Goal: Task Accomplishment & Management: Manage account settings

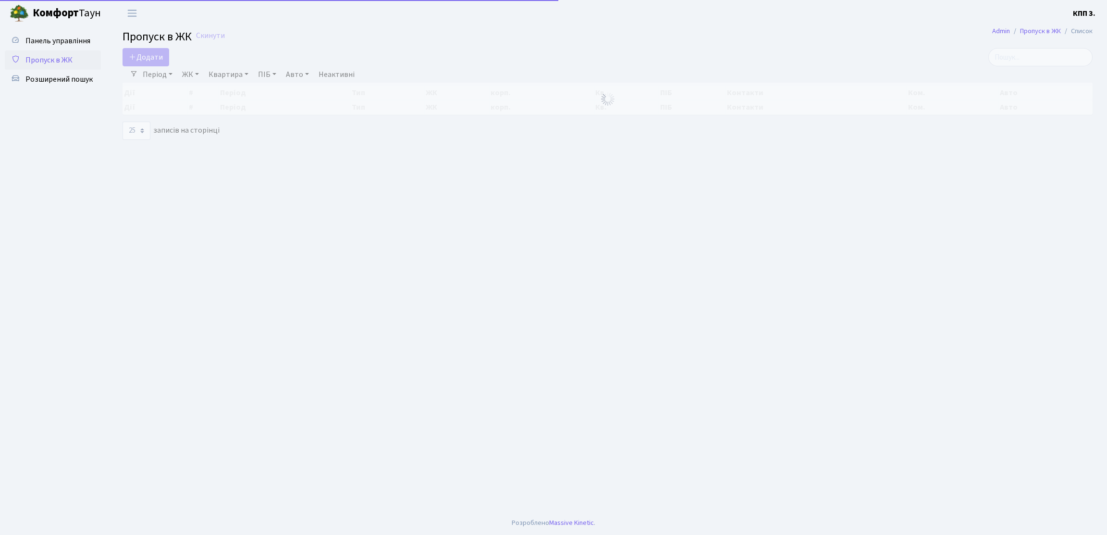
select select "25"
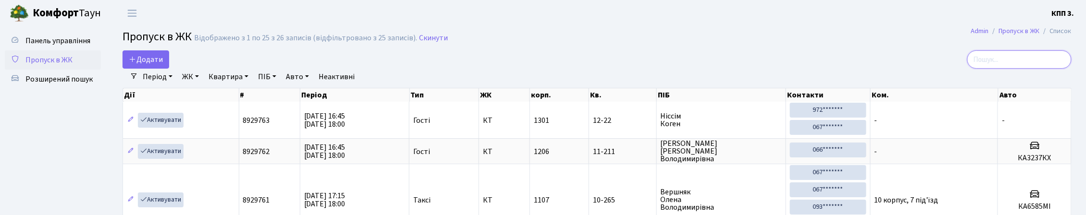
click at [1001, 62] on input "search" at bounding box center [1019, 59] width 104 height 18
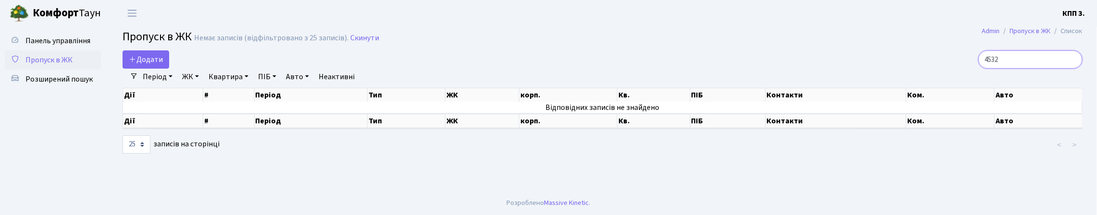
type input "4532"
click at [1072, 69] on input "4532" at bounding box center [1030, 59] width 104 height 18
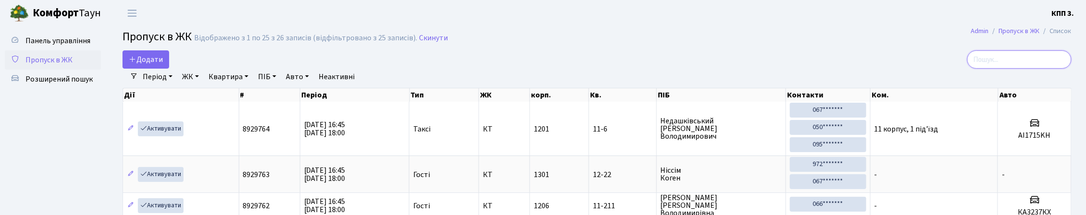
click at [991, 69] on input "search" at bounding box center [1019, 59] width 104 height 18
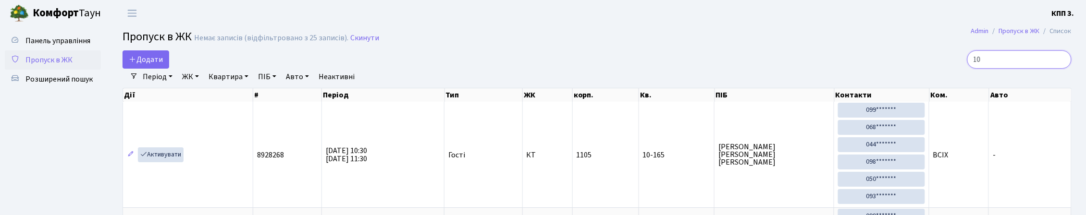
type input "1"
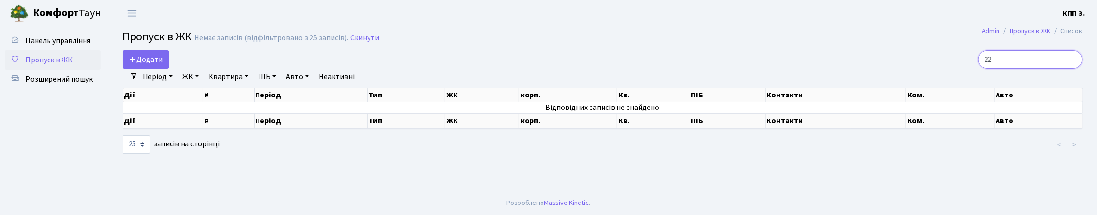
type input "2"
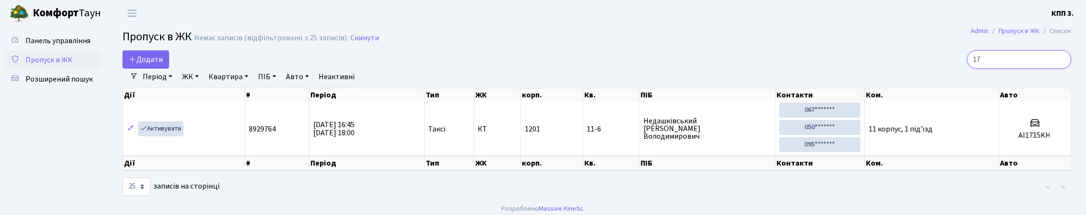
type input "1"
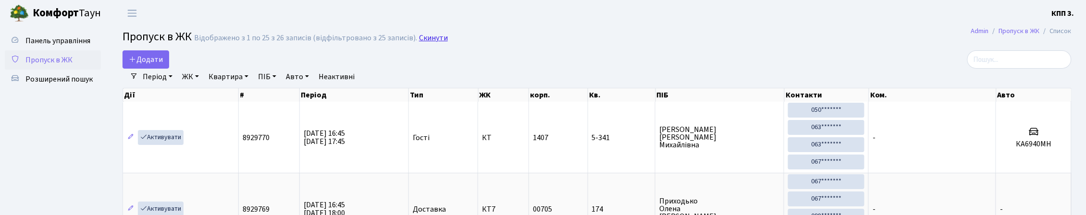
click at [448, 39] on link "Скинути" at bounding box center [433, 38] width 29 height 9
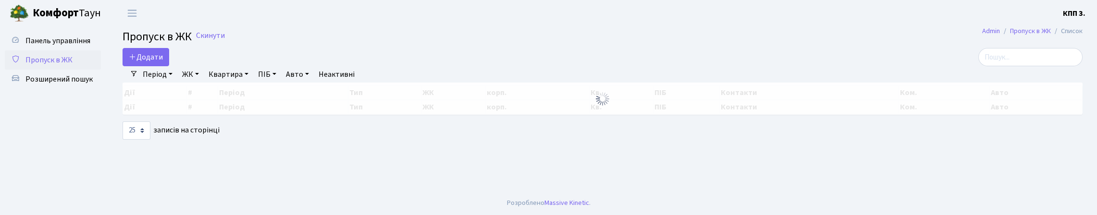
select select "25"
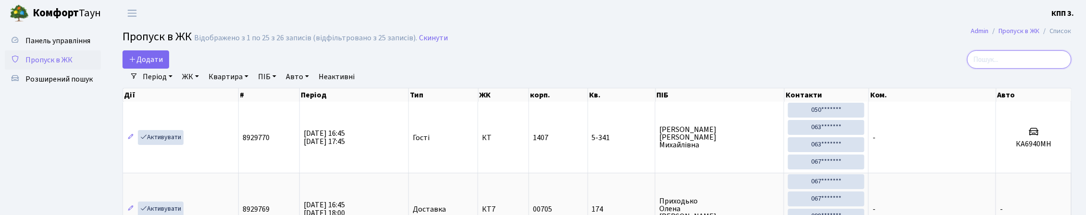
click at [982, 69] on input "search" at bounding box center [1019, 59] width 104 height 18
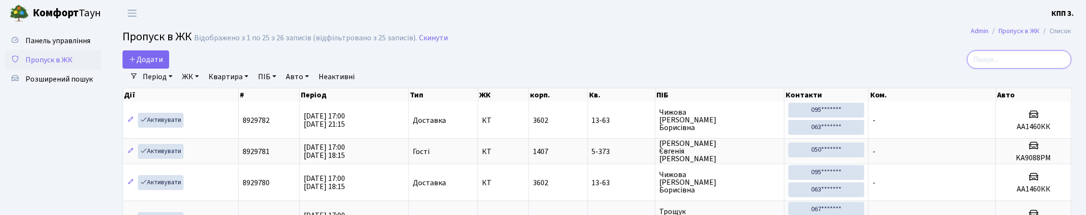
click at [1013, 69] on input "search" at bounding box center [1019, 59] width 104 height 18
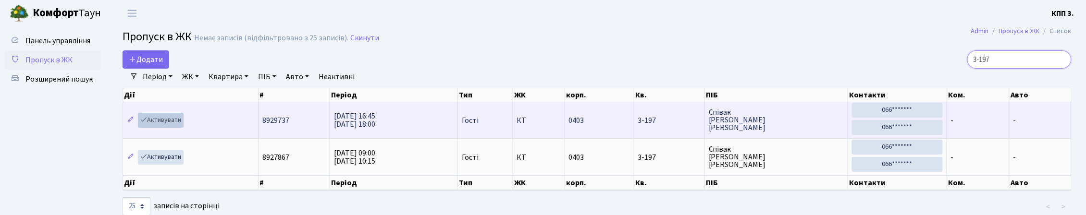
type input "3-197"
click at [157, 128] on link "Активувати" at bounding box center [161, 120] width 46 height 15
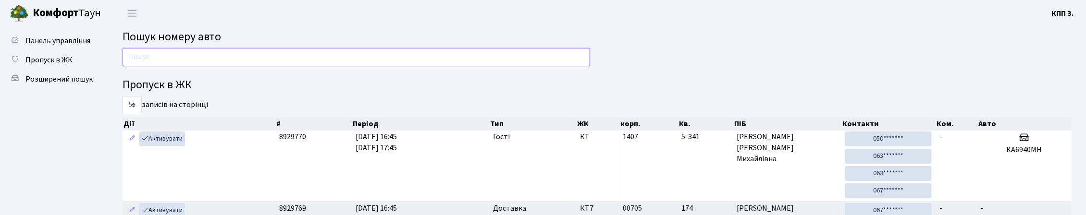
click at [373, 66] on input "text" at bounding box center [357, 57] width 468 height 18
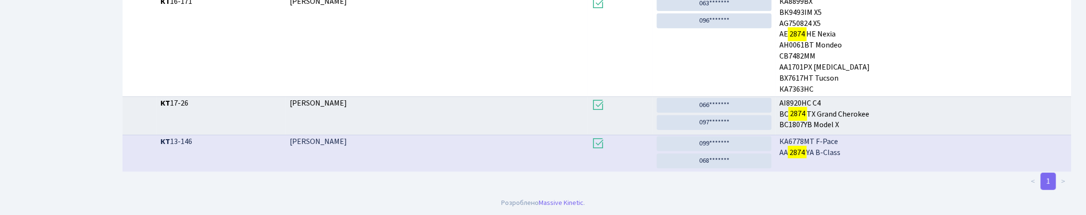
scroll to position [58, 0]
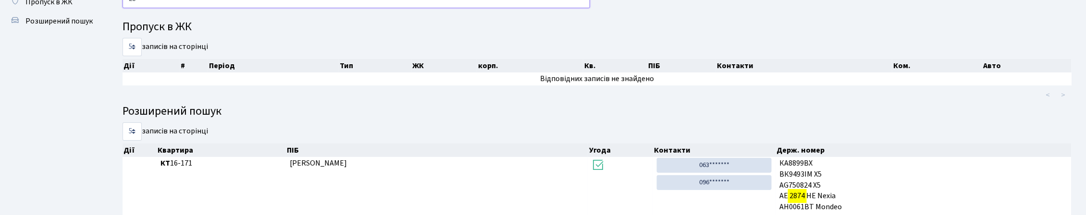
type input "2"
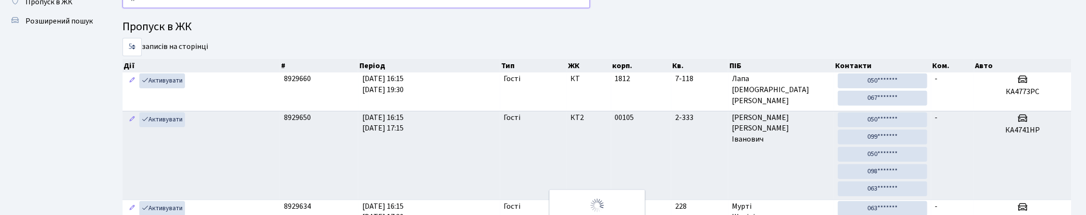
type input "4"
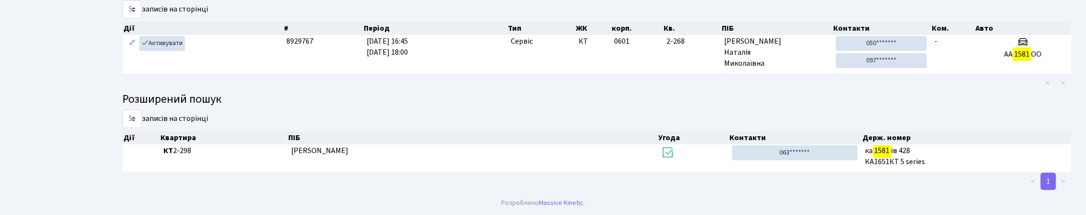
scroll to position [109, 0]
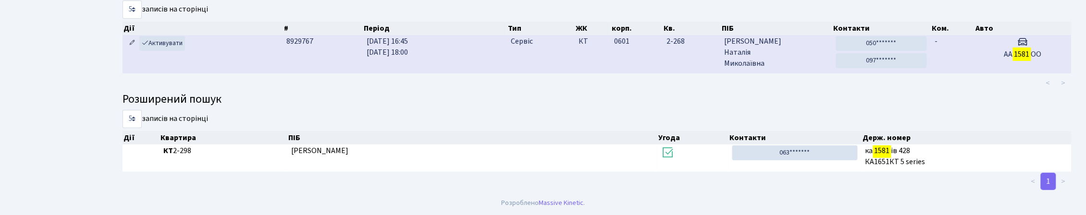
type input "1581"
click at [135, 46] on icon at bounding box center [132, 42] width 7 height 7
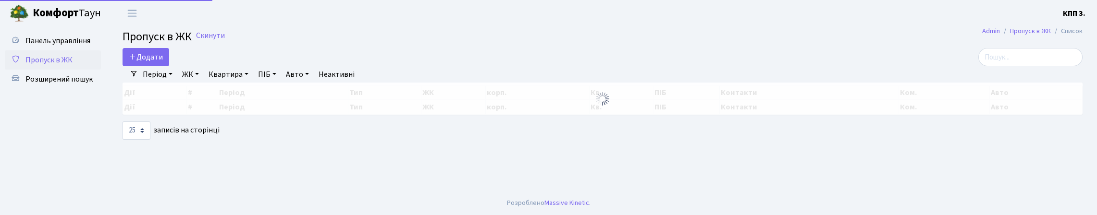
select select "25"
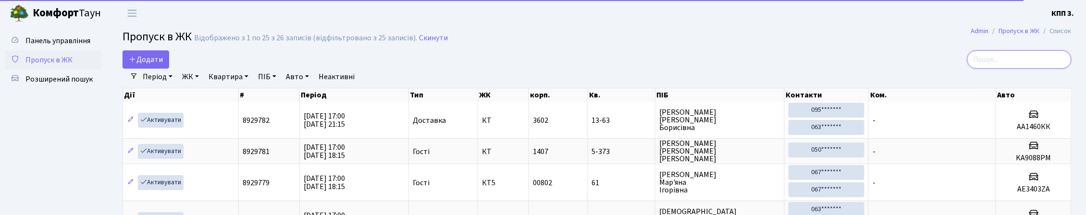
click at [987, 69] on input "search" at bounding box center [1019, 59] width 104 height 18
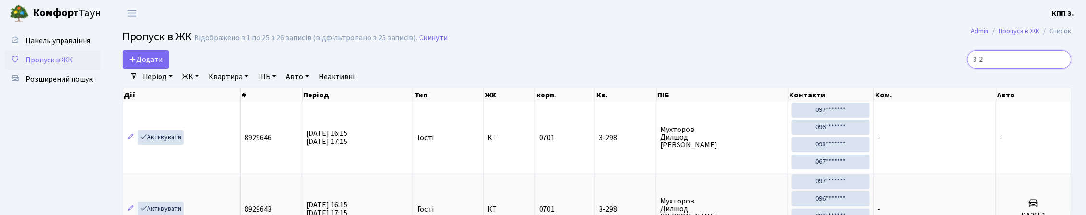
click at [977, 68] on input "3-2" at bounding box center [1019, 59] width 104 height 18
type input "3"
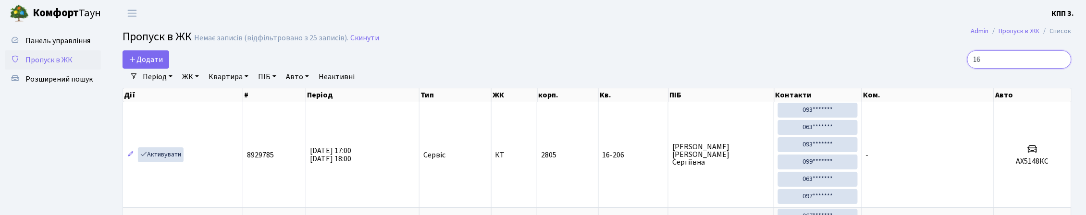
type input "1"
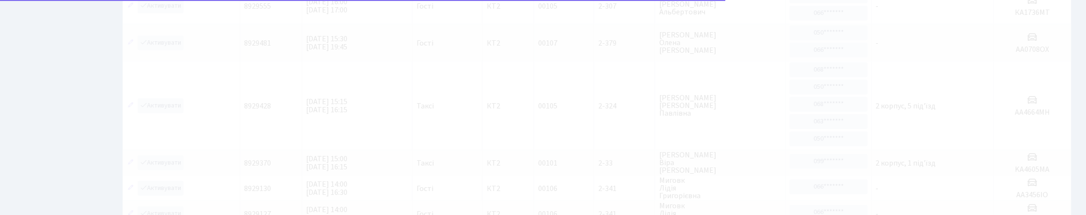
scroll to position [62, 0]
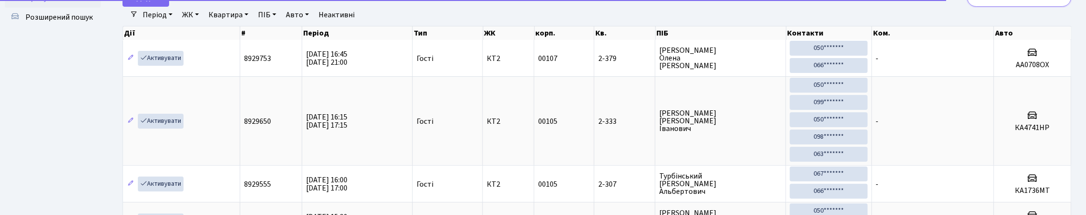
type input "2"
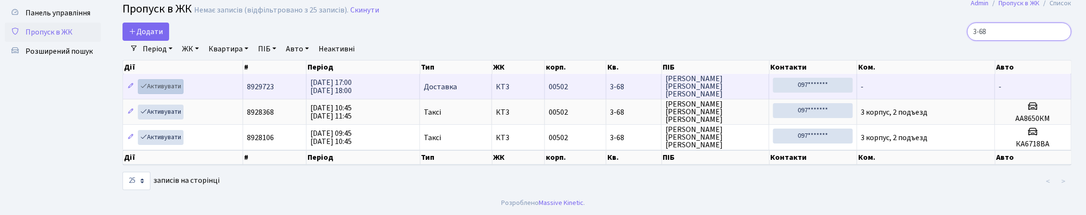
type input "3-68"
click at [174, 79] on link "Активувати" at bounding box center [161, 86] width 46 height 15
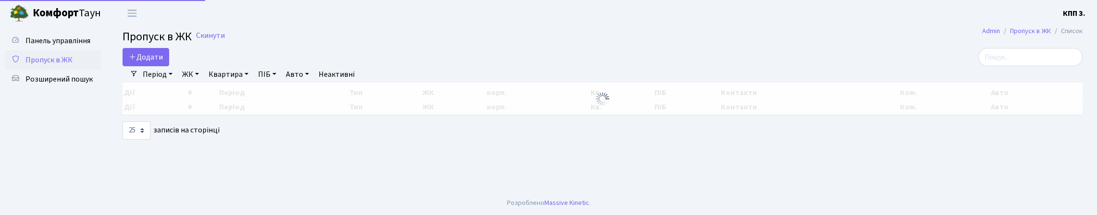
select select "25"
click at [994, 66] on input "search" at bounding box center [1030, 57] width 104 height 18
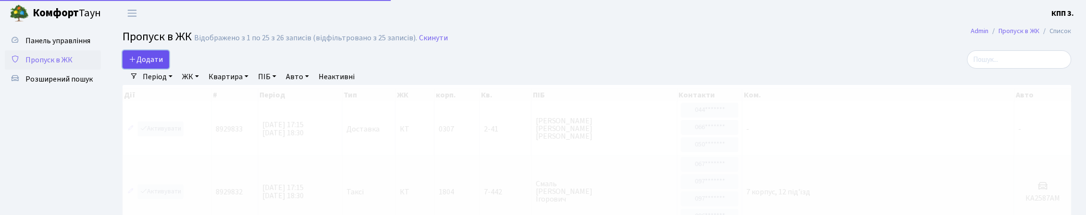
click at [163, 65] on span "Додати" at bounding box center [146, 59] width 34 height 11
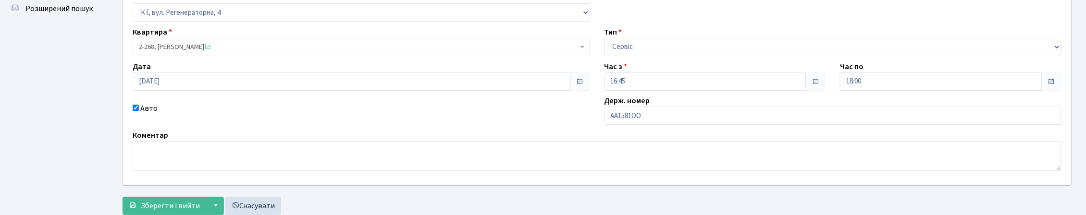
scroll to position [96, 0]
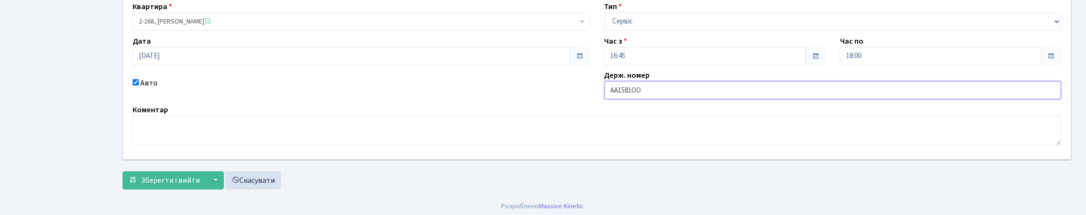
click at [615, 99] on input "АА1581ОО" at bounding box center [833, 90] width 457 height 18
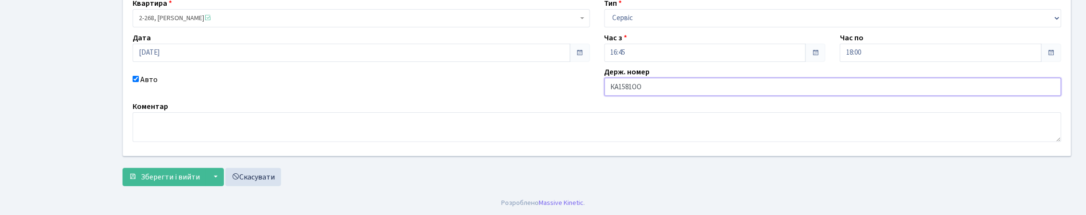
scroll to position [165, 0]
type input "КА1581ОО"
click at [166, 172] on span "Зберегти і вийти" at bounding box center [170, 177] width 59 height 11
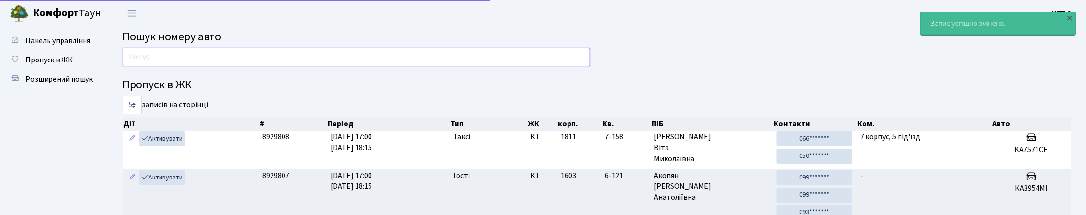
click at [342, 64] on input "text" at bounding box center [357, 57] width 468 height 18
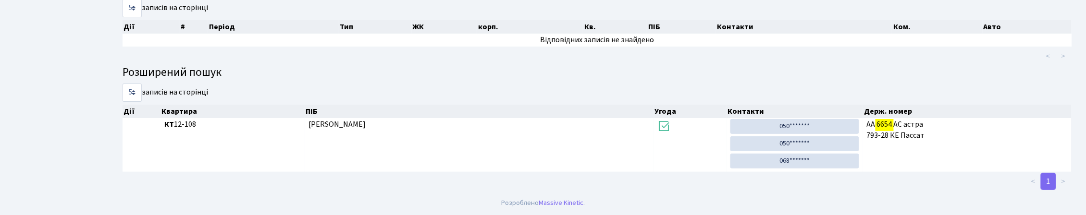
scroll to position [58, 0]
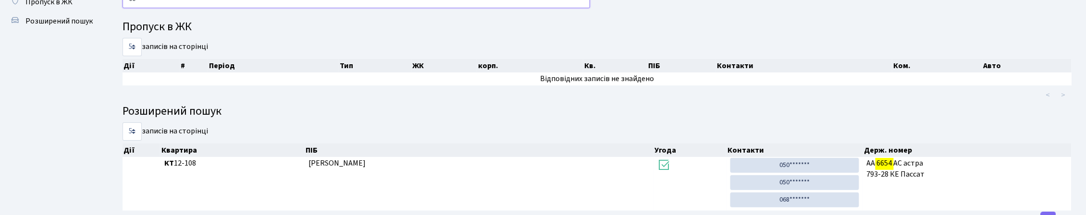
type input "6"
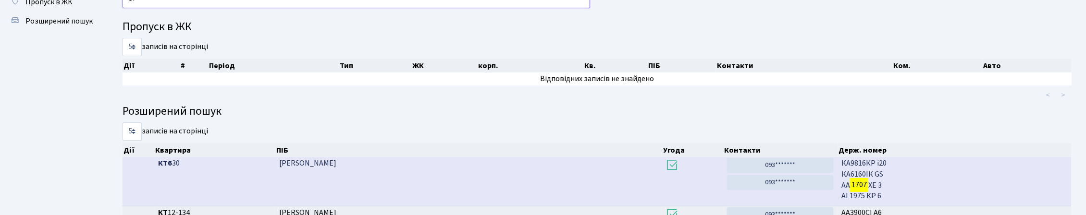
type input "1"
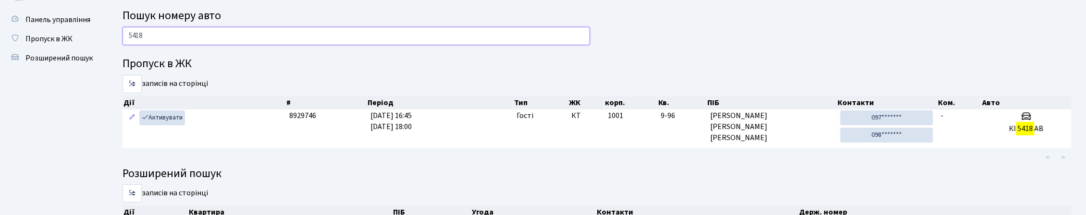
scroll to position [0, 0]
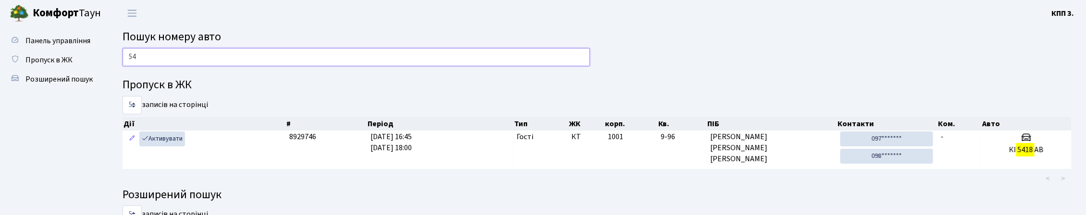
type input "5"
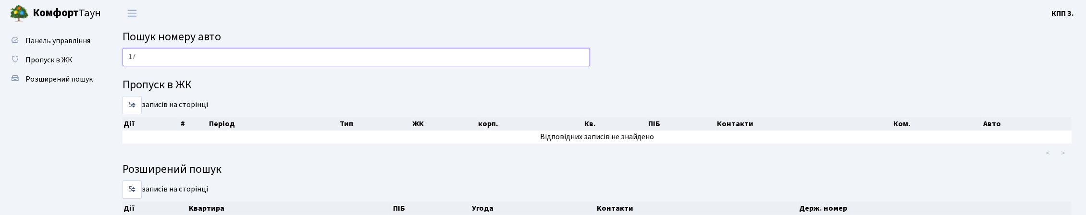
type input "1"
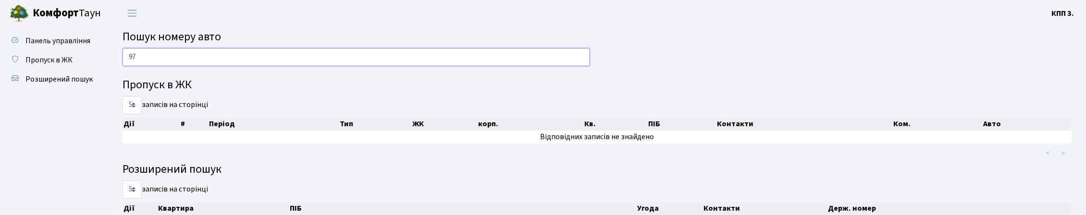
type input "9"
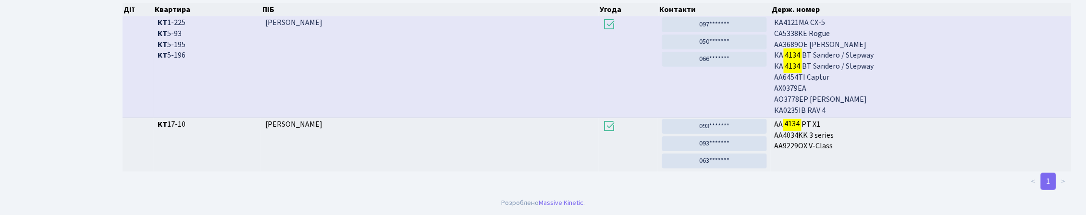
scroll to position [58, 0]
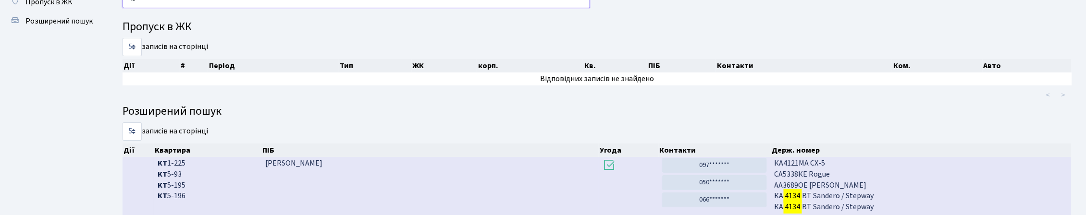
type input "4"
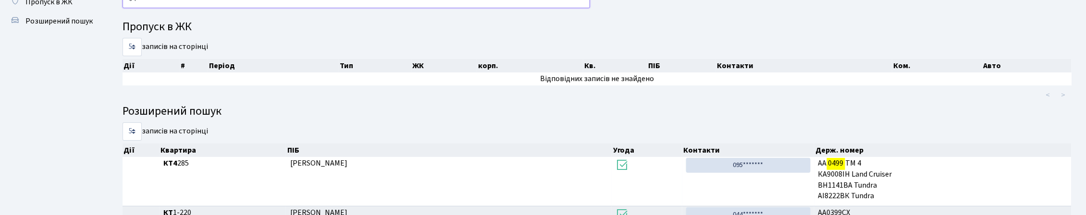
type input "0"
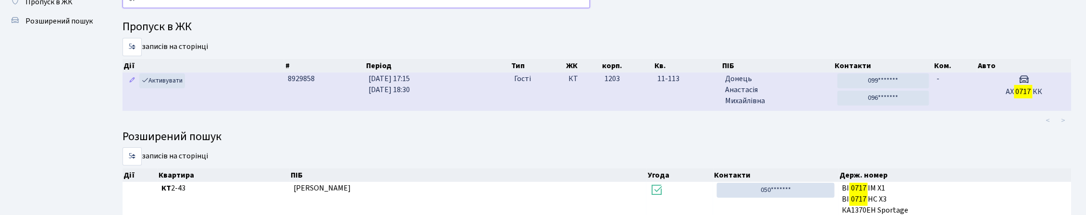
type input "0"
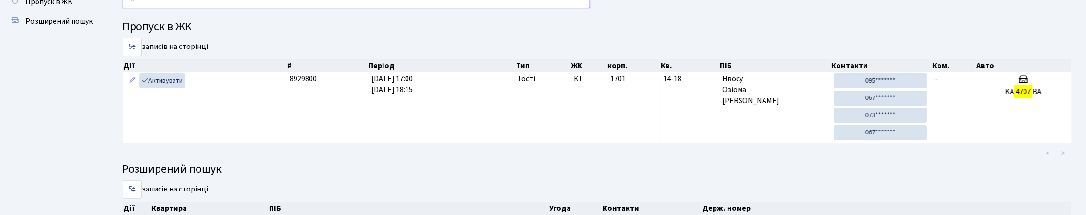
type input "4"
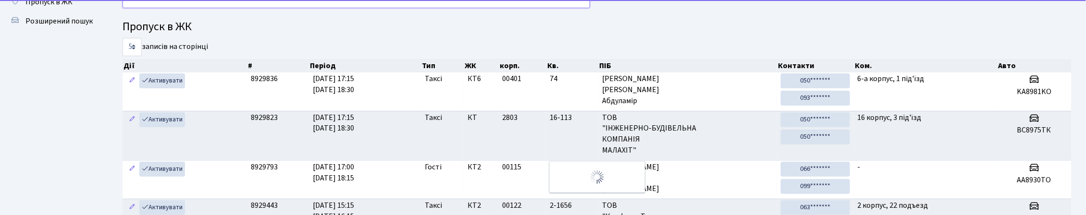
type input "8"
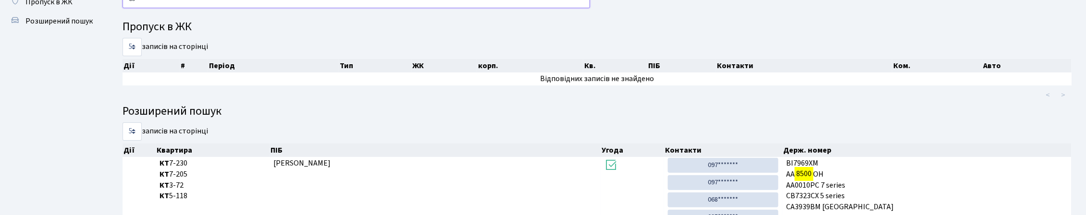
type input "8"
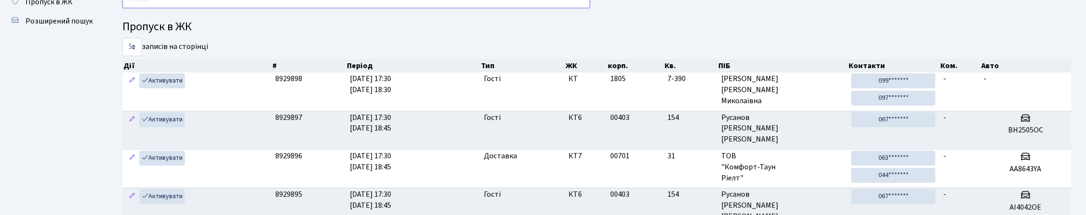
type input "8"
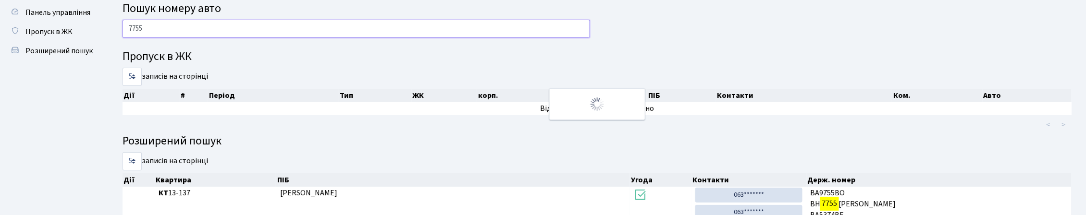
scroll to position [16, 0]
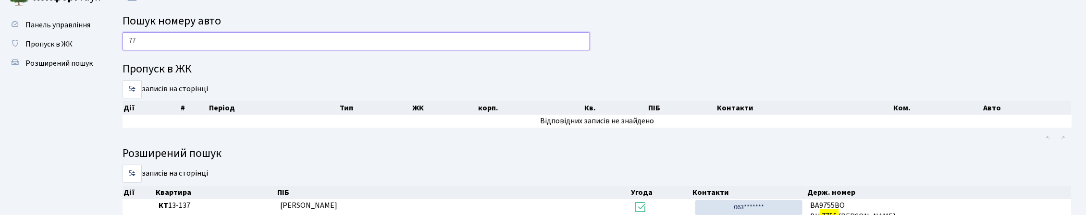
type input "7"
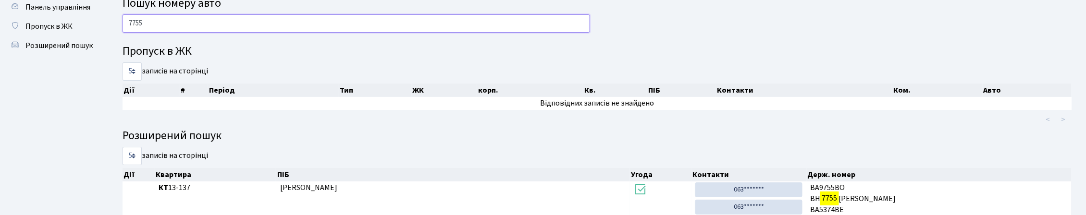
scroll to position [0, 0]
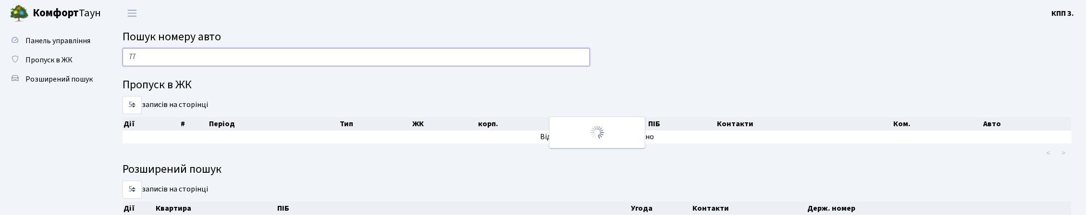
type input "7"
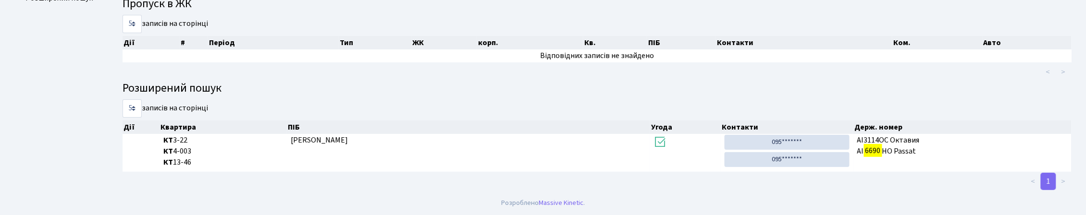
scroll to position [58, 0]
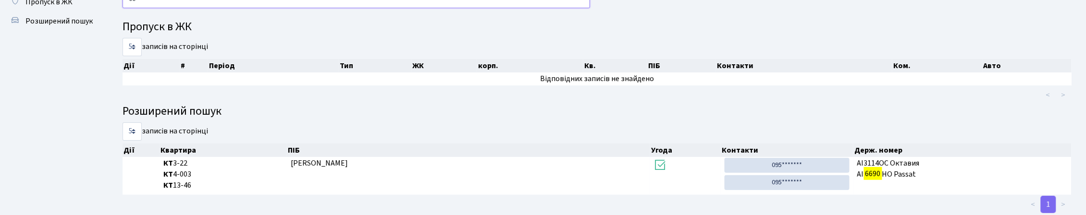
type input "6"
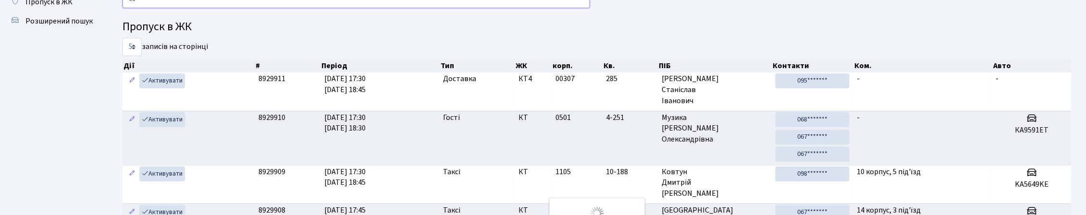
type input "0"
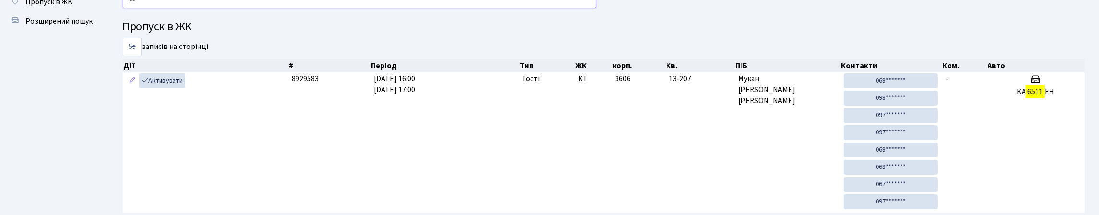
type input "6"
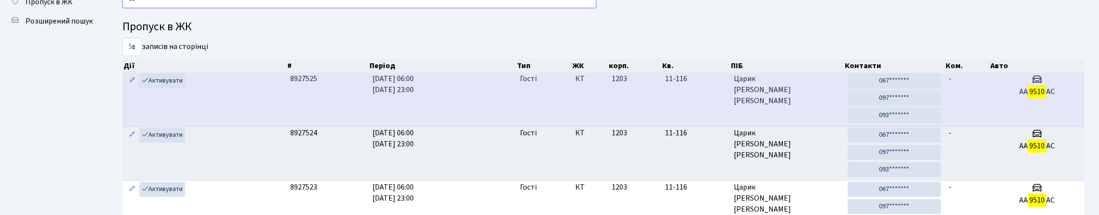
type input "9"
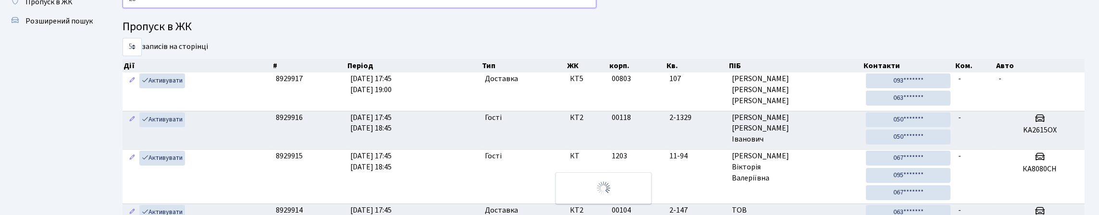
type input "2"
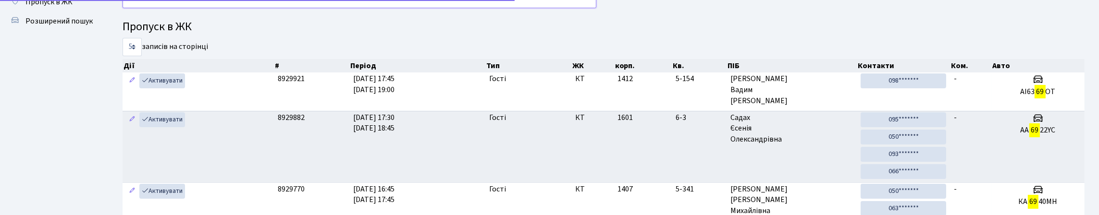
type input "6"
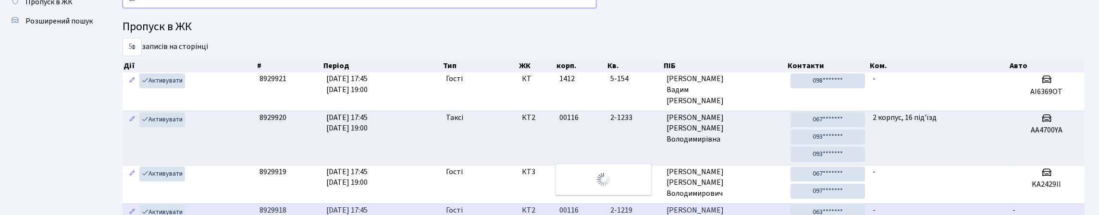
type input "8"
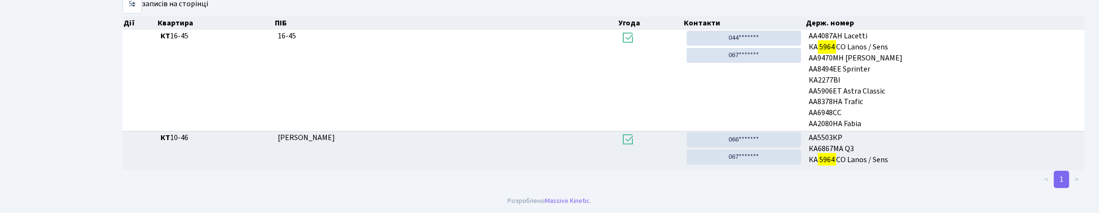
scroll to position [275, 0]
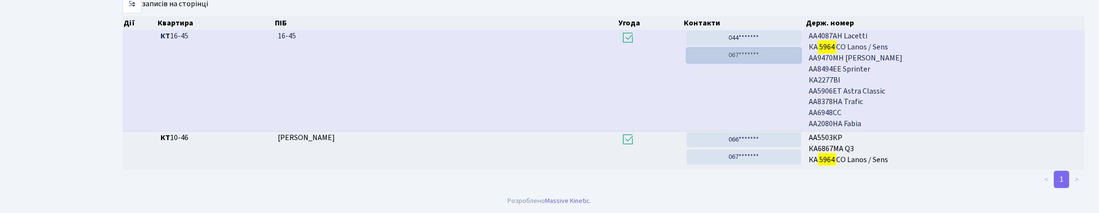
click at [745, 49] on link "067*******" at bounding box center [744, 55] width 114 height 15
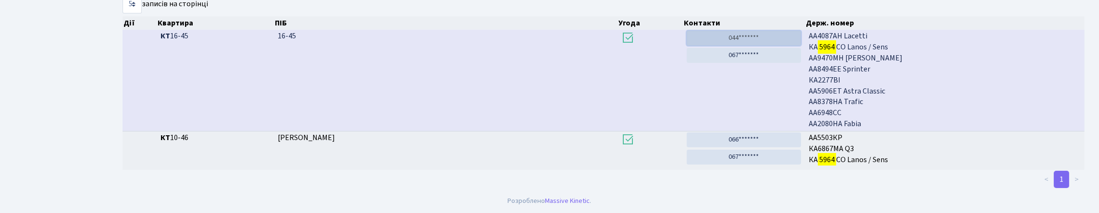
click at [764, 31] on link "044*******" at bounding box center [744, 38] width 114 height 15
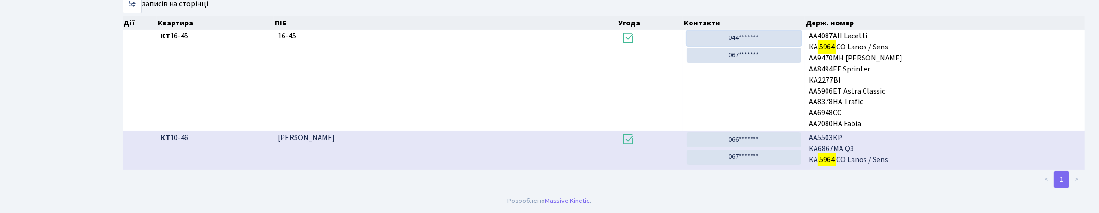
scroll to position [227, 0]
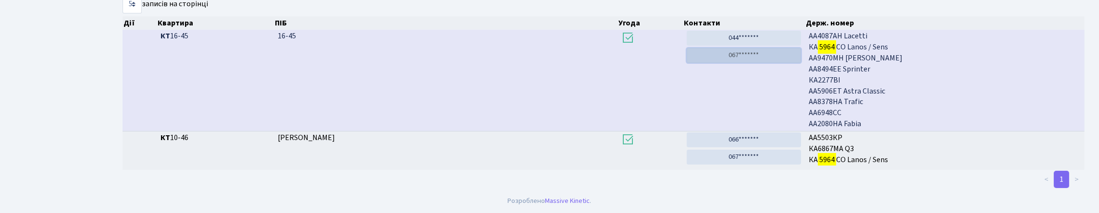
click at [771, 63] on link "067*******" at bounding box center [744, 55] width 114 height 15
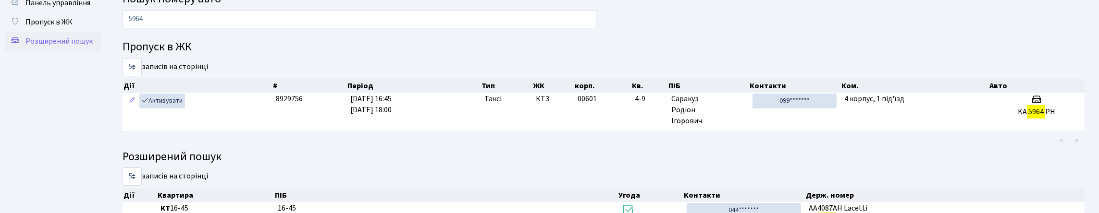
scroll to position [35, 0]
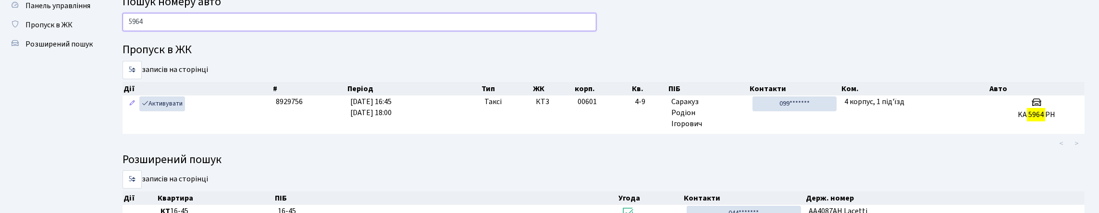
click at [167, 27] on input "5964" at bounding box center [360, 22] width 474 height 18
type input "5"
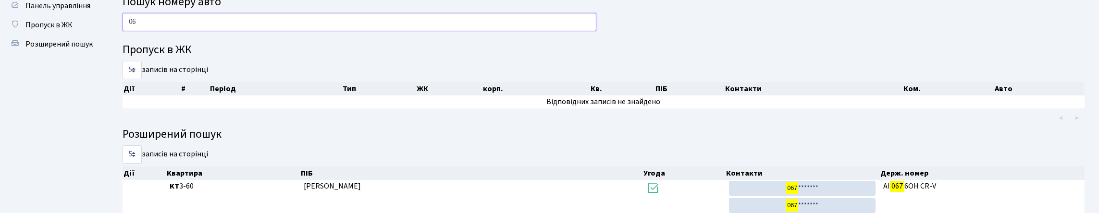
type input "0"
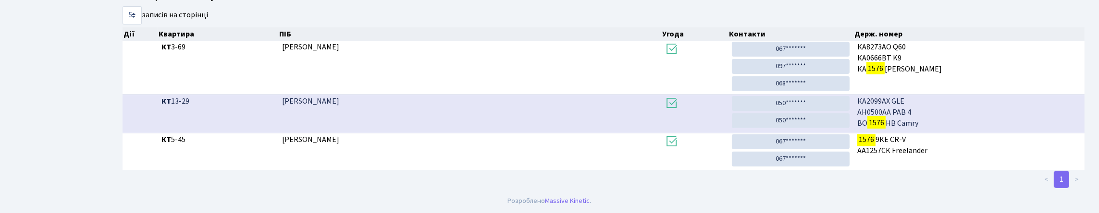
scroll to position [58, 0]
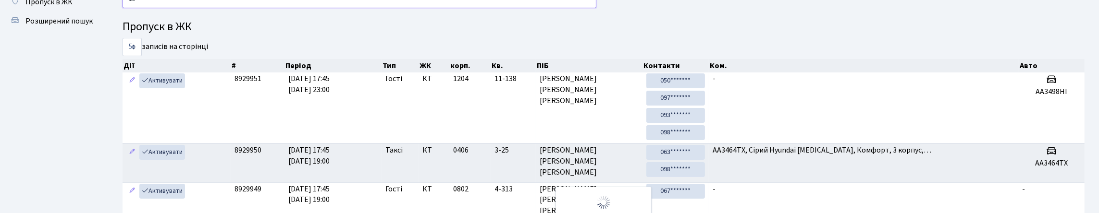
type input "1"
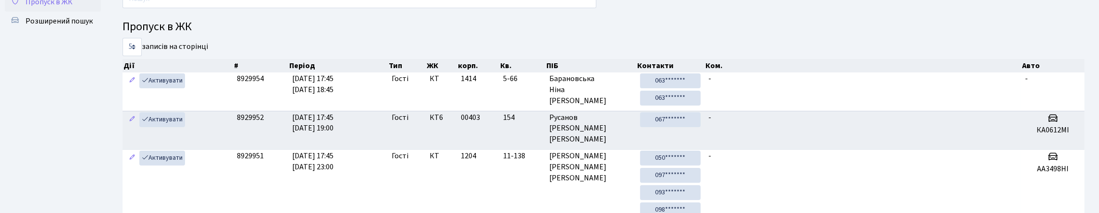
click at [41, 7] on span "Пропуск в ЖК" at bounding box center [48, 2] width 47 height 11
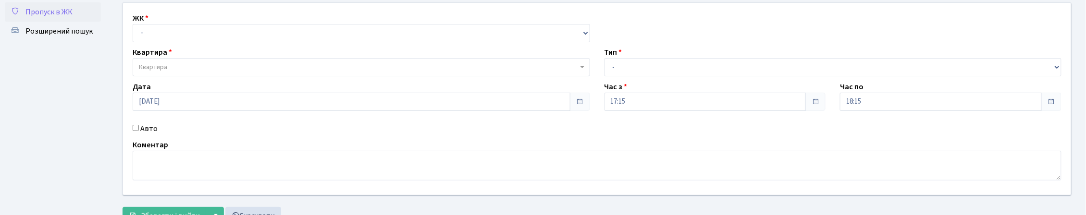
scroll to position [48, 0]
drag, startPoint x: 208, startPoint y: 49, endPoint x: 204, endPoint y: 54, distance: 6.5
click at [208, 43] on select "- КТ, вул. Регенераторна, 4 КТ2, просп. [STREET_ADDRESS] [STREET_ADDRESS] [PERS…" at bounding box center [361, 34] width 457 height 18
select select "271"
click at [135, 35] on select "- КТ, вул. Регенераторна, 4 КТ2, просп. [STREET_ADDRESS] [STREET_ADDRESS] [PERS…" at bounding box center [361, 34] width 457 height 18
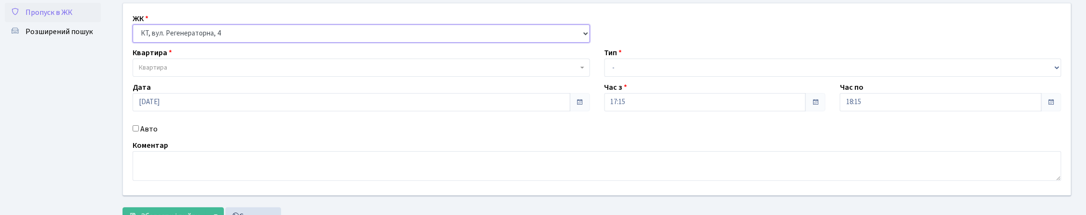
select select
click at [204, 73] on span "Квартира" at bounding box center [358, 68] width 439 height 10
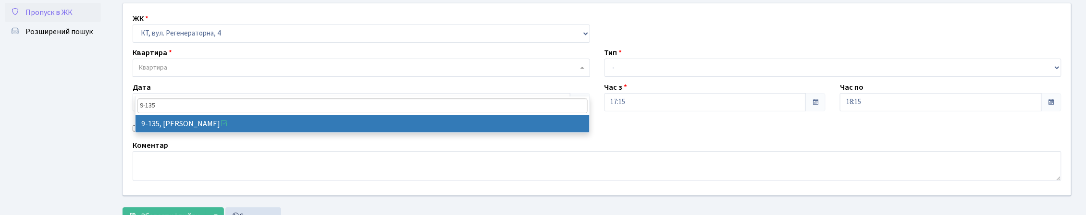
type input "9-135"
select select "6485"
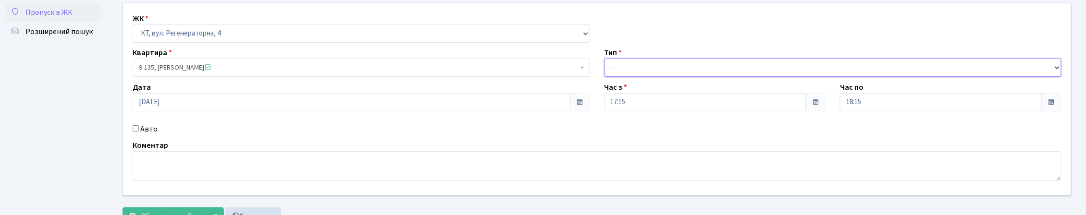
click at [659, 77] on select "- Доставка Таксі Гості Сервіс" at bounding box center [833, 68] width 457 height 18
select select "3"
click at [605, 77] on select "- Доставка Таксі Гості Сервіс" at bounding box center [833, 68] width 457 height 18
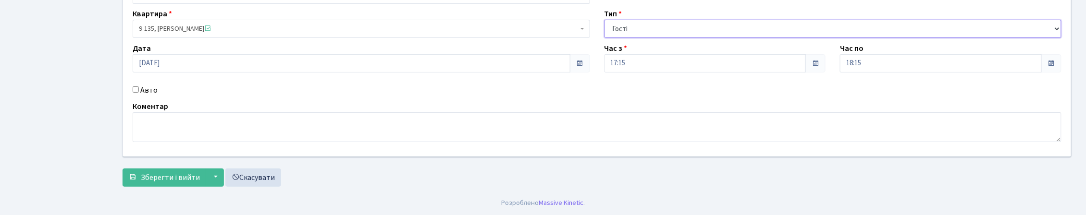
scroll to position [148, 0]
click at [190, 180] on span "Зберегти і вийти" at bounding box center [170, 178] width 59 height 11
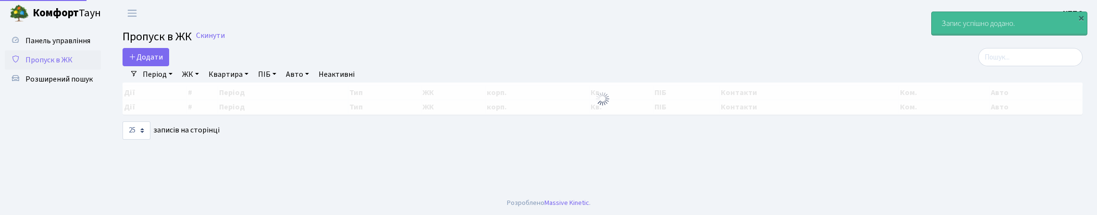
select select "25"
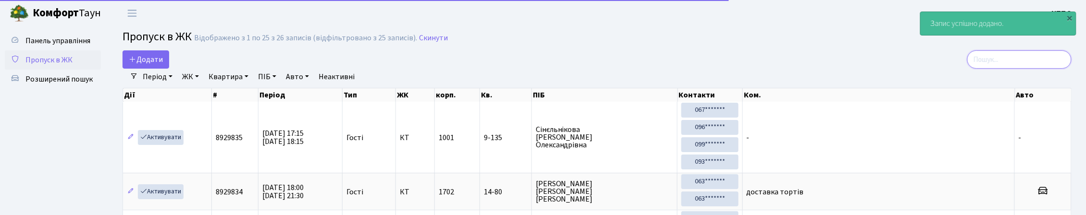
click at [1023, 57] on input "search" at bounding box center [1019, 59] width 104 height 18
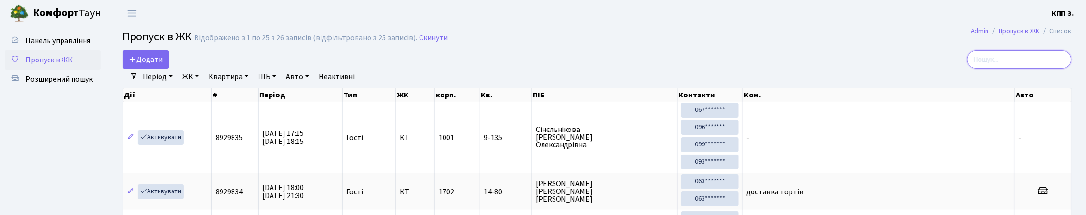
click at [992, 69] on input "search" at bounding box center [1019, 59] width 104 height 18
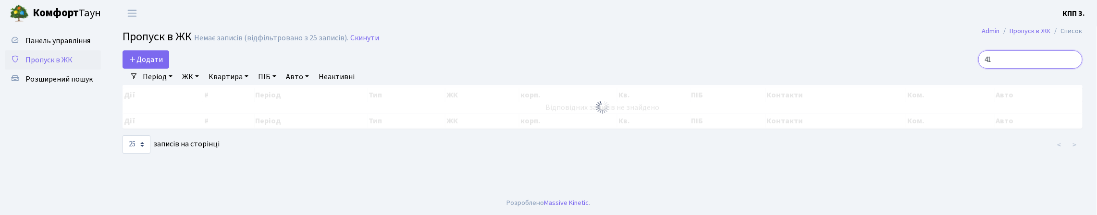
type input "4"
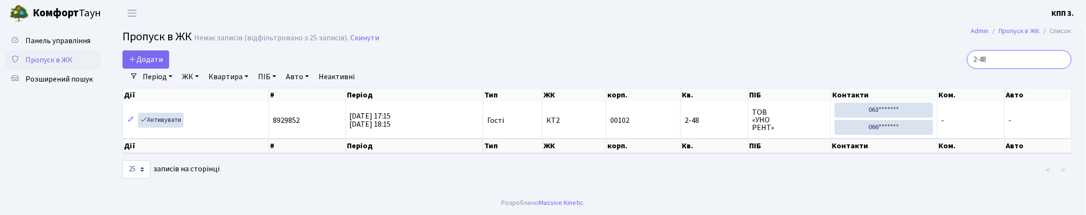
scroll to position [21, 0]
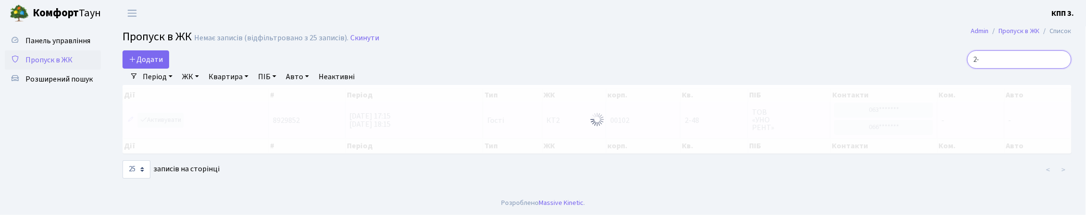
type input "2"
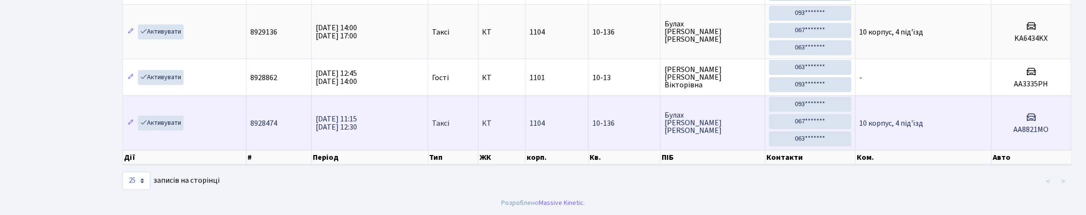
scroll to position [51, 0]
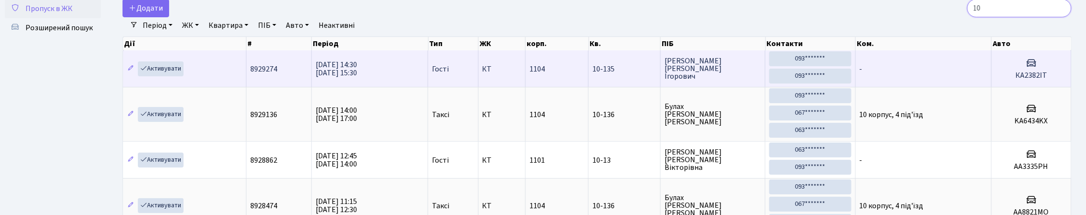
type input "1"
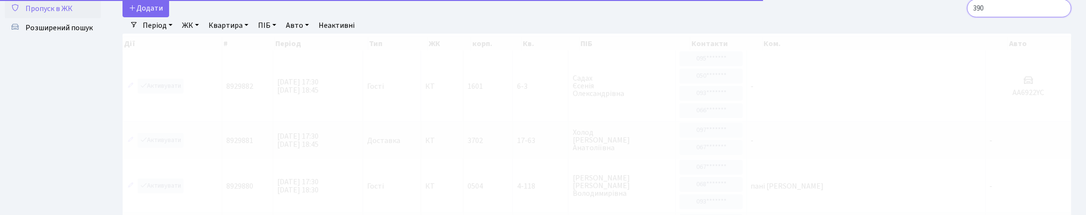
click at [967, 17] on input "390" at bounding box center [1019, 8] width 104 height 18
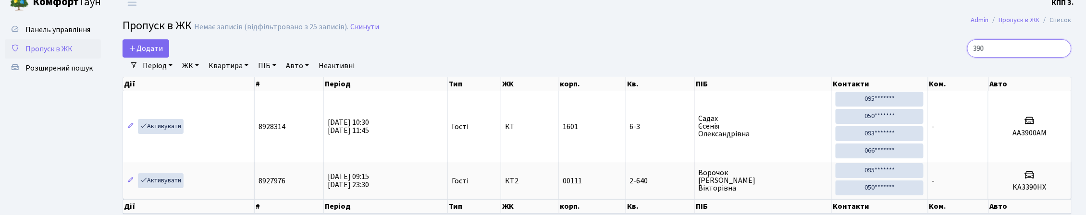
scroll to position [11, 0]
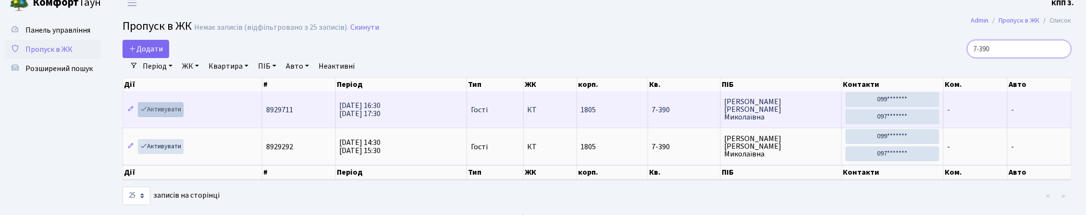
type input "7-390"
click at [155, 117] on link "Активувати" at bounding box center [161, 109] width 46 height 15
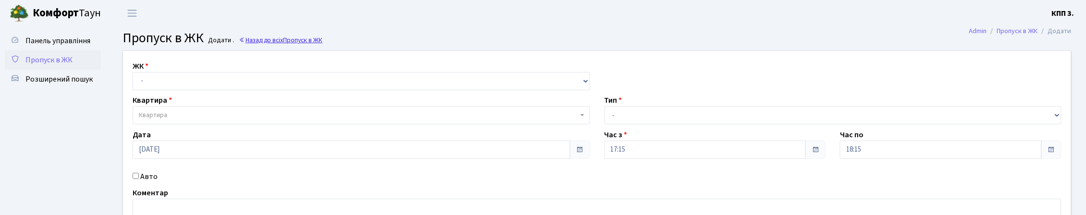
click at [322, 43] on span "Пропуск в ЖК" at bounding box center [302, 40] width 39 height 9
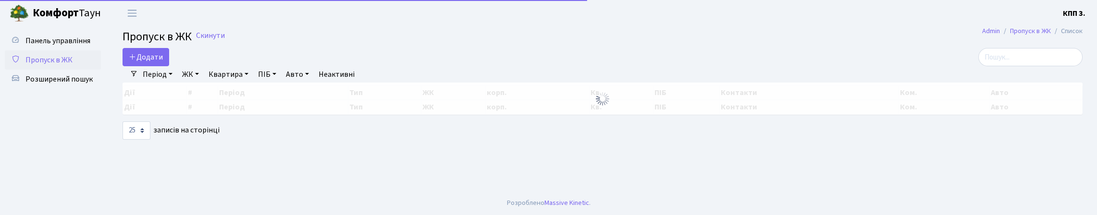
select select "25"
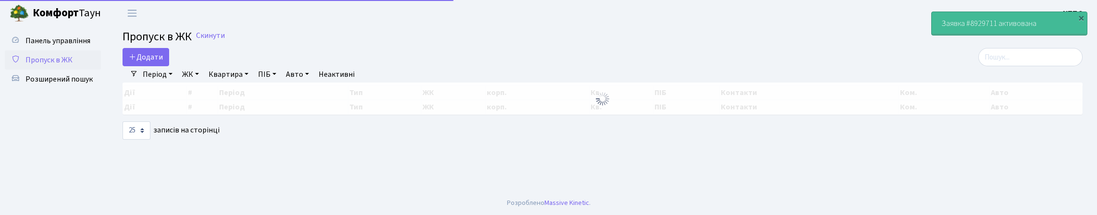
select select "25"
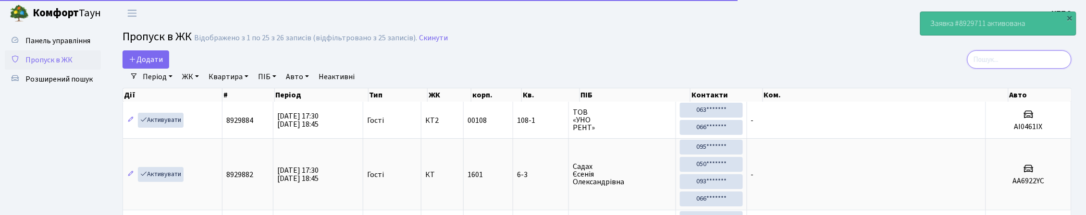
click at [1003, 68] on input "search" at bounding box center [1019, 59] width 104 height 18
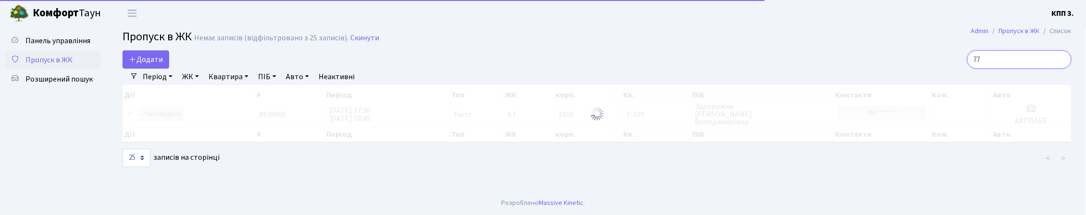
type input "7"
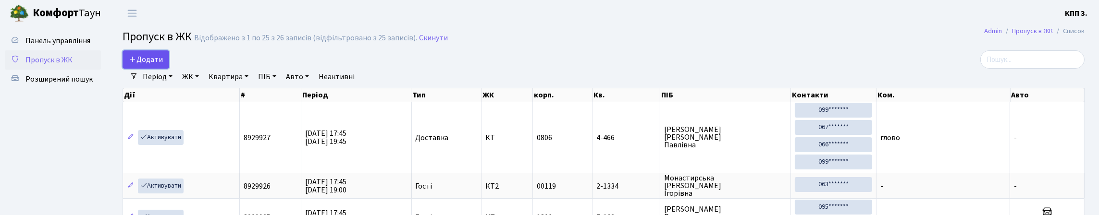
click at [157, 65] on span "Додати" at bounding box center [146, 59] width 34 height 11
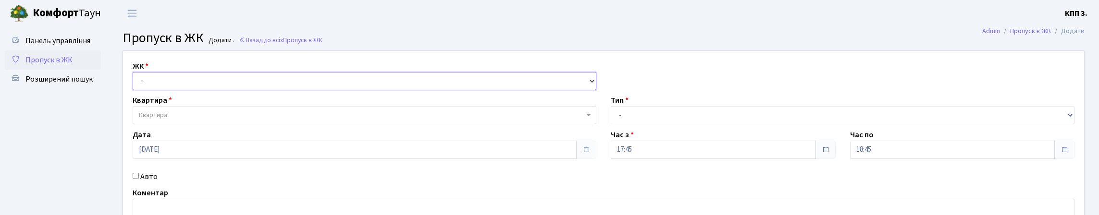
drag, startPoint x: 0, startPoint y: 0, endPoint x: 166, endPoint y: 102, distance: 195.0
click at [166, 90] on select "- КТ, вул. Регенераторна, 4 КТ2, просп. [STREET_ADDRESS] [STREET_ADDRESS] [PERS…" at bounding box center [365, 81] width 464 height 18
select select "271"
click at [135, 83] on select "- КТ, вул. Регенераторна, 4 КТ2, просп. [STREET_ADDRESS] [STREET_ADDRESS] [PERS…" at bounding box center [365, 81] width 464 height 18
select select
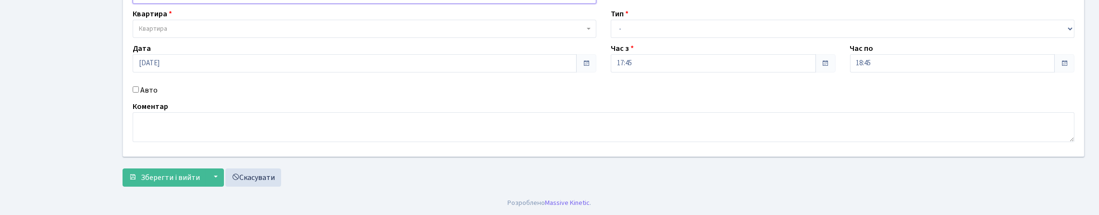
scroll to position [144, 0]
click at [139, 86] on input "Авто" at bounding box center [136, 89] width 6 height 6
checkbox input "true"
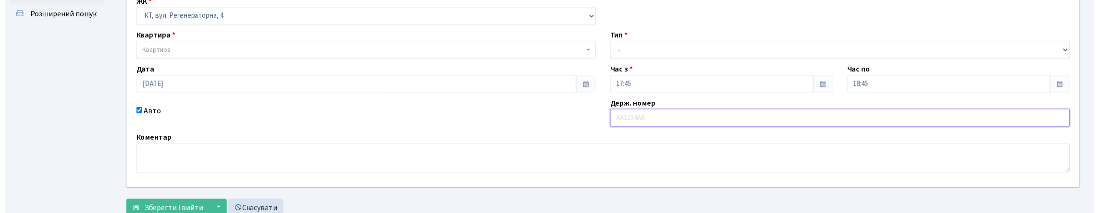
scroll to position [48, 0]
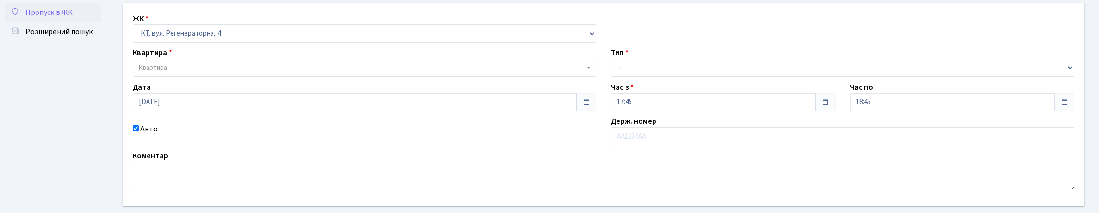
click at [59, 18] on span "Пропуск в ЖК" at bounding box center [48, 12] width 47 height 11
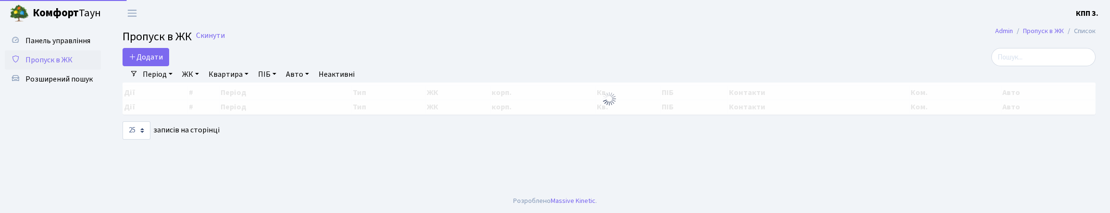
select select "25"
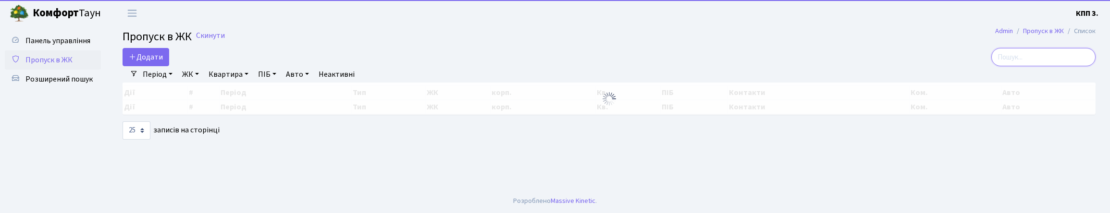
click at [1019, 65] on input "search" at bounding box center [1043, 57] width 104 height 18
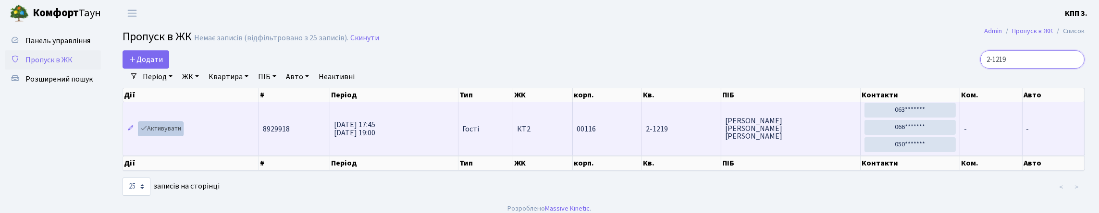
type input "2-1219"
click at [168, 136] on link "Активувати" at bounding box center [161, 129] width 46 height 15
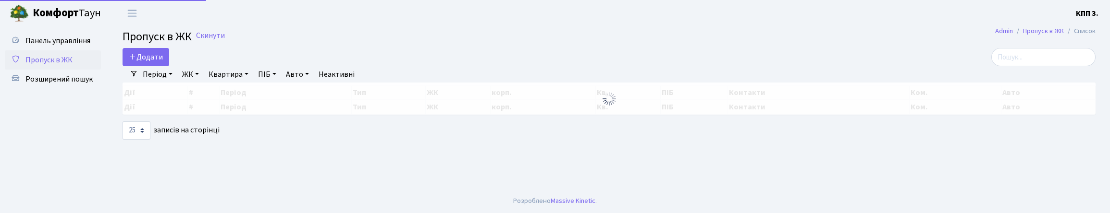
select select "25"
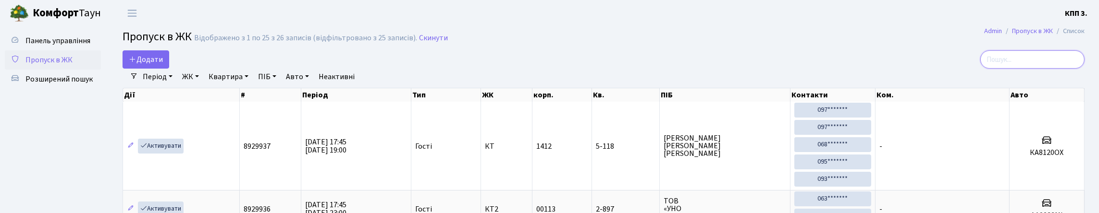
click at [1005, 69] on input "search" at bounding box center [1032, 59] width 104 height 18
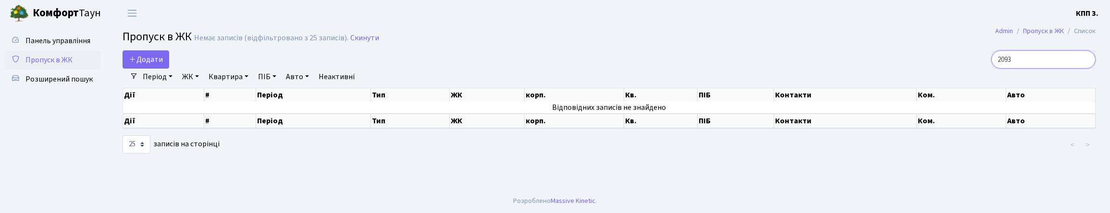
type input "2093"
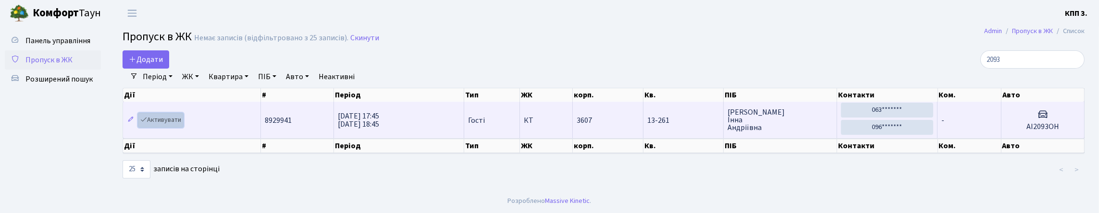
click at [164, 128] on link "Активувати" at bounding box center [161, 120] width 46 height 15
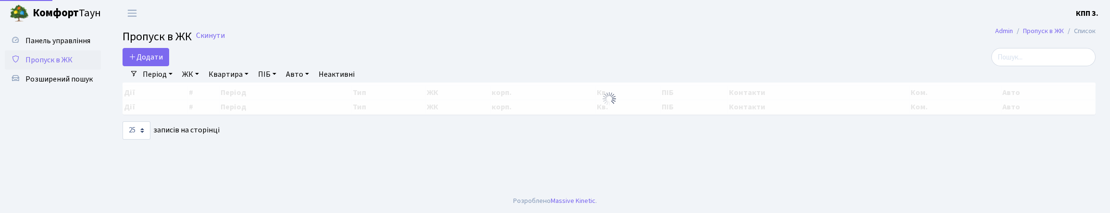
select select "25"
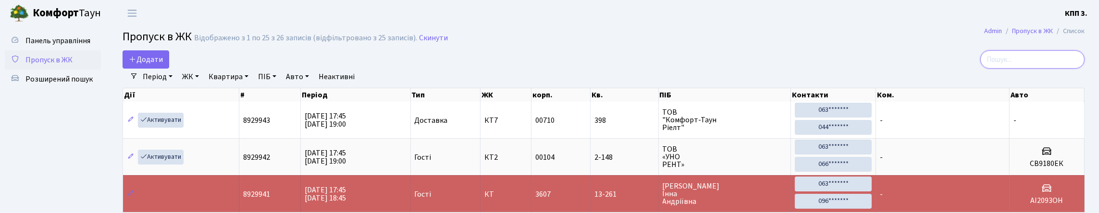
click at [987, 69] on input "search" at bounding box center [1032, 59] width 104 height 18
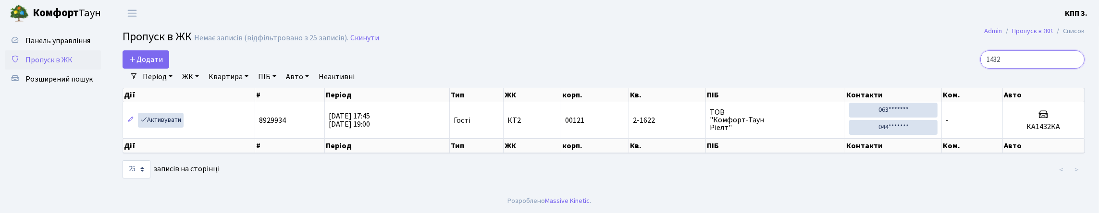
scroll to position [23, 0]
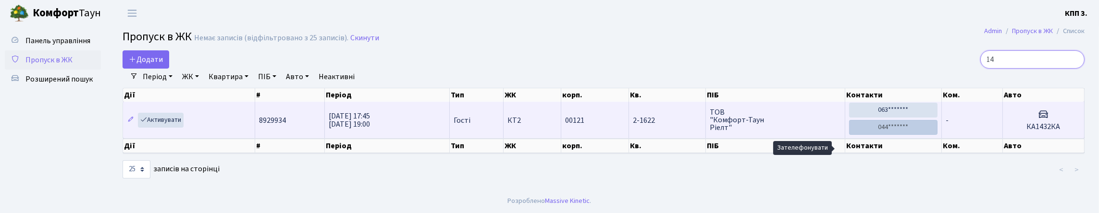
type input "1"
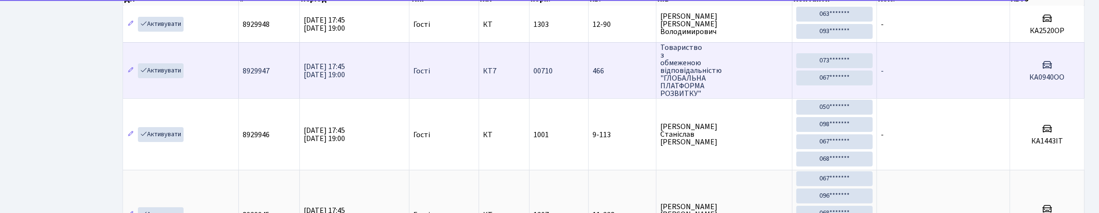
scroll to position [0, 0]
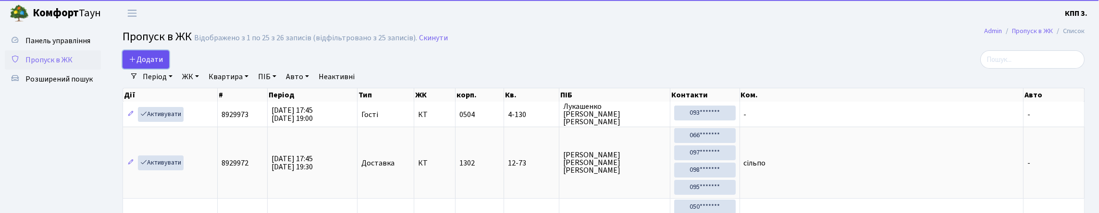
click at [152, 59] on link "Додати" at bounding box center [146, 59] width 47 height 18
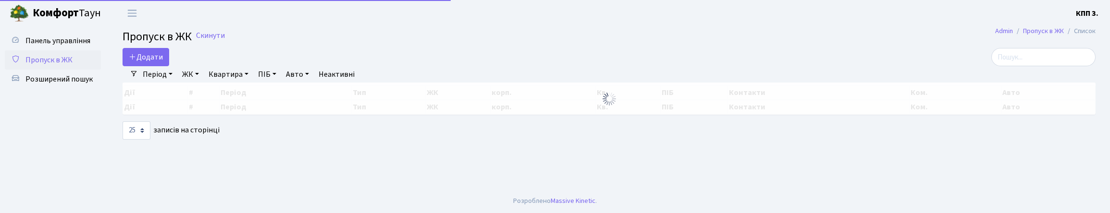
select select "25"
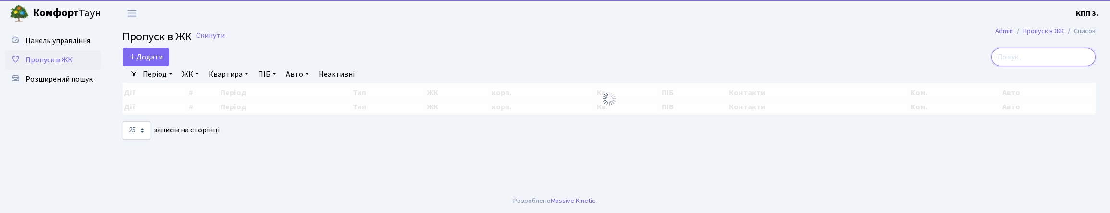
click at [1065, 63] on input "search" at bounding box center [1043, 57] width 104 height 18
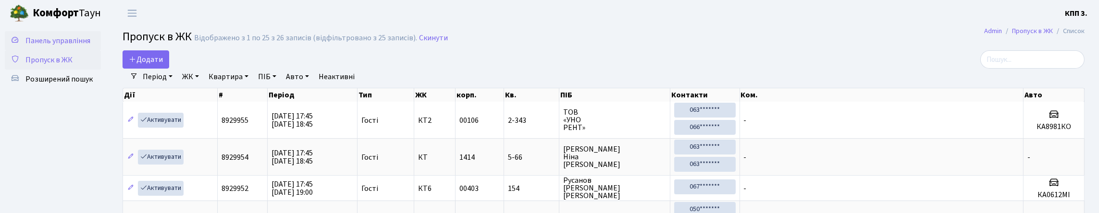
click at [31, 46] on span "Панель управління" at bounding box center [57, 41] width 65 height 11
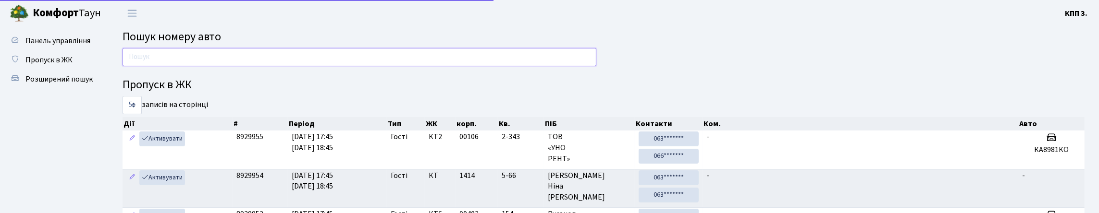
drag, startPoint x: 0, startPoint y: 0, endPoint x: 181, endPoint y: 68, distance: 193.4
click at [174, 66] on input "text" at bounding box center [360, 57] width 474 height 18
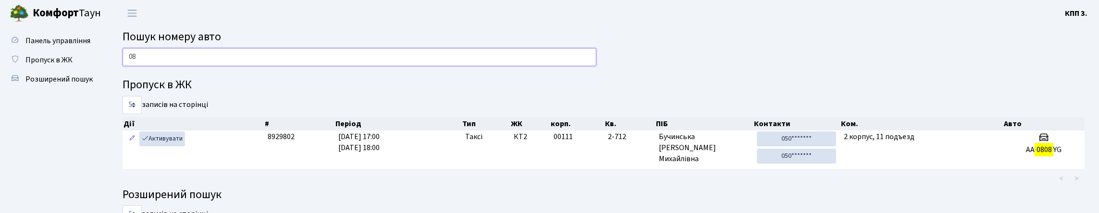
type input "0"
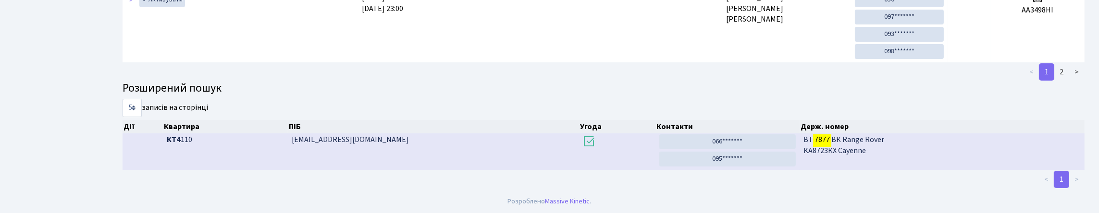
scroll to position [58, 0]
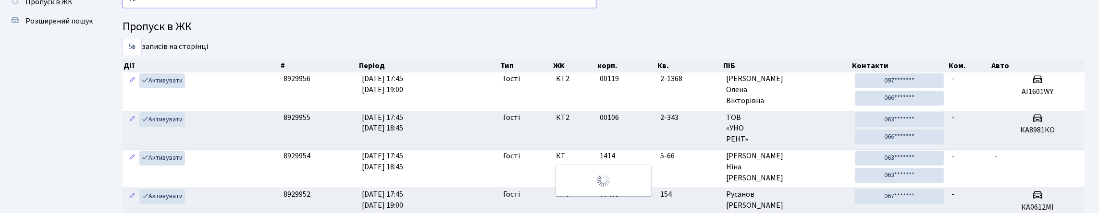
type input "7"
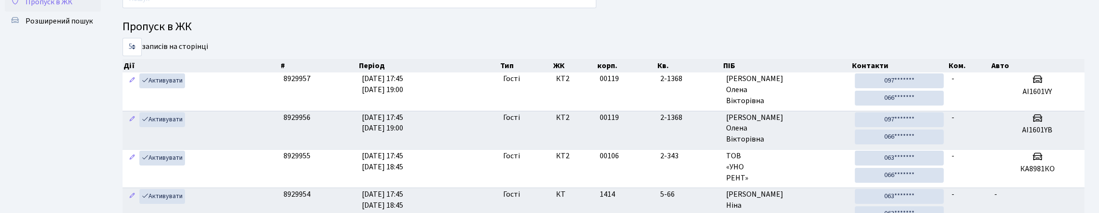
click at [98, 12] on link "Пропуск в ЖК" at bounding box center [53, 1] width 96 height 19
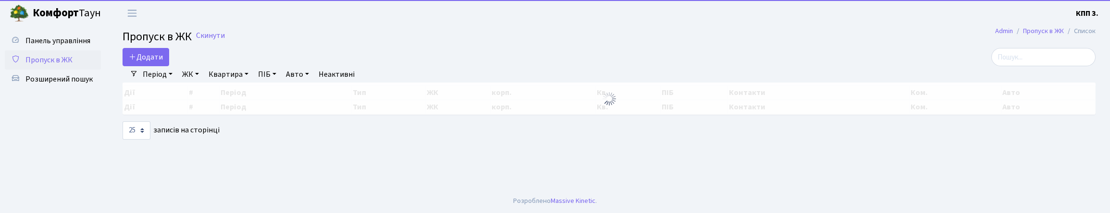
select select "25"
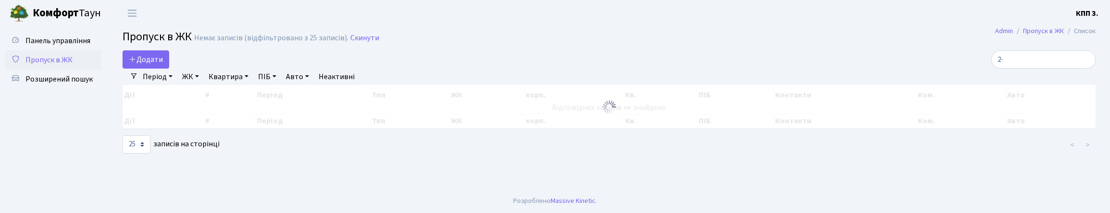
type input "2"
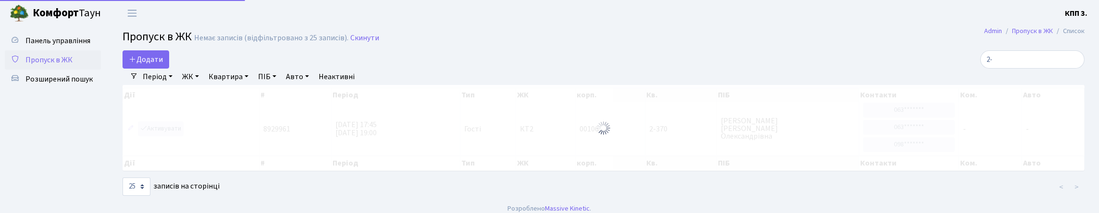
type input "2"
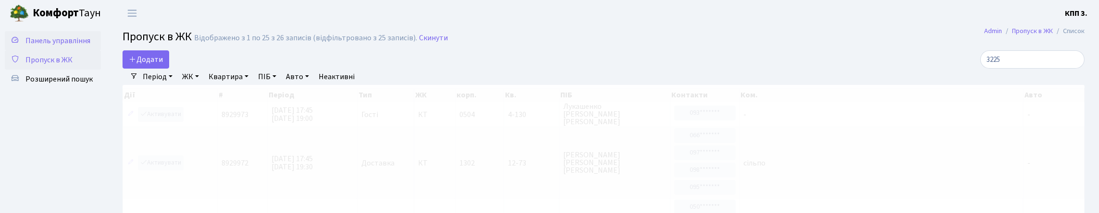
type input "3225"
click at [37, 46] on span "Панель управління" at bounding box center [57, 41] width 65 height 11
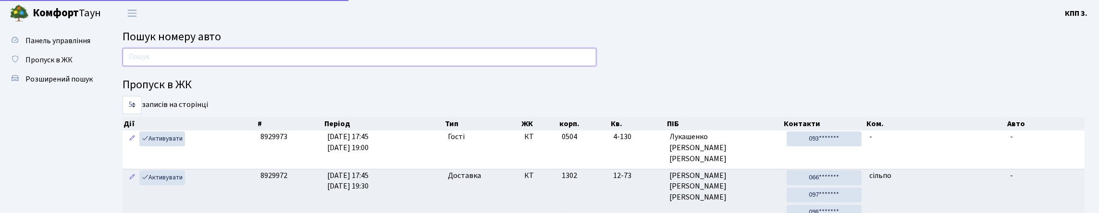
click at [298, 66] on input "text" at bounding box center [360, 57] width 474 height 18
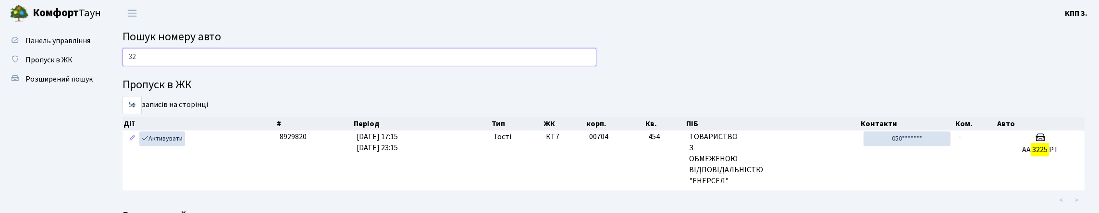
type input "3"
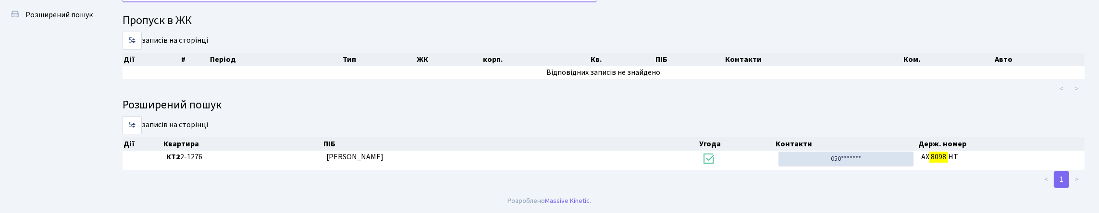
scroll to position [58, 0]
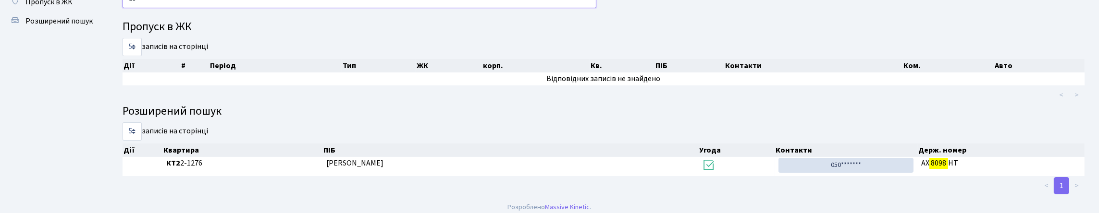
type input "8"
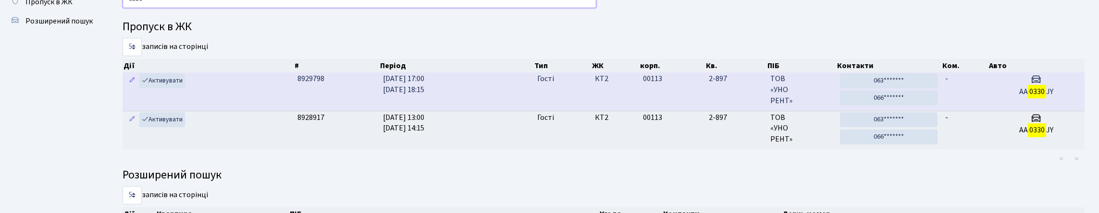
type input "0330"
click at [1003, 111] on td "АA 0330 JY" at bounding box center [1036, 92] width 97 height 38
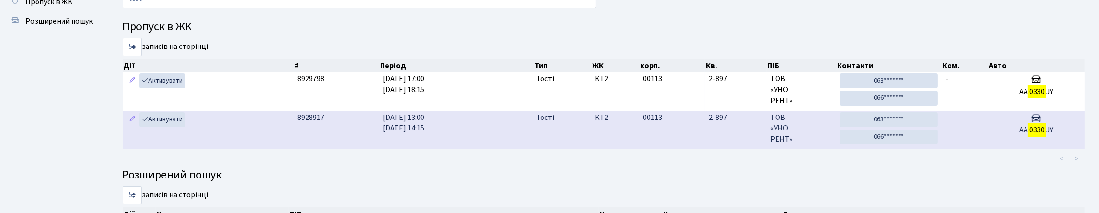
scroll to position [106, 0]
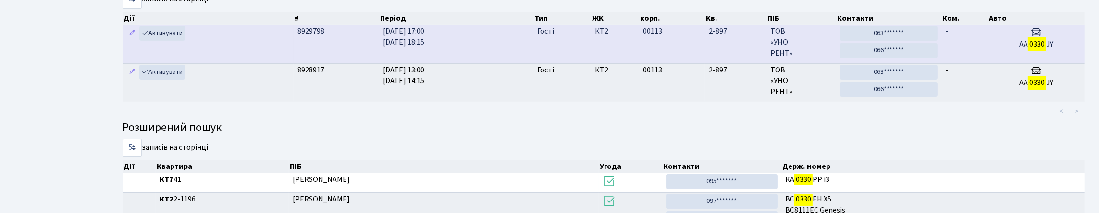
click at [1010, 49] on h5 "АA 0330 JY" at bounding box center [1036, 44] width 89 height 9
click at [981, 63] on td "-" at bounding box center [964, 44] width 47 height 38
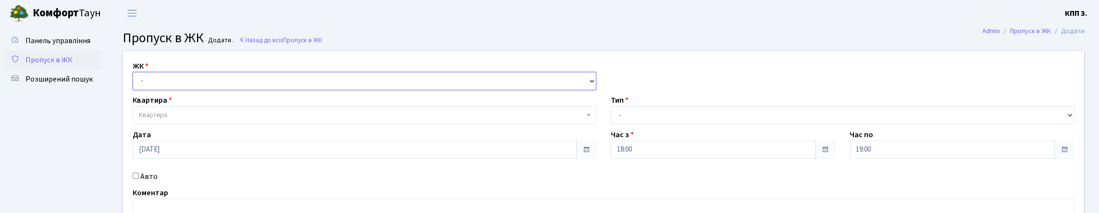
drag, startPoint x: 0, startPoint y: 0, endPoint x: 179, endPoint y: 88, distance: 199.9
click at [179, 88] on select "- КТ, вул. Регенераторна, 4 КТ2, просп. Соборності, 17 КТ3, вул. Березнева, 16 …" at bounding box center [365, 81] width 464 height 18
select select "271"
click at [135, 83] on select "- КТ, вул. Регенераторна, 4 КТ2, просп. Соборності, 17 КТ3, вул. Березнева, 16 …" at bounding box center [365, 81] width 464 height 18
select select
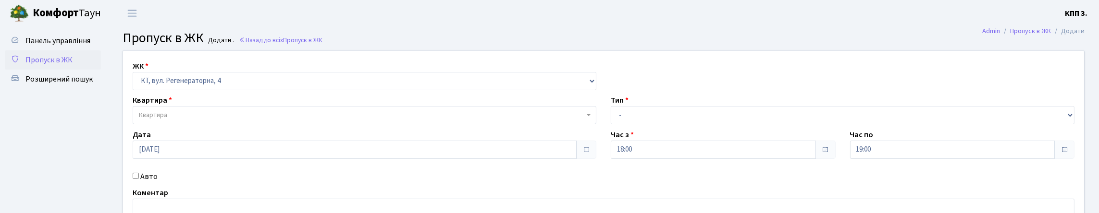
click at [171, 124] on span "Квартира" at bounding box center [365, 115] width 464 height 18
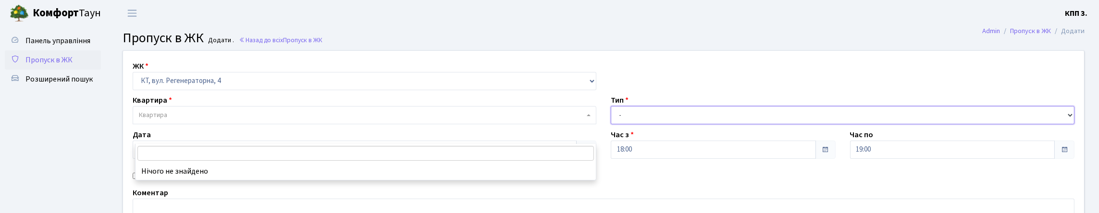
click at [669, 124] on select "- Доставка Таксі Гості Сервіс" at bounding box center [843, 115] width 464 height 18
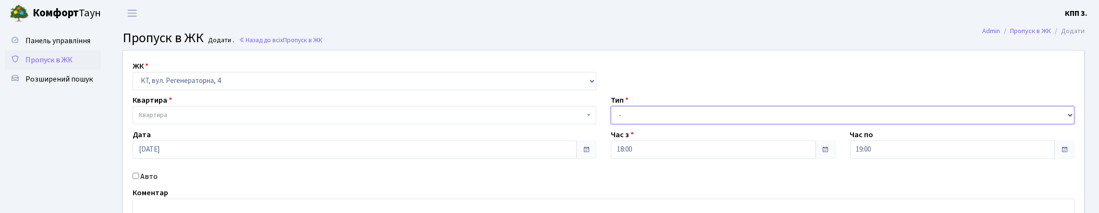
select select "3"
click at [611, 124] on select "- Доставка Таксі Гості Сервіс" at bounding box center [843, 115] width 464 height 18
click at [187, 120] on span "Квартира" at bounding box center [361, 116] width 445 height 10
click at [75, 33] on link "Панель управління" at bounding box center [53, 40] width 96 height 19
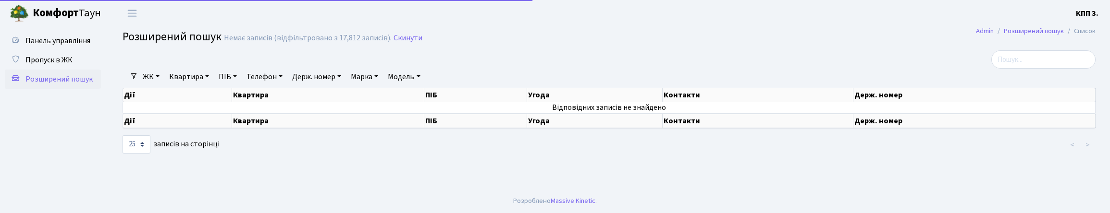
select select "25"
click at [71, 65] on span "Пропуск в ЖК" at bounding box center [48, 60] width 47 height 11
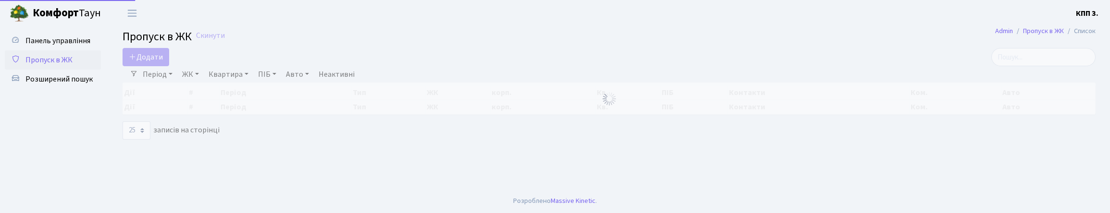
select select "25"
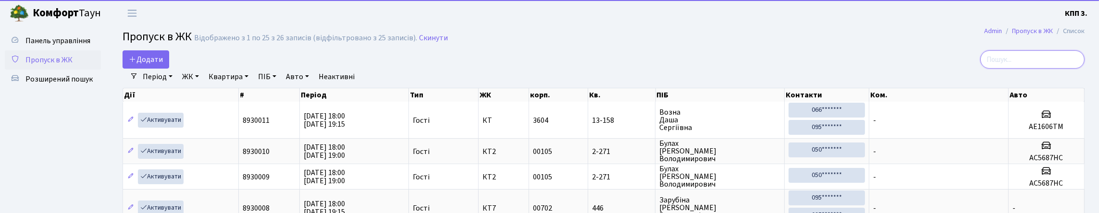
click at [1020, 62] on input "search" at bounding box center [1032, 59] width 104 height 18
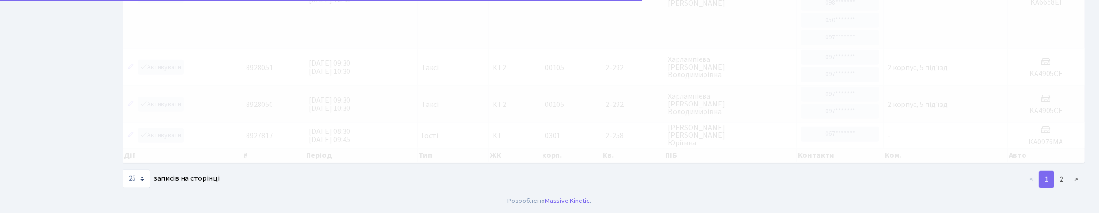
scroll to position [1392, 0]
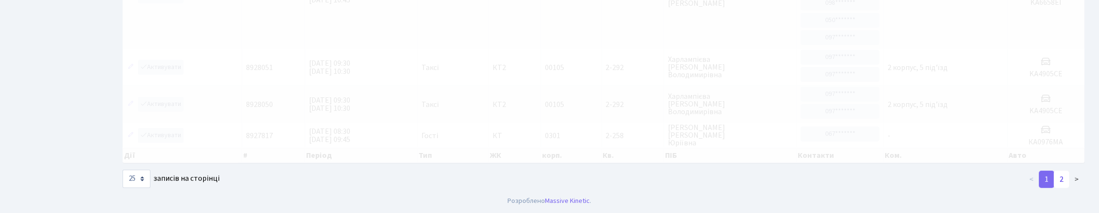
click at [1056, 186] on link "2" at bounding box center [1061, 179] width 15 height 17
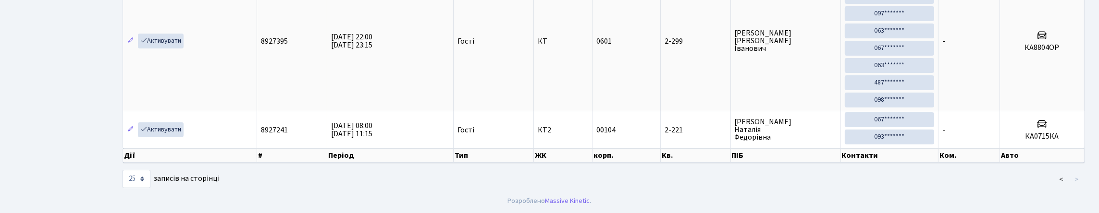
scroll to position [452, 0]
click at [1053, 172] on link "<" at bounding box center [1061, 179] width 16 height 17
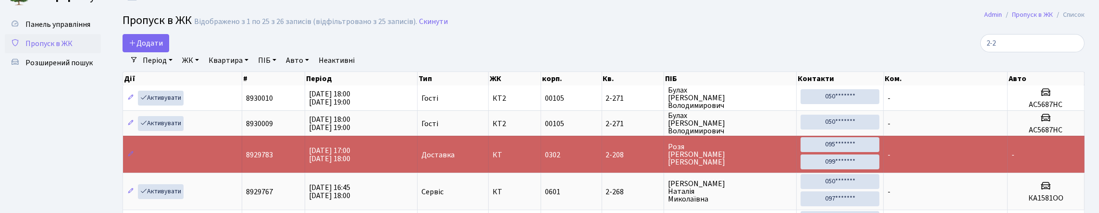
scroll to position [0, 0]
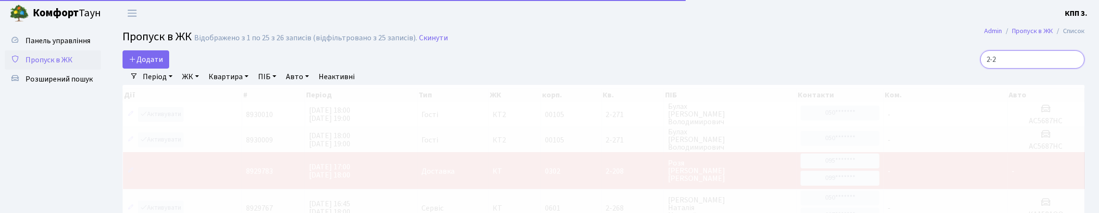
click at [1020, 69] on input "2-2" at bounding box center [1032, 59] width 104 height 18
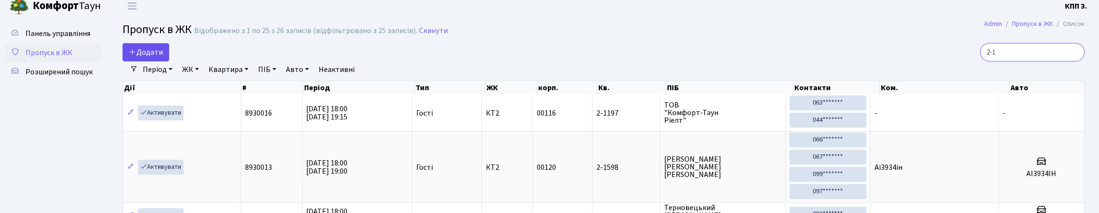
scroll to position [48, 0]
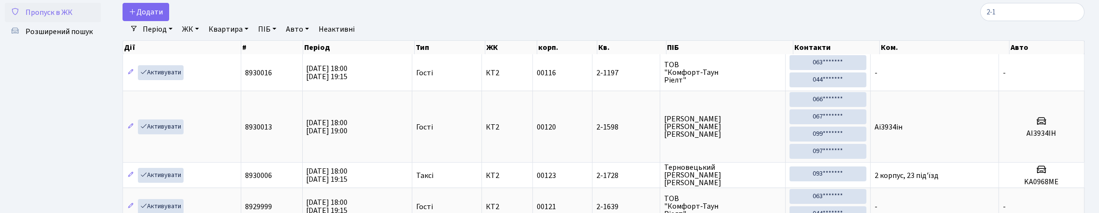
click at [203, 37] on link "ЖК" at bounding box center [190, 29] width 25 height 16
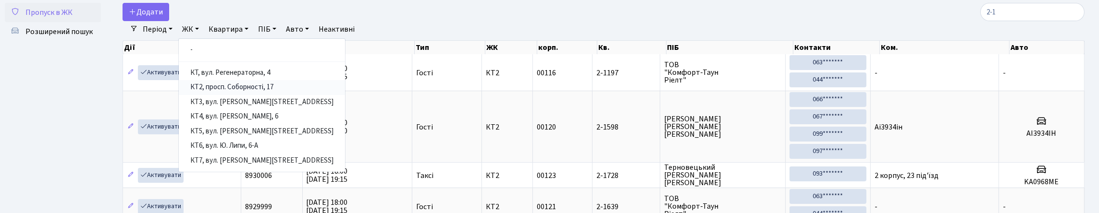
click at [238, 95] on link "КТ2, просп. Соборності, 17" at bounding box center [262, 87] width 166 height 15
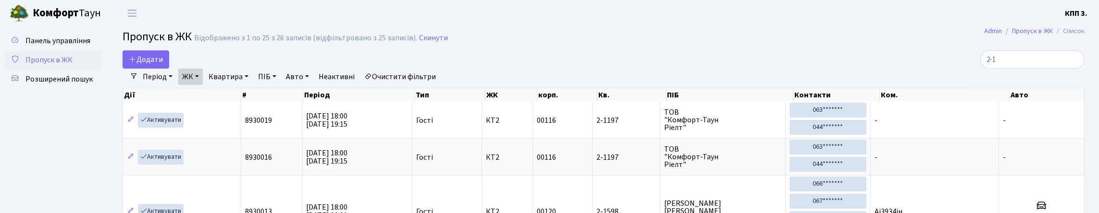
click at [203, 85] on link "ЖК" at bounding box center [190, 77] width 25 height 16
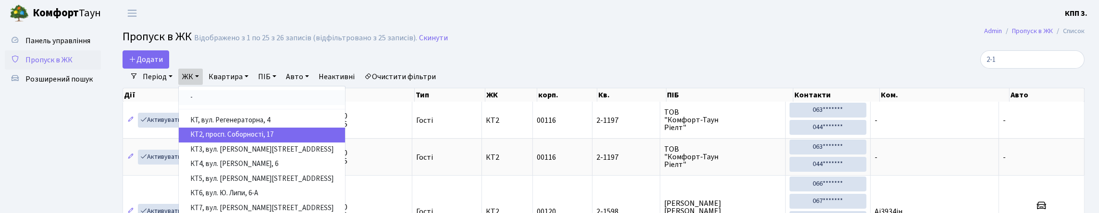
click at [221, 105] on link "-" at bounding box center [262, 97] width 166 height 15
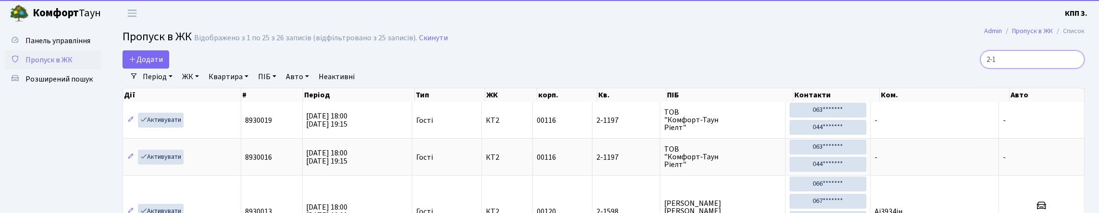
click at [1000, 69] on input "2-1" at bounding box center [1032, 59] width 104 height 18
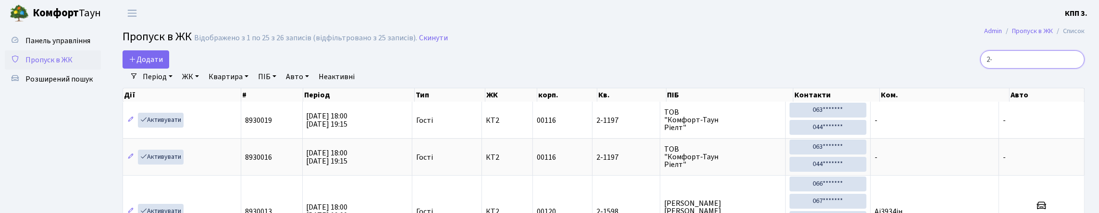
type input "2"
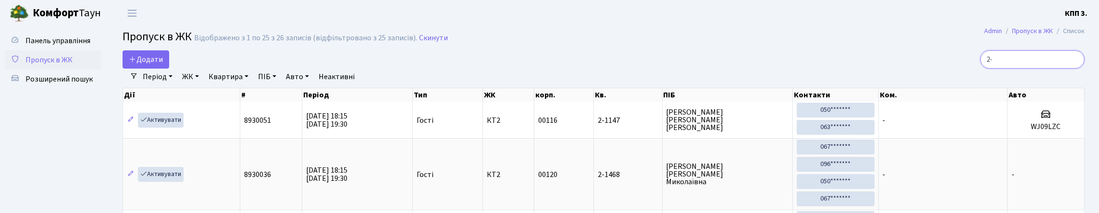
type input "2"
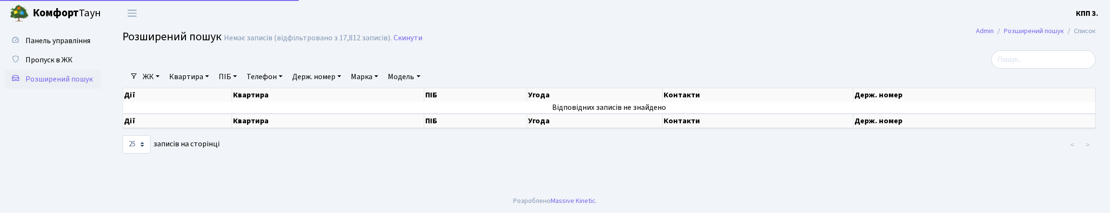
select select "25"
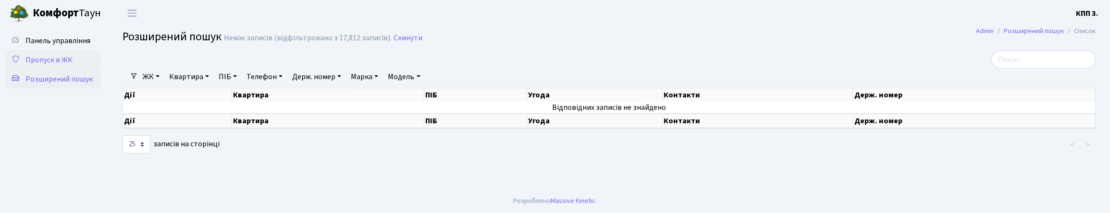
click at [70, 65] on span "Пропуск в ЖК" at bounding box center [48, 60] width 47 height 11
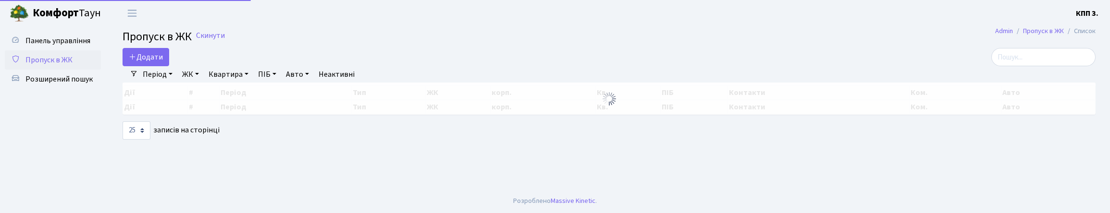
select select "25"
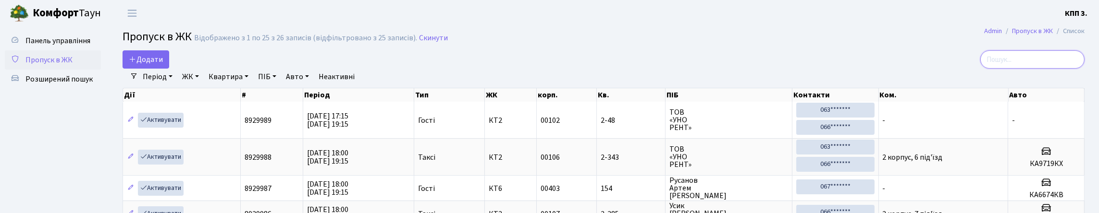
click at [991, 62] on input "search" at bounding box center [1032, 59] width 104 height 18
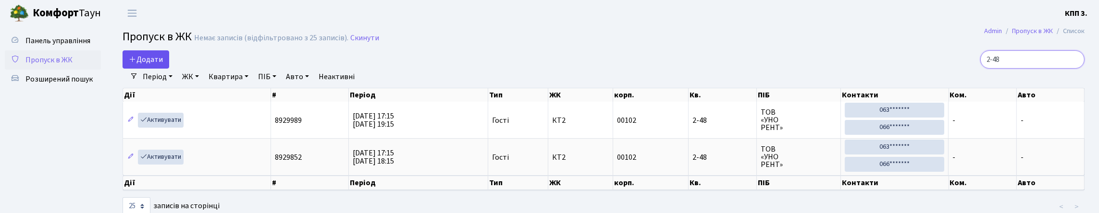
type input "2-48"
click at [163, 65] on span "Додати" at bounding box center [146, 59] width 34 height 11
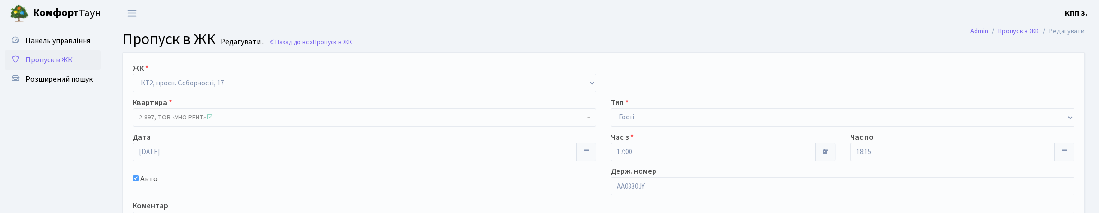
scroll to position [167, 0]
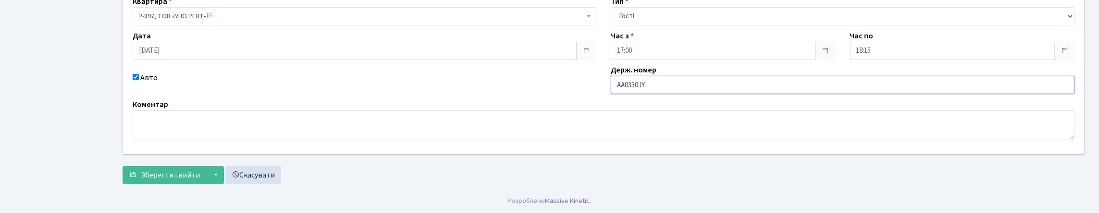
click at [651, 76] on input "АA0330JY" at bounding box center [843, 85] width 464 height 18
click at [696, 76] on input "АA0330Y" at bounding box center [843, 85] width 464 height 18
type input "АA0330YJ"
click at [200, 173] on span "Зберегти і вийти" at bounding box center [170, 175] width 59 height 11
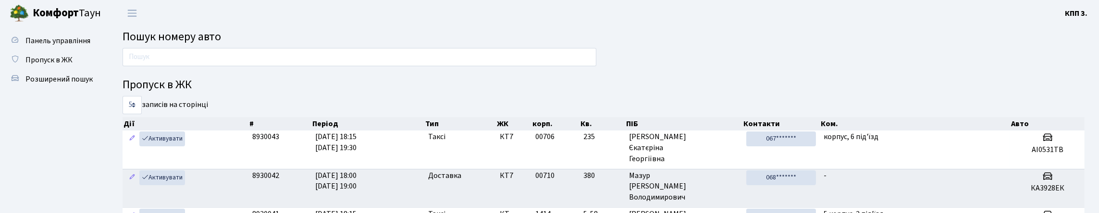
click at [166, 71] on div at bounding box center [359, 59] width 488 height 23
click at [170, 66] on input "text" at bounding box center [360, 57] width 474 height 18
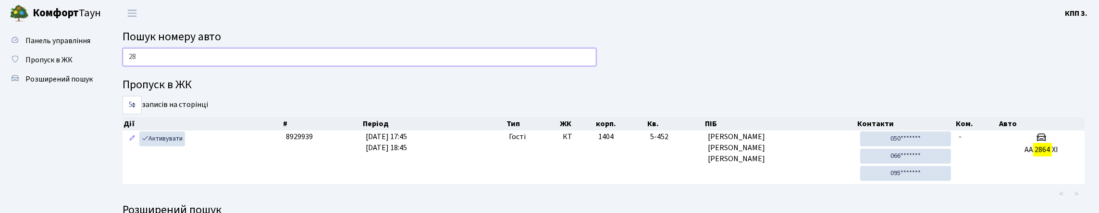
type input "2"
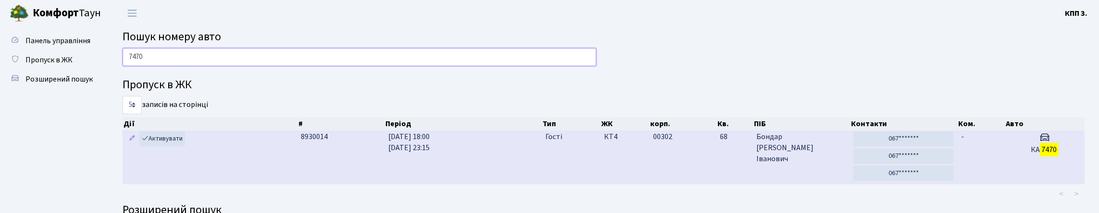
type input "7470"
click at [966, 181] on td "-" at bounding box center [981, 158] width 48 height 54
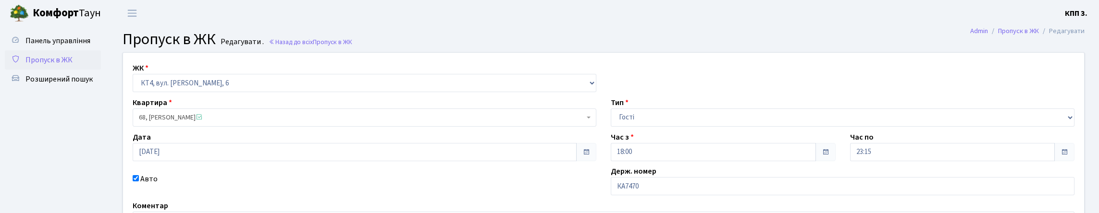
scroll to position [144, 0]
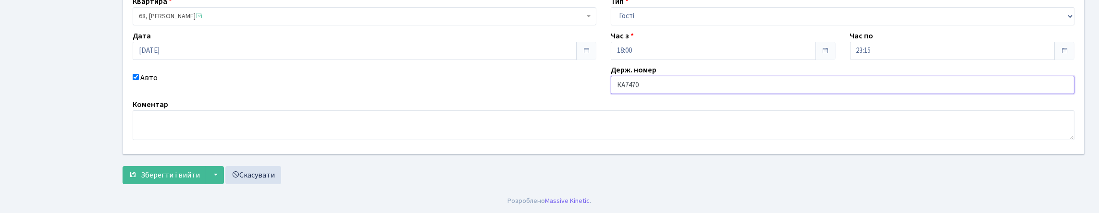
click at [710, 79] on input "КА7470" at bounding box center [843, 85] width 464 height 18
type input "КА7470ОР"
drag, startPoint x: 173, startPoint y: 198, endPoint x: 135, endPoint y: 176, distance: 43.7
click at [138, 213] on html "Комфорт Таун КПП 3. Мій обліковий запис Вийти Панель управління Пропуск в ЖК Ро…" at bounding box center [549, 56] width 1099 height 315
click at [189, 181] on span "Зберегти і вийти" at bounding box center [170, 175] width 59 height 11
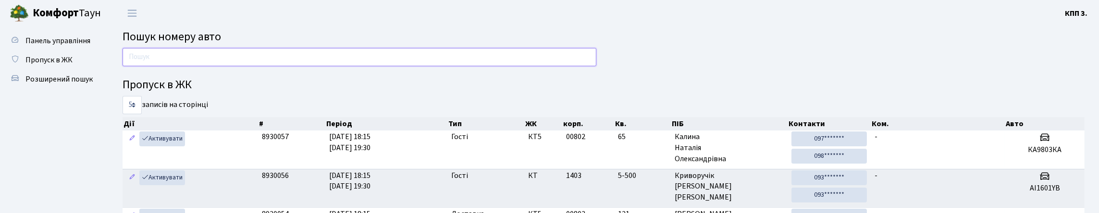
click at [186, 66] on input "text" at bounding box center [360, 57] width 474 height 18
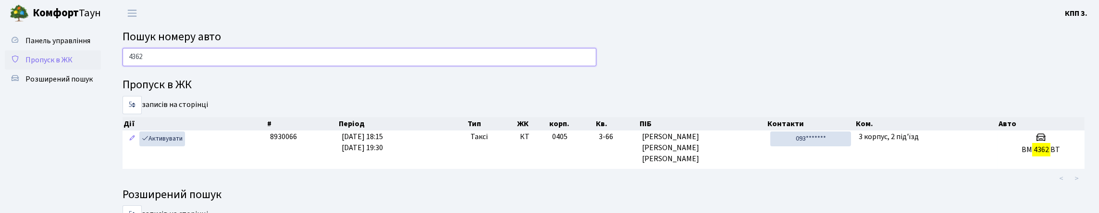
type input "4362"
click at [41, 65] on span "Пропуск в ЖК" at bounding box center [48, 60] width 47 height 11
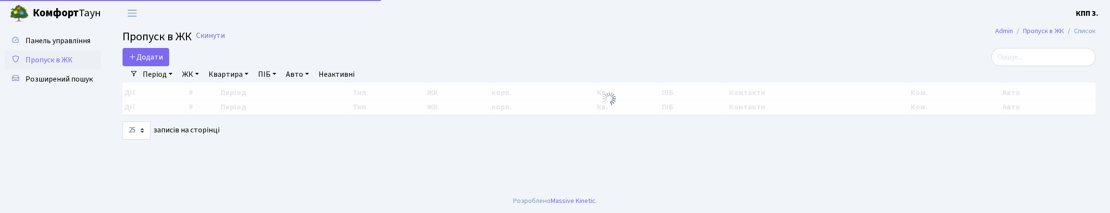
select select "25"
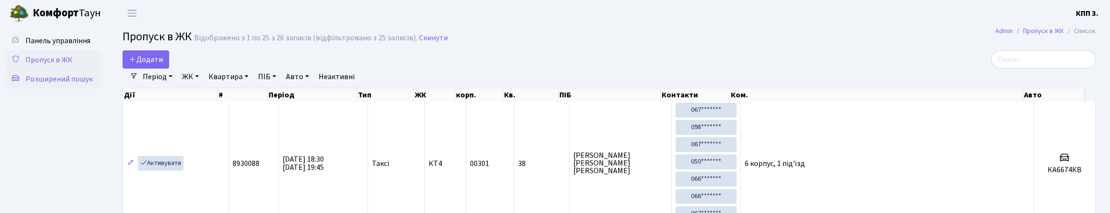
click at [25, 89] on link "Розширений пошук" at bounding box center [53, 79] width 96 height 19
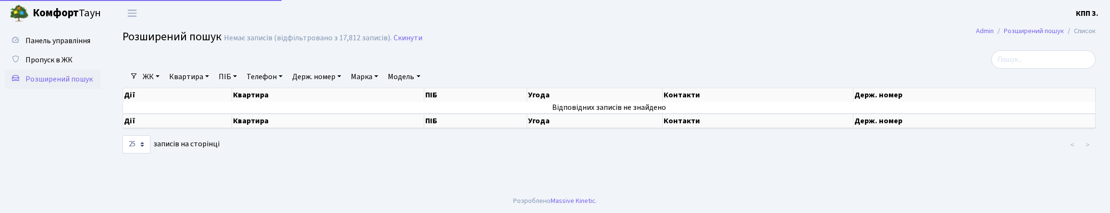
select select "25"
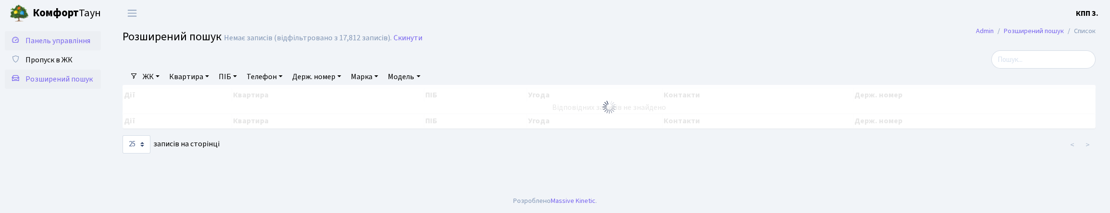
click at [20, 42] on icon at bounding box center [16, 39] width 10 height 9
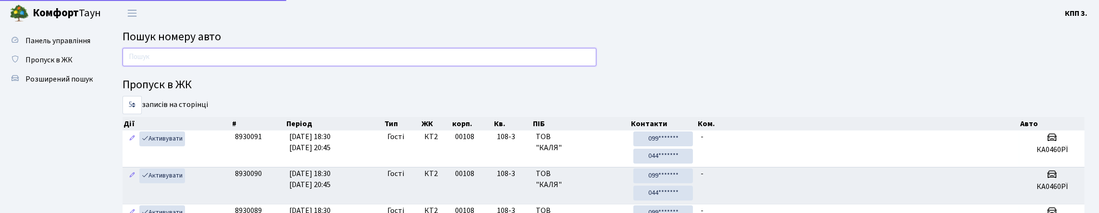
click at [176, 66] on input "text" at bounding box center [360, 57] width 474 height 18
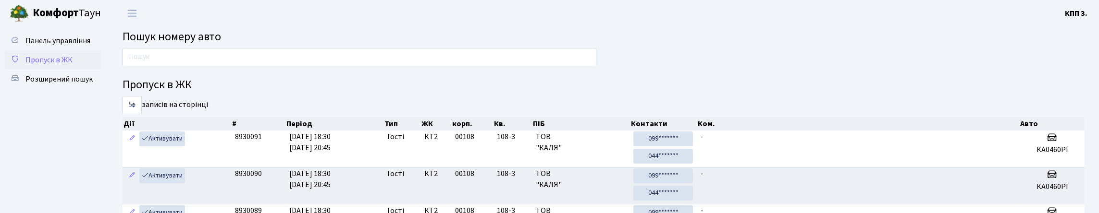
click at [67, 70] on link "Пропуск в ЖК" at bounding box center [53, 59] width 96 height 19
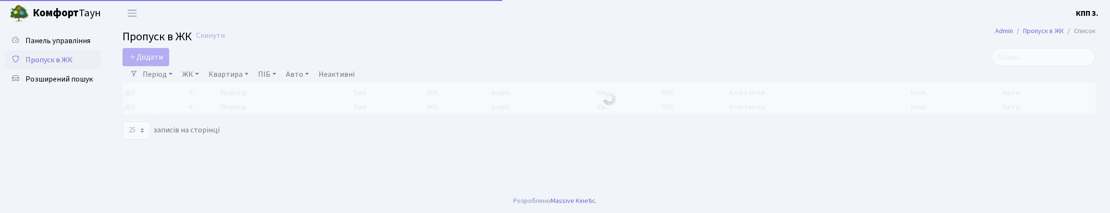
select select "25"
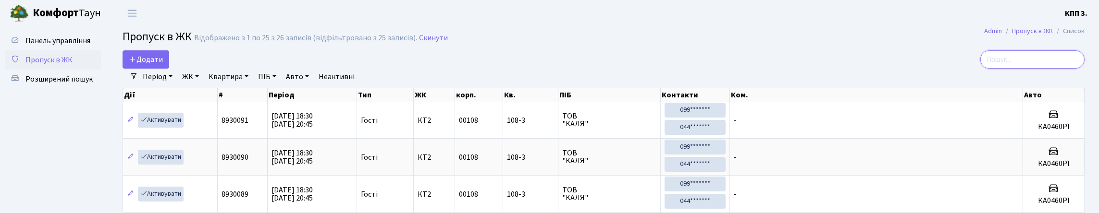
click at [988, 68] on input "search" at bounding box center [1032, 59] width 104 height 18
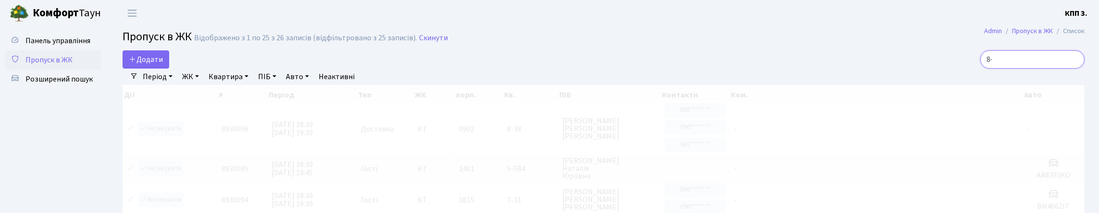
type input "8"
type input "1"
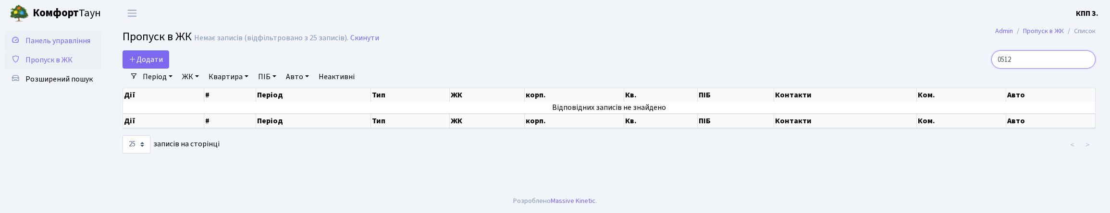
type input "0512"
click at [39, 46] on span "Панель управління" at bounding box center [57, 41] width 65 height 11
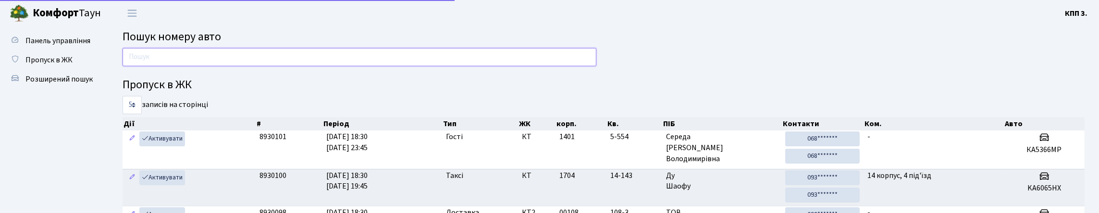
drag, startPoint x: 0, startPoint y: 0, endPoint x: 183, endPoint y: 61, distance: 192.8
click at [183, 61] on input "text" at bounding box center [360, 57] width 474 height 18
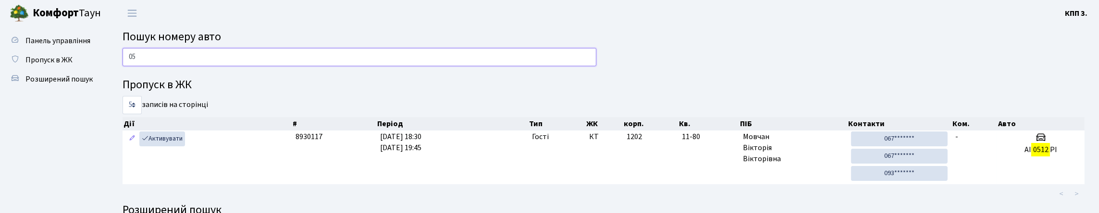
type input "0"
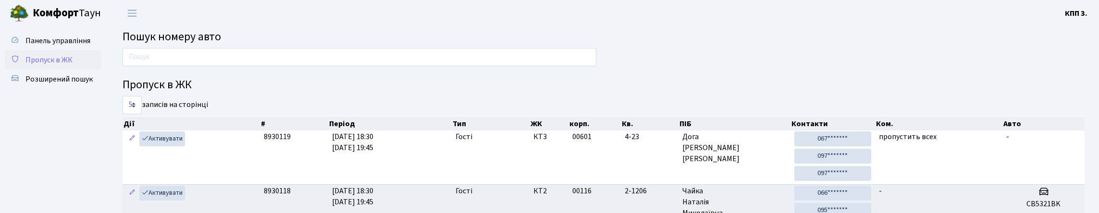
click at [68, 65] on span "Пропуск в ЖК" at bounding box center [48, 60] width 47 height 11
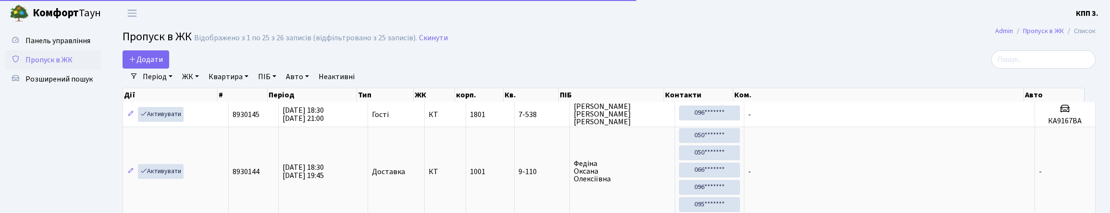
select select "25"
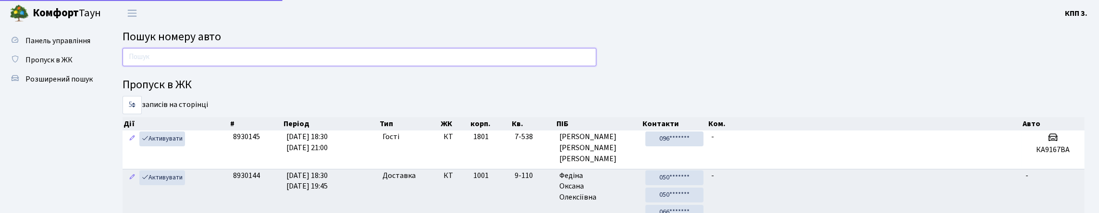
click at [185, 66] on input "text" at bounding box center [360, 57] width 474 height 18
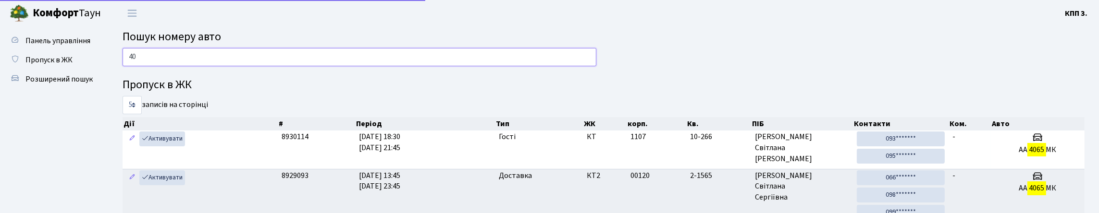
type input "4"
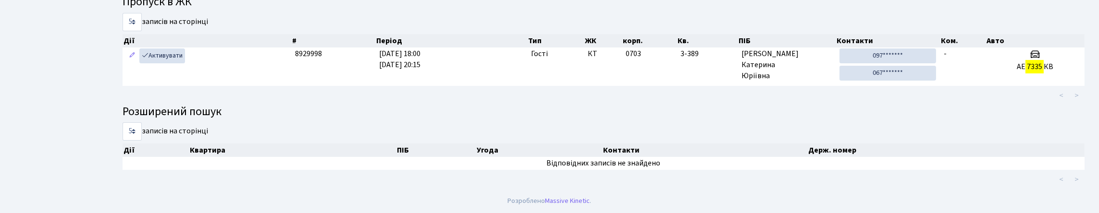
scroll to position [58, 0]
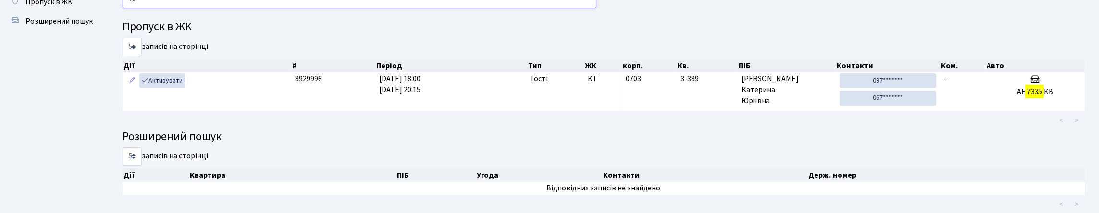
type input "7"
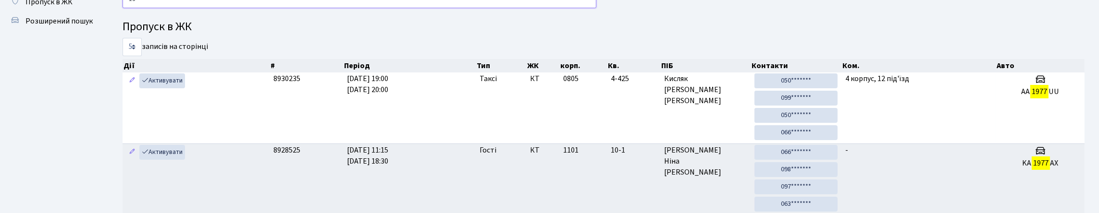
type input "1"
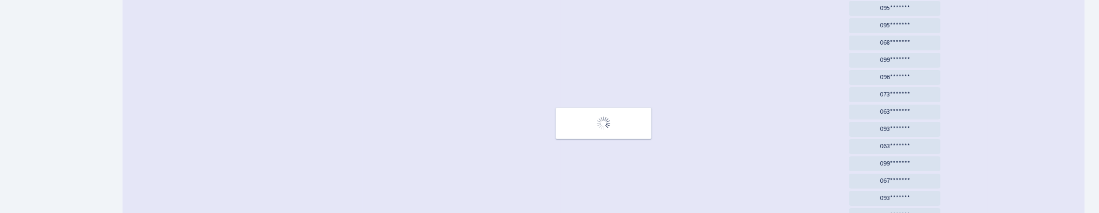
scroll to position [49, 0]
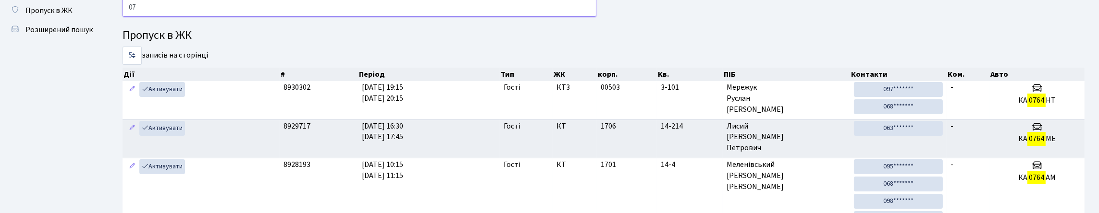
type input "0"
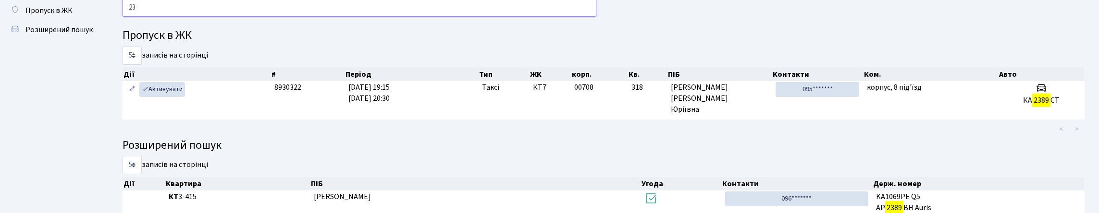
type input "2"
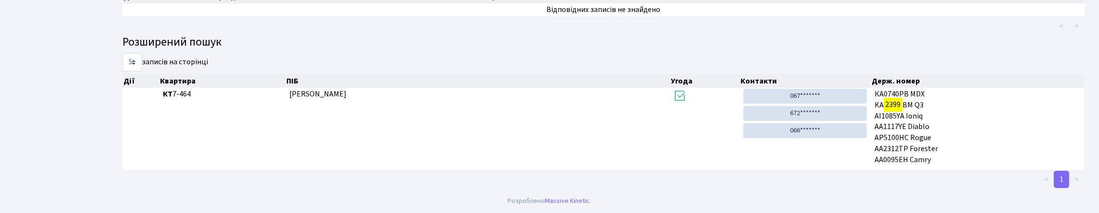
scroll to position [58, 0]
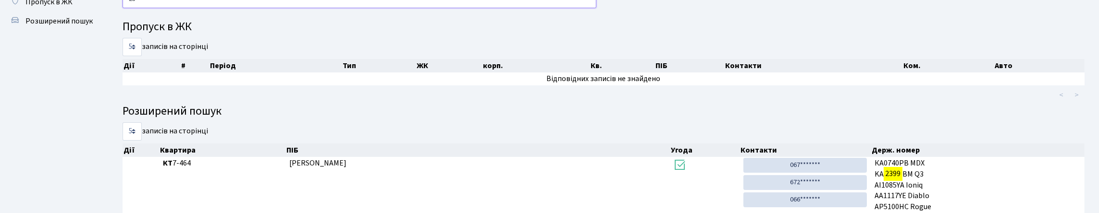
type input "2"
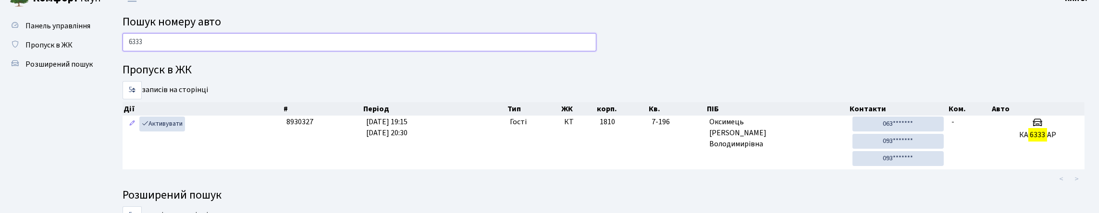
scroll to position [0, 0]
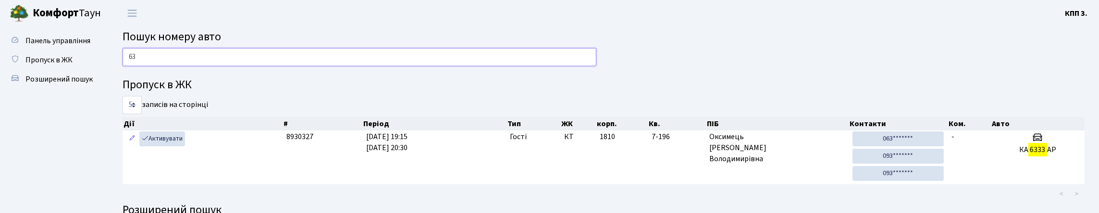
type input "6"
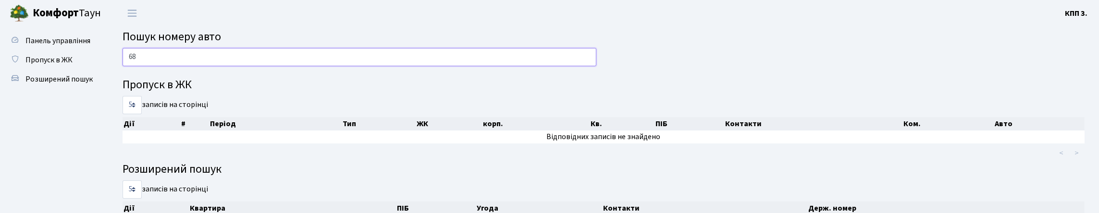
type input "6"
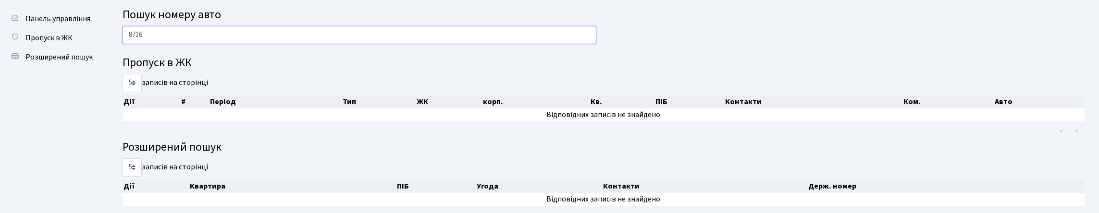
scroll to position [12, 0]
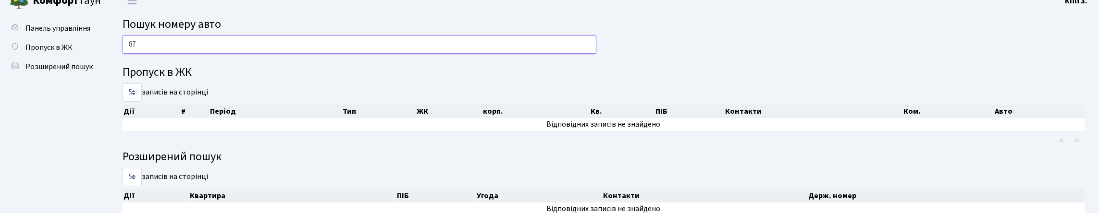
type input "8"
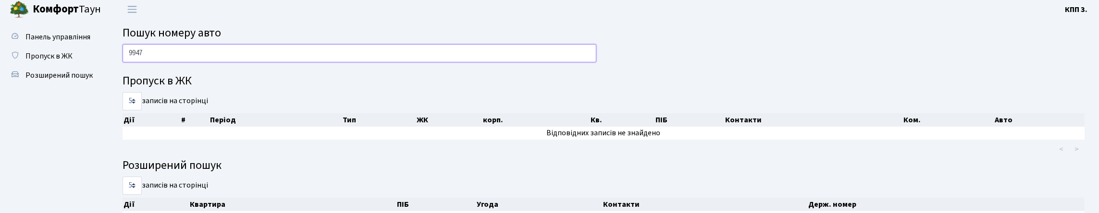
scroll to position [0, 0]
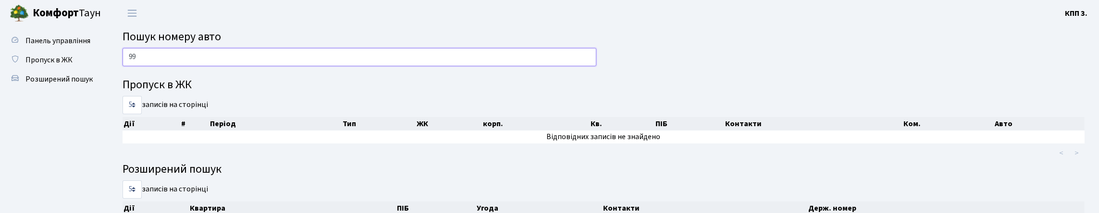
type input "9"
type input "5"
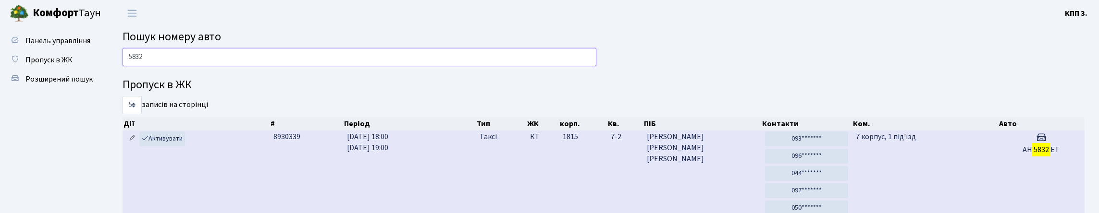
type input "5832"
click at [133, 142] on icon at bounding box center [132, 138] width 7 height 7
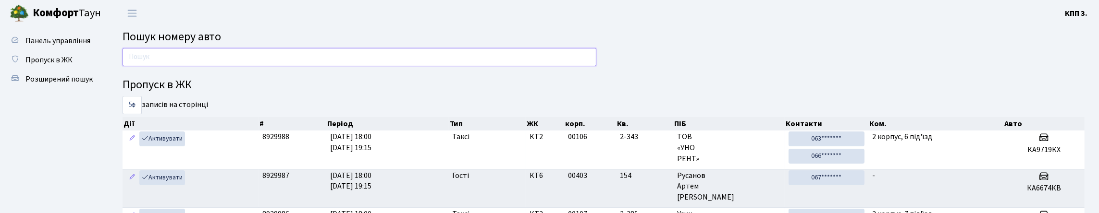
drag, startPoint x: 0, startPoint y: 0, endPoint x: 260, endPoint y: 58, distance: 266.3
click at [260, 58] on input "text" at bounding box center [360, 57] width 474 height 18
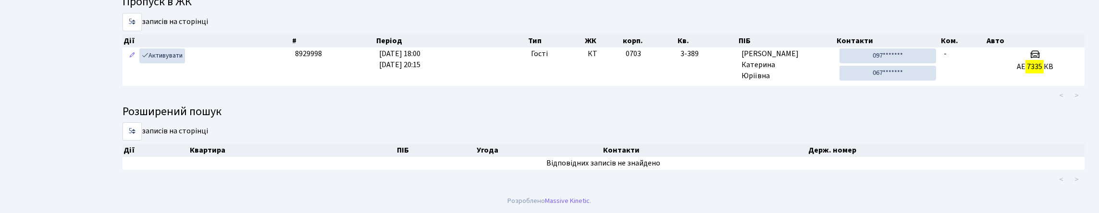
scroll to position [58, 0]
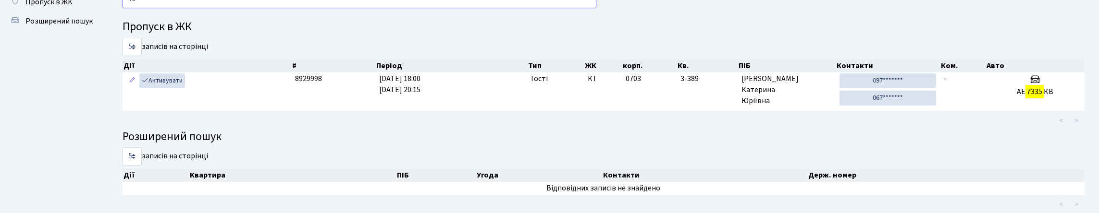
type input "7"
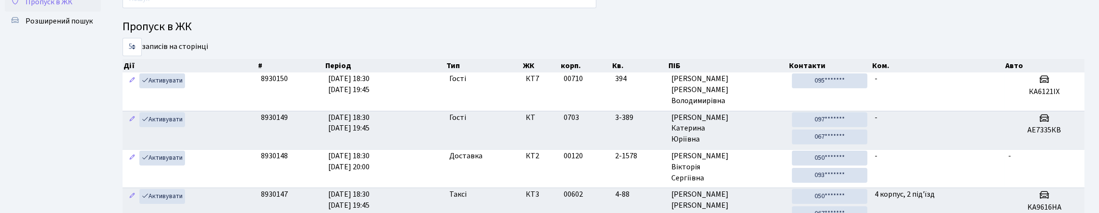
click at [54, 7] on span "Пропуск в ЖК" at bounding box center [48, 2] width 47 height 11
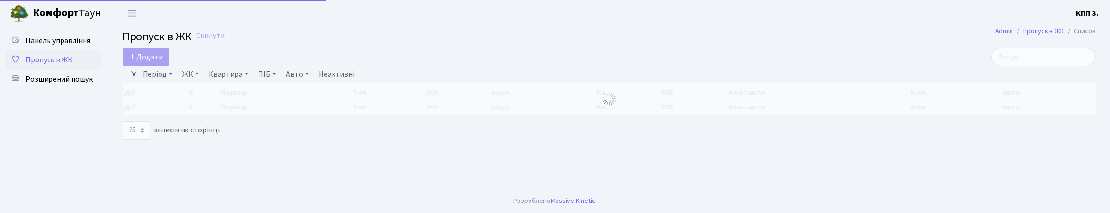
select select "25"
click at [1029, 62] on input "search" at bounding box center [1043, 57] width 104 height 18
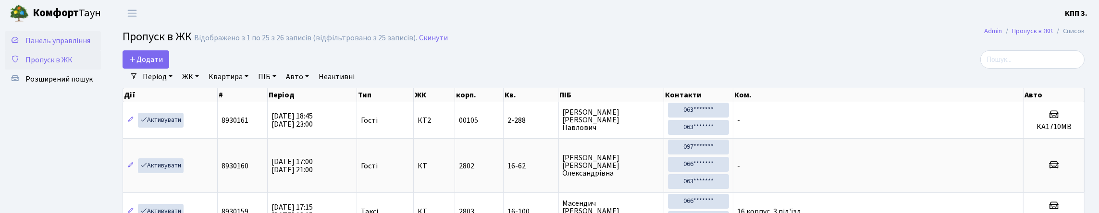
click at [32, 46] on span "Панель управління" at bounding box center [57, 41] width 65 height 11
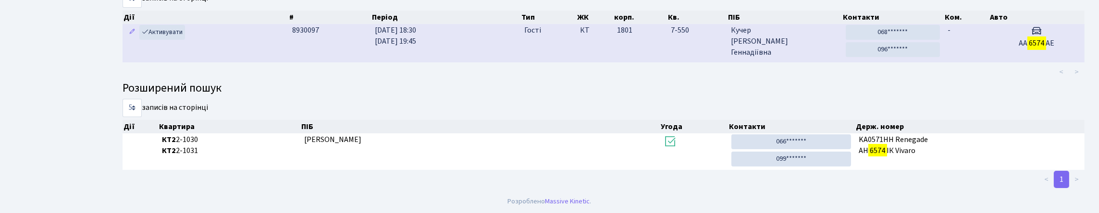
scroll to position [144, 0]
type input "6574"
click at [588, 51] on td "КТ" at bounding box center [594, 43] width 37 height 38
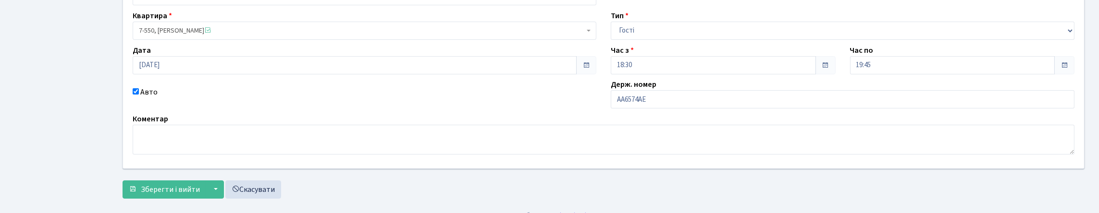
scroll to position [96, 0]
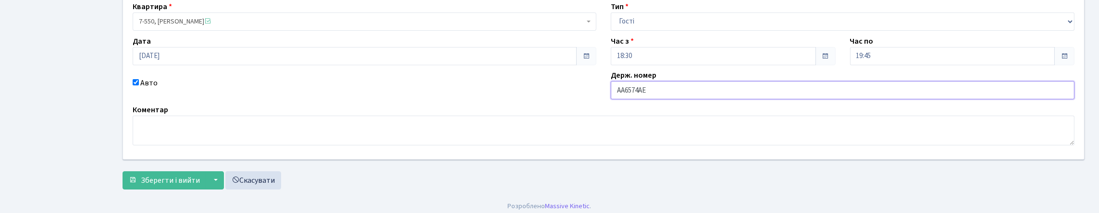
click at [651, 99] on input "АА6574АЕ" at bounding box center [843, 90] width 464 height 18
type input "АА6574МЕ"
click at [123, 172] on button "Зберегти і вийти" at bounding box center [165, 181] width 84 height 18
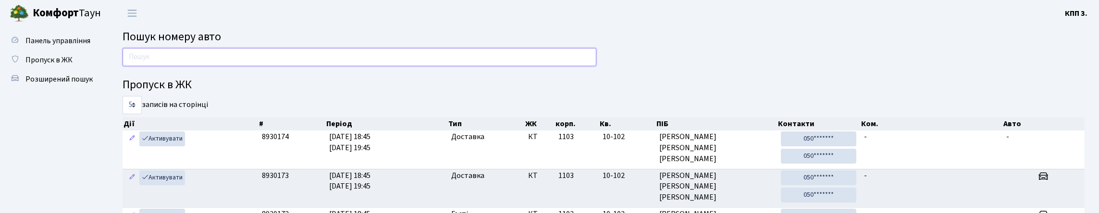
click at [247, 63] on input "text" at bounding box center [360, 57] width 474 height 18
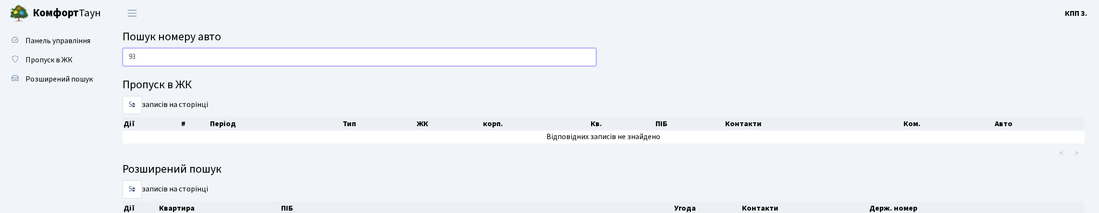
type input "9"
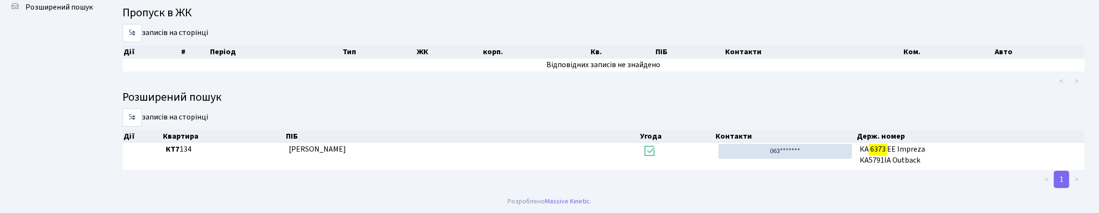
scroll to position [127, 0]
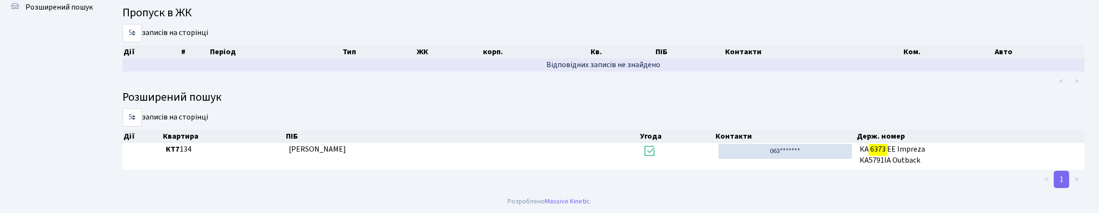
type input "6373"
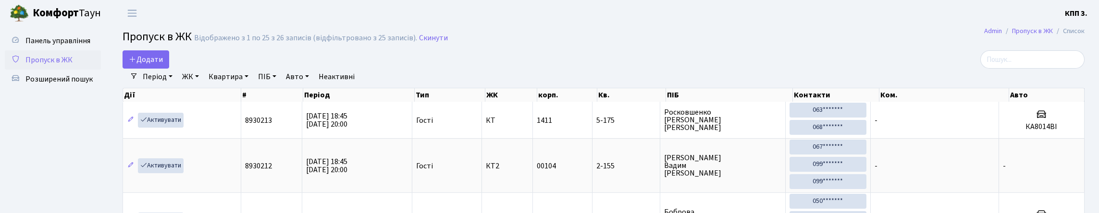
select select "25"
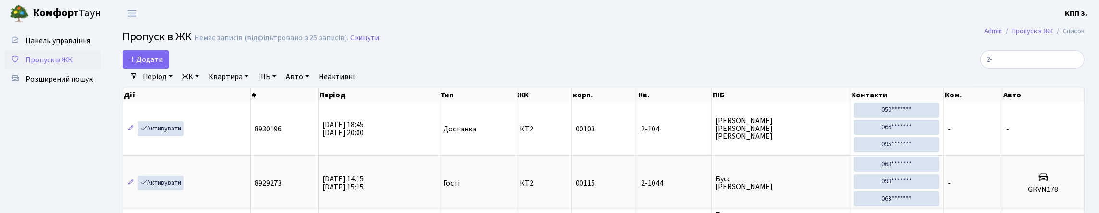
type input "2"
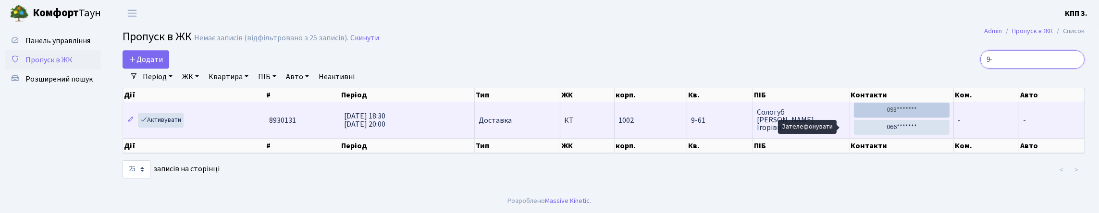
type input "9"
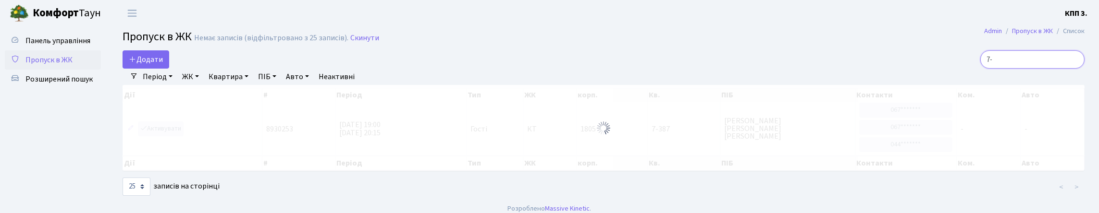
type input "7"
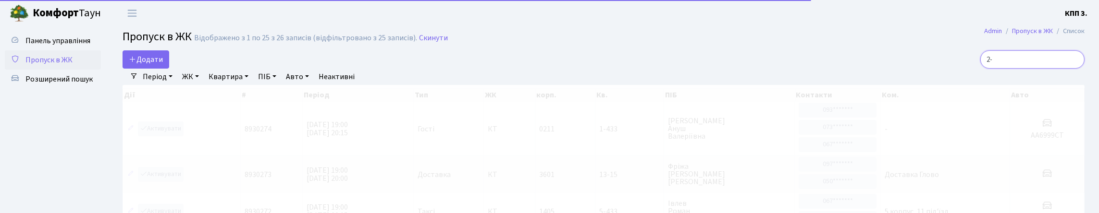
type input "2"
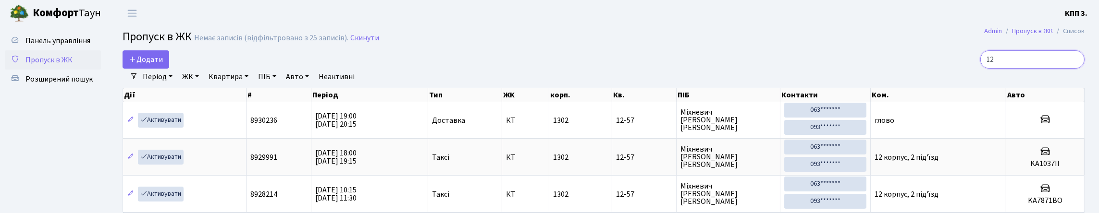
type input "1"
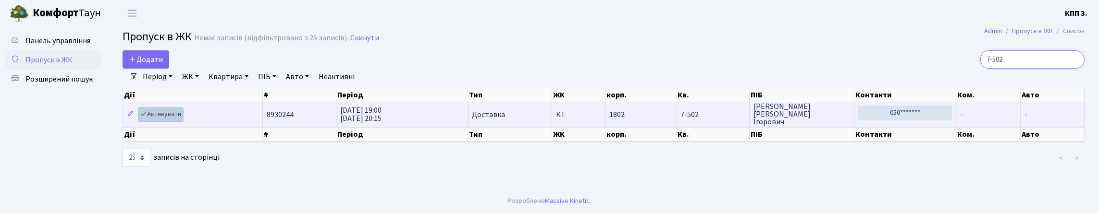
type input "7-502"
click at [184, 122] on link "Активувати" at bounding box center [161, 114] width 46 height 15
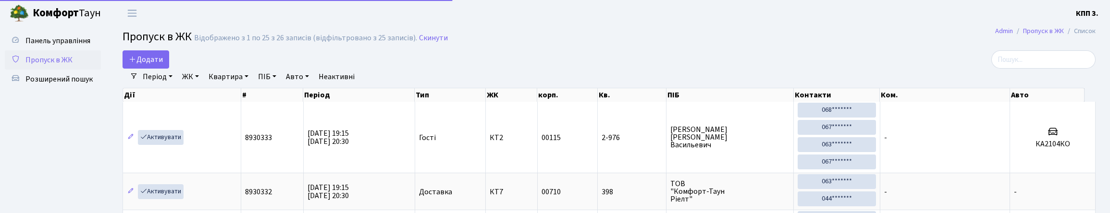
select select "25"
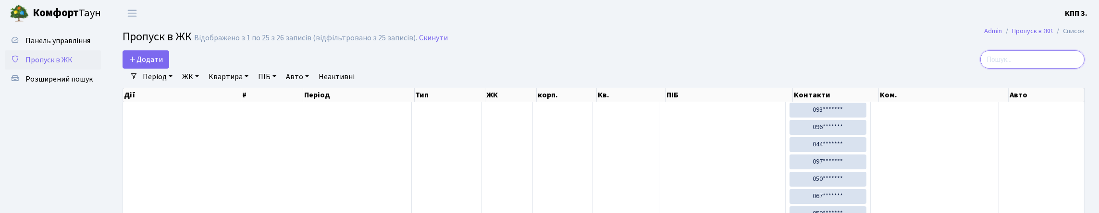
click at [988, 66] on input "search" at bounding box center [1032, 59] width 104 height 18
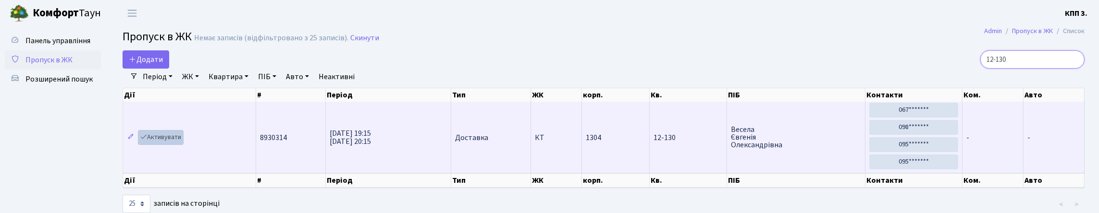
type input "12-130"
click at [173, 145] on link "Активувати" at bounding box center [161, 137] width 46 height 15
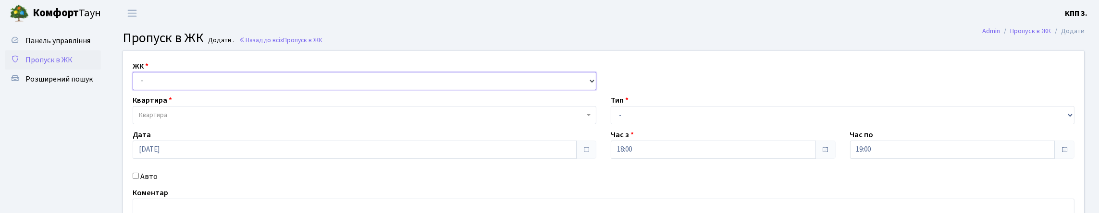
drag, startPoint x: 197, startPoint y: 98, endPoint x: 197, endPoint y: 105, distance: 7.2
click at [197, 90] on select "- КТ, вул. Регенераторна, 4 КТ2, просп. [STREET_ADDRESS] [STREET_ADDRESS] [PERS…" at bounding box center [365, 81] width 464 height 18
select select "271"
click at [135, 83] on select "- КТ, вул. Регенераторна, 4 КТ2, просп. [STREET_ADDRESS] [STREET_ADDRESS] [PERS…" at bounding box center [365, 81] width 464 height 18
select select
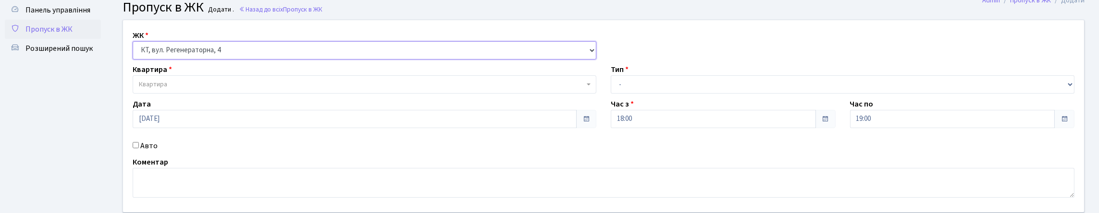
scroll to position [48, 0]
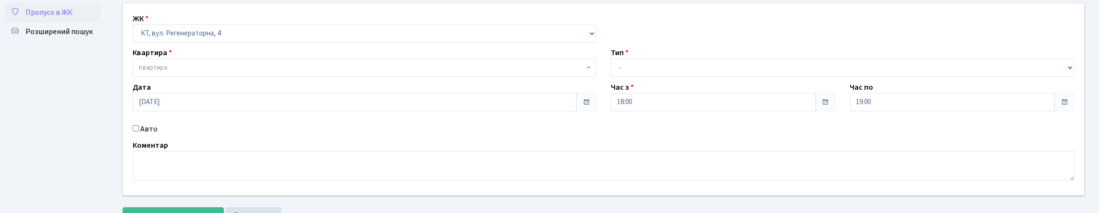
click at [148, 135] on label "Авто" at bounding box center [148, 130] width 17 height 12
click at [139, 132] on input "Авто" at bounding box center [136, 128] width 6 height 6
checkbox input "true"
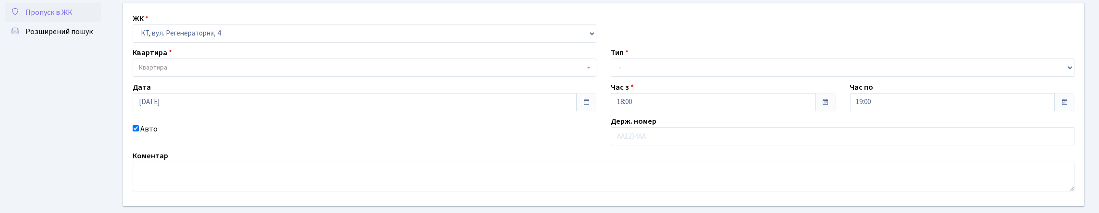
click at [216, 73] on span "Квартира" at bounding box center [361, 68] width 445 height 10
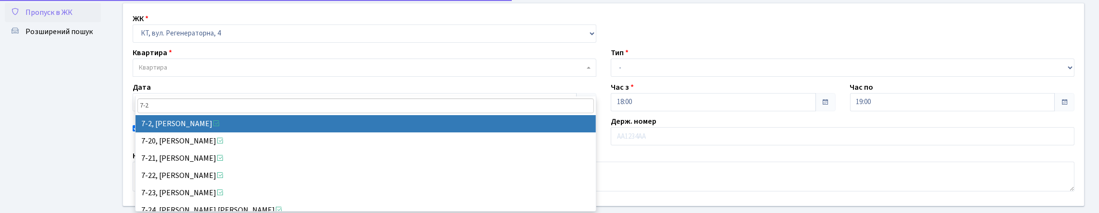
type input "7-2"
select select "5137"
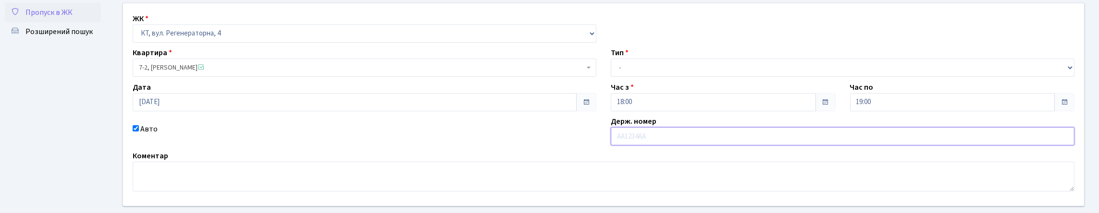
click at [754, 146] on input "text" at bounding box center [843, 136] width 464 height 18
click at [628, 146] on input "АЕН5832" at bounding box center [843, 136] width 464 height 18
type input "АН5832ЕТ"
click at [688, 77] on select "- Доставка Таксі Гості Сервіс" at bounding box center [843, 68] width 464 height 18
select select "2"
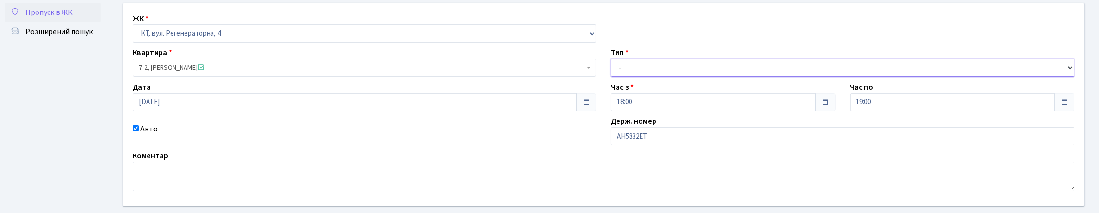
click at [611, 77] on select "- Доставка Таксі Гості Сервіс" at bounding box center [843, 68] width 464 height 18
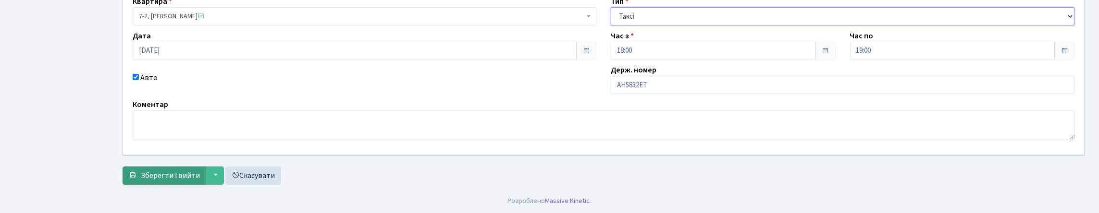
scroll to position [164, 0]
click at [188, 171] on span "Зберегти і вийти" at bounding box center [170, 176] width 59 height 11
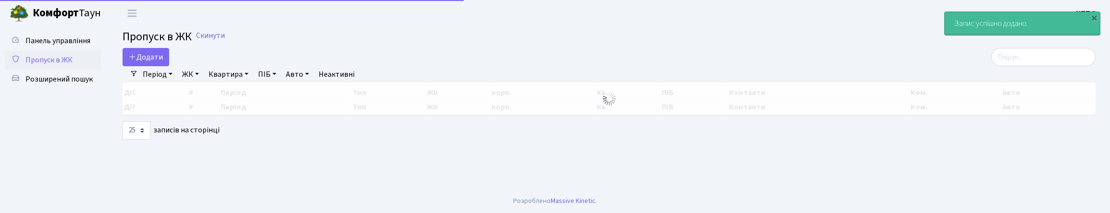
select select "25"
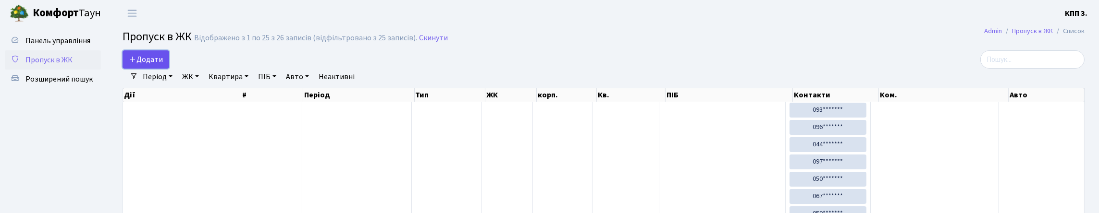
click at [163, 65] on span "Додати" at bounding box center [146, 59] width 34 height 11
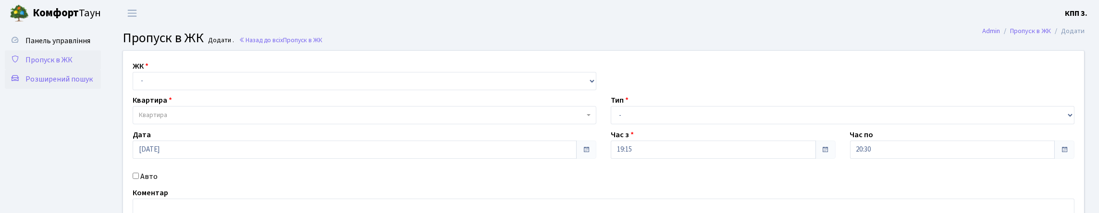
click at [19, 89] on link "Розширений пошук" at bounding box center [53, 79] width 96 height 19
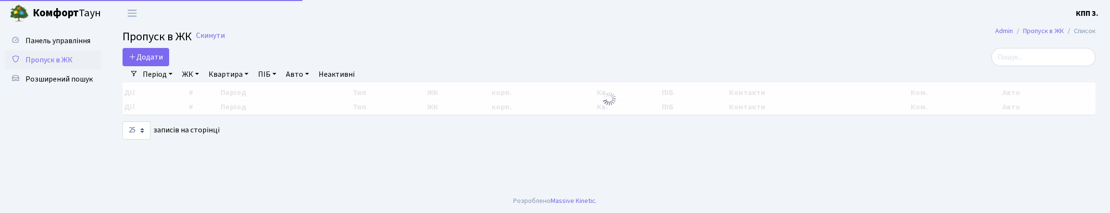
select select "25"
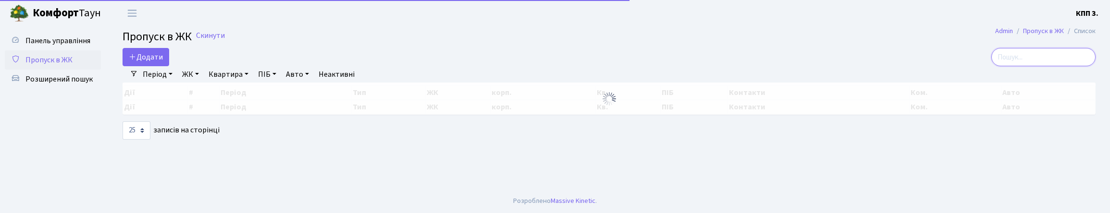
click at [1020, 66] on input "search" at bounding box center [1043, 57] width 104 height 18
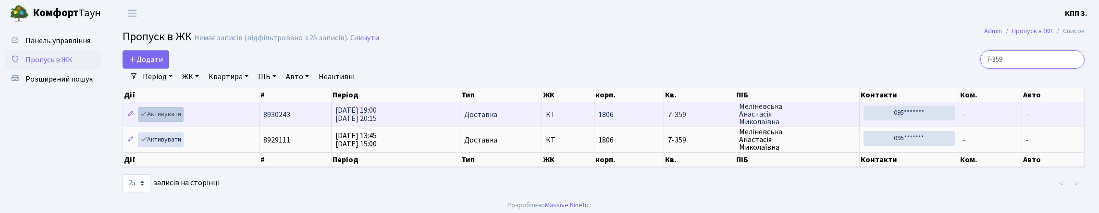
type input "7-359"
click at [178, 122] on link "Активувати" at bounding box center [161, 114] width 46 height 15
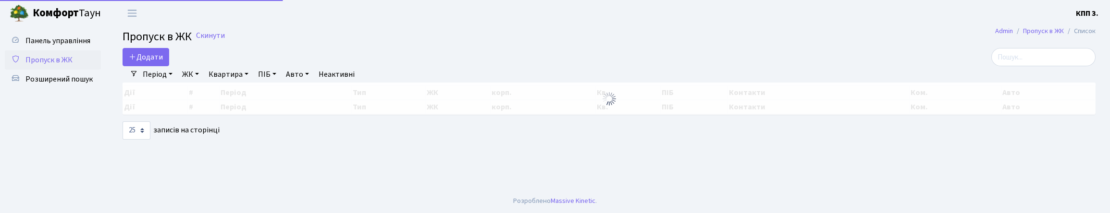
select select "25"
click at [1011, 66] on input "search" at bounding box center [1043, 57] width 104 height 18
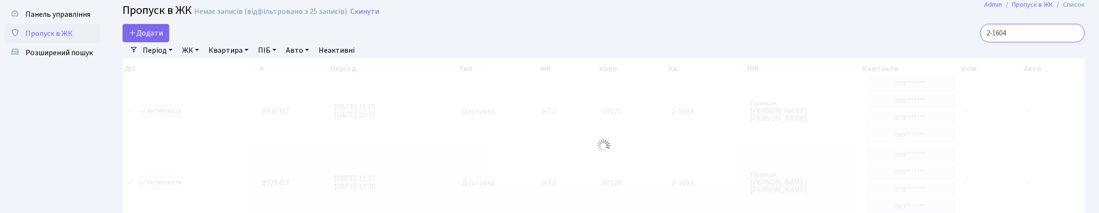
scroll to position [48, 0]
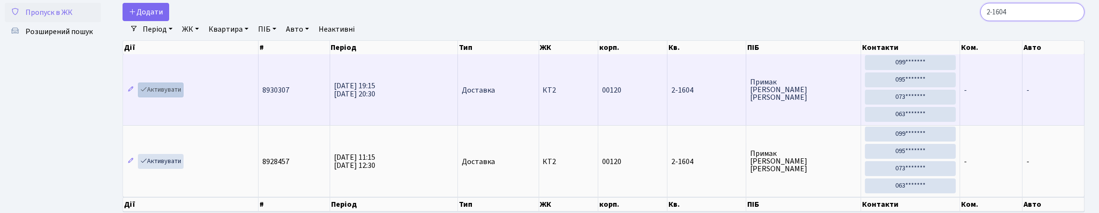
type input "2-1604"
click at [174, 98] on link "Активувати" at bounding box center [161, 90] width 46 height 15
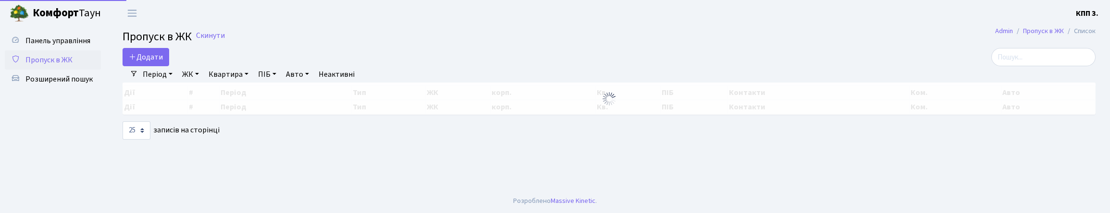
select select "25"
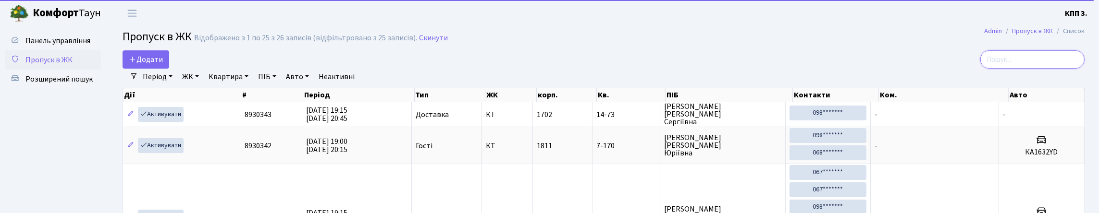
click at [1003, 66] on input "search" at bounding box center [1032, 59] width 104 height 18
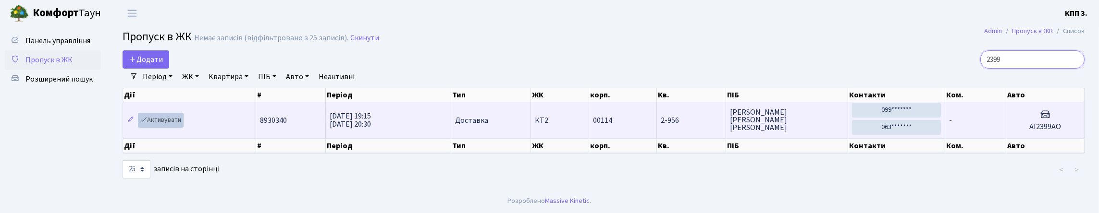
type input "2399"
click at [180, 128] on link "Активувати" at bounding box center [161, 120] width 46 height 15
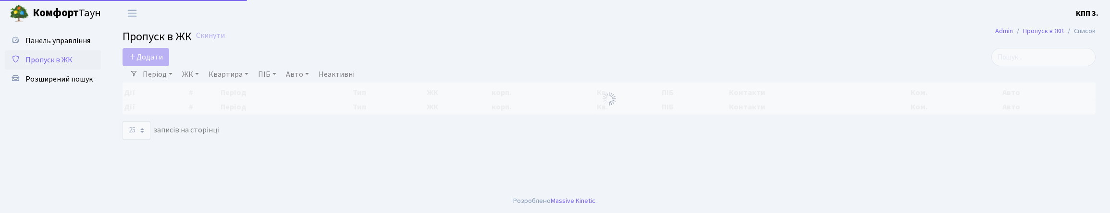
select select "25"
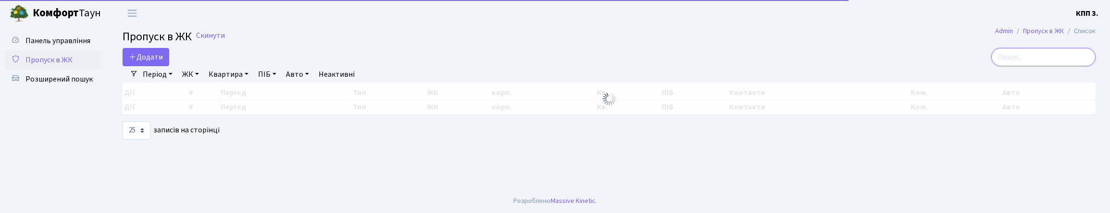
click at [1008, 66] on input "search" at bounding box center [1043, 57] width 104 height 18
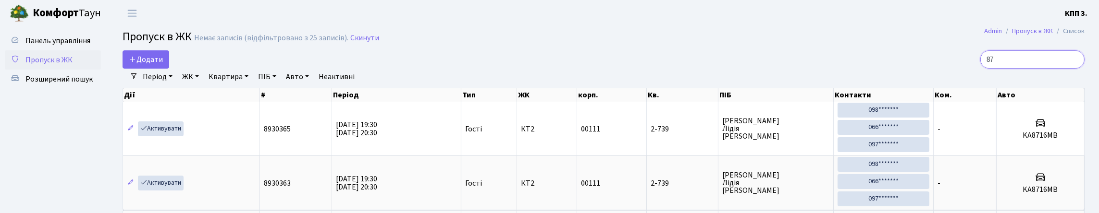
type input "8"
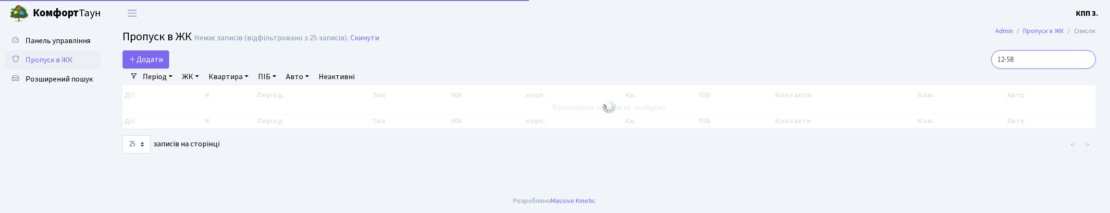
click at [997, 69] on input "12-58" at bounding box center [1043, 59] width 104 height 18
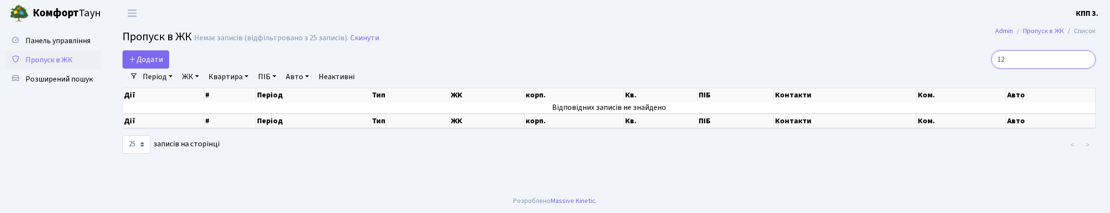
type input "1"
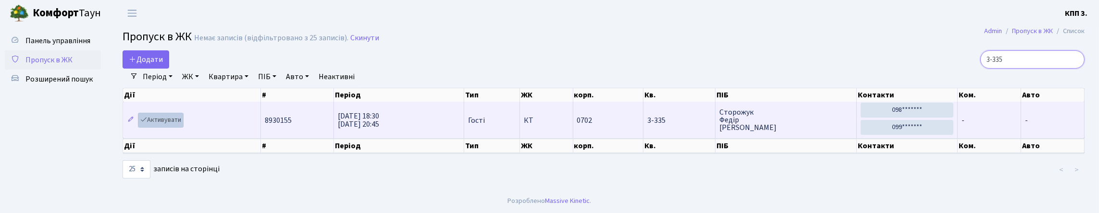
type input "3-335"
click at [162, 128] on link "Активувати" at bounding box center [161, 120] width 46 height 15
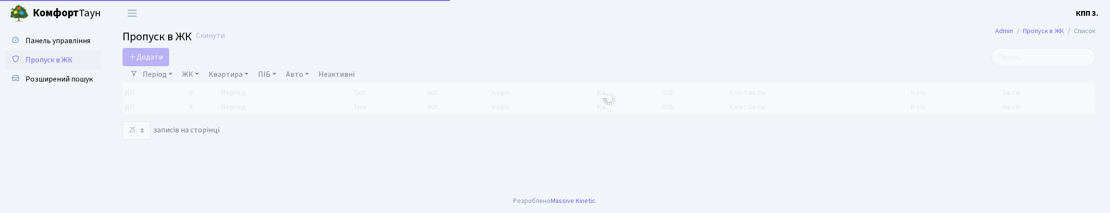
select select "25"
click at [1002, 66] on input "search" at bounding box center [1043, 57] width 104 height 18
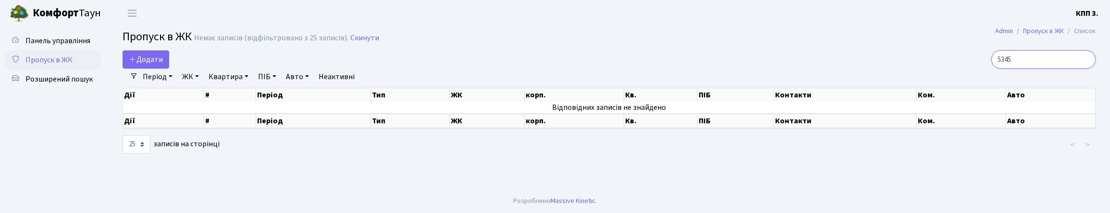
click at [1022, 69] on input "5345" at bounding box center [1043, 59] width 104 height 18
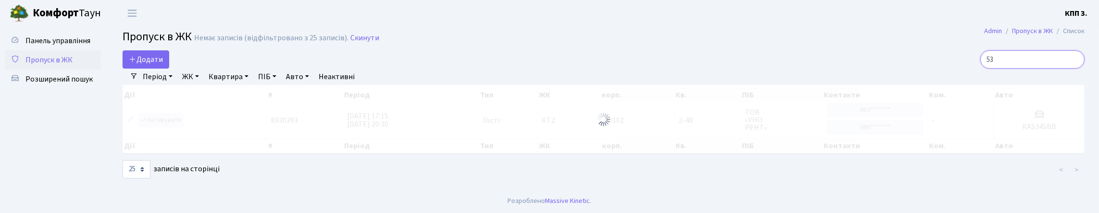
type input "5"
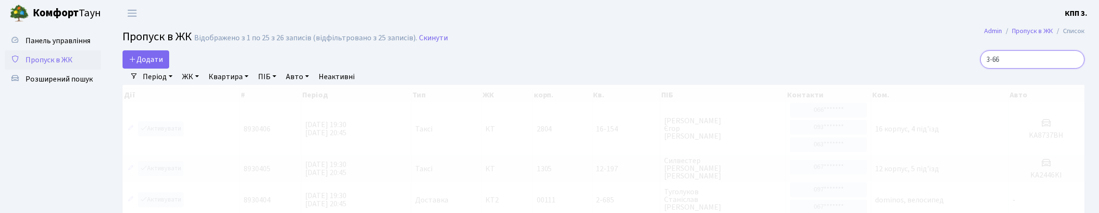
scroll to position [48, 0]
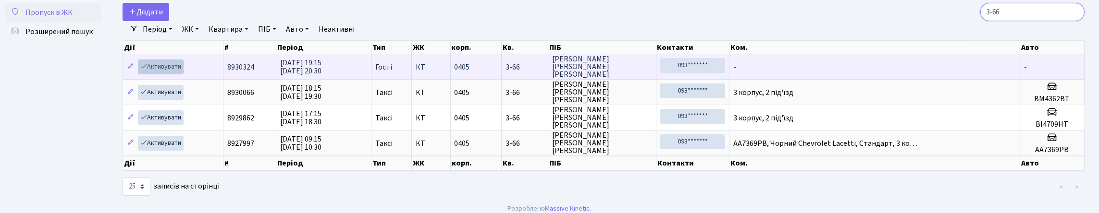
type input "3-66"
click at [184, 74] on link "Активувати" at bounding box center [161, 67] width 46 height 15
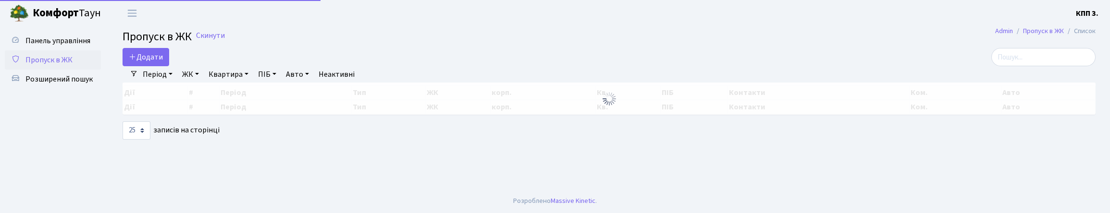
select select "25"
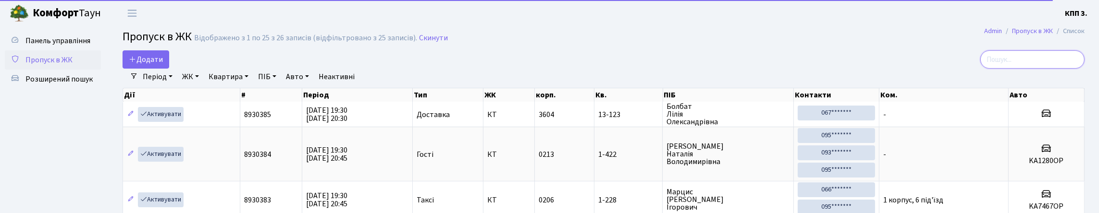
click at [1015, 69] on input "search" at bounding box center [1032, 59] width 104 height 18
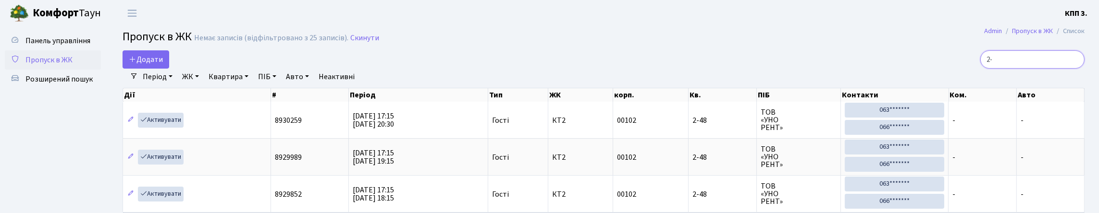
type input "2"
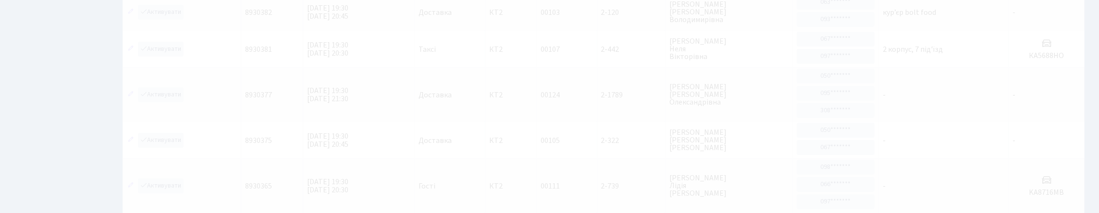
scroll to position [44, 0]
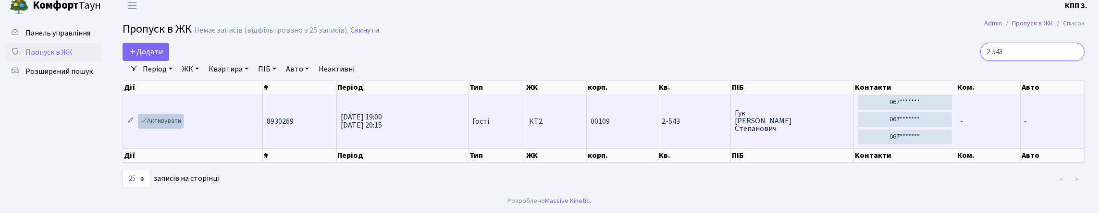
type input "2-543"
click at [160, 114] on link "Активувати" at bounding box center [161, 121] width 46 height 15
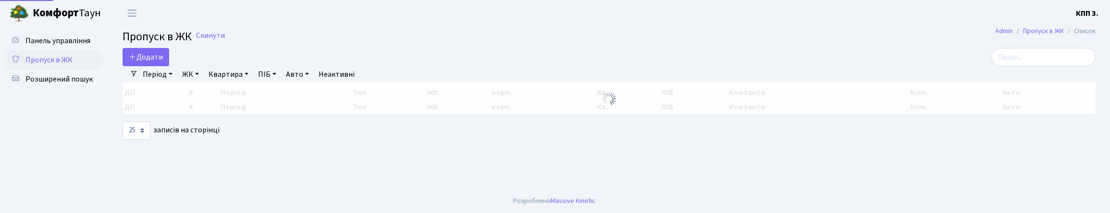
select select "25"
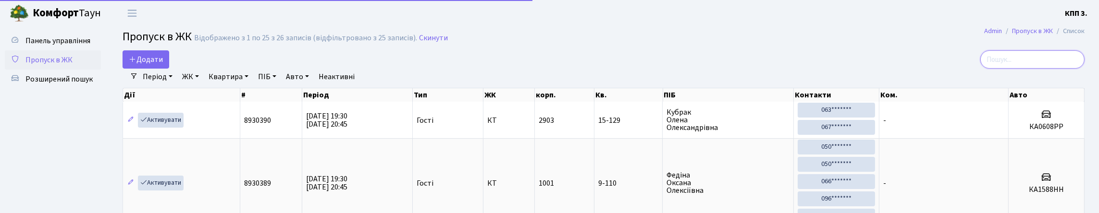
click at [1013, 68] on input "search" at bounding box center [1032, 59] width 104 height 18
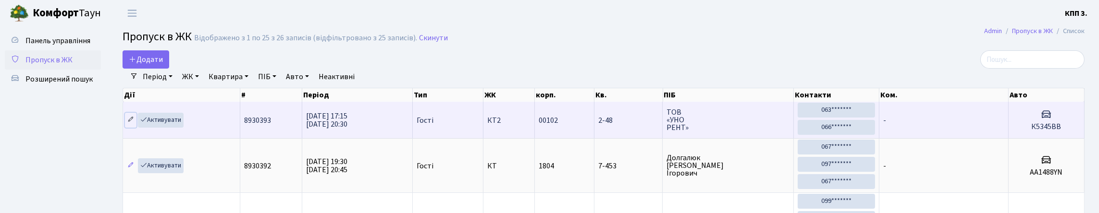
click at [136, 128] on link at bounding box center [131, 120] width 12 height 15
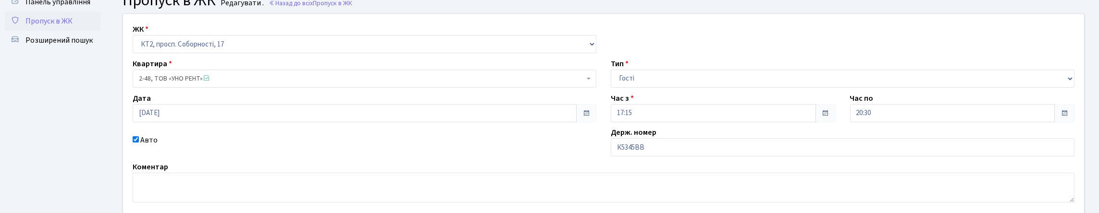
scroll to position [96, 0]
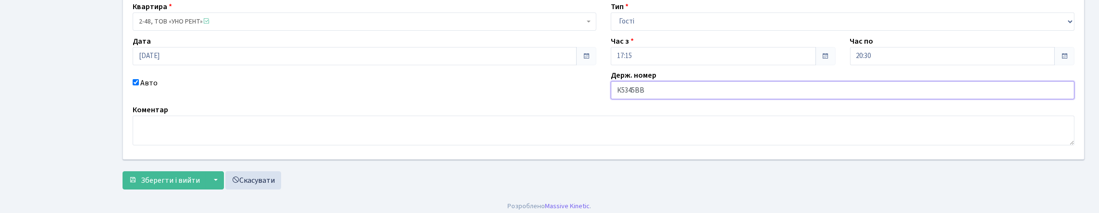
click at [629, 99] on input "К5345ВВ" at bounding box center [843, 90] width 464 height 18
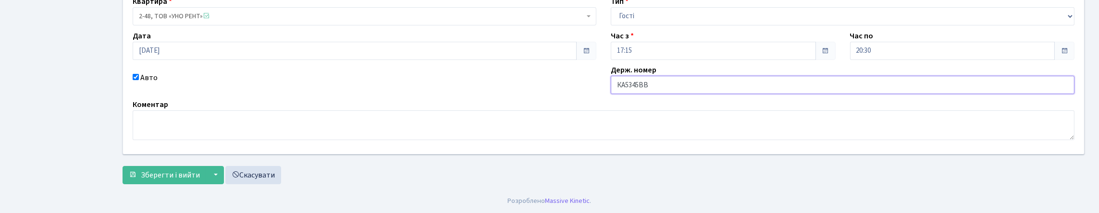
scroll to position [167, 0]
type input "КА5345ВВ"
click at [170, 172] on span "Зберегти і вийти" at bounding box center [170, 175] width 59 height 11
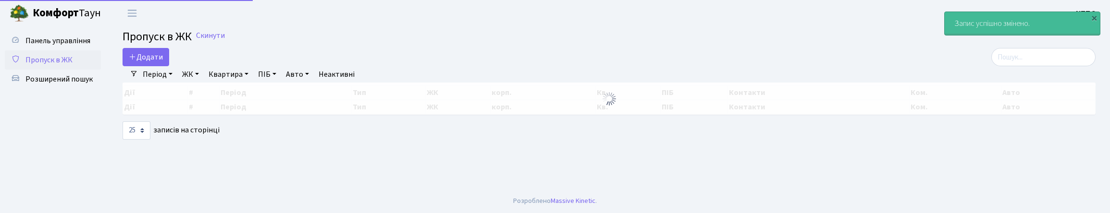
select select "25"
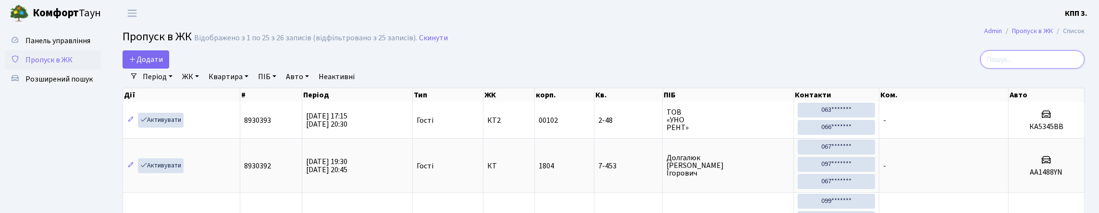
drag, startPoint x: 1004, startPoint y: 65, endPoint x: 716, endPoint y: 65, distance: 288.3
click at [1005, 64] on input "search" at bounding box center [1032, 59] width 104 height 18
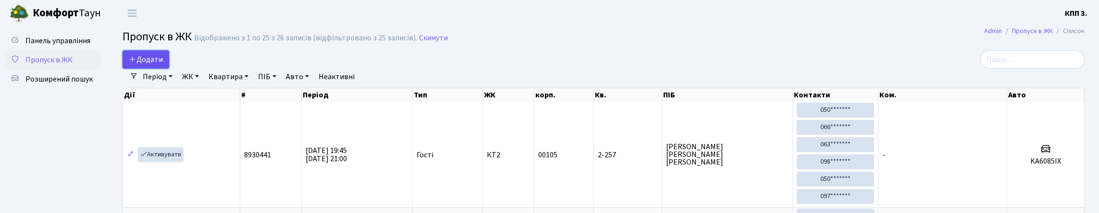
click at [148, 65] on span "Додати" at bounding box center [146, 59] width 34 height 11
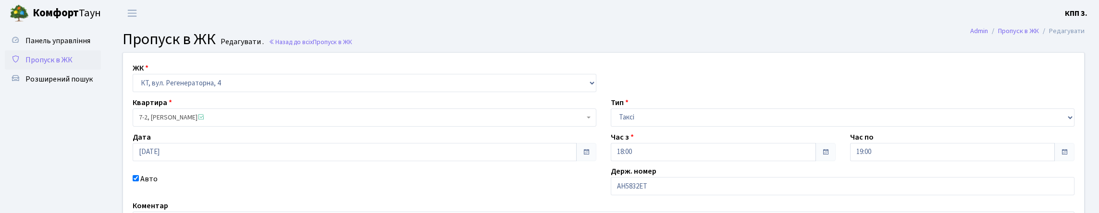
scroll to position [96, 0]
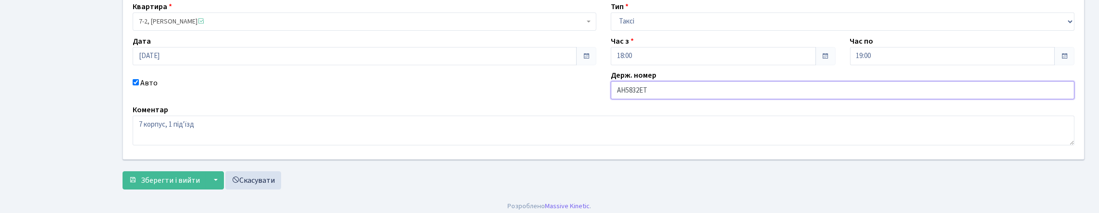
click at [630, 99] on input "АН5832ЕТ" at bounding box center [843, 90] width 464 height 18
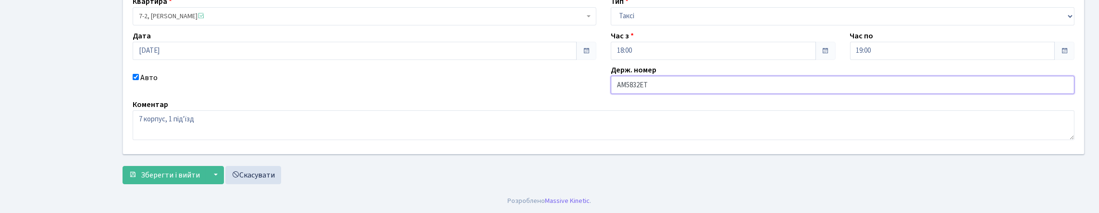
scroll to position [167, 0]
type input "АМ5832ЕТ"
click at [167, 170] on span "Зберегти і вийти" at bounding box center [170, 175] width 59 height 11
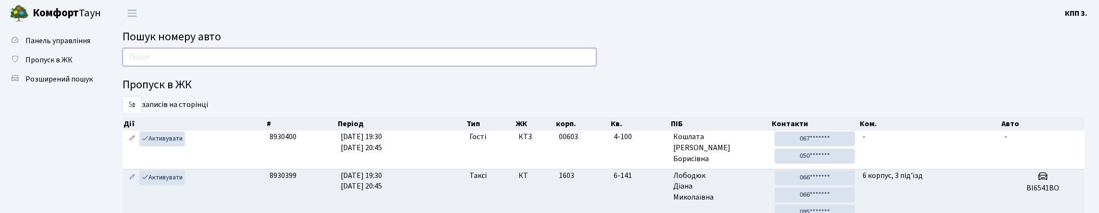
click at [152, 66] on input "text" at bounding box center [360, 57] width 474 height 18
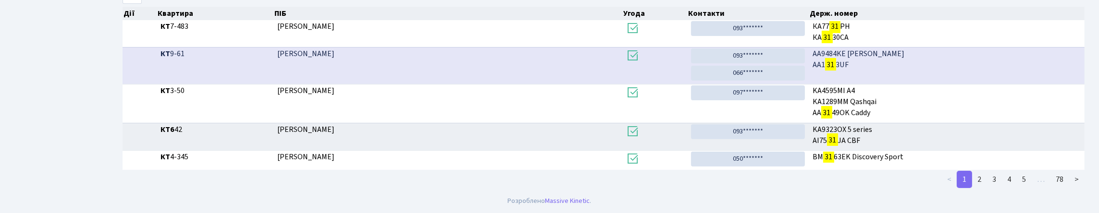
scroll to position [443, 0]
type input "3"
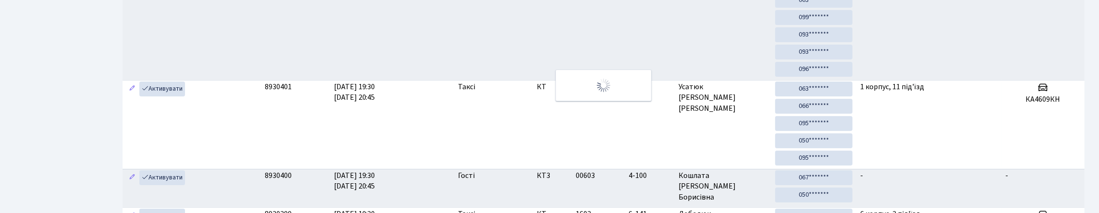
scroll to position [106, 0]
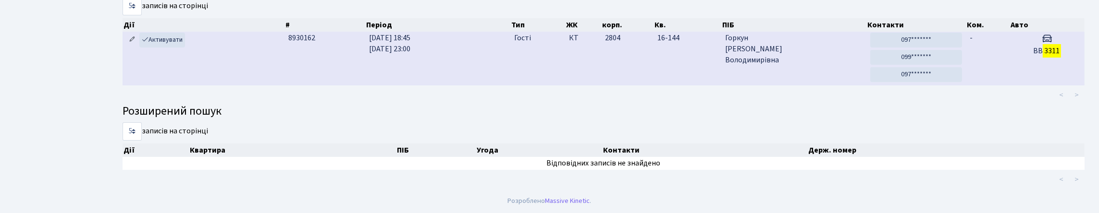
type input "3311"
click at [136, 43] on icon at bounding box center [132, 39] width 7 height 7
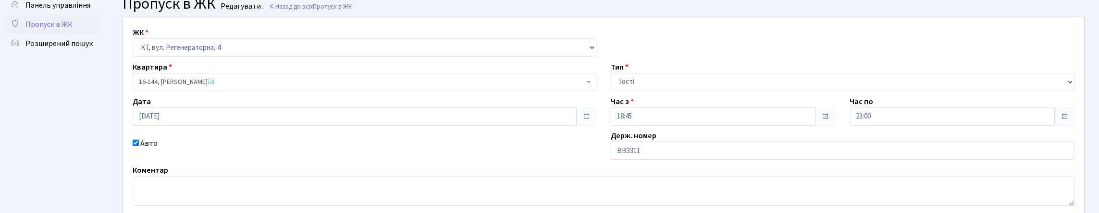
scroll to position [167, 0]
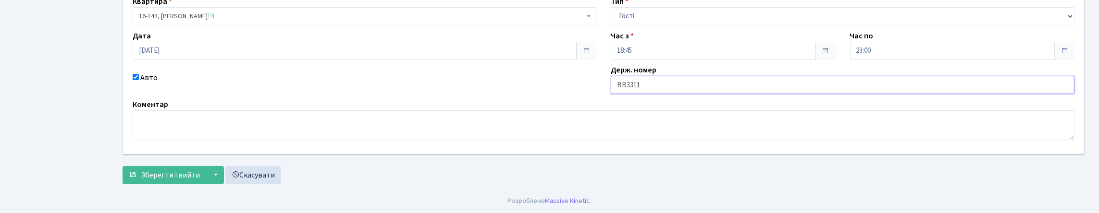
click at [664, 76] on input "ВВ3311" at bounding box center [843, 85] width 464 height 18
type input "ВВ3311СО"
click at [188, 178] on span "Зберегти і вийти" at bounding box center [170, 175] width 59 height 11
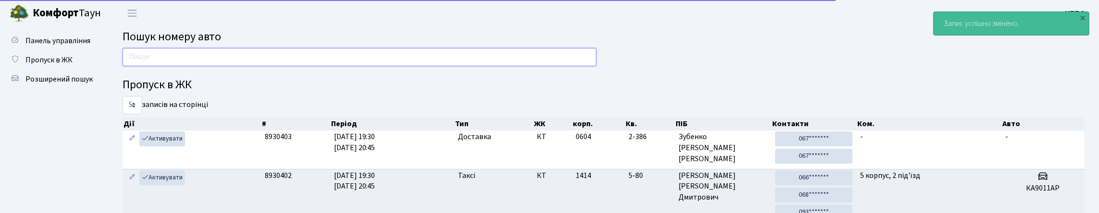
click at [172, 66] on input "text" at bounding box center [360, 57] width 474 height 18
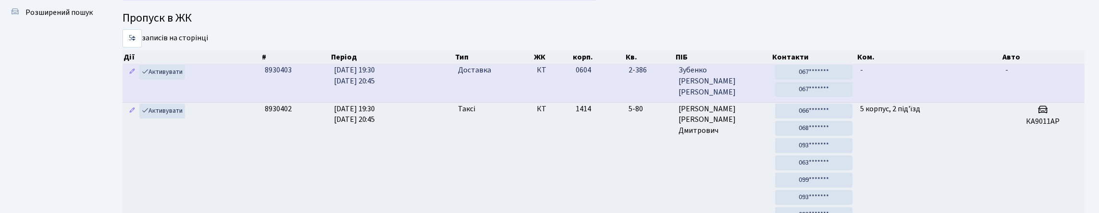
scroll to position [96, 0]
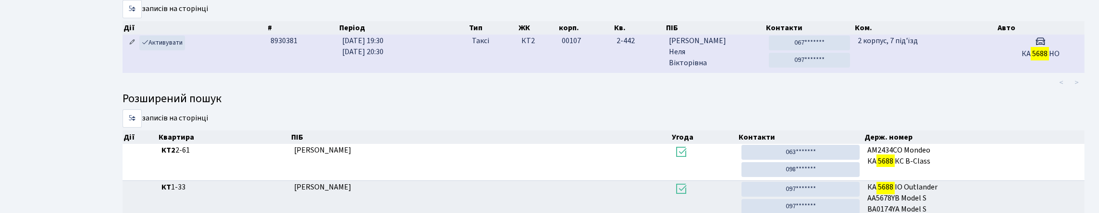
type input "5688"
click at [134, 46] on icon at bounding box center [132, 42] width 7 height 7
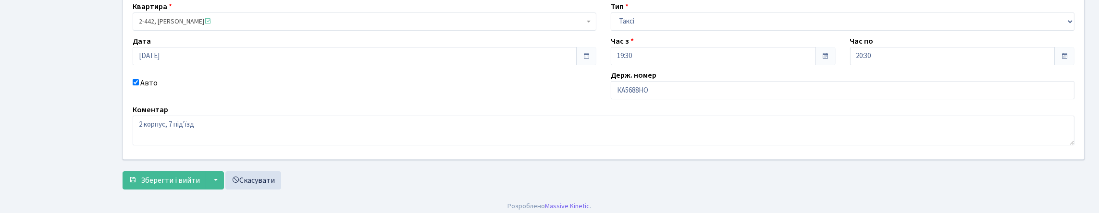
scroll to position [96, 0]
click at [653, 99] on input "КА5688НО" at bounding box center [843, 90] width 464 height 18
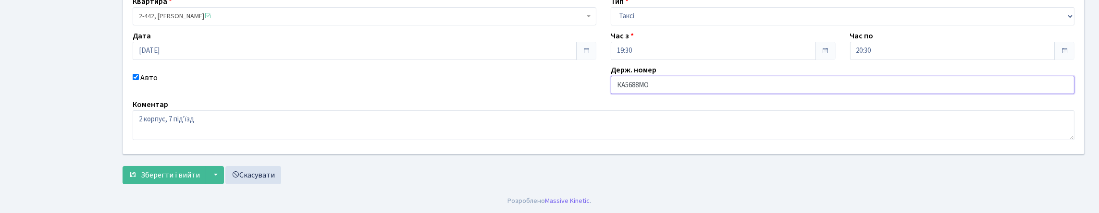
scroll to position [144, 0]
type input "КА5688МО"
click at [174, 181] on span "Зберегти і вийти" at bounding box center [170, 175] width 59 height 11
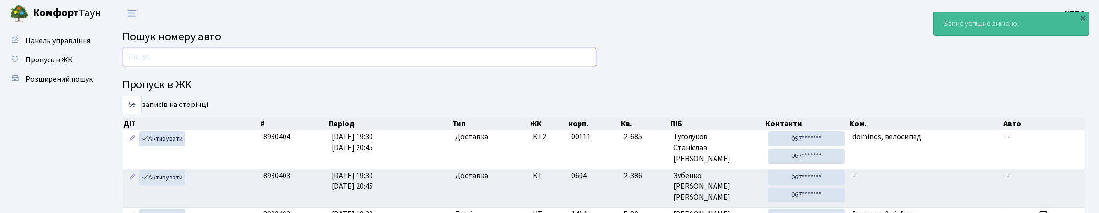
click at [203, 59] on input "text" at bounding box center [360, 57] width 474 height 18
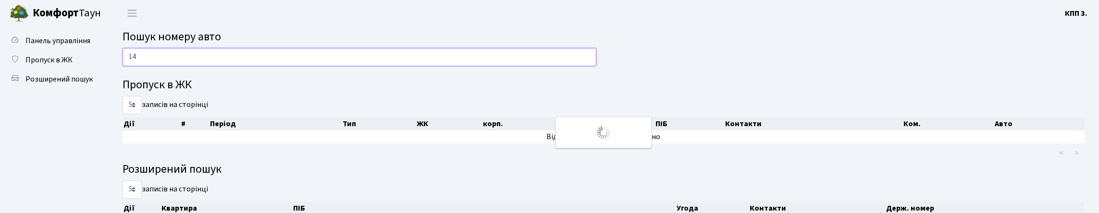
type input "1"
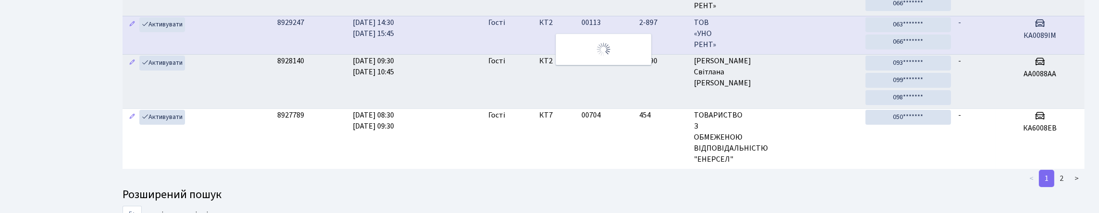
scroll to position [48, 0]
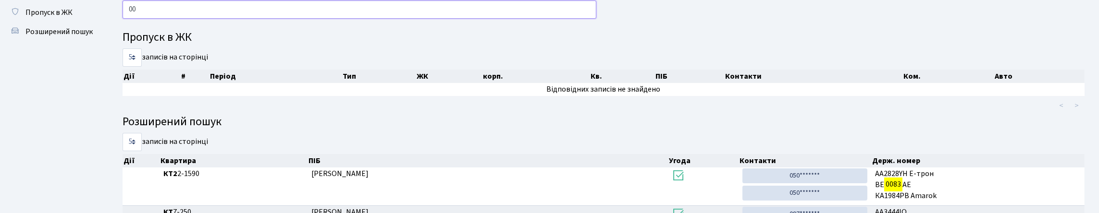
type input "0"
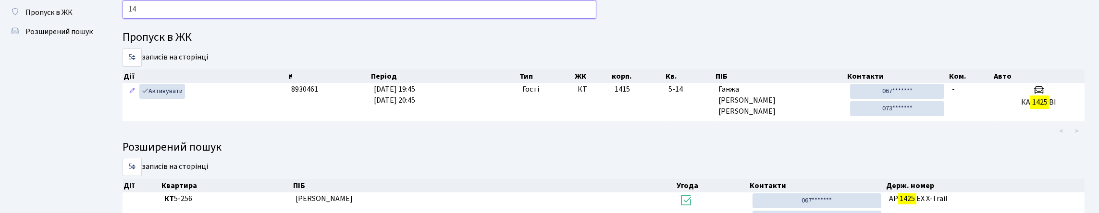
type input "1"
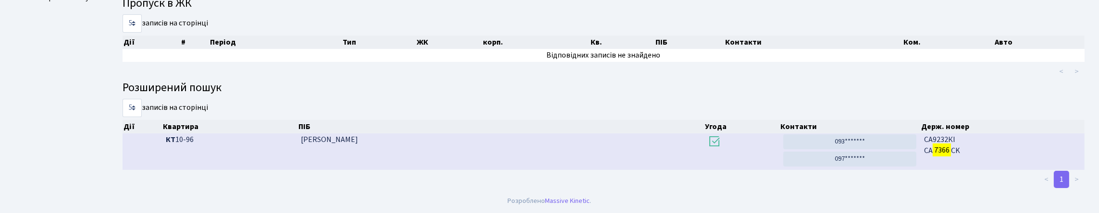
scroll to position [58, 0]
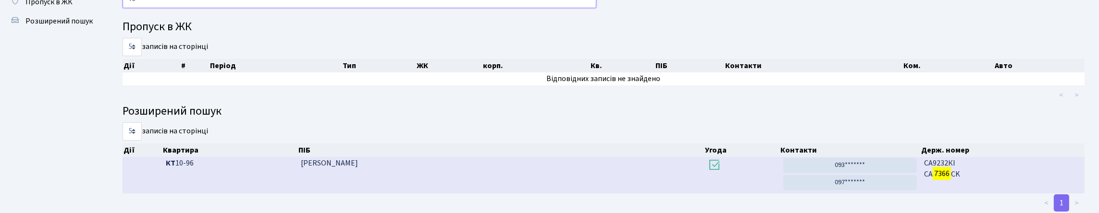
type input "7"
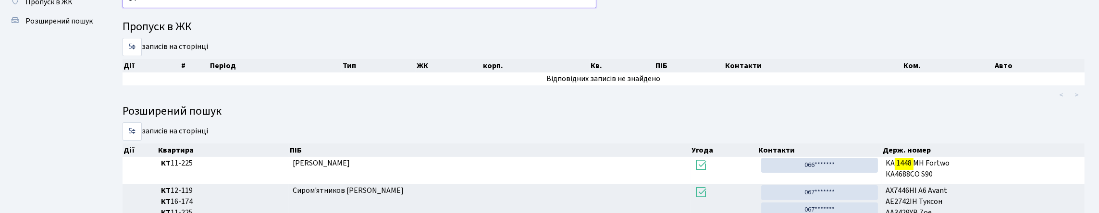
type input "1"
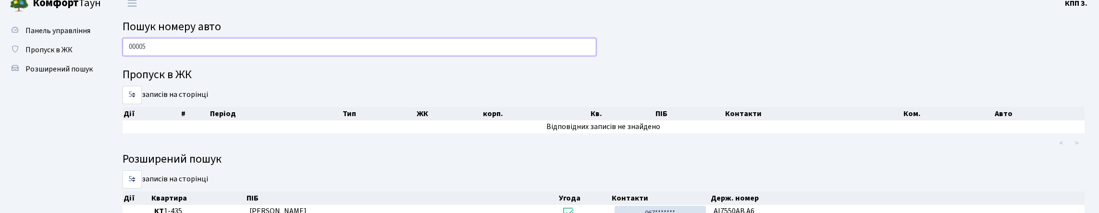
scroll to position [0, 0]
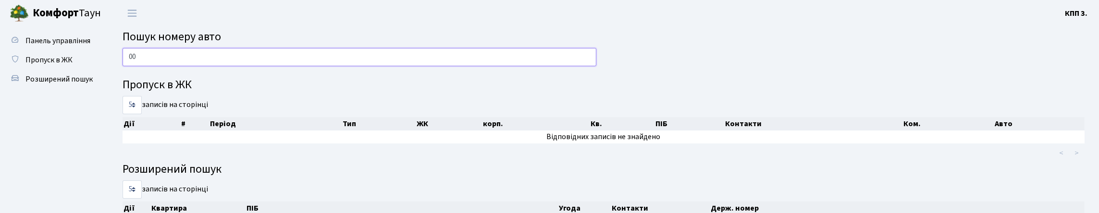
type input "0"
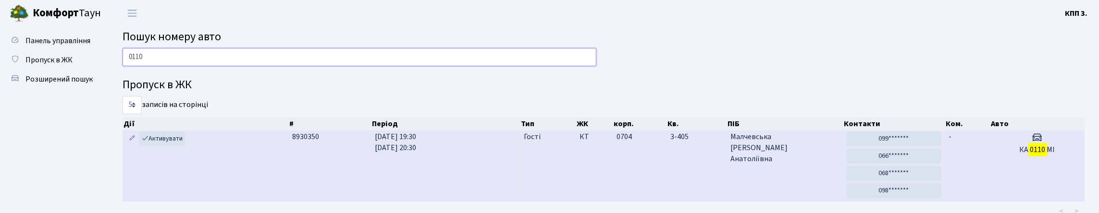
type input "0110"
click at [997, 191] on td "КА 0110 МІ" at bounding box center [1037, 166] width 95 height 71
click at [951, 190] on td "-" at bounding box center [967, 166] width 45 height 71
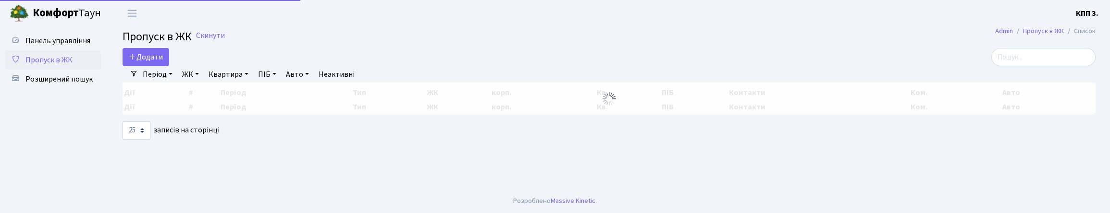
select select "25"
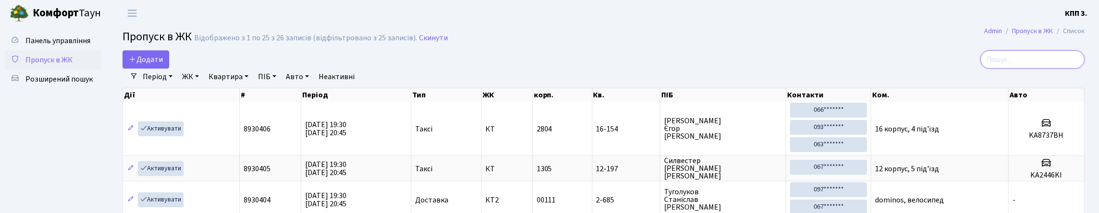
click at [997, 61] on input "search" at bounding box center [1032, 59] width 104 height 18
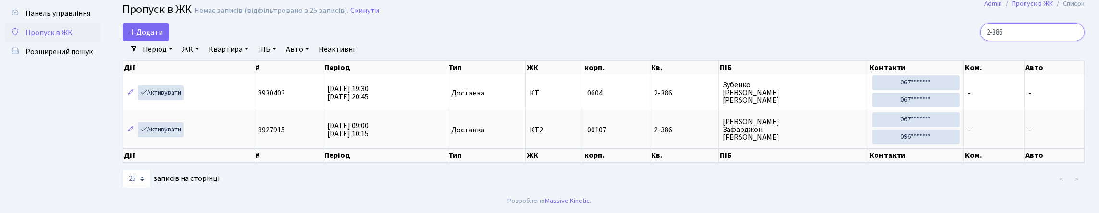
scroll to position [67, 0]
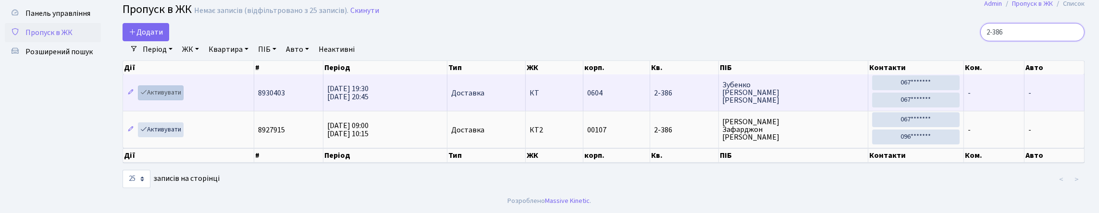
type input "2-386"
click at [171, 86] on link "Активувати" at bounding box center [161, 93] width 46 height 15
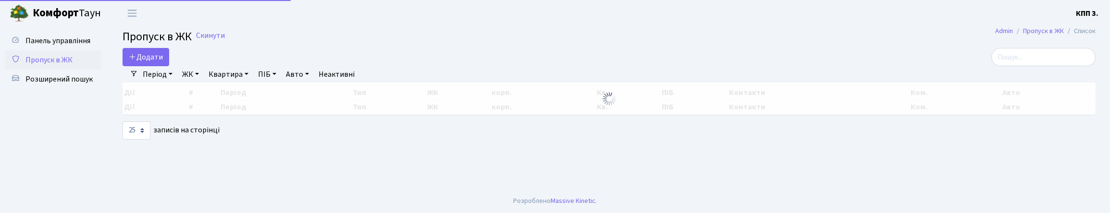
select select "25"
click at [1027, 56] on input "search" at bounding box center [1043, 57] width 104 height 18
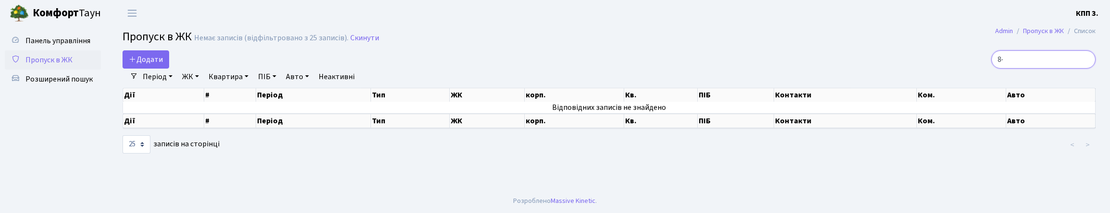
type input "8"
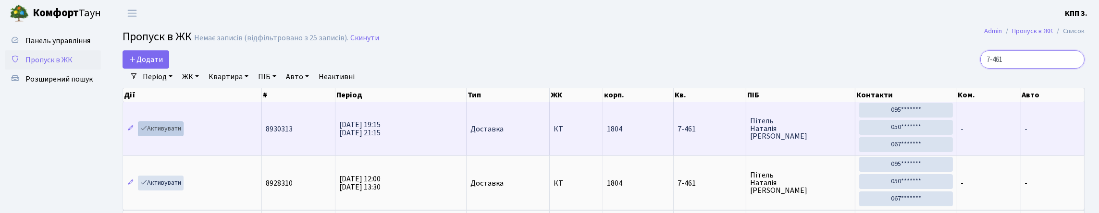
type input "7-461"
click at [178, 136] on link "Активувати" at bounding box center [161, 129] width 46 height 15
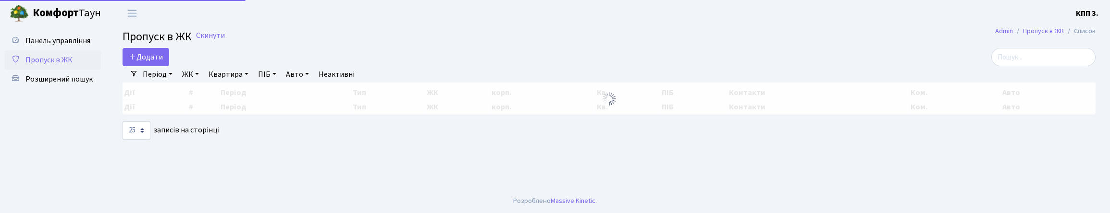
select select "25"
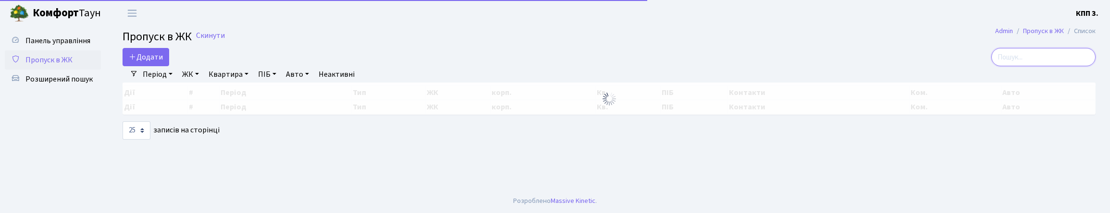
click at [1062, 65] on input "search" at bounding box center [1043, 57] width 104 height 18
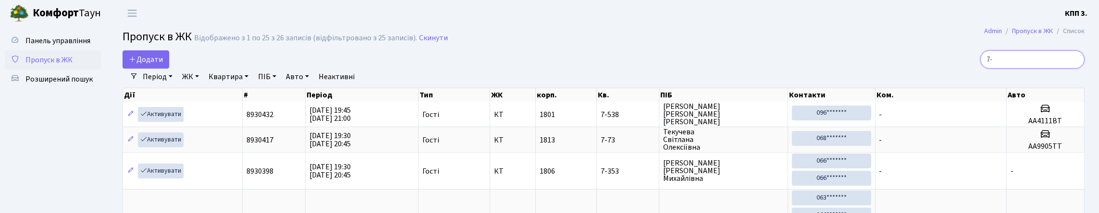
type input "7"
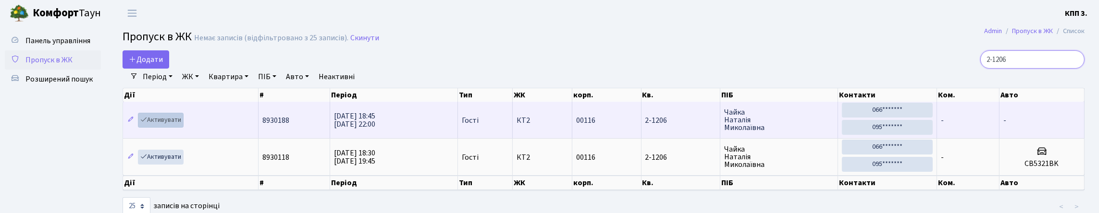
type input "2-1206"
click at [168, 128] on link "Активувати" at bounding box center [161, 120] width 46 height 15
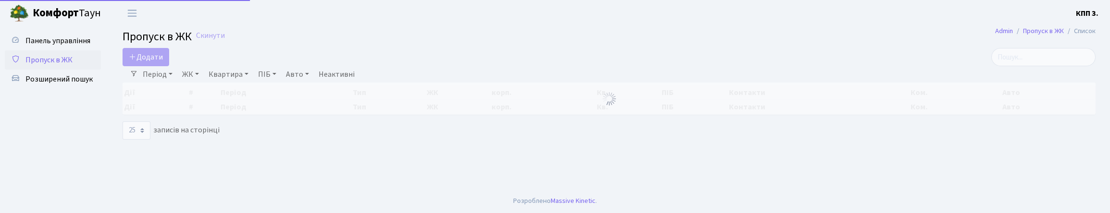
select select "25"
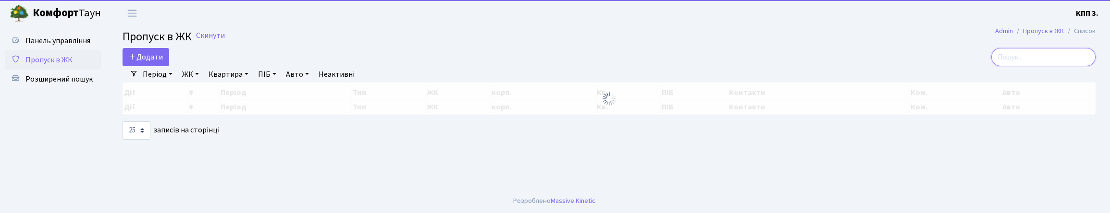
click at [1028, 66] on input "search" at bounding box center [1043, 57] width 104 height 18
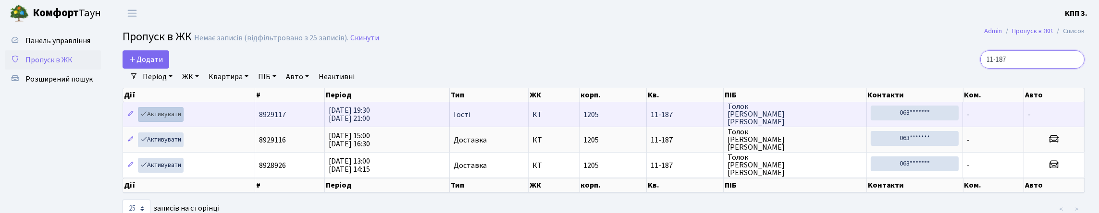
type input "11-187"
click at [184, 122] on link "Активувати" at bounding box center [161, 114] width 46 height 15
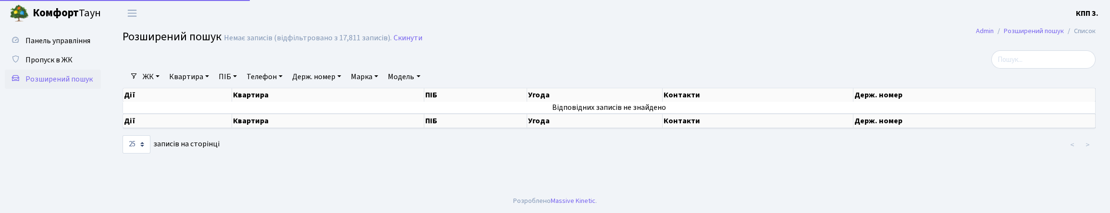
select select "25"
click at [188, 85] on link "Квартира" at bounding box center [189, 77] width 48 height 16
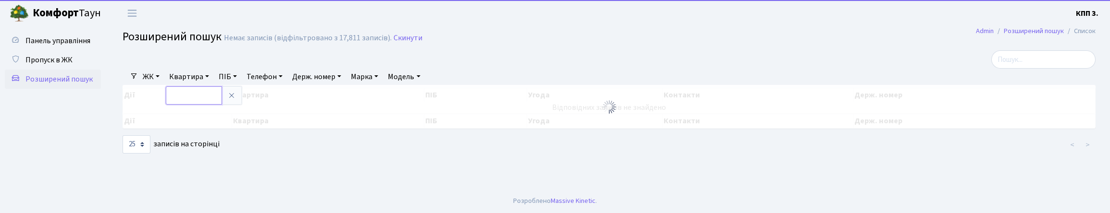
click at [189, 105] on input "text" at bounding box center [194, 95] width 56 height 18
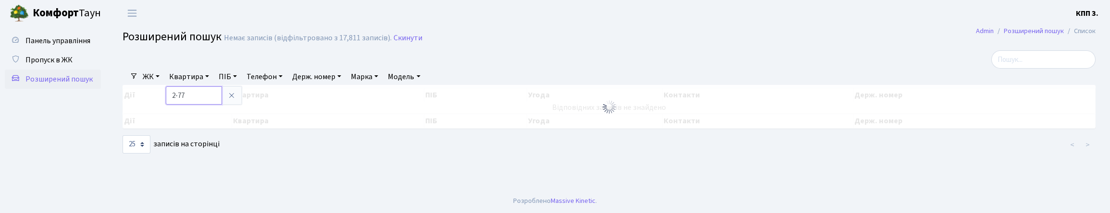
type input "2-77"
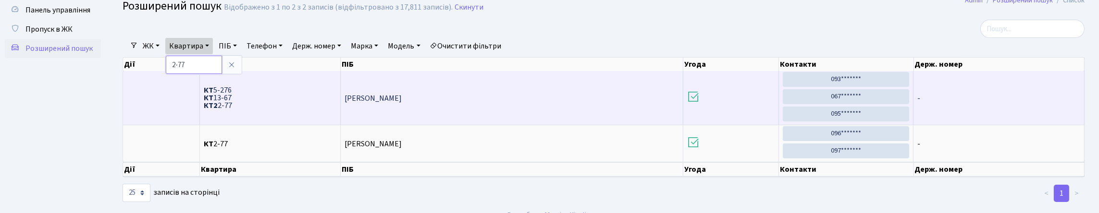
scroll to position [48, 0]
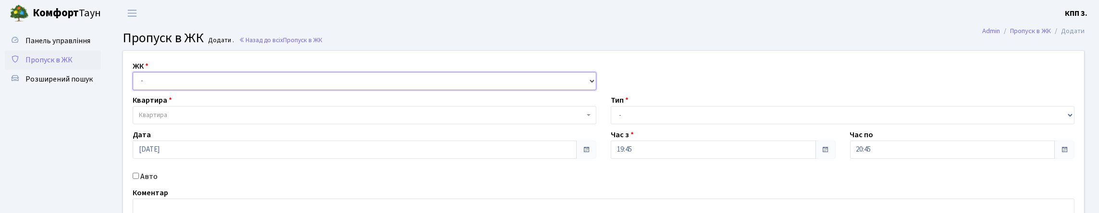
click at [201, 90] on select "- КТ, вул. Регенераторна, 4 КТ2, просп. [STREET_ADDRESS] [STREET_ADDRESS] [PERS…" at bounding box center [365, 81] width 464 height 18
select select "295"
click at [135, 83] on select "- КТ, вул. Регенераторна, 4 КТ2, просп. [STREET_ADDRESS] [STREET_ADDRESS] [PERS…" at bounding box center [365, 81] width 464 height 18
select select
drag, startPoint x: 211, startPoint y: 95, endPoint x: 216, endPoint y: 103, distance: 9.7
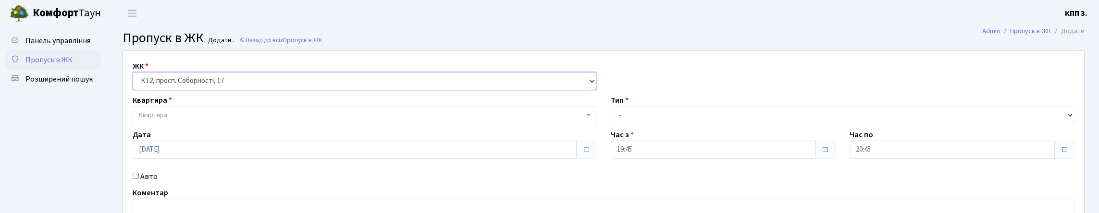
click at [211, 90] on select "- КТ, вул. Регенераторна, 4 КТ2, просп. [STREET_ADDRESS] [STREET_ADDRESS] [PERS…" at bounding box center [365, 81] width 464 height 18
select select "271"
click at [135, 83] on select "- КТ, вул. Регенераторна, 4 КТ2, просп. [STREET_ADDRESS] [STREET_ADDRESS] [PERS…" at bounding box center [365, 81] width 464 height 18
select select
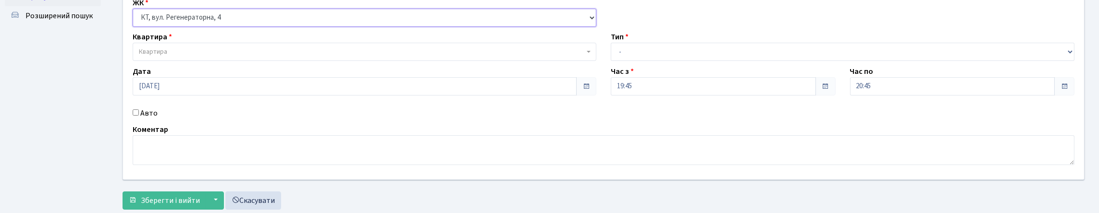
scroll to position [144, 0]
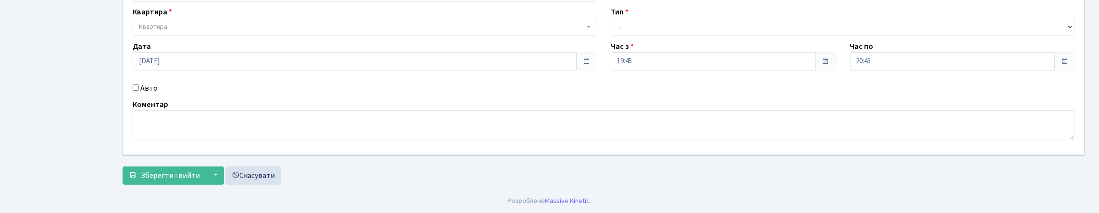
click at [148, 83] on label "Авто" at bounding box center [148, 89] width 17 height 12
click at [139, 85] on input "Авто" at bounding box center [136, 88] width 6 height 6
checkbox input "true"
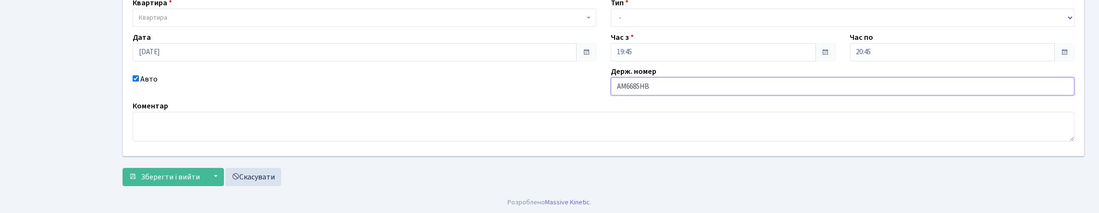
scroll to position [20, 0]
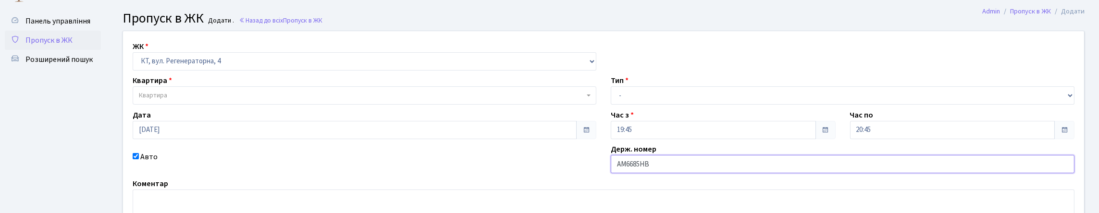
type input "АМ6685НВ"
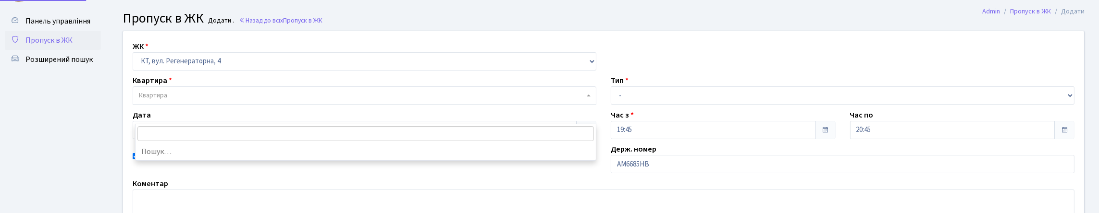
click at [400, 100] on span "Квартира" at bounding box center [361, 96] width 445 height 10
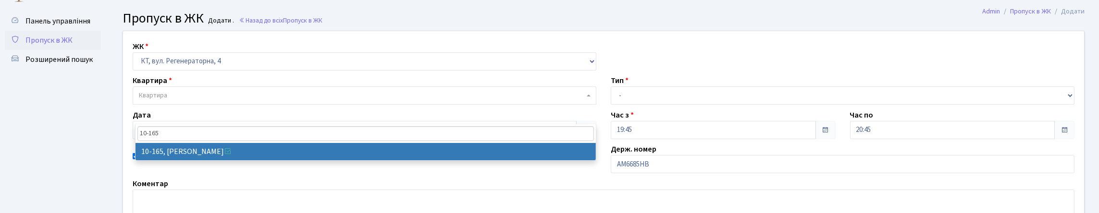
type input "10-165"
drag, startPoint x: 326, startPoint y: 152, endPoint x: 497, endPoint y: 160, distance: 171.2
select select "6734"
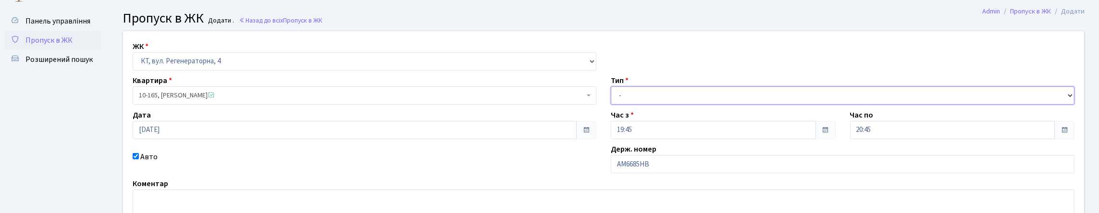
click at [628, 105] on select "- Доставка Таксі Гості Сервіс" at bounding box center [843, 95] width 464 height 18
select select "2"
click at [611, 105] on select "- Доставка Таксі Гості Сервіс" at bounding box center [843, 95] width 464 height 18
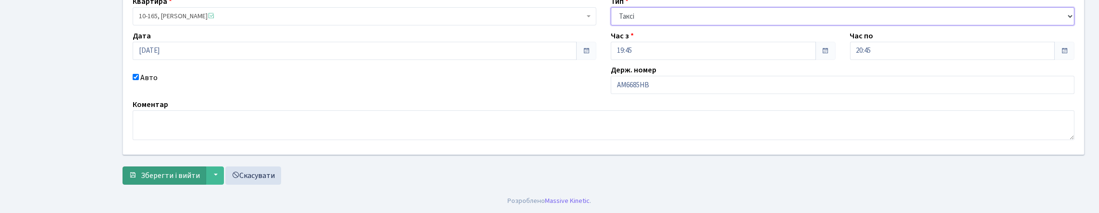
scroll to position [164, 0]
click at [170, 171] on span "Зберегти і вийти" at bounding box center [170, 176] width 59 height 11
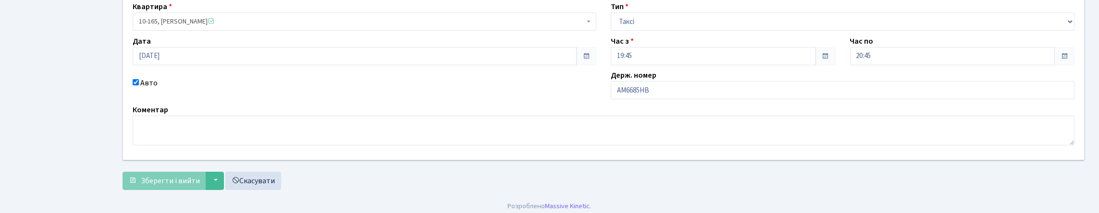
scroll to position [96, 0]
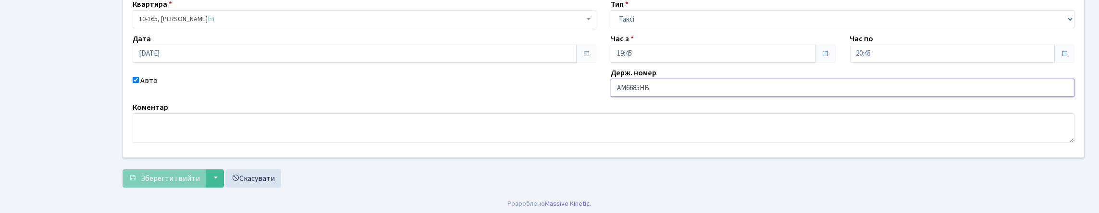
drag, startPoint x: 681, startPoint y: 126, endPoint x: 593, endPoint y: 136, distance: 88.9
click at [593, 136] on div "ЖК - КТ, вул. Регенераторна, 4 КТ2, просп. Соборності, 17 КТ3, вул. Березнева, …" at bounding box center [604, 56] width 976 height 203
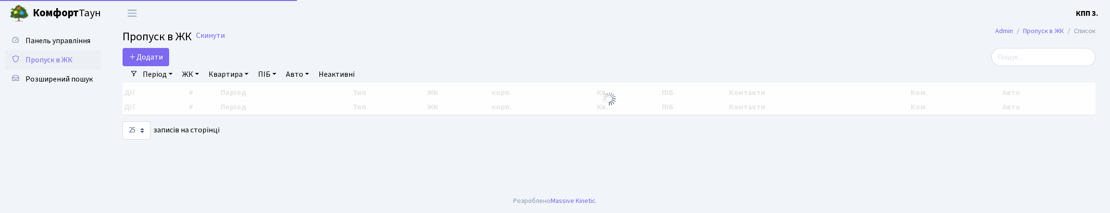
select select "25"
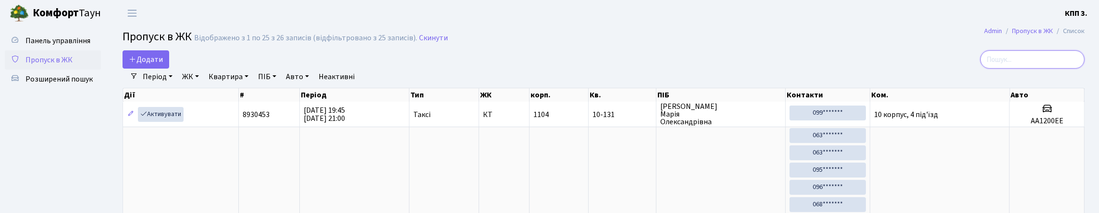
drag, startPoint x: 1040, startPoint y: 69, endPoint x: 843, endPoint y: 69, distance: 196.5
click at [1039, 69] on input "search" at bounding box center [1032, 59] width 104 height 18
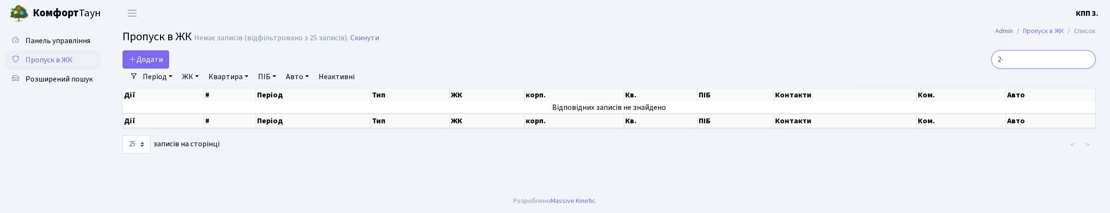
type input "2"
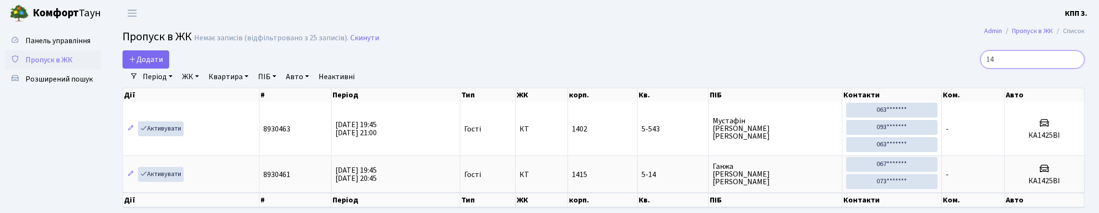
type input "1"
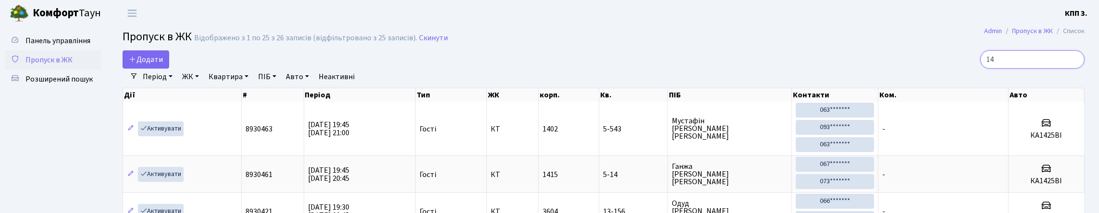
type input "1"
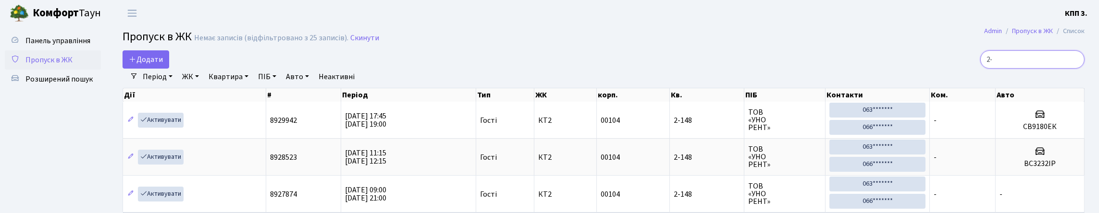
type input "2"
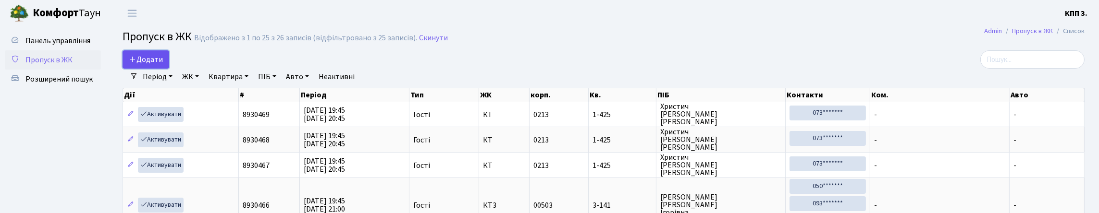
click at [152, 65] on span "Додати" at bounding box center [146, 59] width 34 height 11
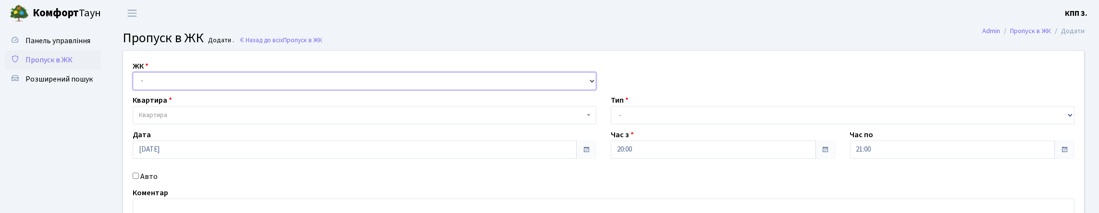
click at [197, 90] on select "- КТ, вул. Регенераторна, 4 КТ2, просп. Соборності, 17 КТ3, вул. Березнева, 16 …" at bounding box center [365, 81] width 464 height 18
select select "295"
click at [135, 83] on select "- КТ, вул. Регенераторна, 4 КТ2, просп. Соборності, 17 КТ3, вул. Березнева, 16 …" at bounding box center [365, 81] width 464 height 18
select select
click at [208, 90] on select "- КТ, вул. Регенераторна, 4 КТ2, просп. Соборності, 17 КТ3, вул. Березнева, 16 …" at bounding box center [365, 81] width 464 height 18
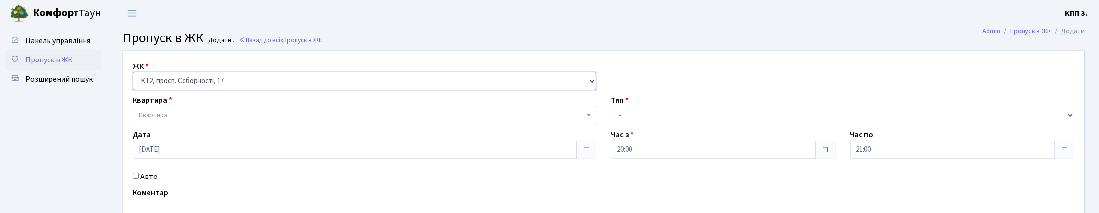
select select "271"
click at [135, 83] on select "- КТ, вул. Регенераторна, 4 КТ2, просп. Соборності, 17 КТ3, вул. Березнева, 16 …" at bounding box center [365, 81] width 464 height 18
select select
click at [219, 120] on span "Квартира" at bounding box center [361, 116] width 445 height 10
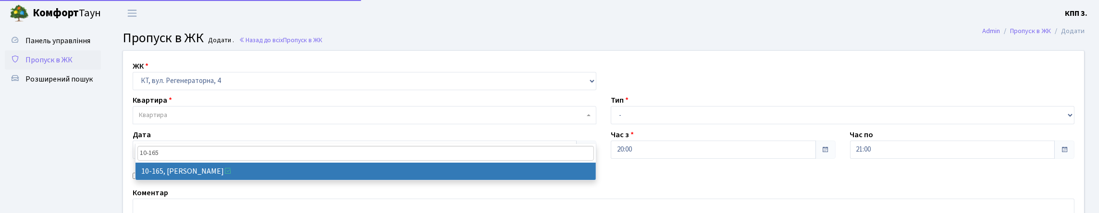
type input "10-165"
select select "6734"
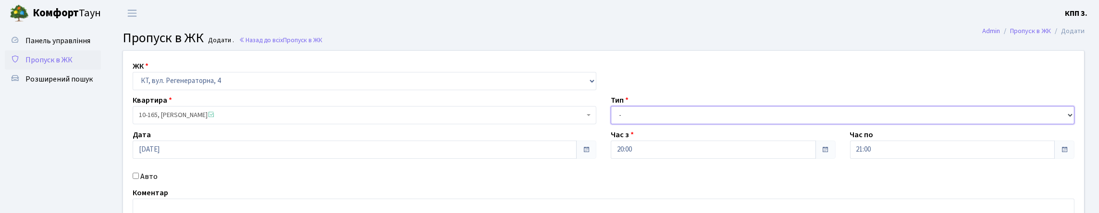
drag, startPoint x: 637, startPoint y: 138, endPoint x: 636, endPoint y: 146, distance: 7.3
click at [637, 124] on select "- Доставка Таксі Гості Сервіс" at bounding box center [843, 115] width 464 height 18
select select "2"
click at [611, 124] on select "- Доставка Таксі Гості Сервіс" at bounding box center [843, 115] width 464 height 18
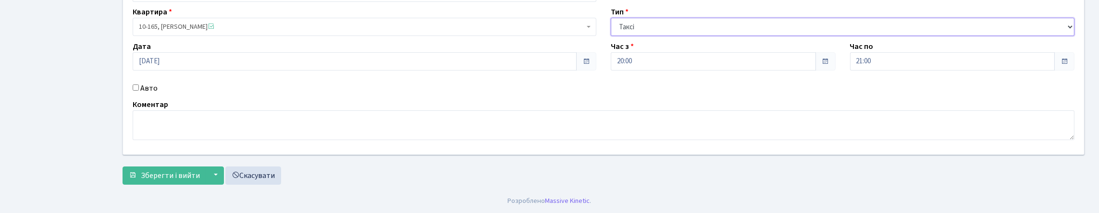
scroll to position [96, 0]
drag, startPoint x: 145, startPoint y: 118, endPoint x: 293, endPoint y: 126, distance: 147.8
click at [146, 94] on label "Авто" at bounding box center [148, 89] width 17 height 12
click at [139, 91] on input "Авто" at bounding box center [136, 88] width 6 height 6
checkbox input "true"
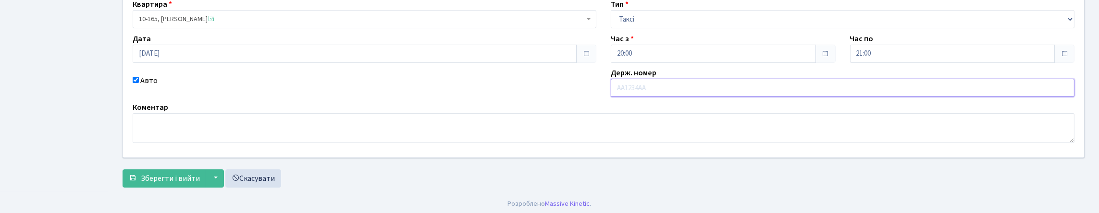
paste input "АМ6685НВ"
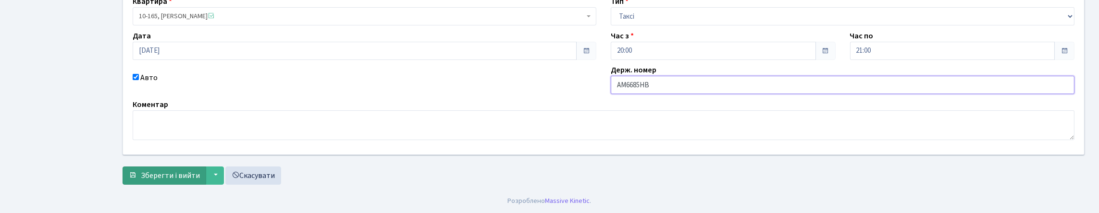
scroll to position [164, 0]
type input "АМ6685НВ"
click at [185, 171] on span "Зберегти і вийти" at bounding box center [170, 176] width 59 height 11
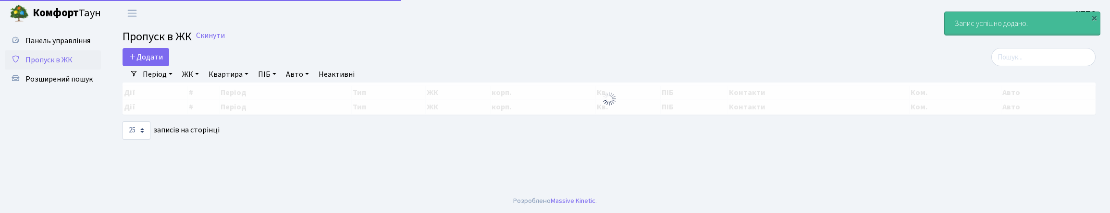
select select "25"
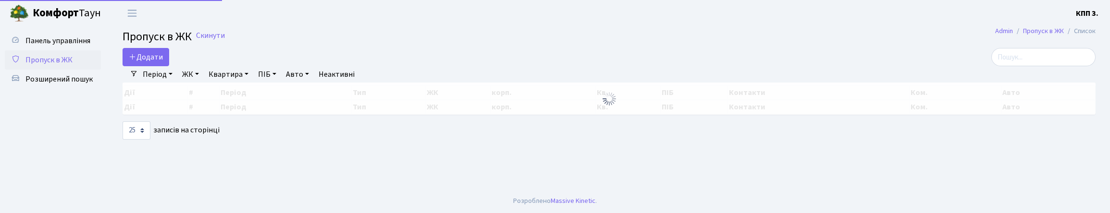
select select "25"
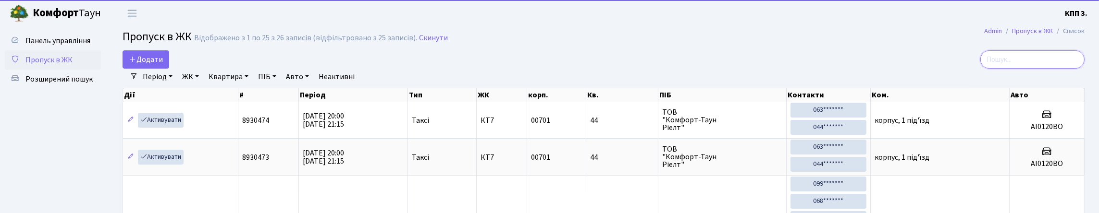
click at [998, 69] on input "search" at bounding box center [1032, 59] width 104 height 18
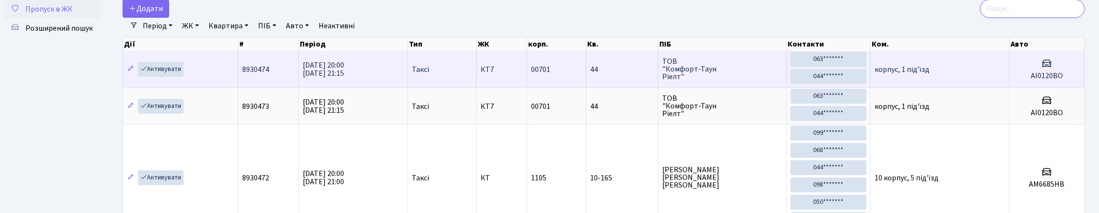
scroll to position [48, 0]
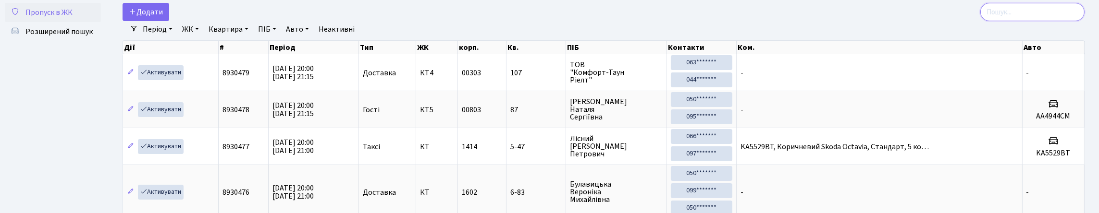
drag, startPoint x: 1016, startPoint y: 19, endPoint x: 920, endPoint y: 42, distance: 98.8
click at [1016, 18] on input "search" at bounding box center [1032, 12] width 104 height 18
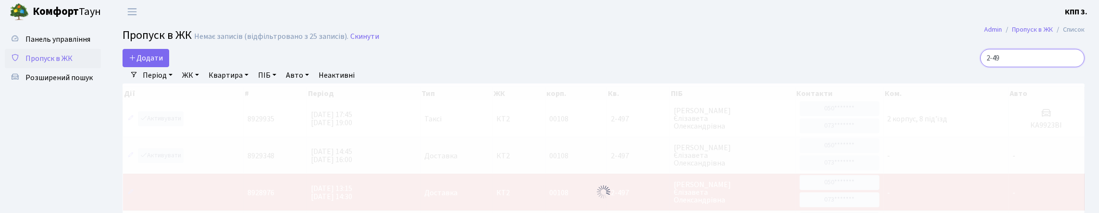
scroll to position [0, 0]
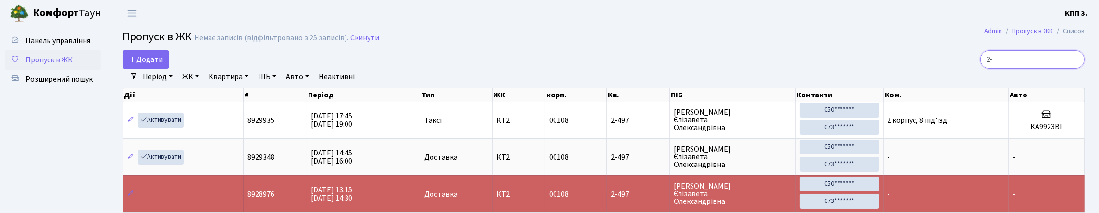
type input "2"
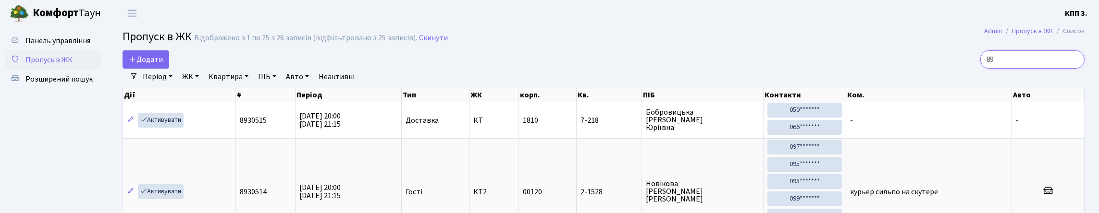
type input "8"
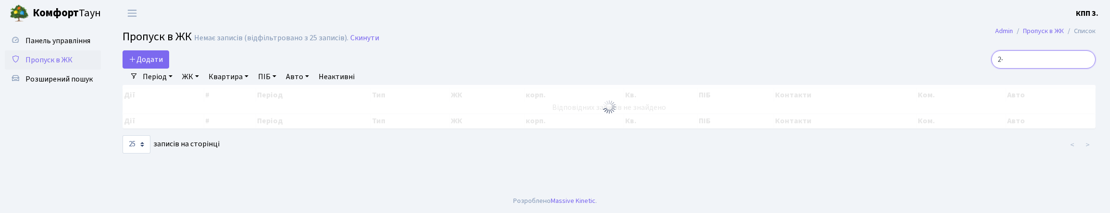
type input "2"
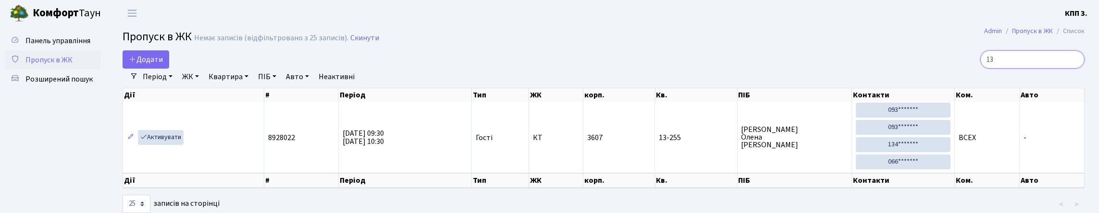
type input "1"
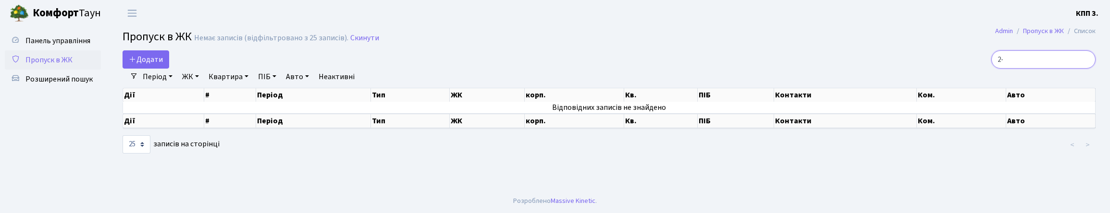
type input "2"
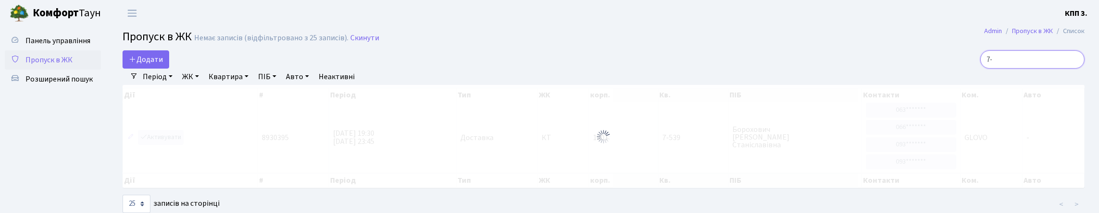
type input "7"
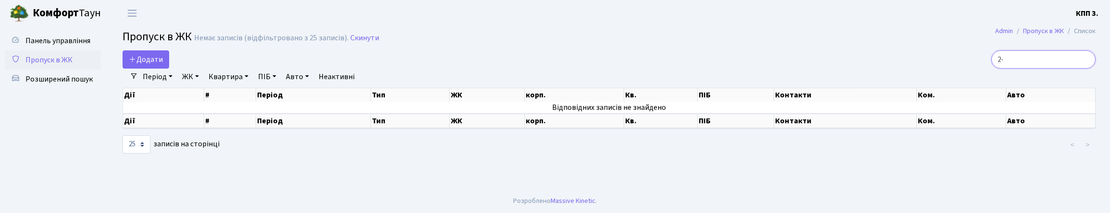
type input "2"
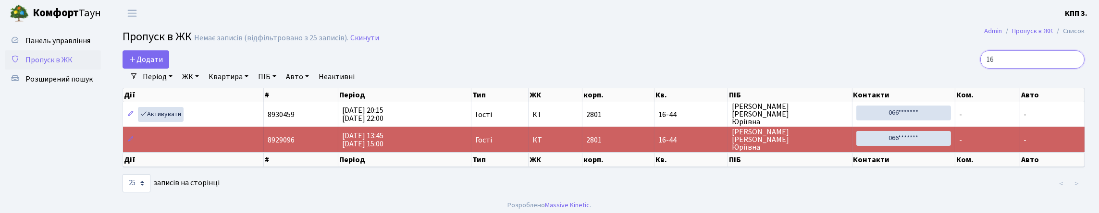
type input "1"
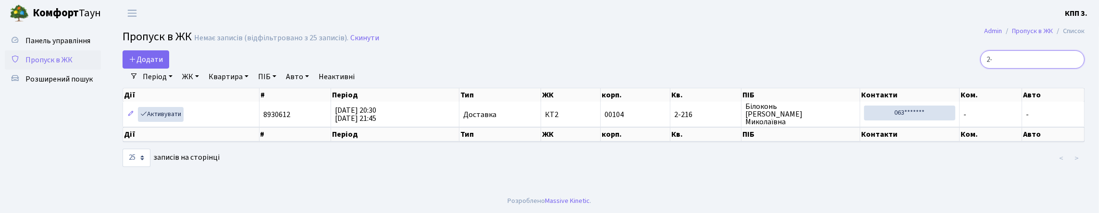
type input "2"
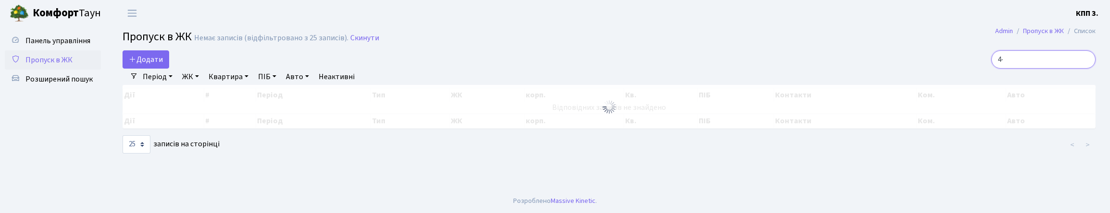
type input "4"
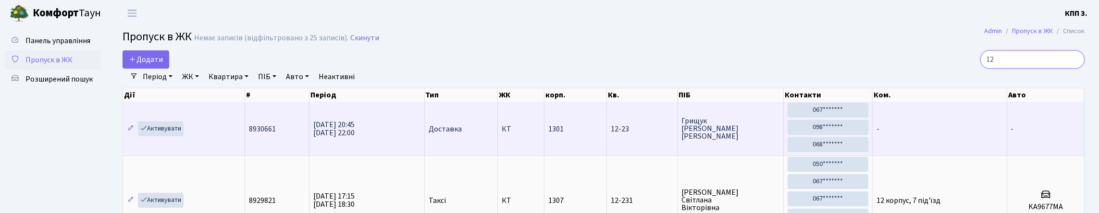
type input "1"
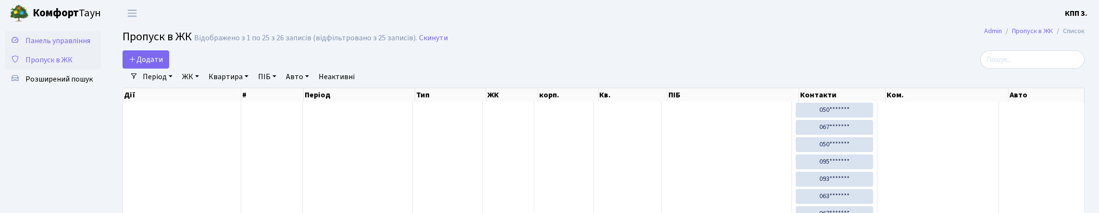
click at [26, 50] on link "Панель управління" at bounding box center [53, 40] width 96 height 19
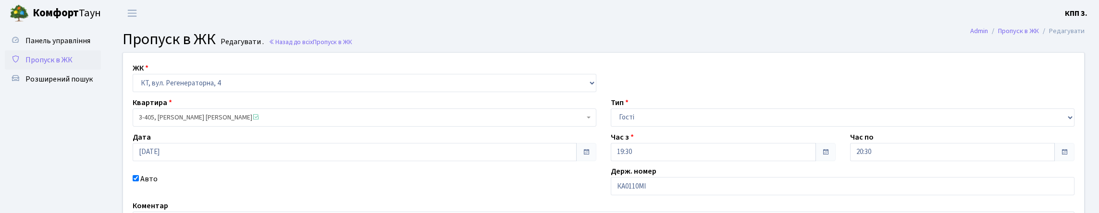
scroll to position [167, 0]
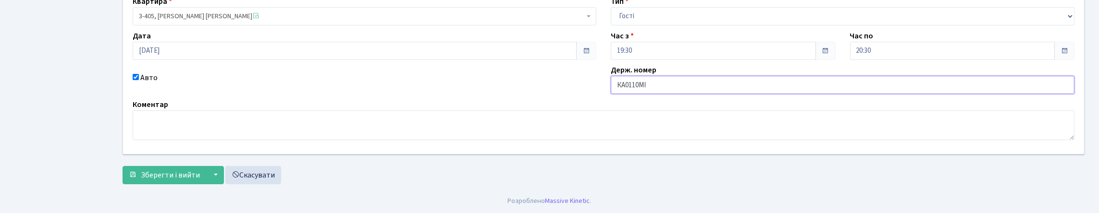
click at [623, 76] on input "КА0110МІ" at bounding box center [843, 85] width 464 height 18
type input "АА0110МІ"
click at [166, 170] on span "Зберегти і вийти" at bounding box center [170, 175] width 59 height 11
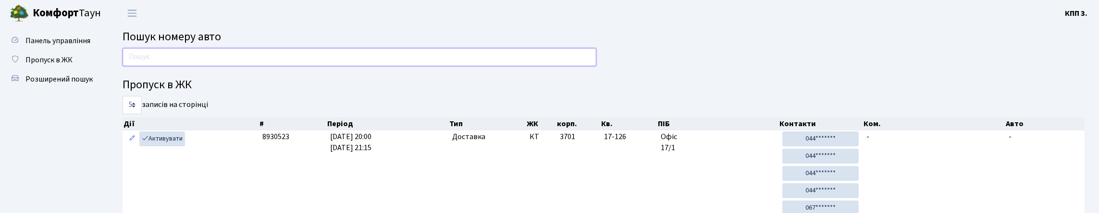
click at [148, 61] on input "text" at bounding box center [360, 57] width 474 height 18
type input "5"
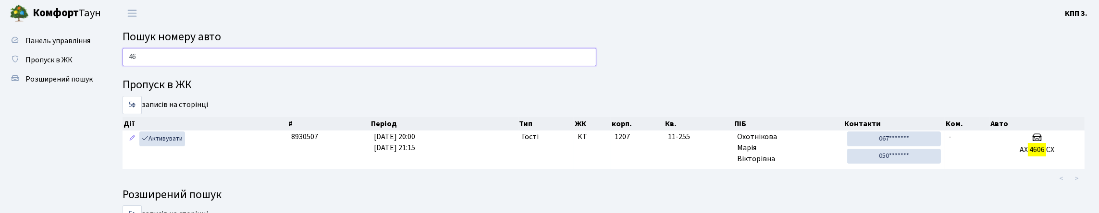
type input "4"
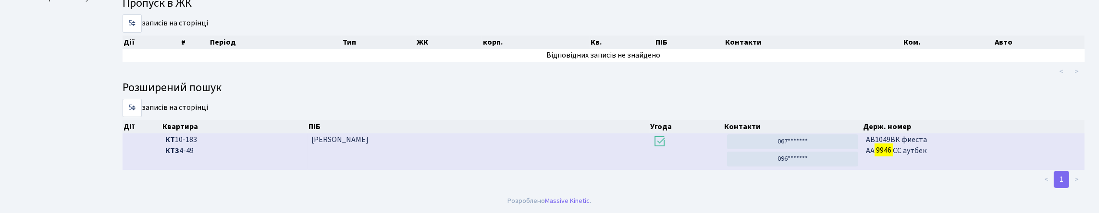
scroll to position [58, 0]
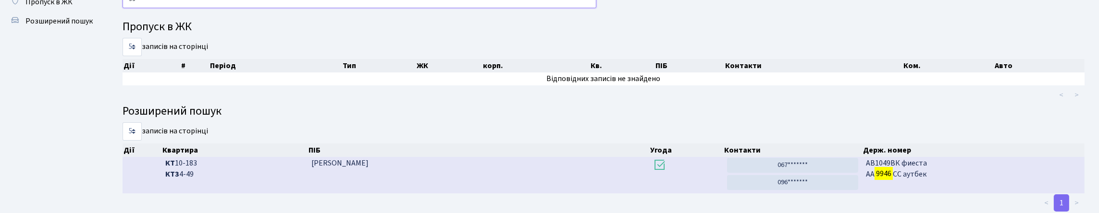
type input "9"
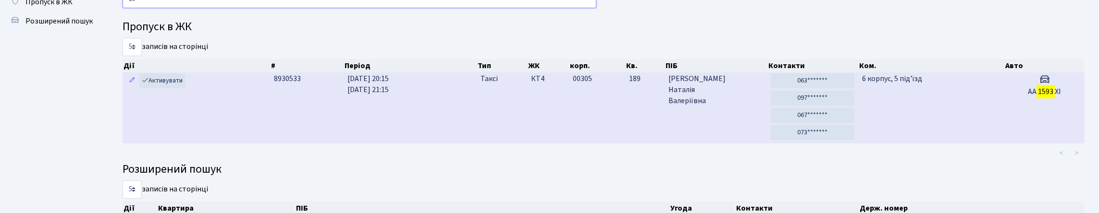
type input "1"
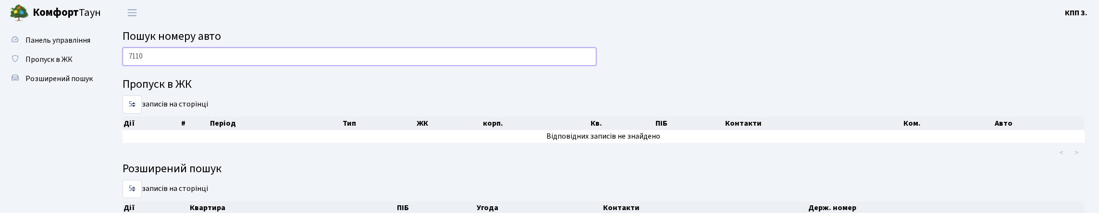
scroll to position [0, 0]
type input "7"
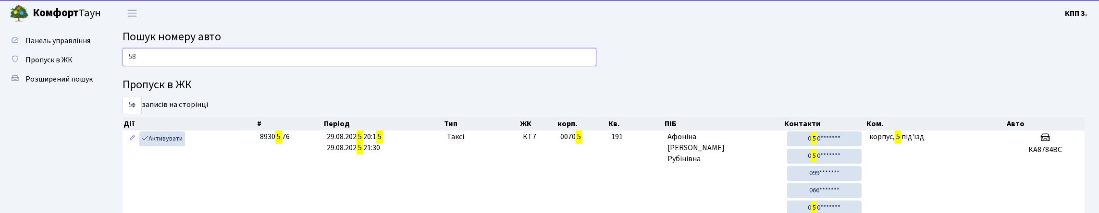
type input "5"
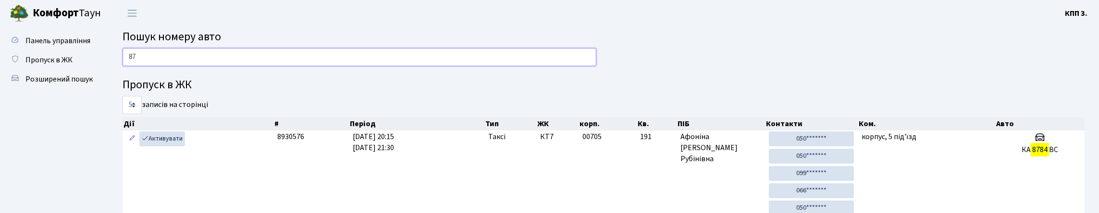
type input "8"
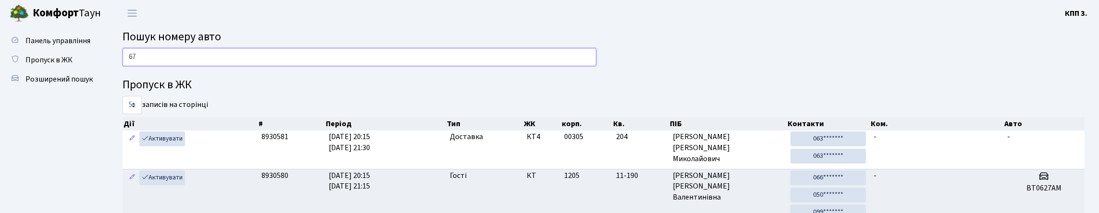
type input "6"
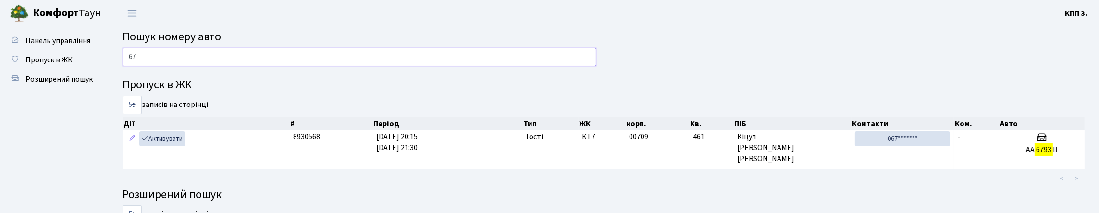
type input "6"
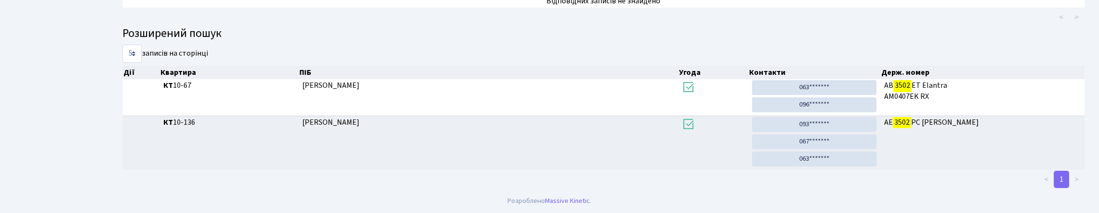
scroll to position [58, 0]
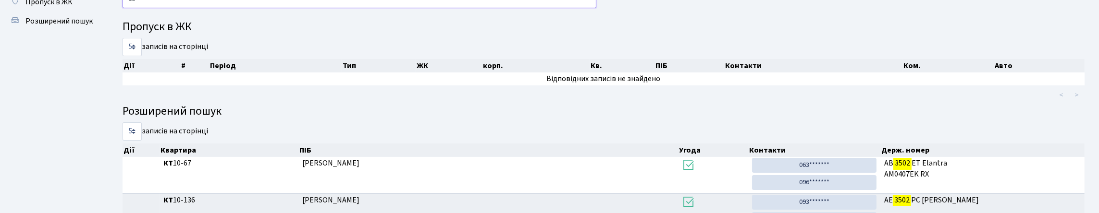
type input "3"
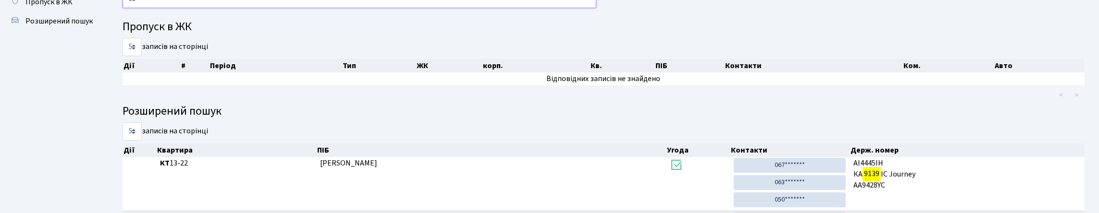
type input "9"
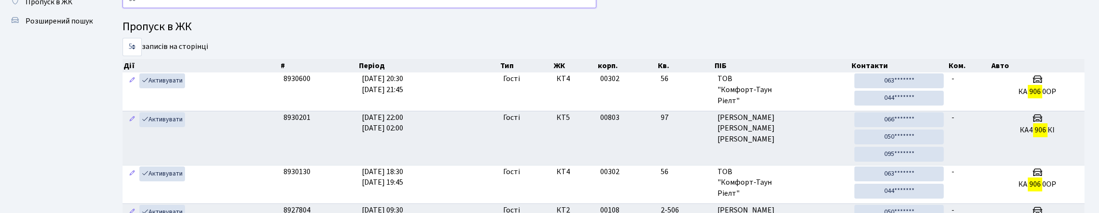
type input "9"
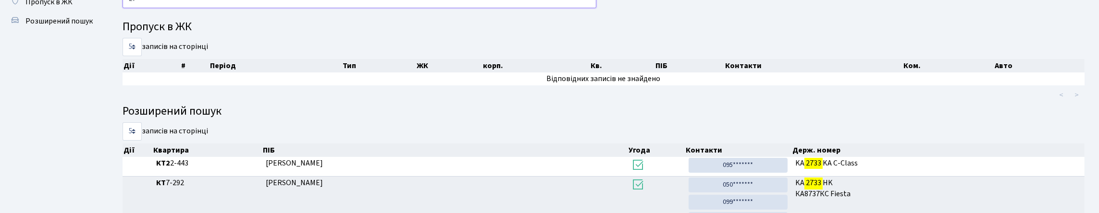
type input "2"
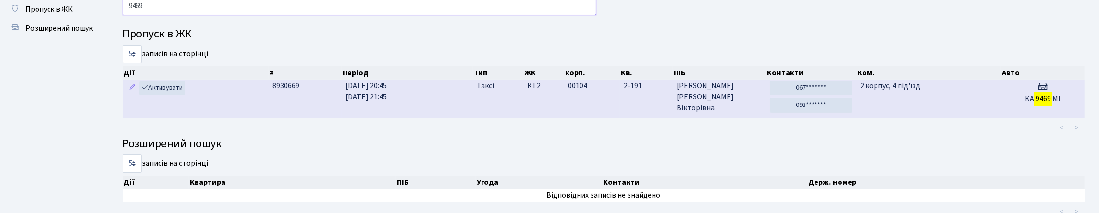
scroll to position [0, 0]
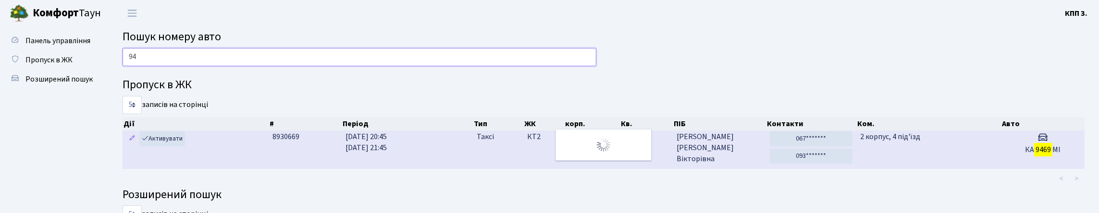
type input "9"
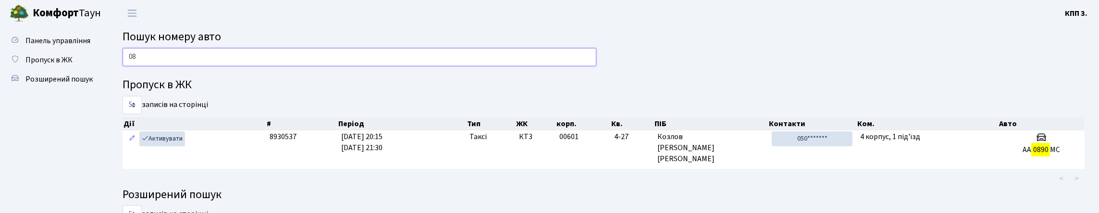
type input "0"
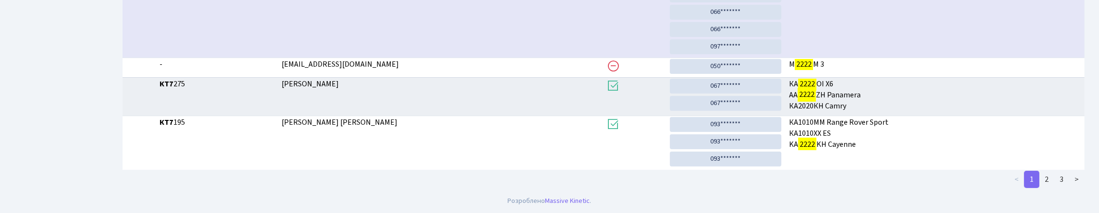
scroll to position [506, 0]
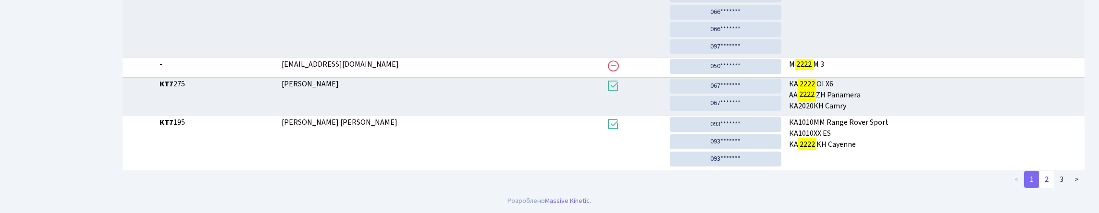
click at [1039, 184] on link "2" at bounding box center [1046, 179] width 15 height 17
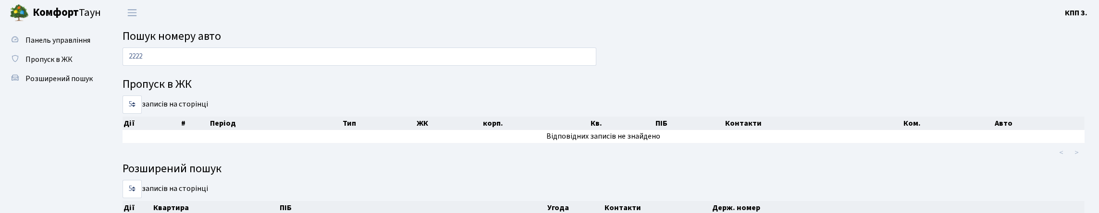
scroll to position [0, 0]
click at [234, 66] on input "2222" at bounding box center [360, 57] width 474 height 18
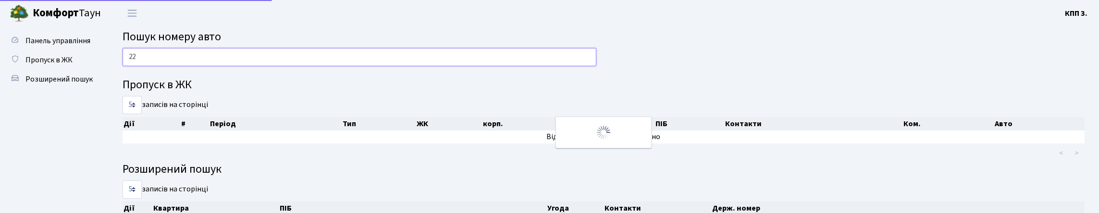
type input "2"
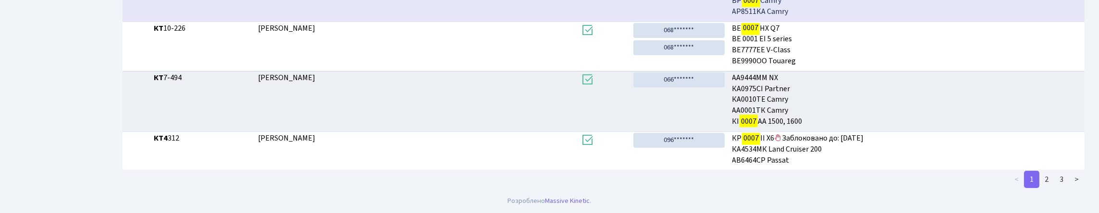
scroll to position [563, 0]
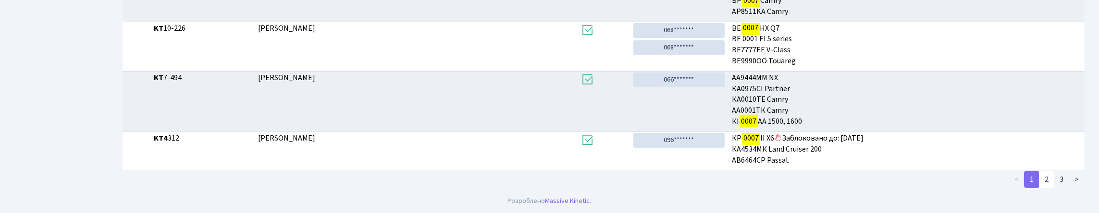
click at [1039, 177] on link "2" at bounding box center [1046, 179] width 15 height 17
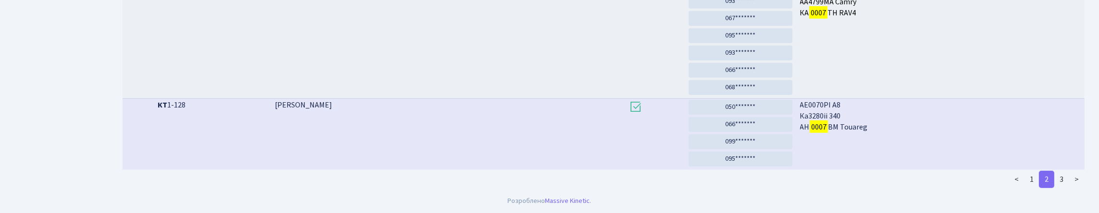
scroll to position [1209, 0]
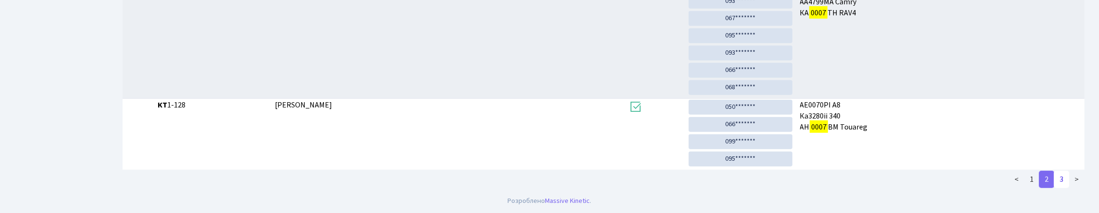
click at [1054, 181] on link "3" at bounding box center [1061, 179] width 15 height 17
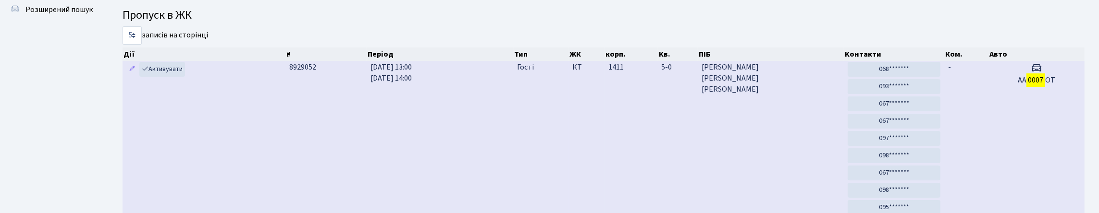
scroll to position [0, 0]
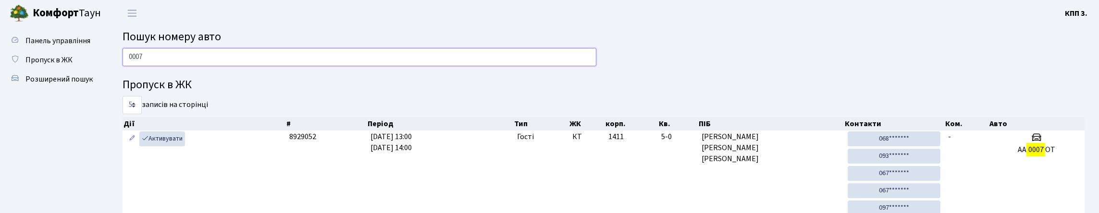
drag, startPoint x: 308, startPoint y: 62, endPoint x: 380, endPoint y: 34, distance: 77.9
click at [309, 63] on input "0007" at bounding box center [360, 57] width 474 height 18
type input "0"
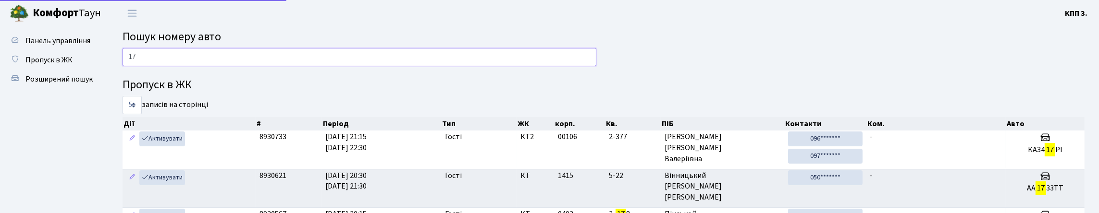
type input "1"
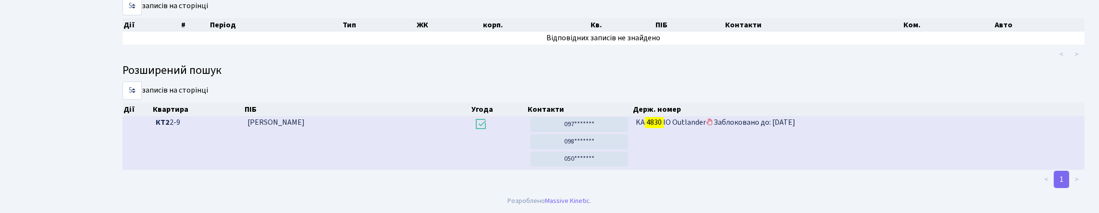
scroll to position [58, 0]
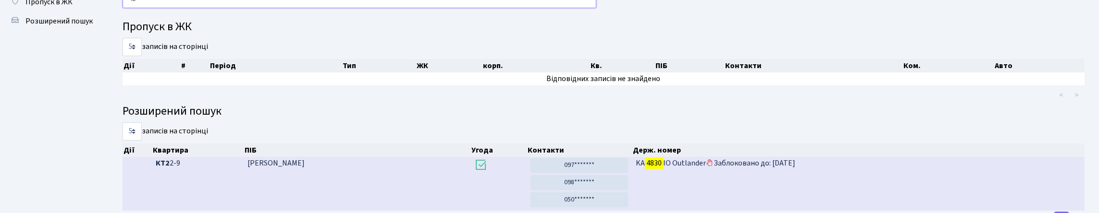
type input "4"
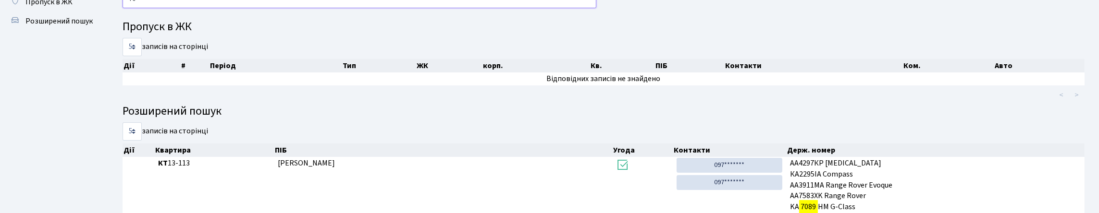
type input "7"
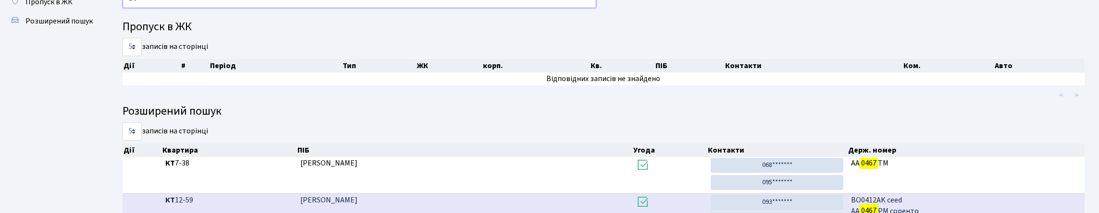
type input "0"
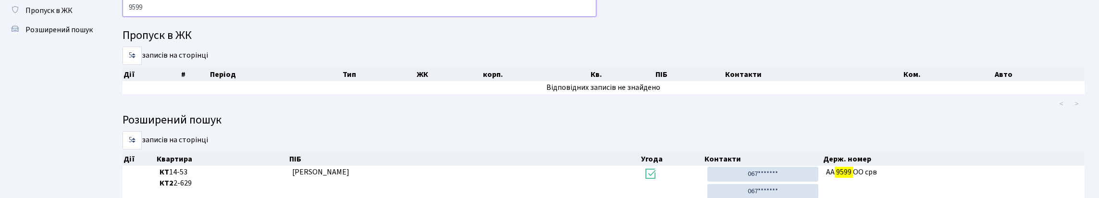
scroll to position [0, 0]
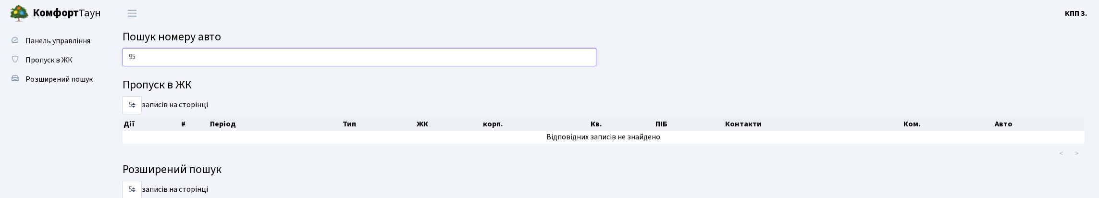
type input "9"
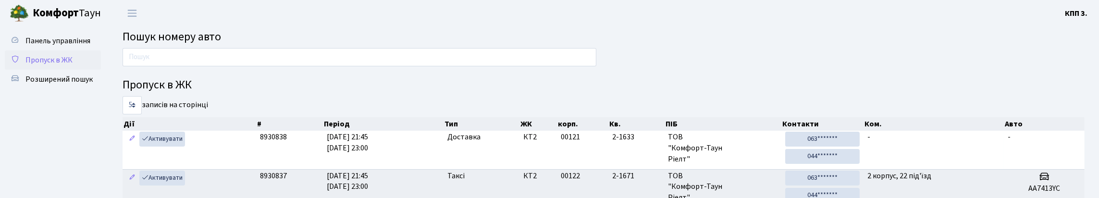
click at [52, 65] on span "Пропуск в ЖК" at bounding box center [48, 60] width 47 height 11
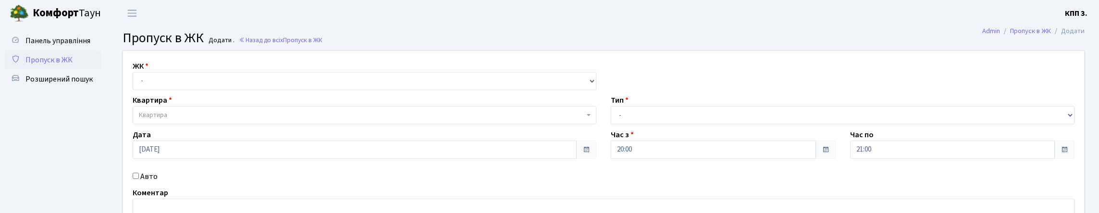
click at [370, 90] on select "- КТ, вул. Регенераторна, 4 КТ2, просп. [STREET_ADDRESS] [STREET_ADDRESS] [PERS…" at bounding box center [365, 81] width 464 height 18
select select "271"
click at [135, 83] on select "- КТ, вул. Регенераторна, 4 КТ2, просп. Соборності, 17 КТ3, вул. Березнева, 16 …" at bounding box center [365, 81] width 464 height 18
select select
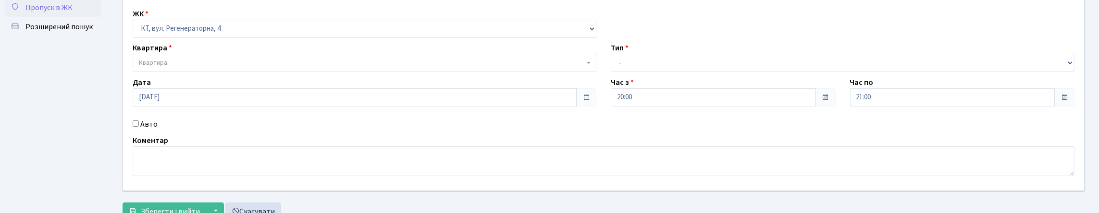
scroll to position [96, 0]
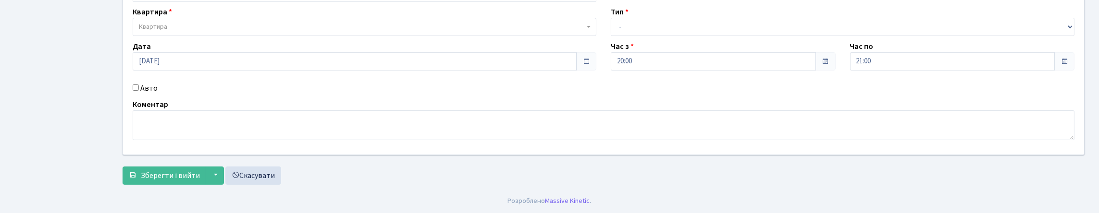
click at [147, 94] on label "Авто" at bounding box center [148, 89] width 17 height 12
click at [139, 91] on input "Авто" at bounding box center [136, 88] width 6 height 6
checkbox input "true"
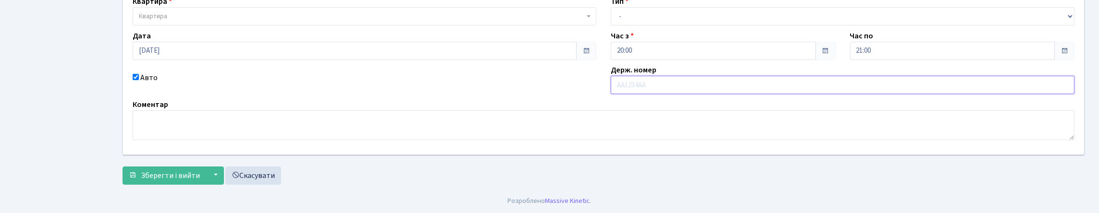
scroll to position [164, 0]
click at [295, 115] on textarea at bounding box center [604, 126] width 942 height 30
click at [650, 94] on input "text" at bounding box center [843, 85] width 464 height 18
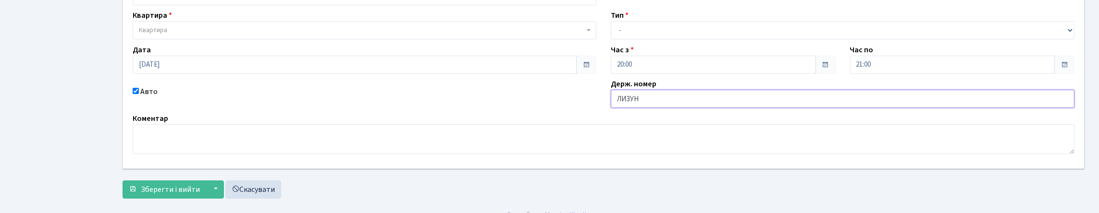
scroll to position [68, 0]
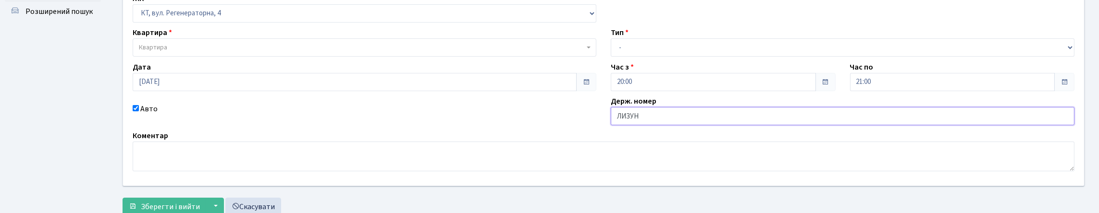
type input "ЛИЗУН"
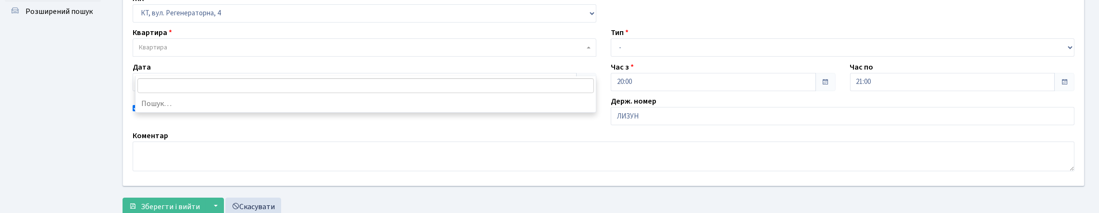
click at [241, 52] on span "Квартира" at bounding box center [361, 48] width 445 height 10
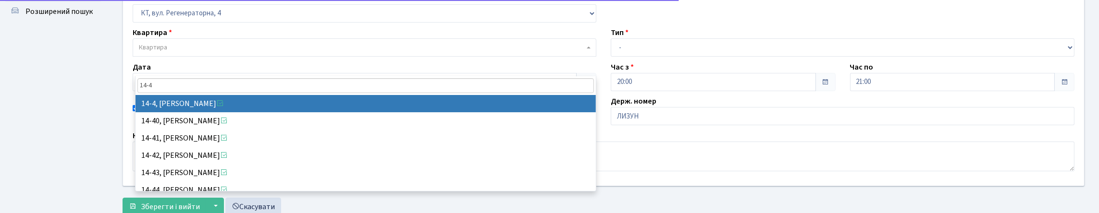
type input "14-4"
select select "7381"
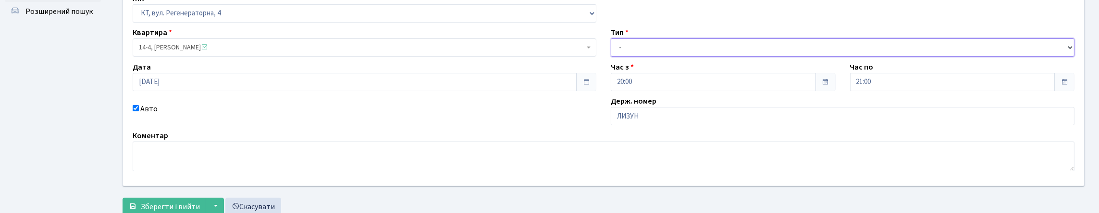
drag, startPoint x: 732, startPoint y: 72, endPoint x: 730, endPoint y: 79, distance: 7.9
click at [732, 57] on select "- Доставка Таксі Гості Сервіс" at bounding box center [843, 47] width 464 height 18
select select "3"
click at [611, 57] on select "- Доставка Таксі Гості Сервіс" at bounding box center [843, 47] width 464 height 18
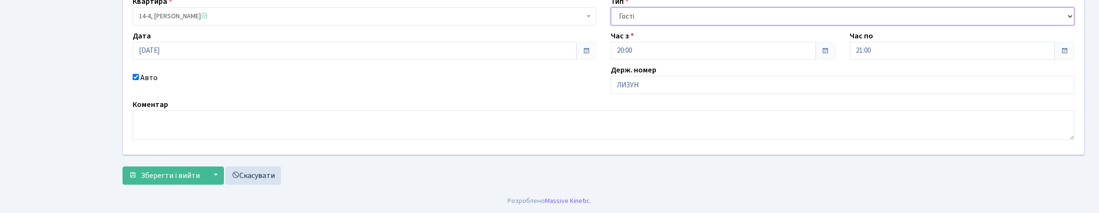
scroll to position [164, 0]
click at [200, 173] on span "Зберегти і вийти" at bounding box center [170, 176] width 59 height 11
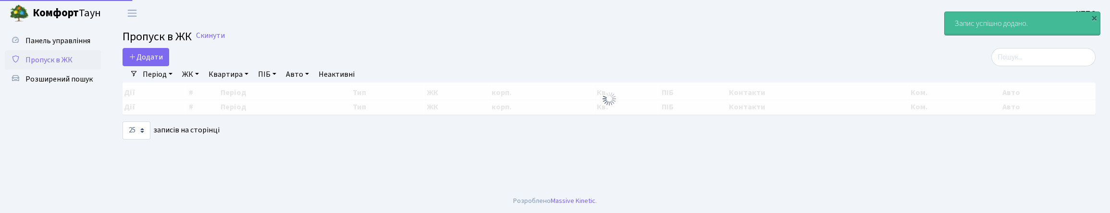
select select "25"
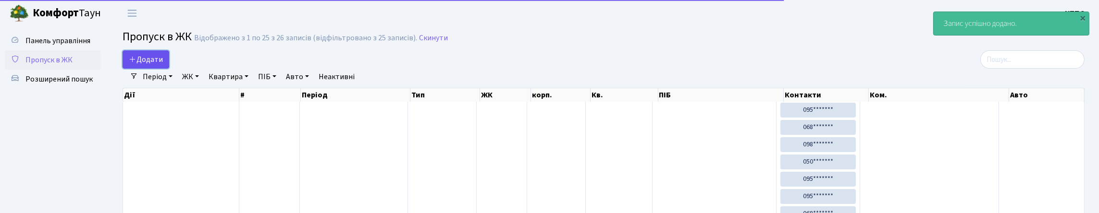
click at [144, 65] on span "Додати" at bounding box center [146, 59] width 34 height 11
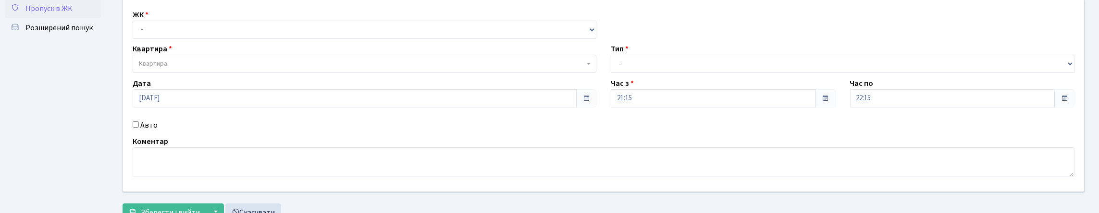
scroll to position [144, 0]
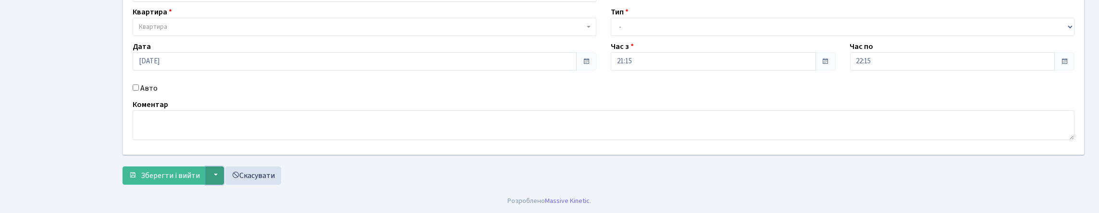
click at [224, 178] on button "▼" at bounding box center [215, 176] width 18 height 18
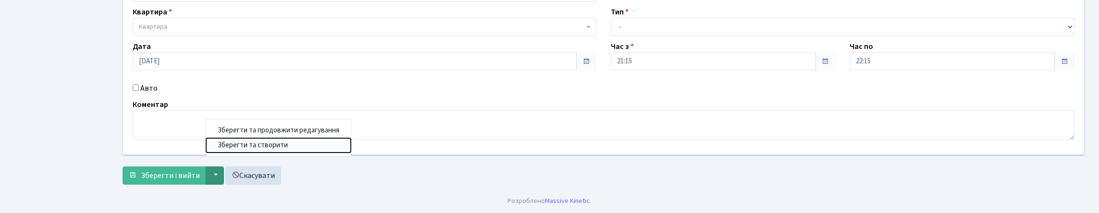
click at [283, 153] on button "Зберегти та створити" at bounding box center [278, 145] width 145 height 15
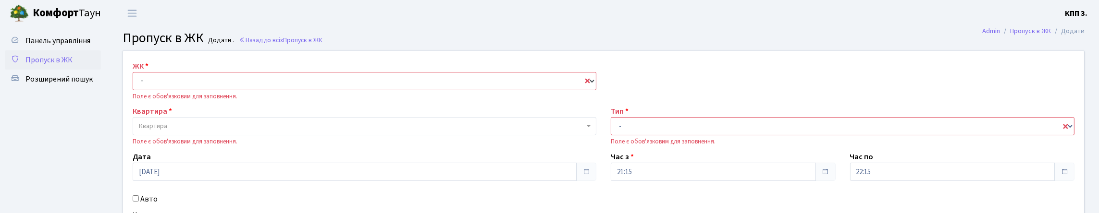
click at [220, 90] on select "- КТ, вул. Регенераторна, 4 КТ2, просп. [STREET_ADDRESS] [STREET_ADDRESS] [PERS…" at bounding box center [365, 81] width 464 height 18
select select "271"
click at [135, 83] on select "- КТ, вул. Регенераторна, 4 КТ2, просп. [STREET_ADDRESS] [STREET_ADDRESS] [PERS…" at bounding box center [365, 81] width 464 height 18
select select
click at [206, 131] on span "Квартира" at bounding box center [361, 127] width 445 height 10
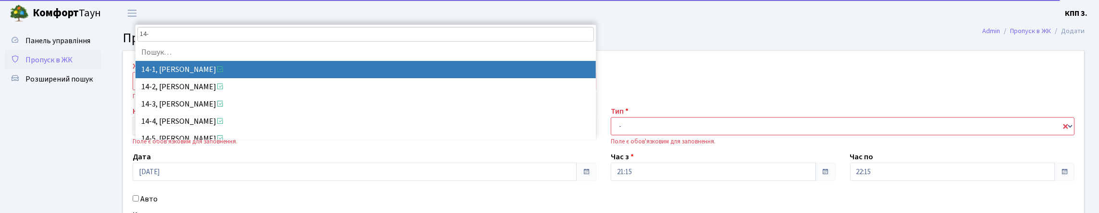
type input "14-4"
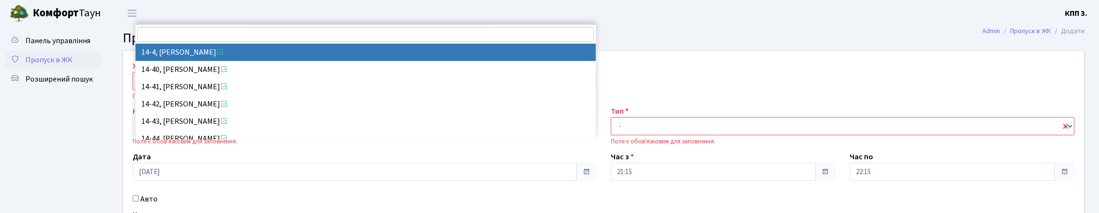
select select "7381"
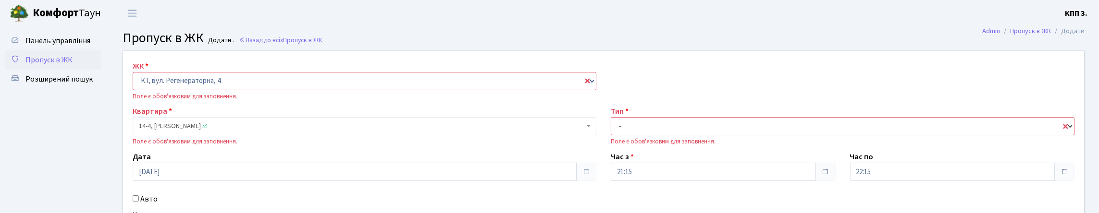
click at [685, 136] on select "- Доставка Таксі Гості Сервіс" at bounding box center [843, 126] width 464 height 18
select select "3"
click at [611, 136] on select "- Доставка Таксі Гості Сервіс" at bounding box center [843, 126] width 464 height 18
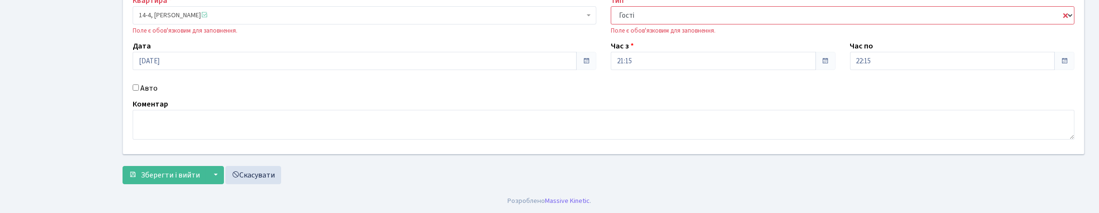
scroll to position [178, 0]
click at [183, 172] on span "Зберегти і вийти" at bounding box center [170, 175] width 59 height 11
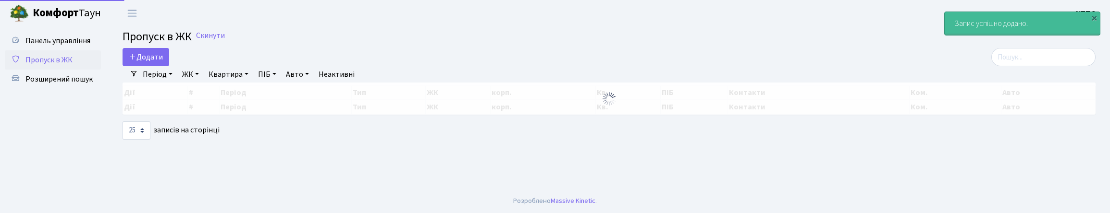
select select "25"
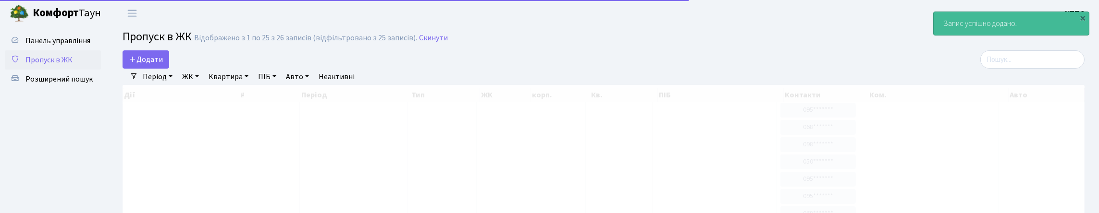
click at [147, 79] on link "Період" at bounding box center [157, 77] width 37 height 16
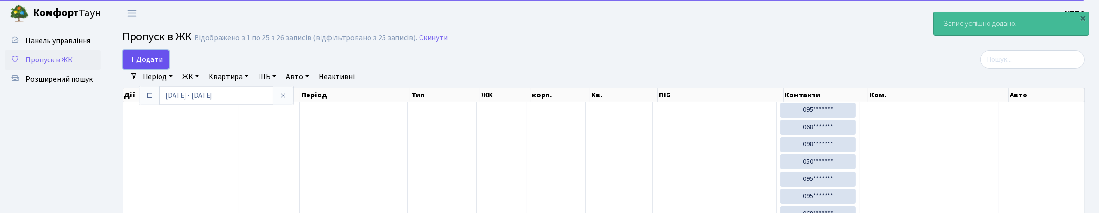
click at [158, 65] on span "Додати" at bounding box center [146, 59] width 34 height 11
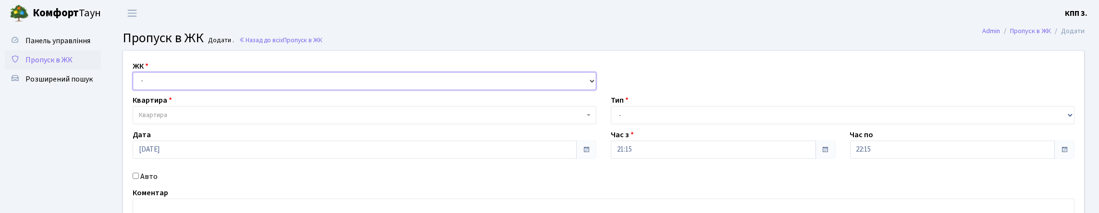
click at [267, 90] on select "- КТ, вул. Регенераторна, 4 КТ2, просп. [STREET_ADDRESS] [STREET_ADDRESS] [PERS…" at bounding box center [365, 81] width 464 height 18
select select "271"
click at [135, 83] on select "- КТ, вул. Регенераторна, 4 КТ2, просп. [STREET_ADDRESS] [STREET_ADDRESS] [PERS…" at bounding box center [365, 81] width 464 height 18
select select
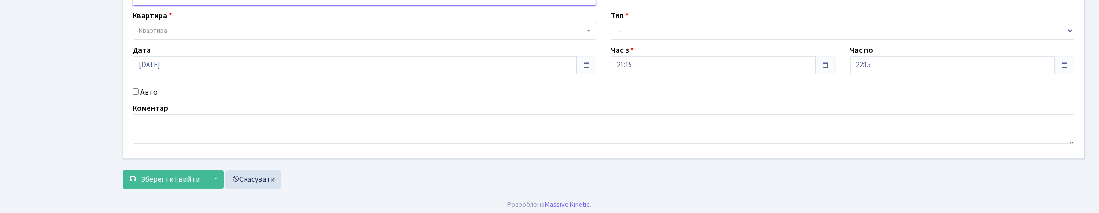
scroll to position [96, 0]
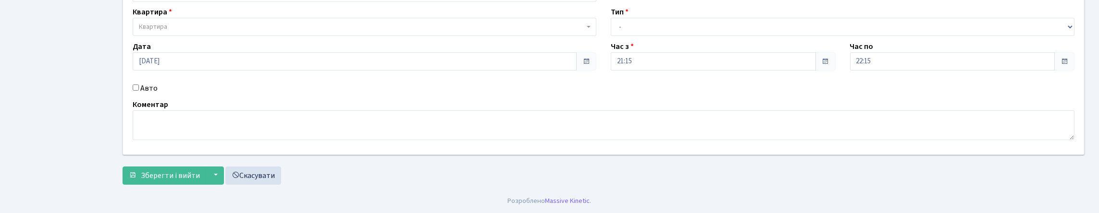
click at [154, 94] on label "Авто" at bounding box center [148, 89] width 17 height 12
click at [139, 91] on input "Авто" at bounding box center [136, 88] width 6 height 6
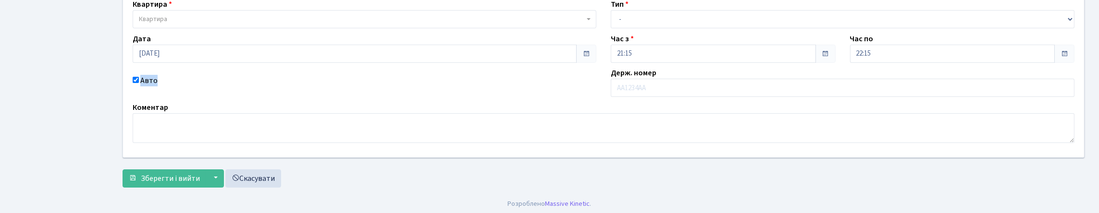
click at [154, 86] on label "Авто" at bounding box center [148, 81] width 17 height 12
click at [139, 83] on input "Авто" at bounding box center [136, 80] width 6 height 6
checkbox input "false"
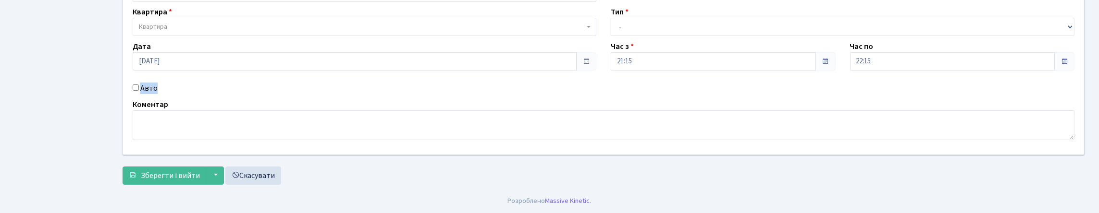
scroll to position [151, 0]
click at [224, 170] on button "▼" at bounding box center [215, 176] width 18 height 18
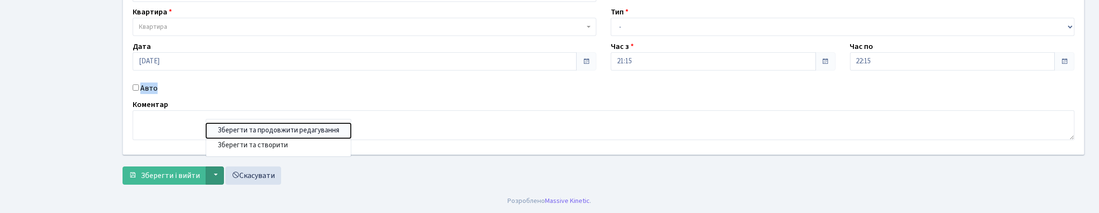
click at [272, 128] on button "Зберегти та продовжити редагування" at bounding box center [278, 131] width 145 height 15
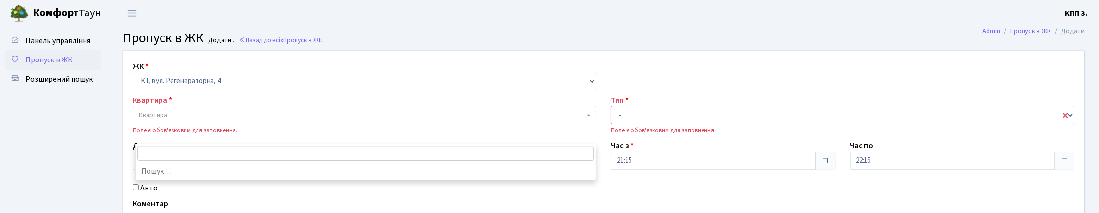
click at [174, 120] on span "Квартира" at bounding box center [361, 116] width 445 height 10
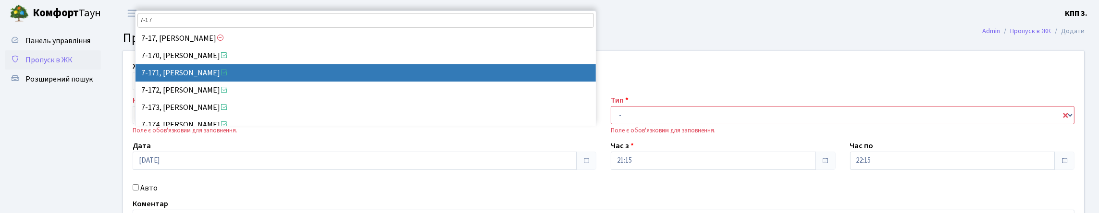
type input "7-17"
select select "5012"
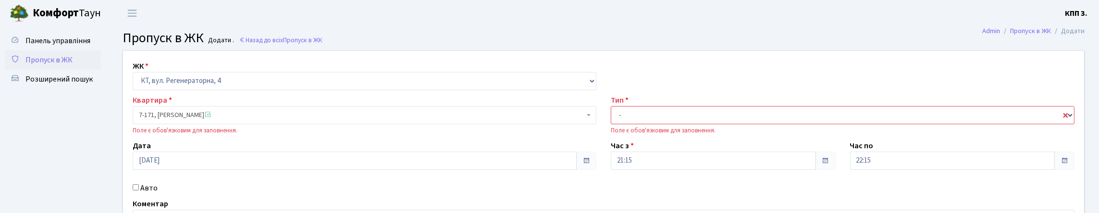
click at [714, 124] on select "- Доставка Таксі Гості Сервіс" at bounding box center [843, 115] width 464 height 18
select select "3"
click at [611, 124] on select "- Доставка Таксі Гості Сервіс" at bounding box center [843, 115] width 464 height 18
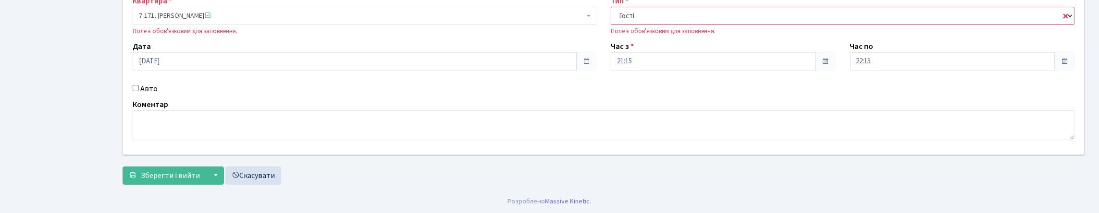
scroll to position [165, 0]
click at [178, 179] on button "Зберегти і вийти" at bounding box center [165, 176] width 84 height 18
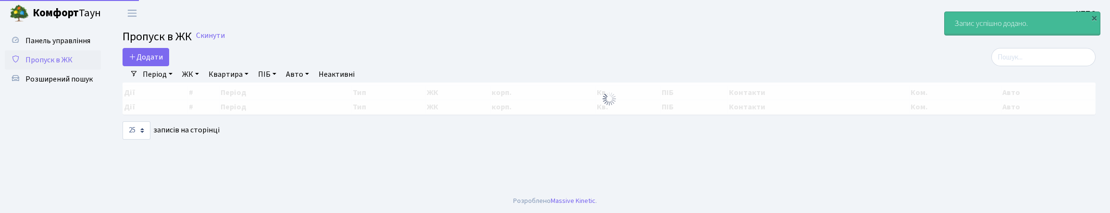
select select "25"
click at [153, 62] on span "Додати" at bounding box center [146, 57] width 34 height 11
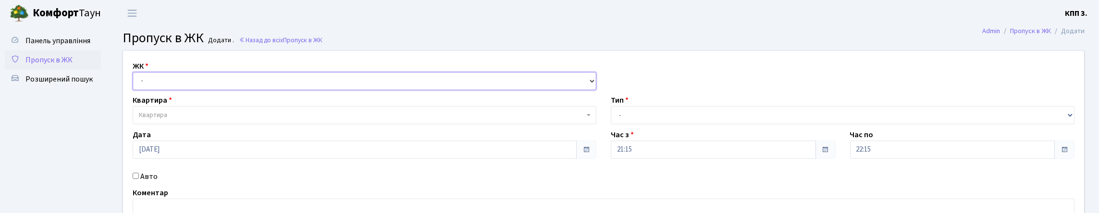
click at [258, 89] on select "- КТ, вул. Регенераторна, 4 КТ2, просп. Соборності, 17 КТ3, вул. Березнева, 16 …" at bounding box center [365, 81] width 464 height 18
select select "271"
click at [135, 83] on select "- КТ, вул. Регенераторна, 4 КТ2, просп. Соборності, 17 КТ3, вул. Березнева, 16 …" at bounding box center [365, 81] width 464 height 18
select select
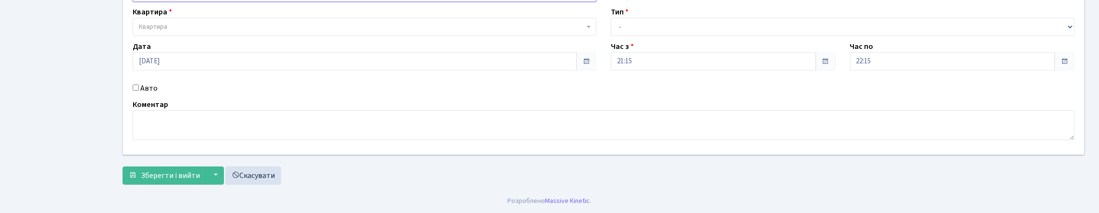
scroll to position [96, 0]
click at [145, 94] on label "Авто" at bounding box center [148, 89] width 17 height 12
click at [139, 91] on input "Авто" at bounding box center [136, 88] width 6 height 6
checkbox input "true"
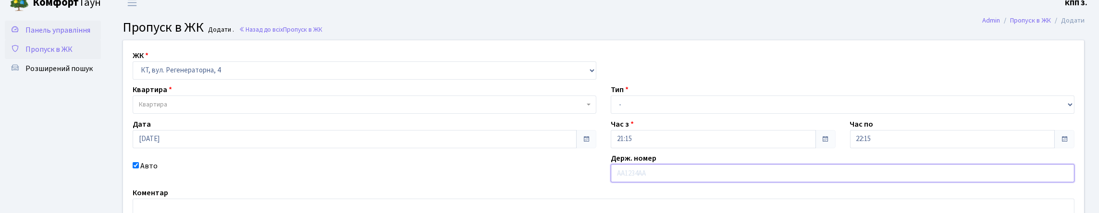
scroll to position [0, 0]
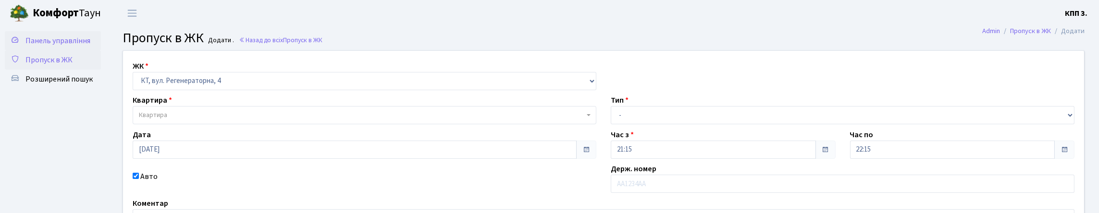
click at [44, 46] on span "Панель управління" at bounding box center [57, 41] width 65 height 11
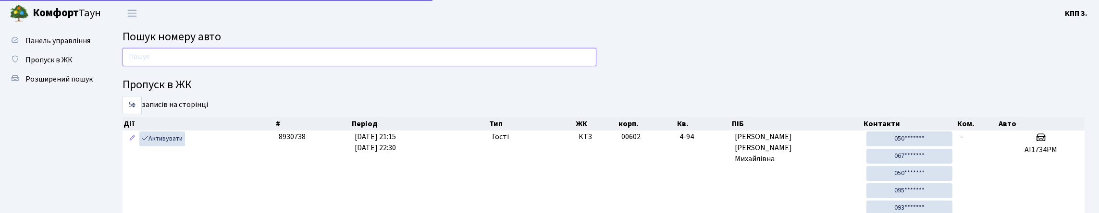
click at [172, 65] on input "text" at bounding box center [360, 57] width 474 height 18
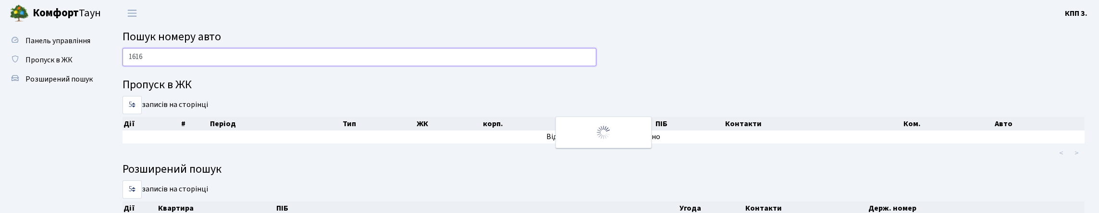
scroll to position [48, 0]
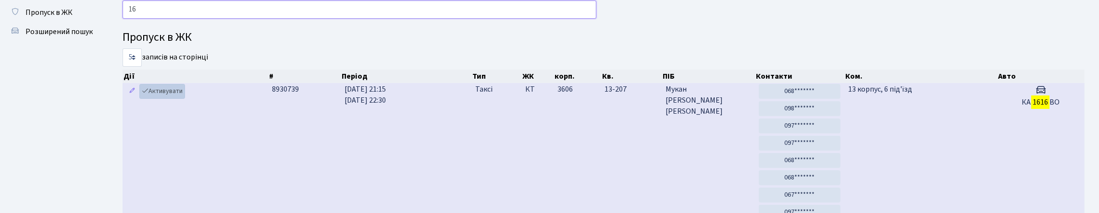
type input "1"
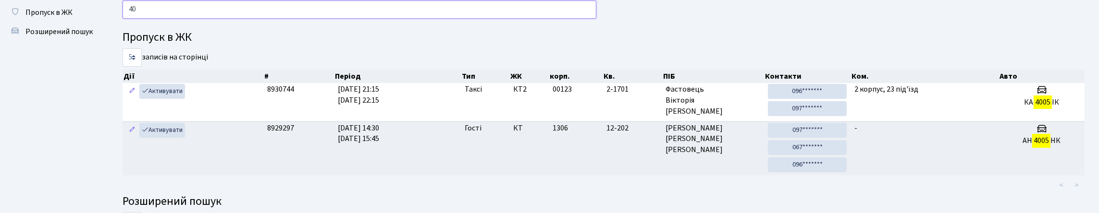
type input "4"
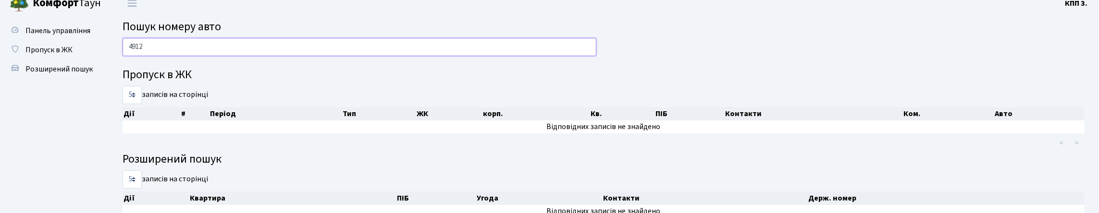
scroll to position [0, 0]
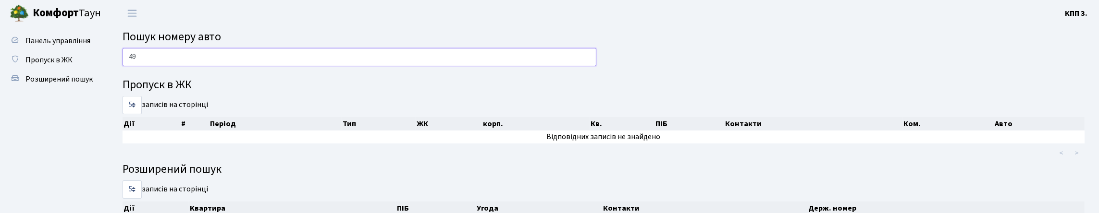
type input "4"
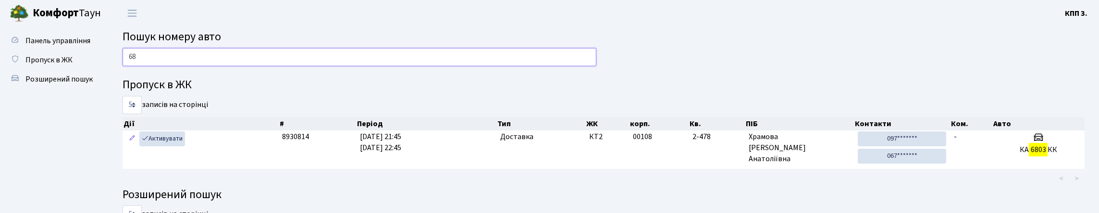
type input "6"
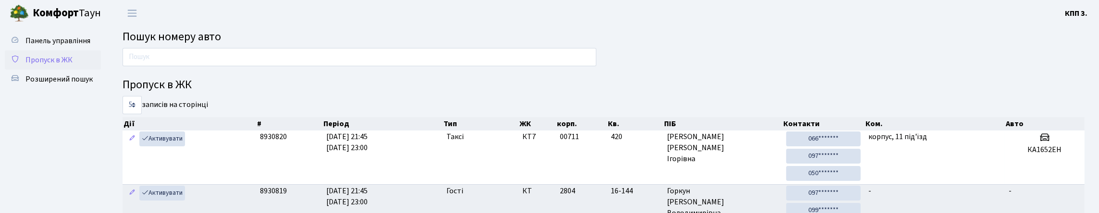
click at [41, 65] on span "Пропуск в ЖК" at bounding box center [48, 60] width 47 height 11
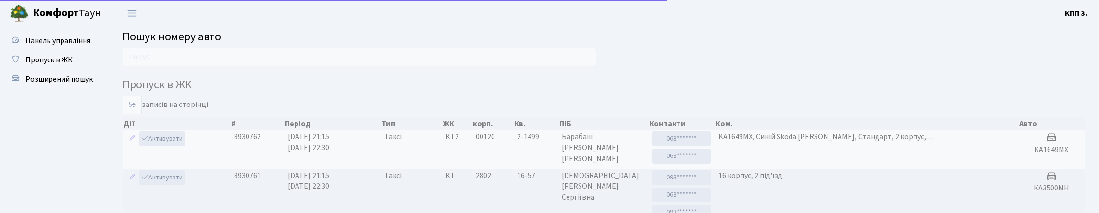
click at [220, 66] on input "text" at bounding box center [360, 57] width 474 height 18
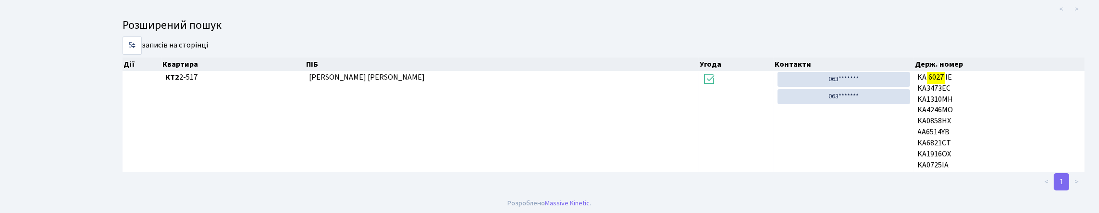
scroll to position [192, 0]
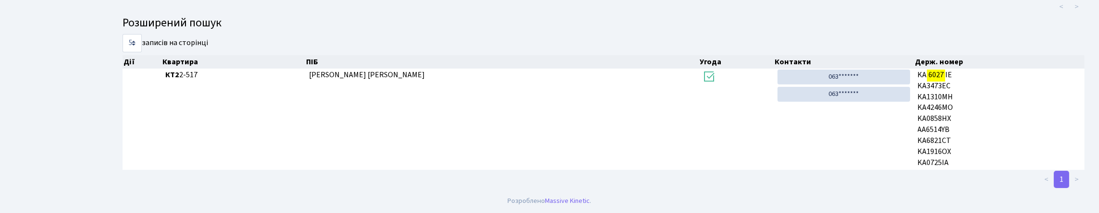
type input "6027"
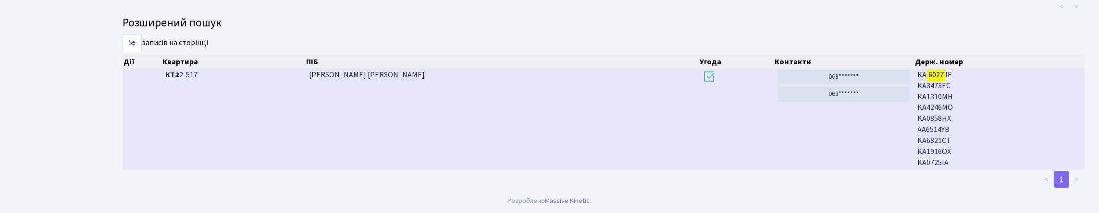
scroll to position [0, 0]
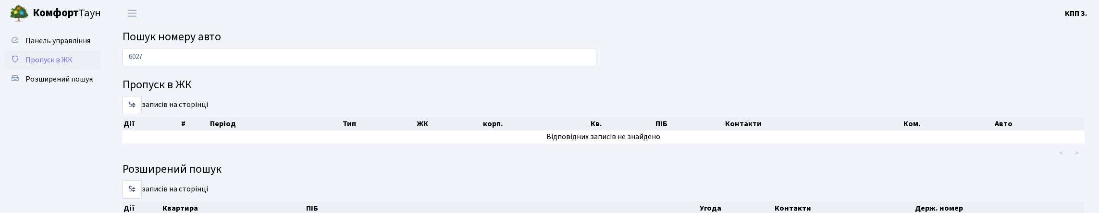
click at [47, 65] on span "Пропуск в ЖК" at bounding box center [48, 60] width 47 height 11
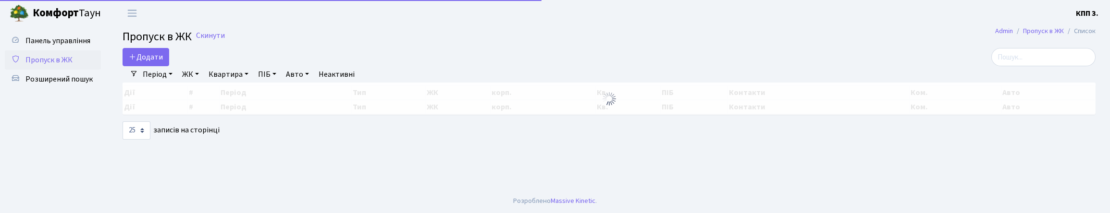
select select "25"
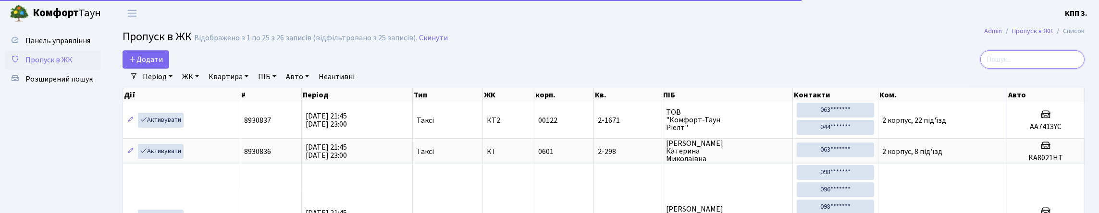
click at [1028, 69] on input "search" at bounding box center [1032, 59] width 104 height 18
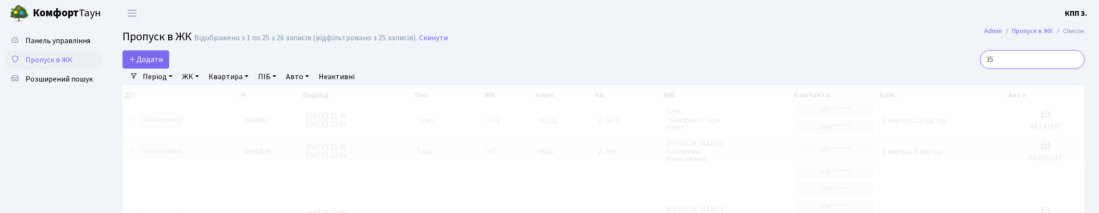
type input "3"
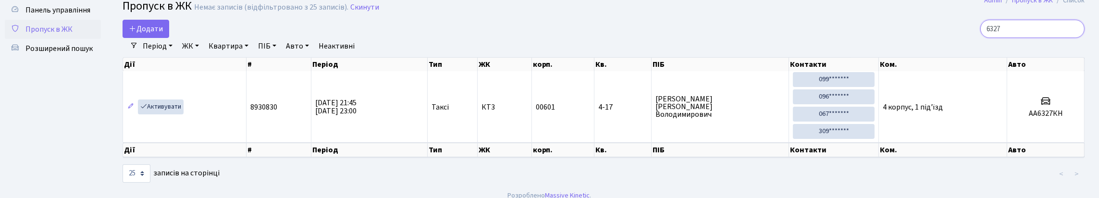
scroll to position [48, 0]
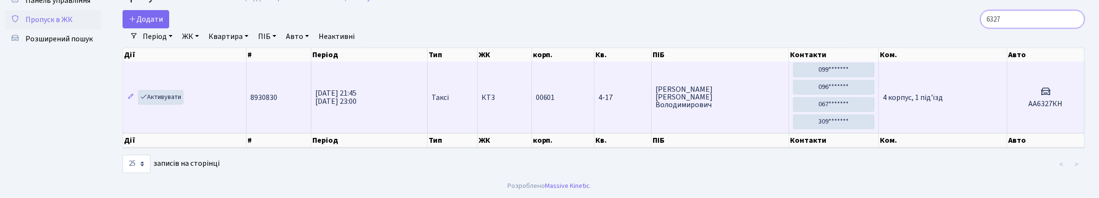
type input "6327"
click at [958, 129] on td "4 корпус, 1 під'їзд" at bounding box center [943, 97] width 128 height 71
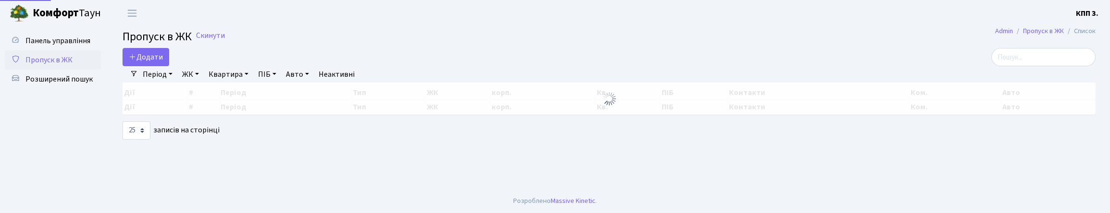
select select "25"
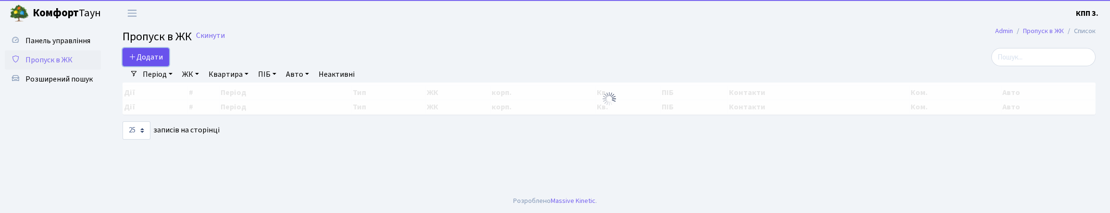
click at [160, 62] on span "Додати" at bounding box center [146, 57] width 34 height 11
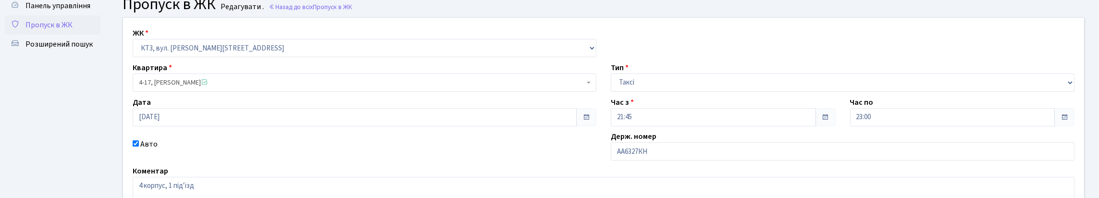
scroll to position [96, 0]
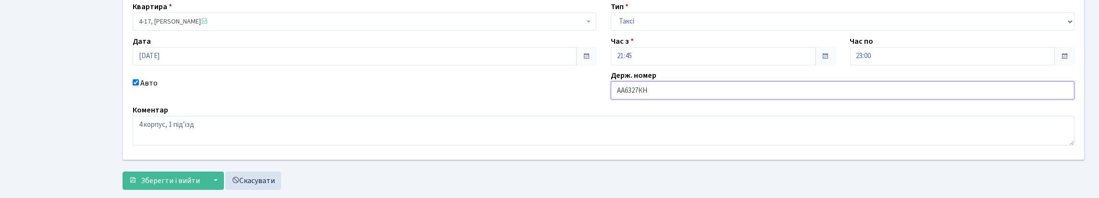
click at [694, 99] on input "АА6327КН" at bounding box center [843, 90] width 464 height 18
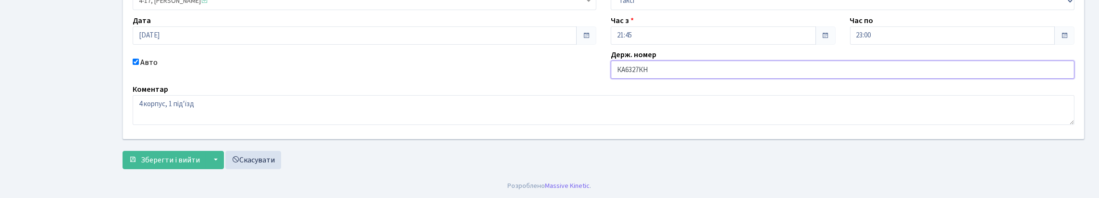
scroll to position [182, 0]
type input "КА6327КН"
click at [181, 156] on span "Зберегти і вийти" at bounding box center [170, 160] width 59 height 11
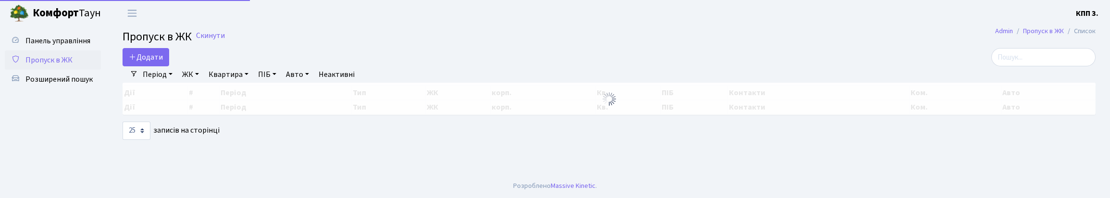
select select "25"
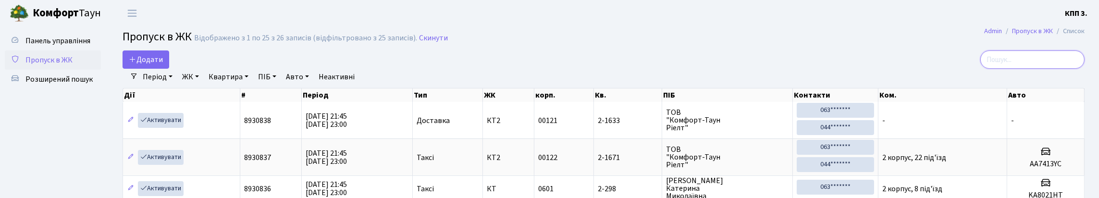
click at [1009, 66] on input "search" at bounding box center [1032, 59] width 104 height 18
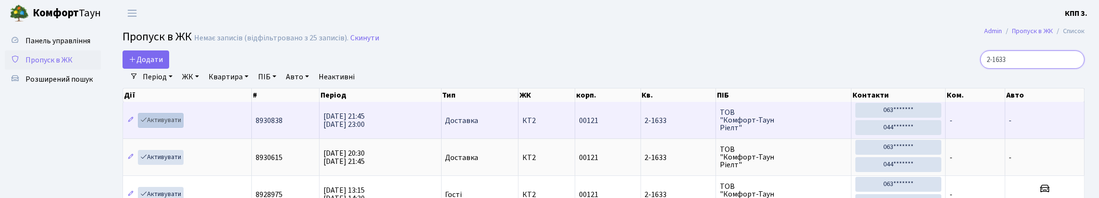
type input "2-1633"
click at [0, 0] on div at bounding box center [0, 0] width 0 height 0
click at [171, 128] on link "Активувати" at bounding box center [161, 120] width 46 height 15
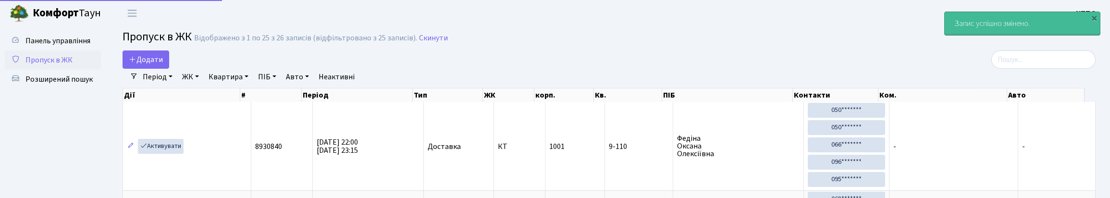
select select "25"
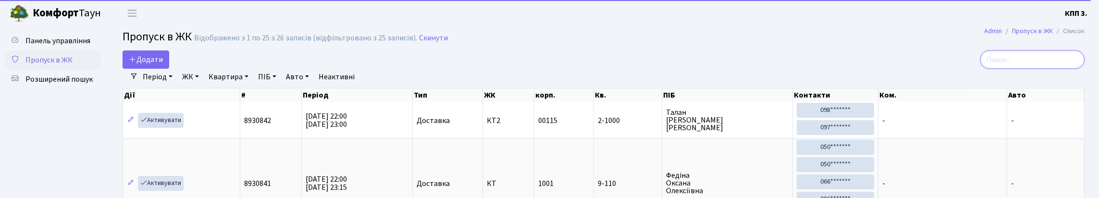
click at [1037, 69] on input "search" at bounding box center [1032, 59] width 104 height 18
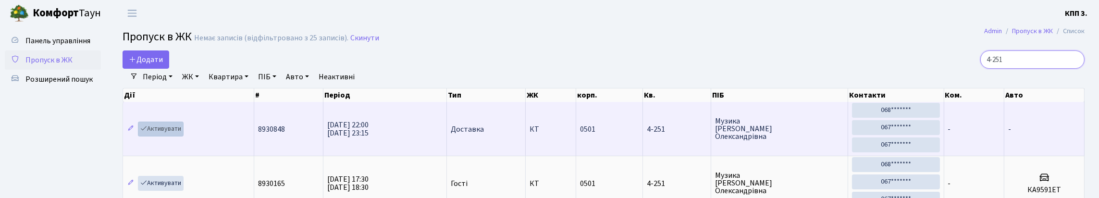
type input "4-251"
click at [170, 136] on link "Активувати" at bounding box center [161, 129] width 46 height 15
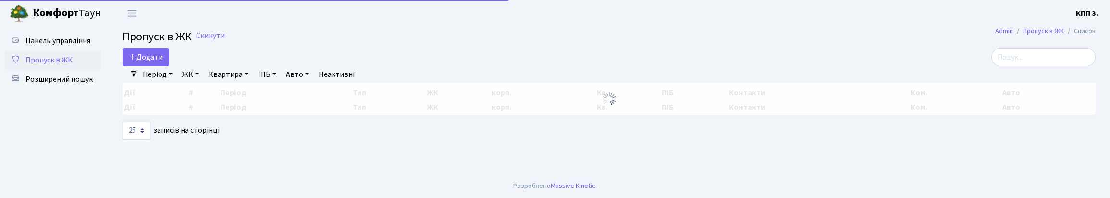
select select "25"
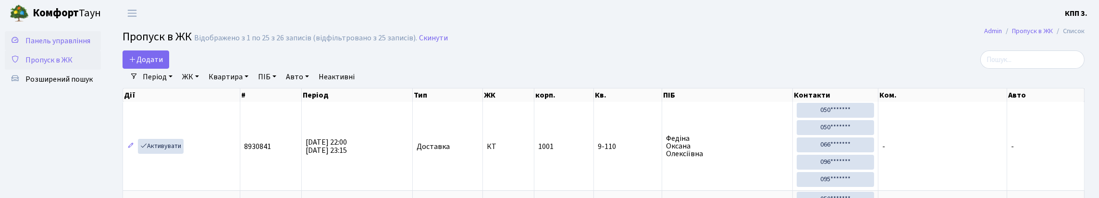
click at [38, 46] on span "Панель управління" at bounding box center [57, 41] width 65 height 11
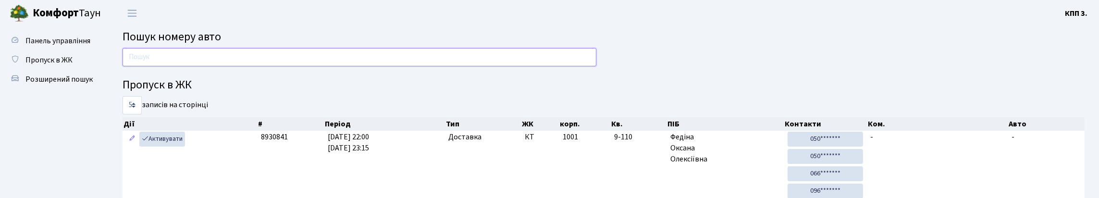
click at [246, 66] on input "text" at bounding box center [360, 57] width 474 height 18
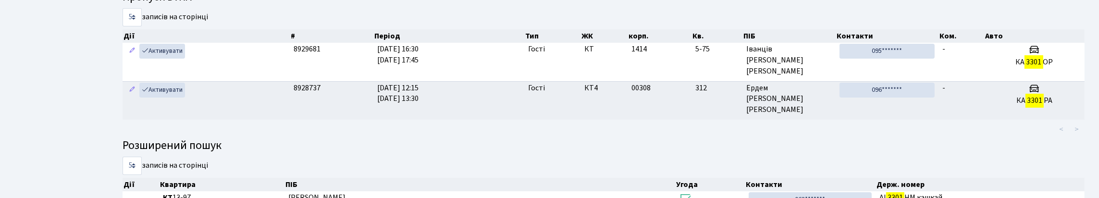
scroll to position [136, 0]
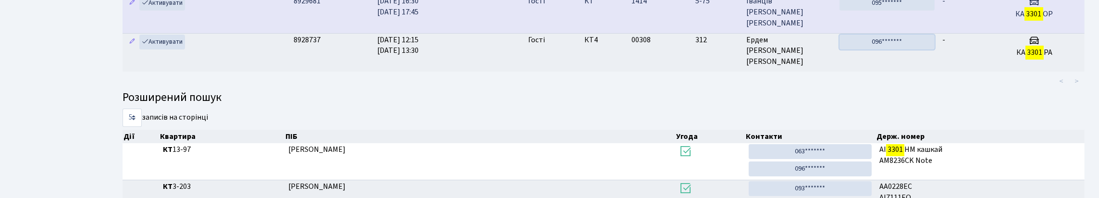
drag, startPoint x: 890, startPoint y: 76, endPoint x: 612, endPoint y: 45, distance: 279.5
click at [890, 49] on link "096*******" at bounding box center [888, 42] width 96 height 15
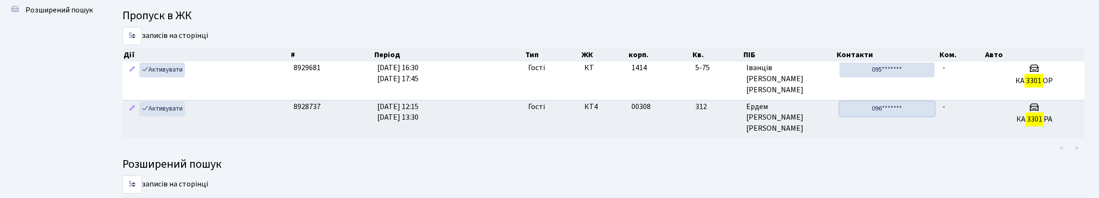
scroll to position [0, 0]
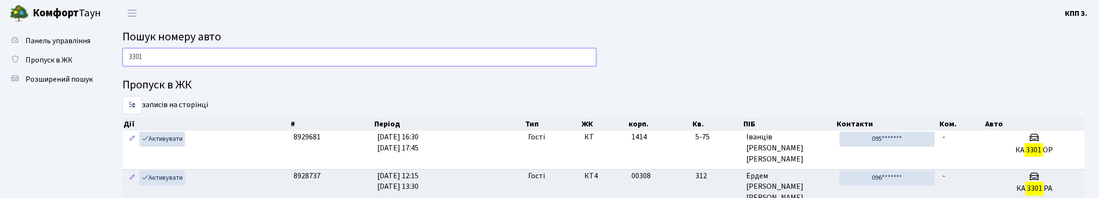
click at [531, 65] on input "3301" at bounding box center [360, 57] width 474 height 18
type input "3"
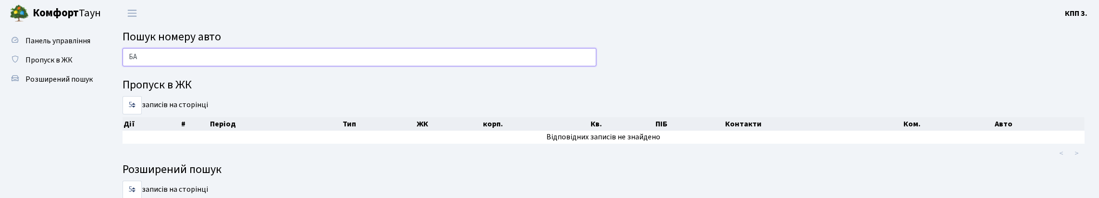
type input "Б"
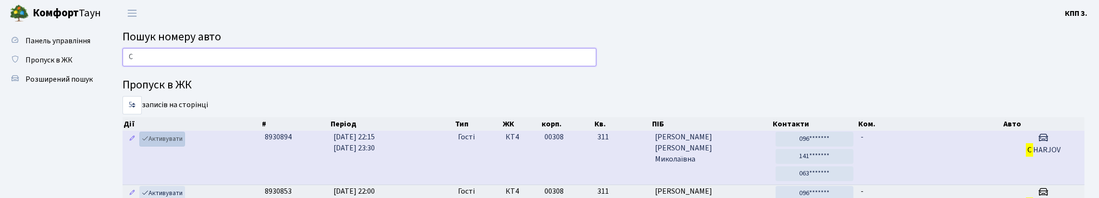
type input "C"
click at [169, 147] on link "Активувати" at bounding box center [162, 139] width 46 height 15
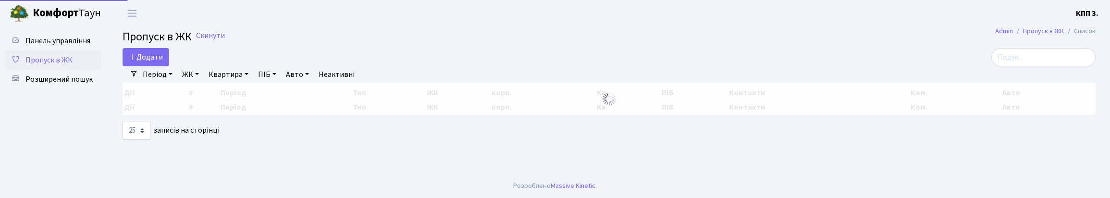
select select "25"
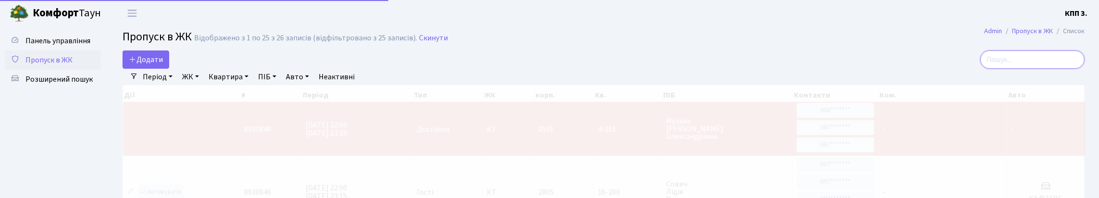
click at [1004, 61] on input "search" at bounding box center [1032, 59] width 104 height 18
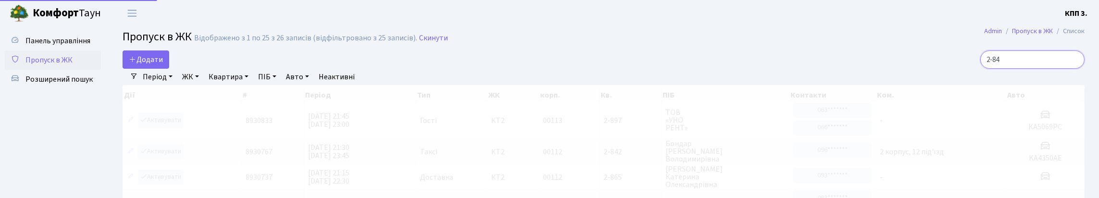
type input "2-842"
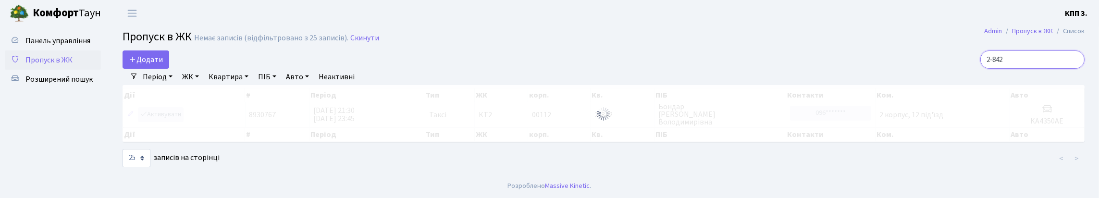
scroll to position [25, 0]
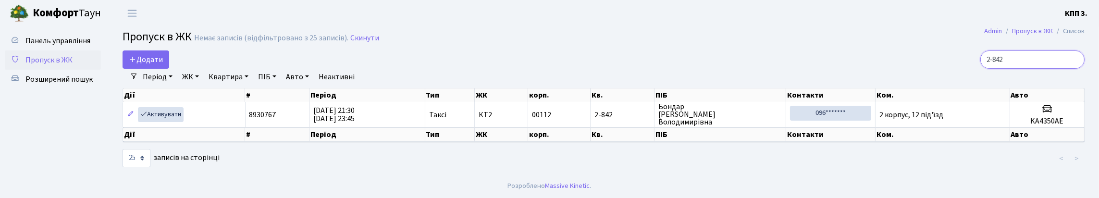
click at [1074, 50] on input "2-842" at bounding box center [1032, 59] width 104 height 18
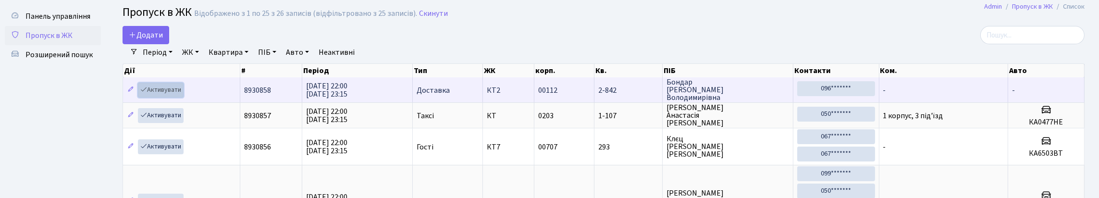
click at [174, 98] on link "Активувати" at bounding box center [161, 90] width 46 height 15
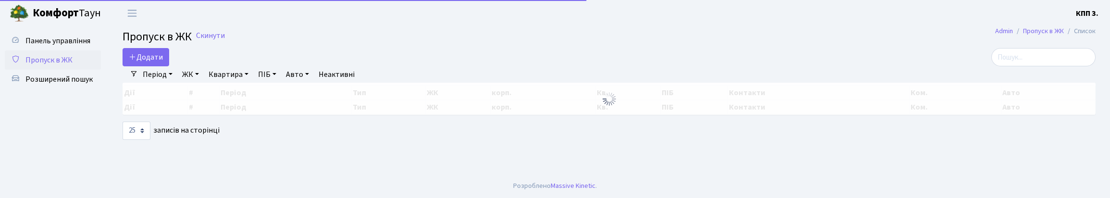
select select "25"
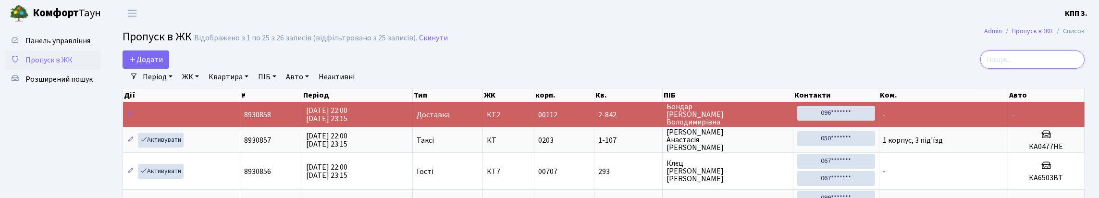
drag, startPoint x: 1037, startPoint y: 71, endPoint x: 1042, endPoint y: 70, distance: 5.4
click at [1037, 69] on input "search" at bounding box center [1032, 59] width 104 height 18
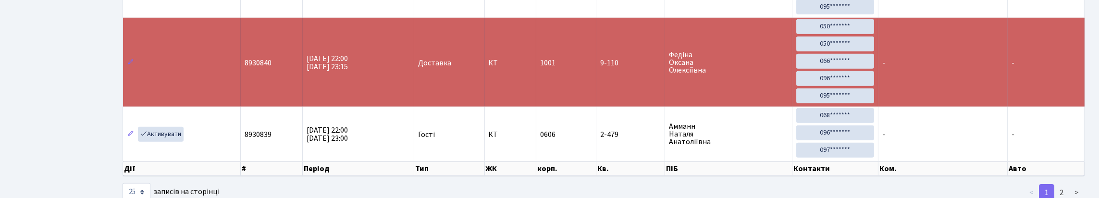
scroll to position [1249, 0]
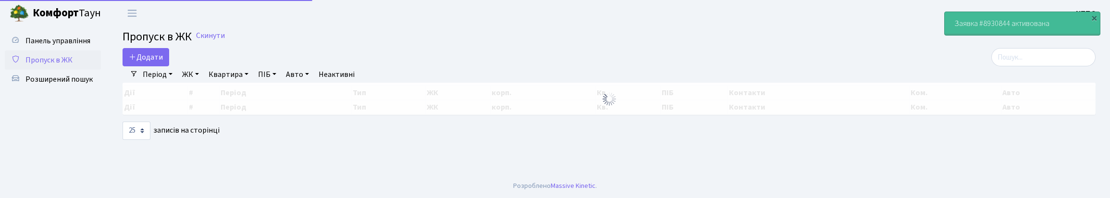
select select "25"
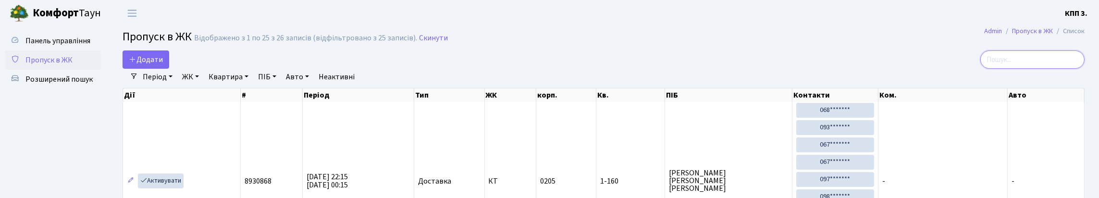
click at [1014, 69] on input "search" at bounding box center [1032, 59] width 104 height 18
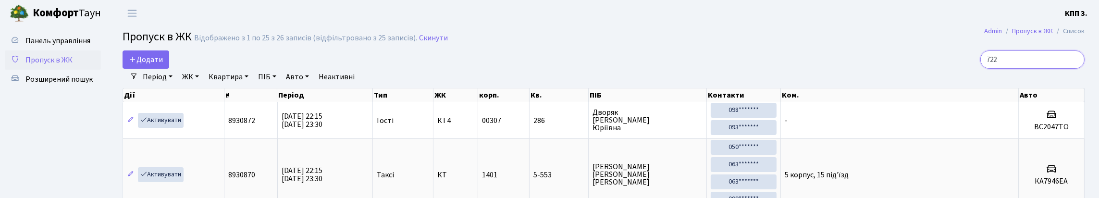
type input "7224"
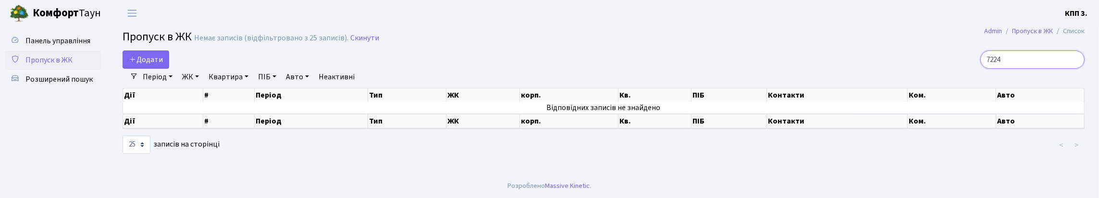
click at [1075, 68] on input "7224" at bounding box center [1032, 59] width 104 height 18
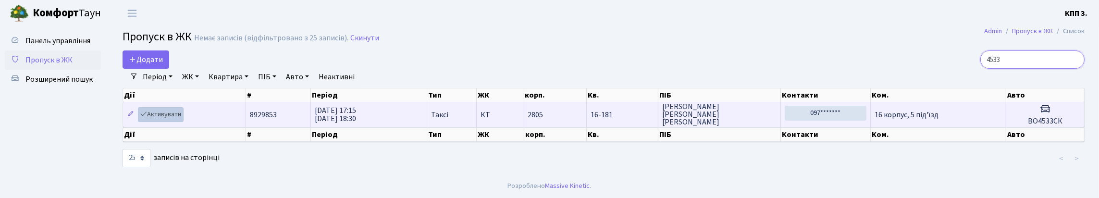
type input "4533"
click at [167, 122] on link "Активувати" at bounding box center [161, 114] width 46 height 15
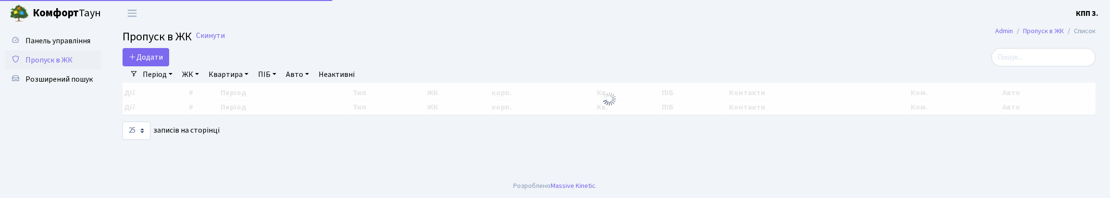
select select "25"
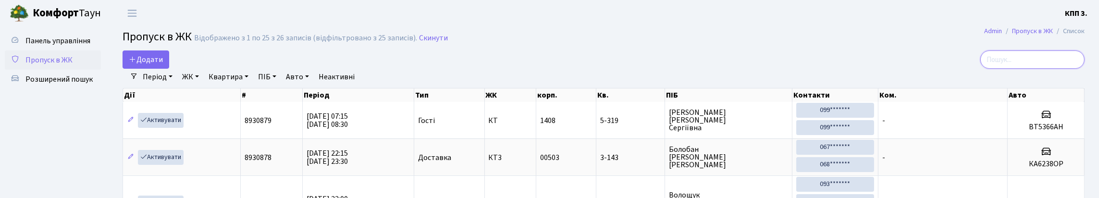
click at [1055, 62] on input "search" at bounding box center [1032, 59] width 104 height 18
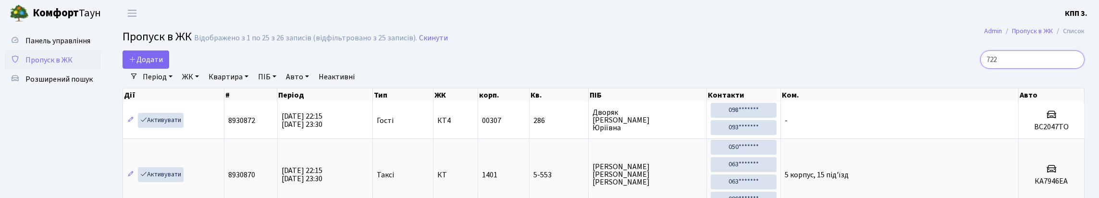
type input "7224"
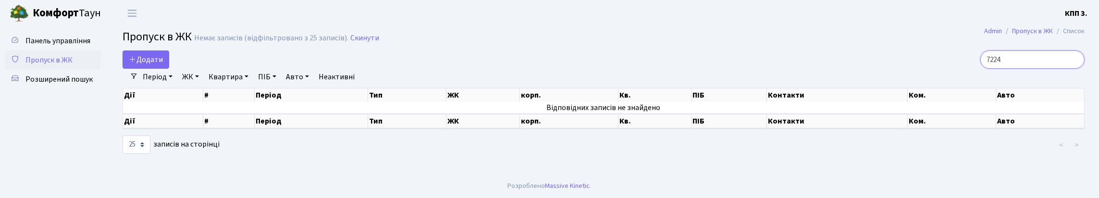
click at [1075, 69] on input "7224" at bounding box center [1032, 59] width 104 height 18
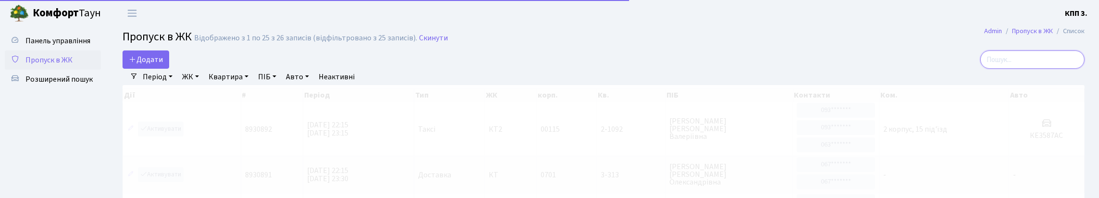
click at [1053, 68] on input "search" at bounding box center [1032, 59] width 104 height 18
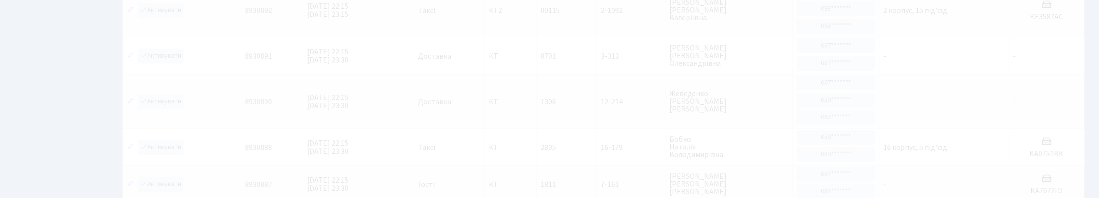
scroll to position [7, 0]
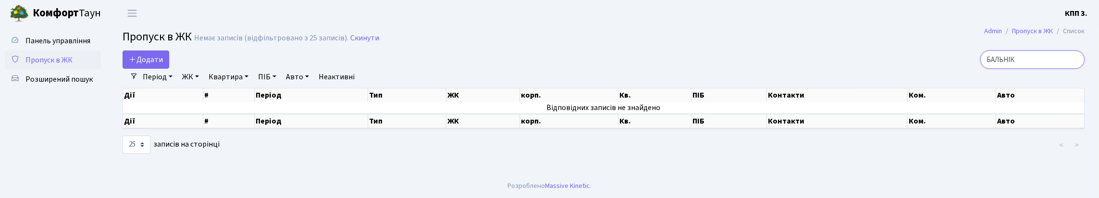
type input "БАЛЬНІК"
click at [1075, 62] on input "БАЛЬНІК" at bounding box center [1032, 59] width 104 height 18
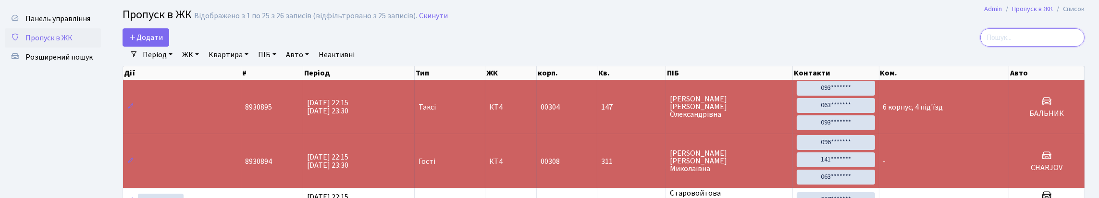
scroll to position [0, 0]
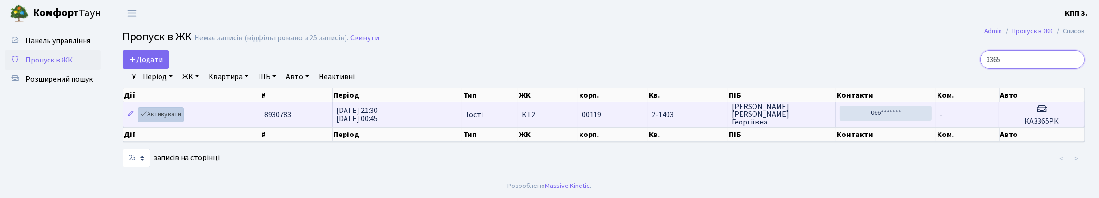
type input "3365"
click at [174, 122] on link "Активувати" at bounding box center [161, 114] width 46 height 15
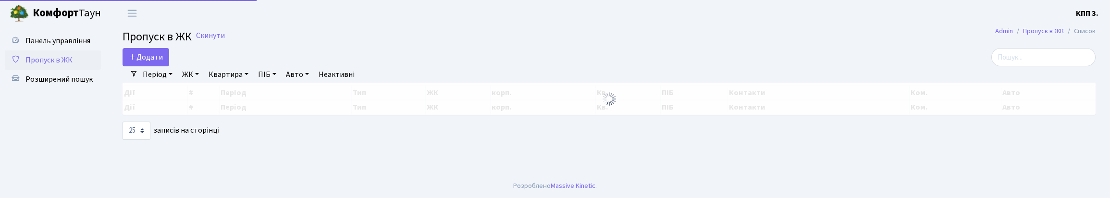
select select "25"
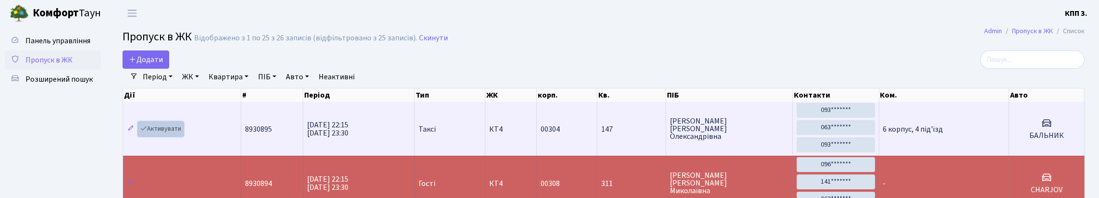
click at [172, 136] on link "Активувати" at bounding box center [161, 129] width 46 height 15
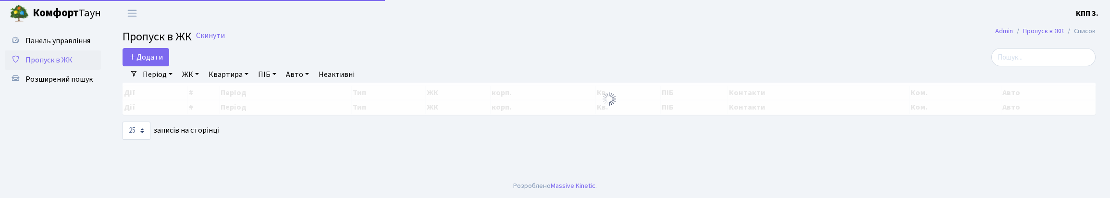
select select "25"
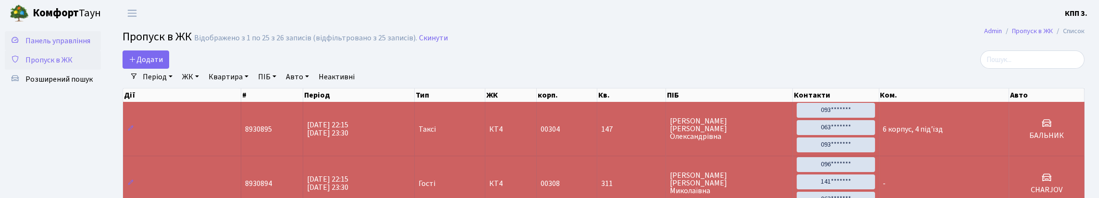
click at [47, 45] on span "Панель управління" at bounding box center [57, 41] width 65 height 11
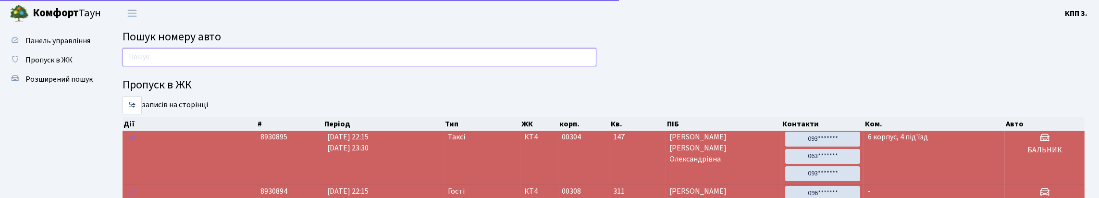
click at [183, 65] on input "text" at bounding box center [360, 57] width 474 height 18
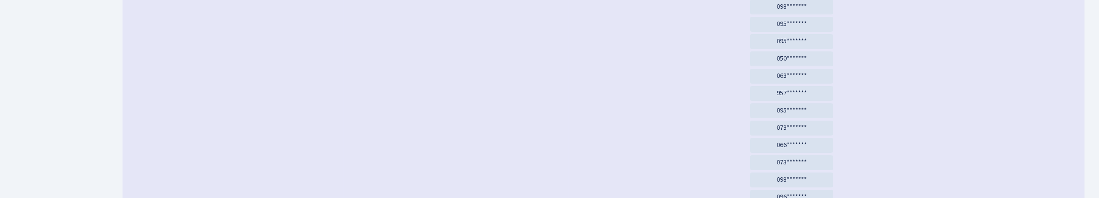
scroll to position [56, 0]
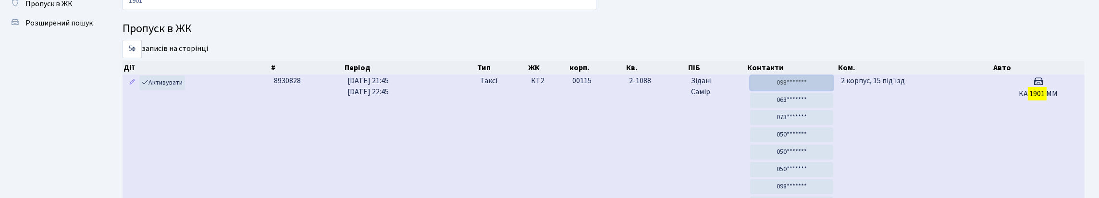
click at [805, 90] on link "098*******" at bounding box center [791, 82] width 83 height 15
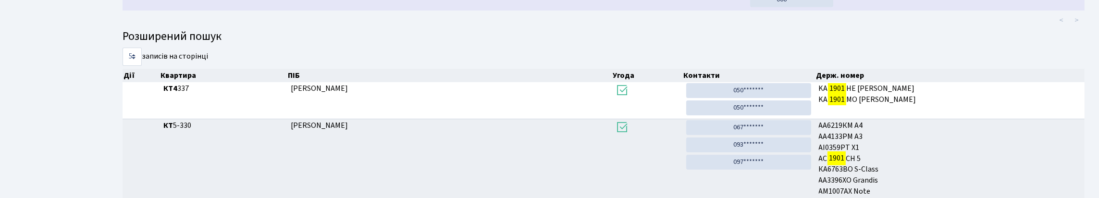
scroll to position [489, 0]
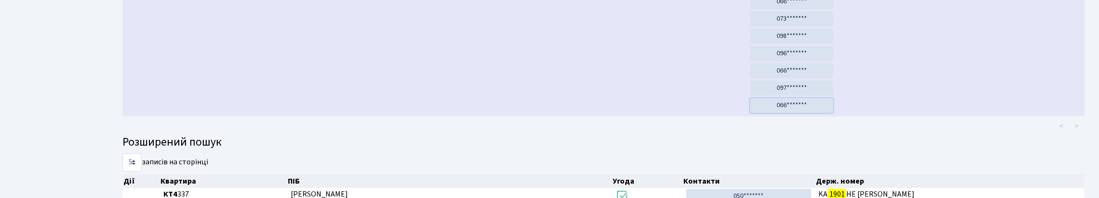
scroll to position [0, 0]
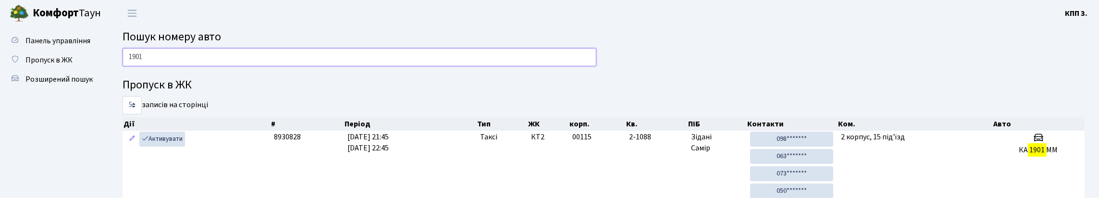
click at [200, 66] on input "1901" at bounding box center [360, 57] width 474 height 18
type input "1"
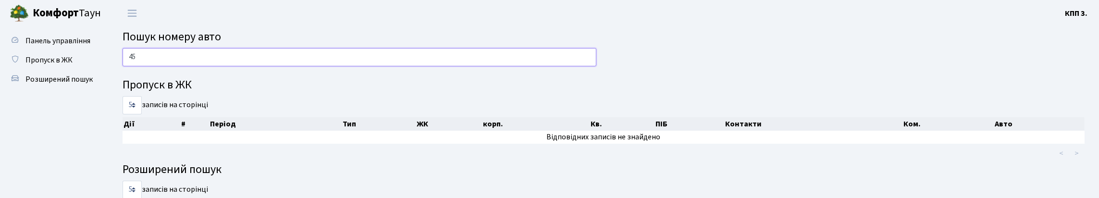
type input "4"
type input "6"
click at [202, 65] on input "0530" at bounding box center [360, 57] width 474 height 18
type input "0"
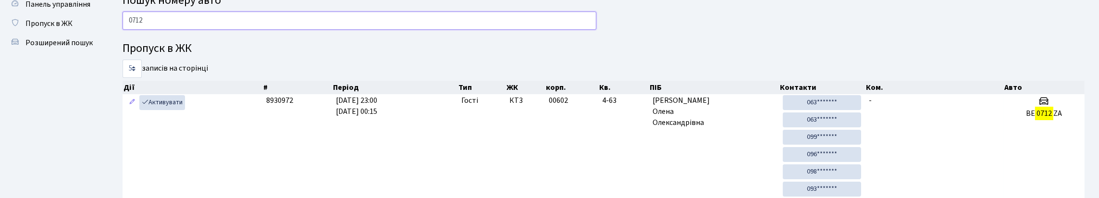
scroll to position [48, 0]
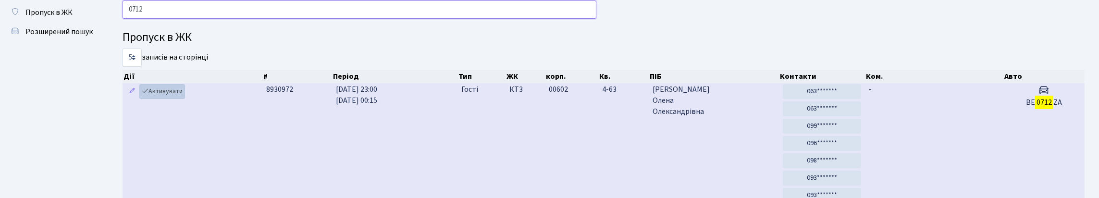
type input "0712"
click at [165, 99] on link "Активувати" at bounding box center [162, 91] width 46 height 15
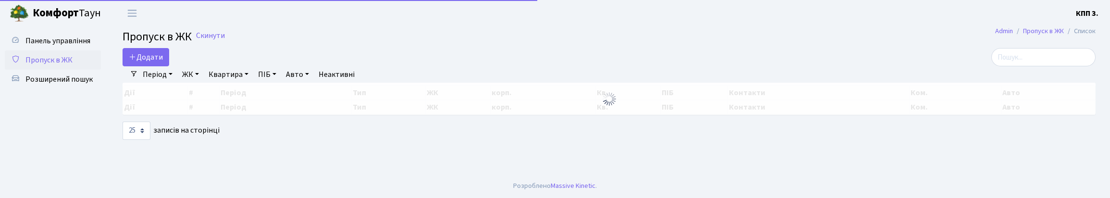
select select "25"
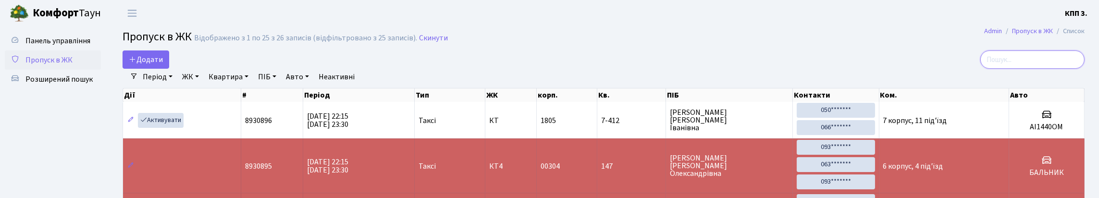
click at [1077, 66] on input "search" at bounding box center [1032, 59] width 104 height 18
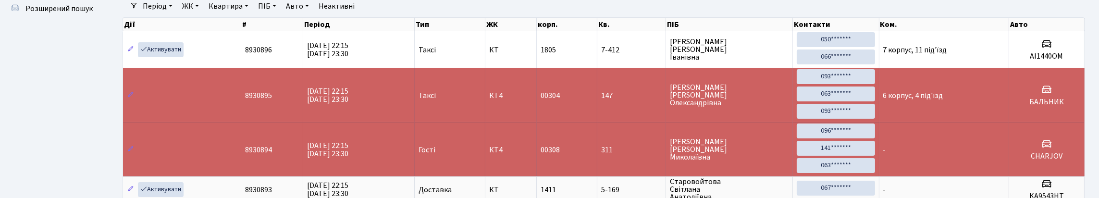
scroll to position [96, 0]
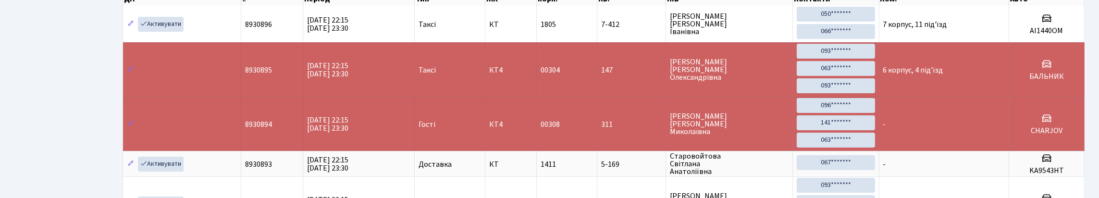
click at [922, 97] on td "6 корпус, 4 під'їзд" at bounding box center [944, 69] width 130 height 54
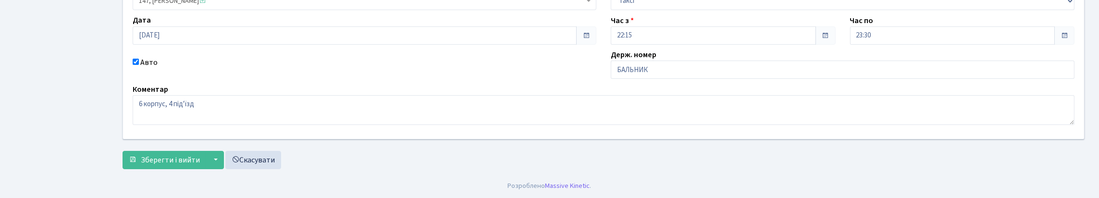
scroll to position [144, 0]
click at [674, 79] on input "БАЛЬНИК" at bounding box center [843, 70] width 464 height 18
type input "БАЛЬНІК"
click at [173, 155] on span "Зберегти і вийти" at bounding box center [170, 160] width 59 height 11
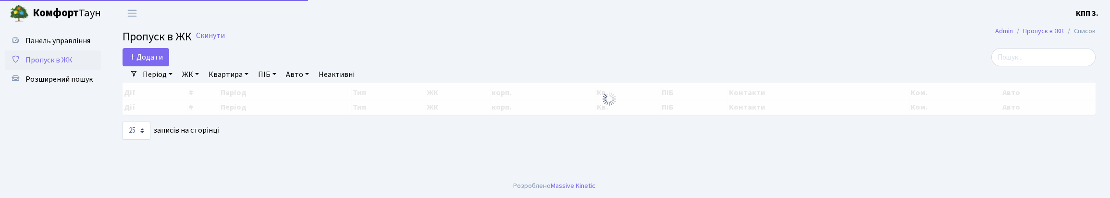
select select "25"
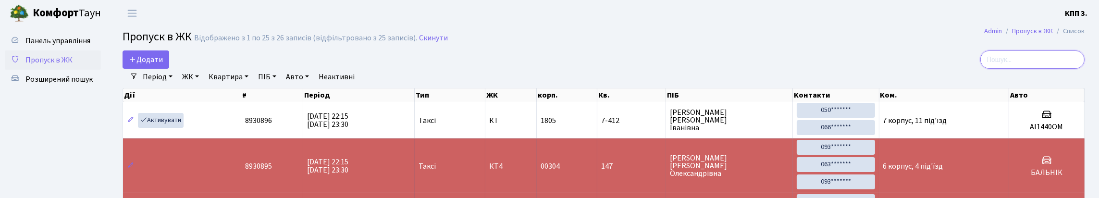
click at [1053, 68] on input "search" at bounding box center [1032, 59] width 104 height 18
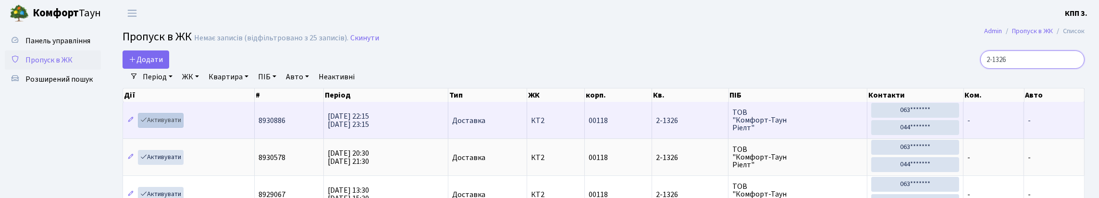
type input "2-1326"
click at [171, 128] on link "Активувати" at bounding box center [161, 120] width 46 height 15
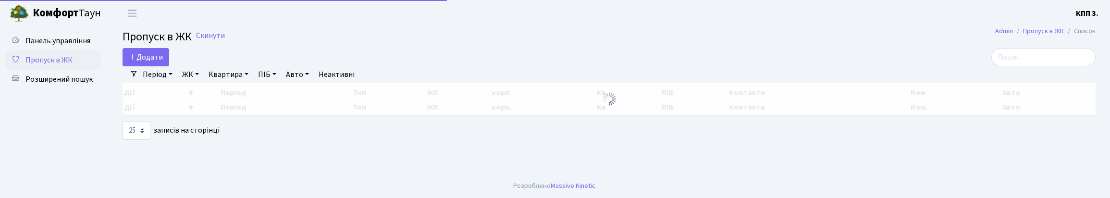
select select "25"
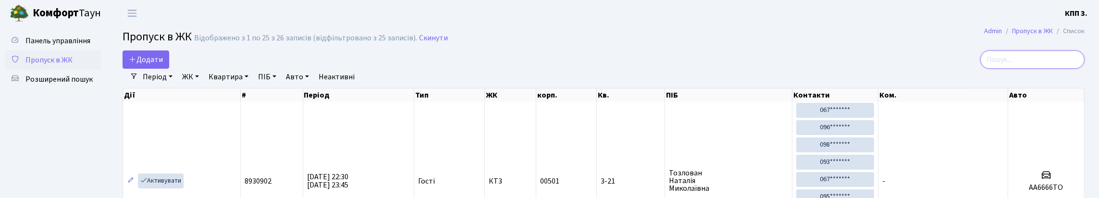
click at [1064, 69] on input "search" at bounding box center [1032, 59] width 104 height 18
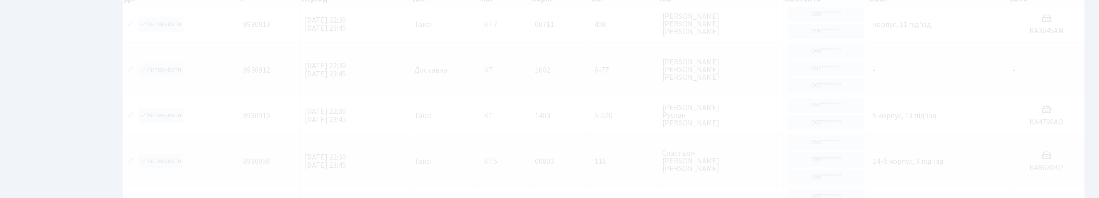
scroll to position [59, 0]
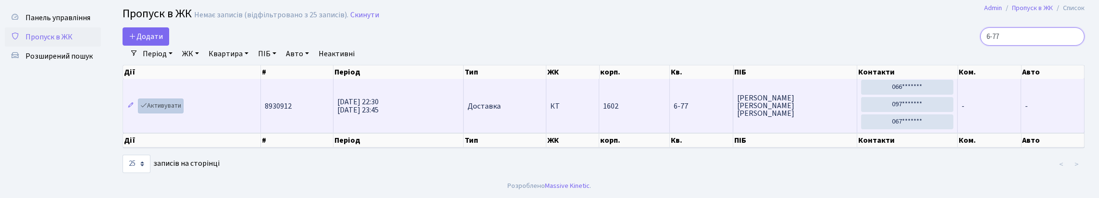
type input "6-77"
click at [176, 99] on link "Активувати" at bounding box center [161, 106] width 46 height 15
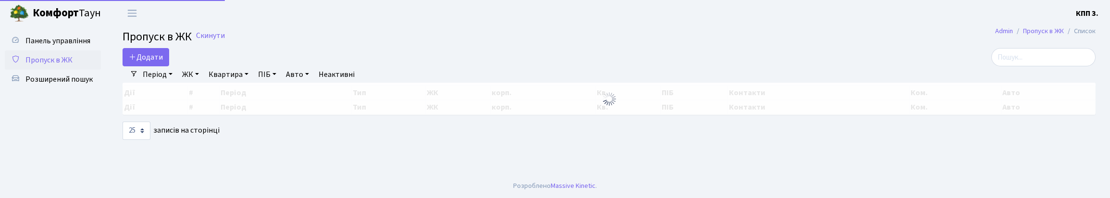
select select "25"
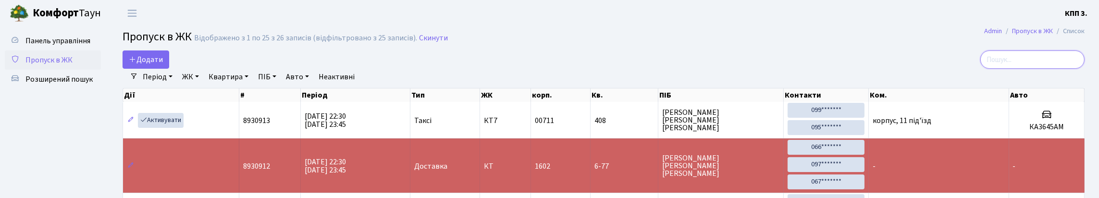
click at [1039, 67] on input "search" at bounding box center [1032, 59] width 104 height 18
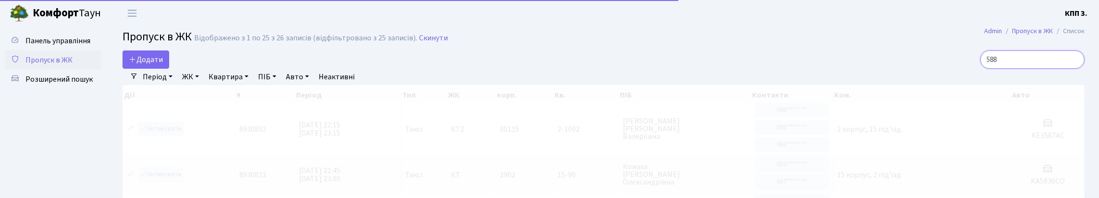
type input "5886"
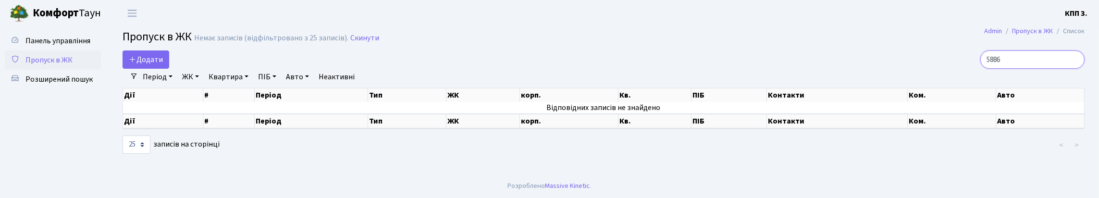
click at [1070, 67] on input "5886" at bounding box center [1032, 59] width 104 height 18
type input "4595"
click at [1072, 69] on input "4595" at bounding box center [1032, 59] width 104 height 18
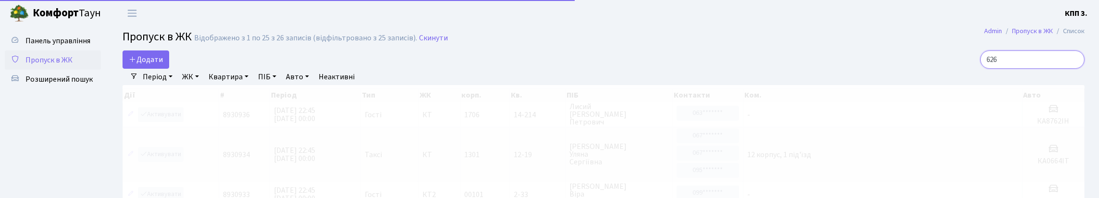
type input "6267"
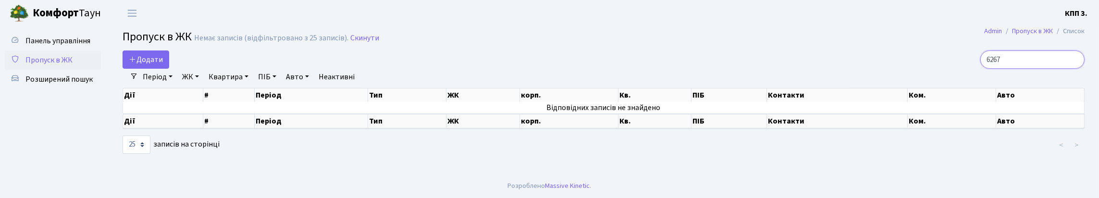
click at [1075, 67] on input "6267" at bounding box center [1032, 59] width 104 height 18
click at [1072, 67] on input "6267" at bounding box center [1032, 59] width 104 height 18
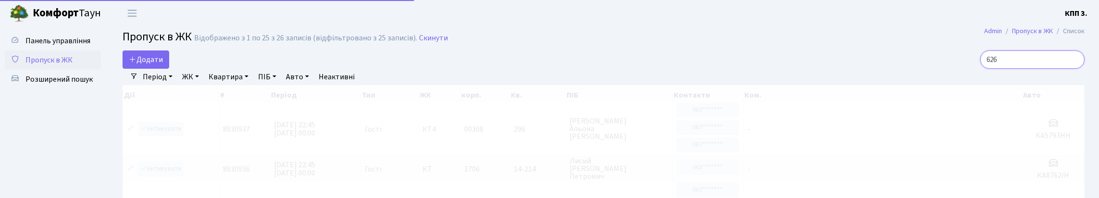
type input "6267"
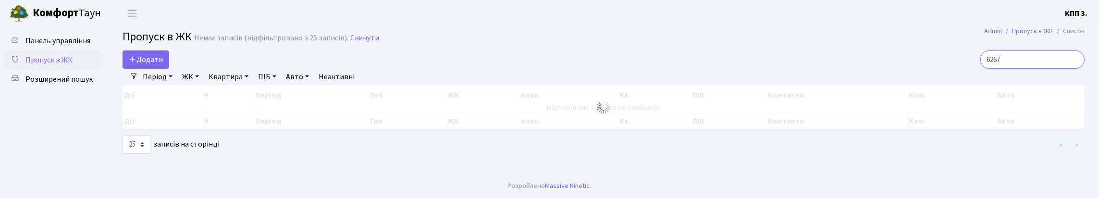
click at [1072, 69] on input "6267" at bounding box center [1032, 59] width 104 height 18
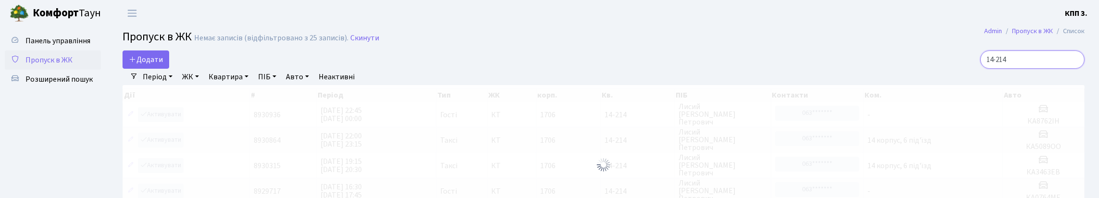
type input "14-214"
click at [1074, 65] on input "14-214" at bounding box center [1032, 59] width 104 height 18
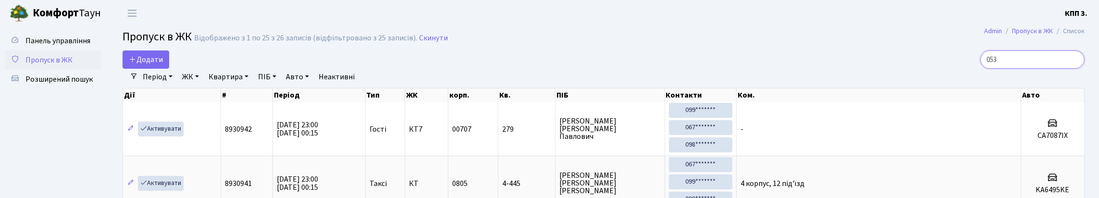
type input "0530"
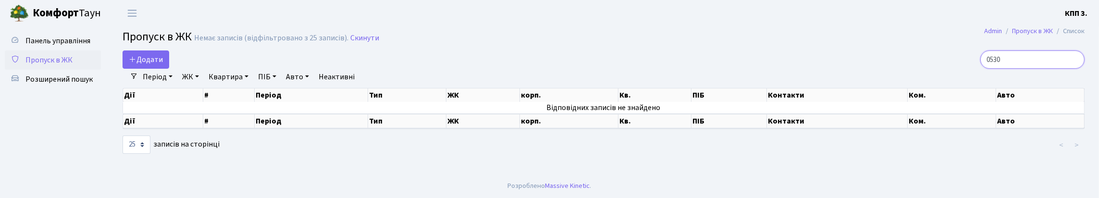
click at [1072, 69] on input "0530" at bounding box center [1032, 59] width 104 height 18
click at [1072, 68] on input "0530" at bounding box center [1032, 59] width 104 height 18
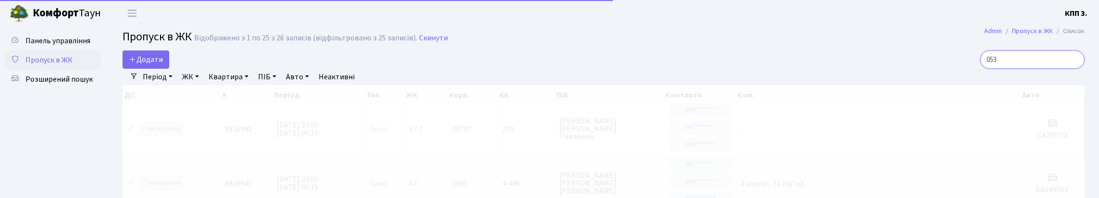
type input "0530"
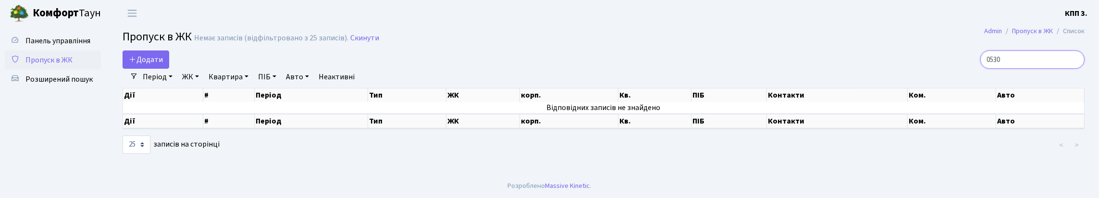
click at [1072, 69] on input "0530" at bounding box center [1032, 59] width 104 height 18
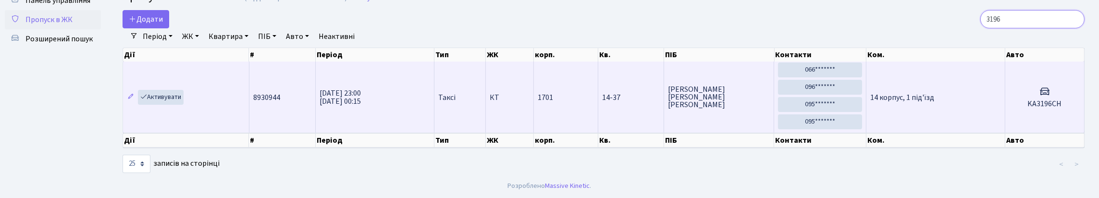
scroll to position [80, 0]
type input "3196"
click at [174, 90] on link "Активувати" at bounding box center [161, 97] width 46 height 15
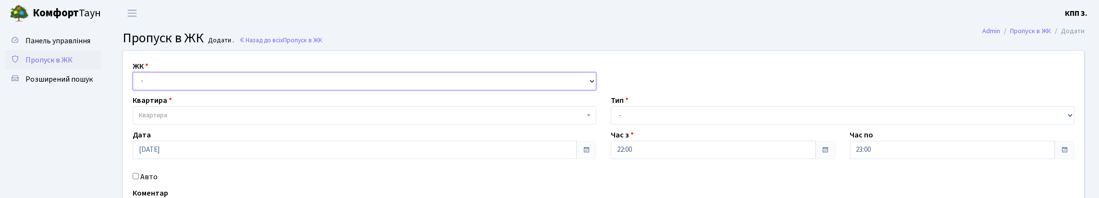
click at [180, 90] on select "- КТ, вул. Регенераторна, 4 КТ2, просп. Соборності, 17 КТ3, вул. Березнева, 16 …" at bounding box center [365, 81] width 464 height 18
select select "271"
click at [135, 83] on select "- КТ, вул. Регенераторна, 4 КТ2, просп. Соборності, 17 КТ3, вул. Березнева, 16 …" at bounding box center [365, 81] width 464 height 18
select select
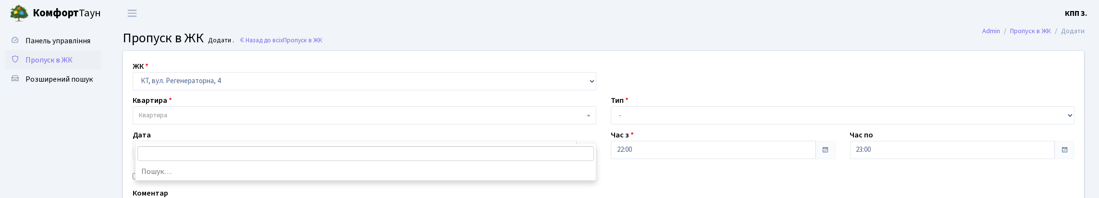
click at [218, 120] on span "Квартира" at bounding box center [361, 116] width 445 height 10
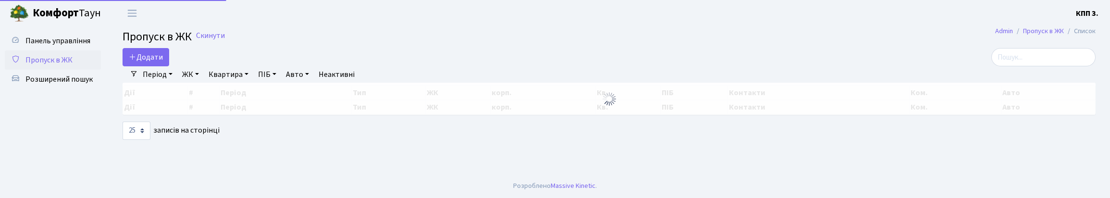
select select "25"
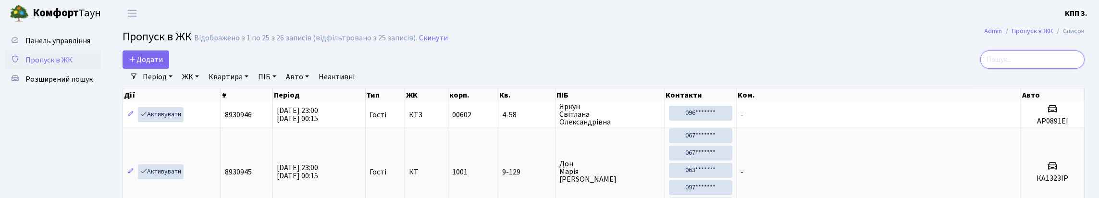
click at [1030, 64] on input "search" at bounding box center [1032, 59] width 104 height 18
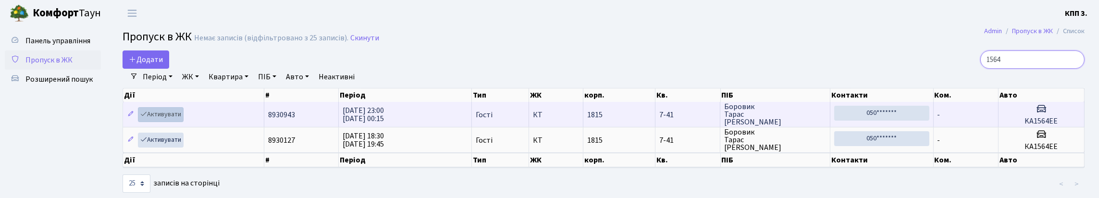
type input "1564"
click at [172, 122] on link "Активувати" at bounding box center [161, 114] width 46 height 15
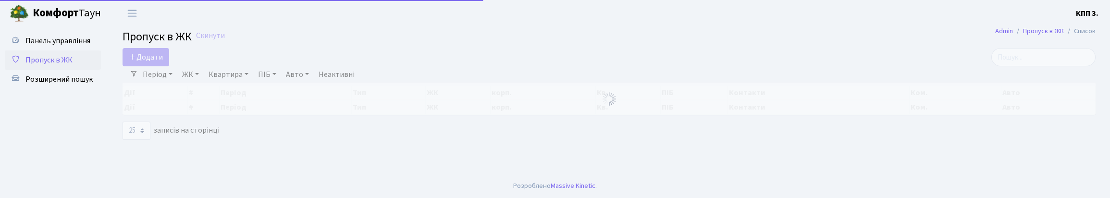
select select "25"
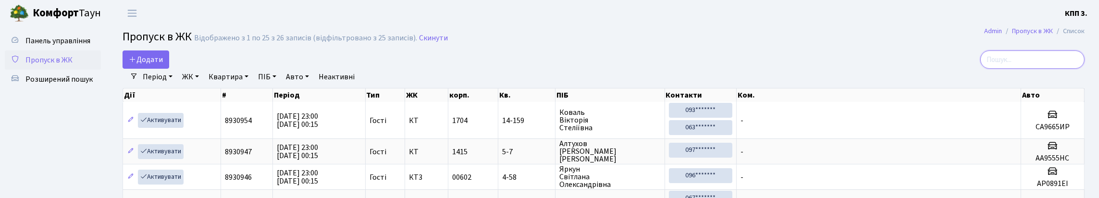
click at [1028, 64] on input "search" at bounding box center [1032, 59] width 104 height 18
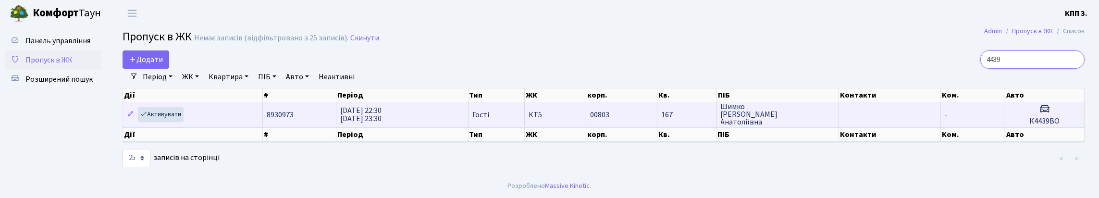
type input "4439"
click at [974, 127] on td "-" at bounding box center [973, 114] width 64 height 25
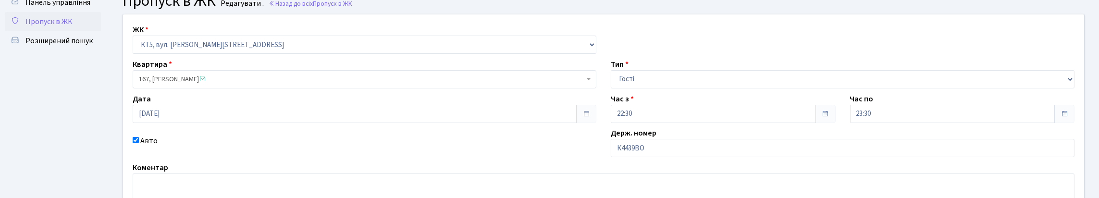
scroll to position [96, 0]
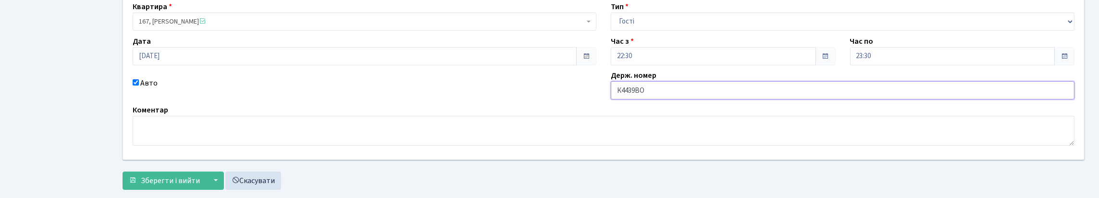
click at [667, 99] on input "К4439ВО" at bounding box center [843, 90] width 464 height 18
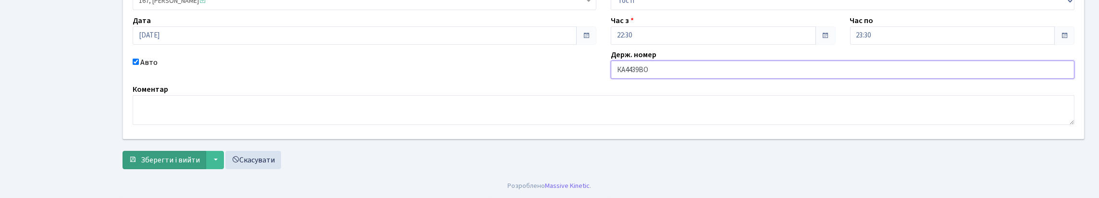
scroll to position [182, 0]
type input "КА4439ВО"
click at [170, 156] on span "Зберегти і вийти" at bounding box center [170, 160] width 59 height 11
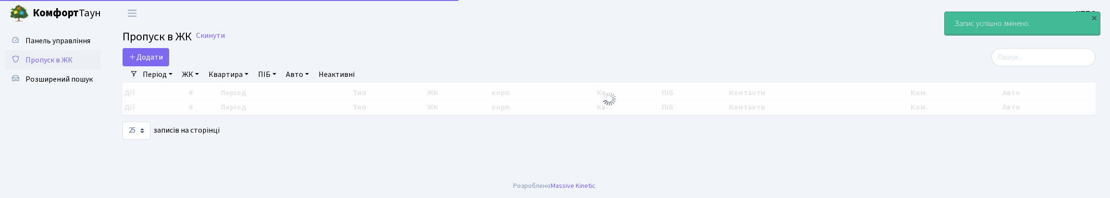
select select "25"
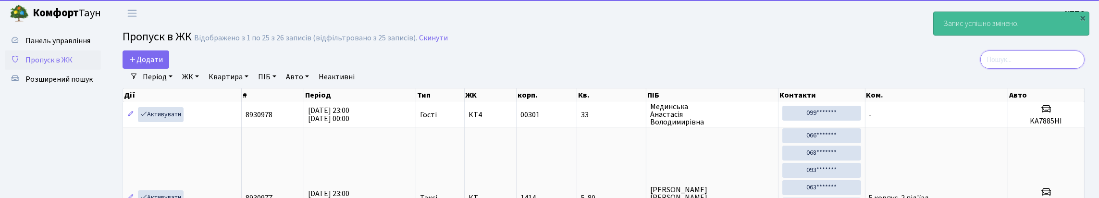
click at [1025, 69] on input "search" at bounding box center [1032, 59] width 104 height 18
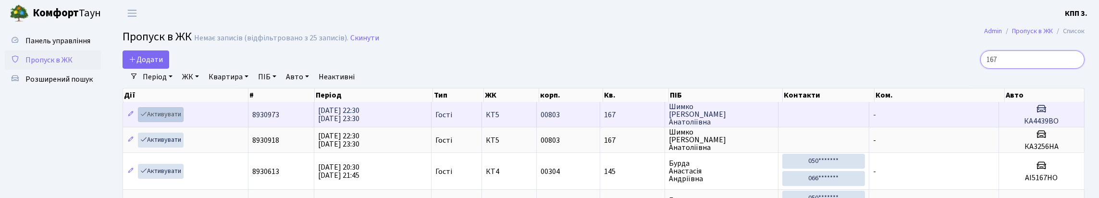
type input "167"
click at [182, 122] on link "Активувати" at bounding box center [161, 114] width 46 height 15
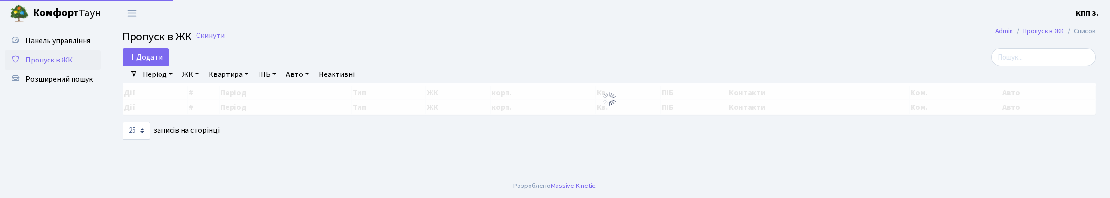
select select "25"
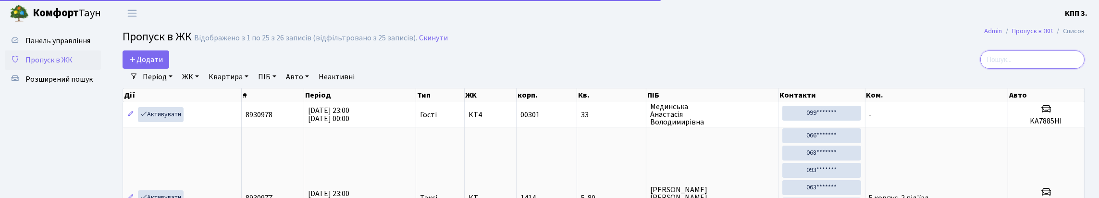
click at [1051, 67] on input "search" at bounding box center [1032, 59] width 104 height 18
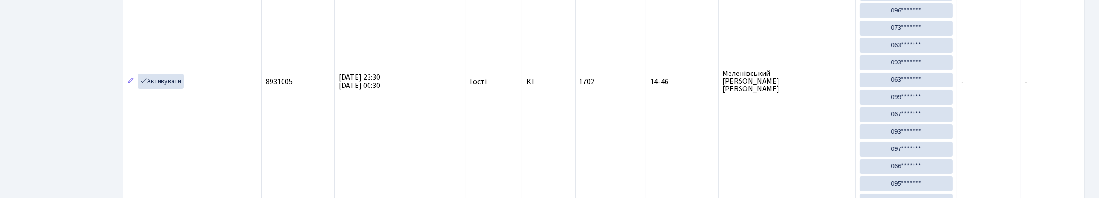
scroll to position [288, 0]
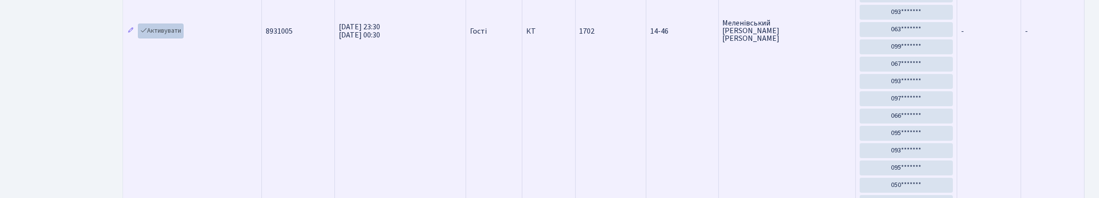
type input "14-46"
click at [163, 38] on link "Активувати" at bounding box center [161, 31] width 46 height 15
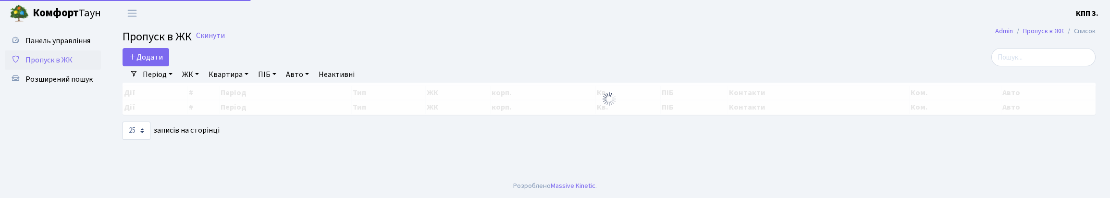
select select "25"
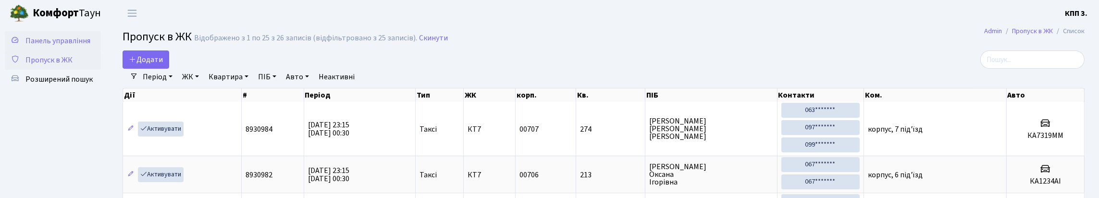
click at [44, 46] on span "Панель управління" at bounding box center [57, 41] width 65 height 11
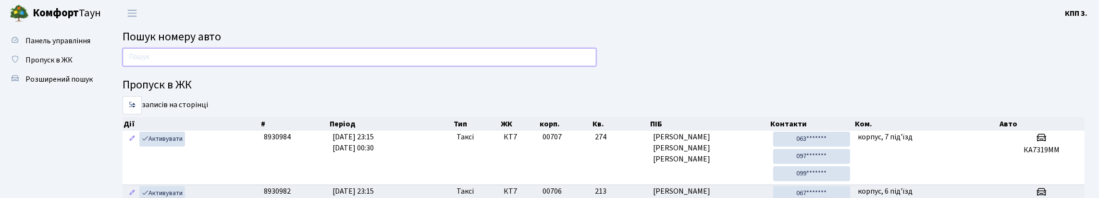
click at [497, 63] on input "text" at bounding box center [360, 57] width 474 height 18
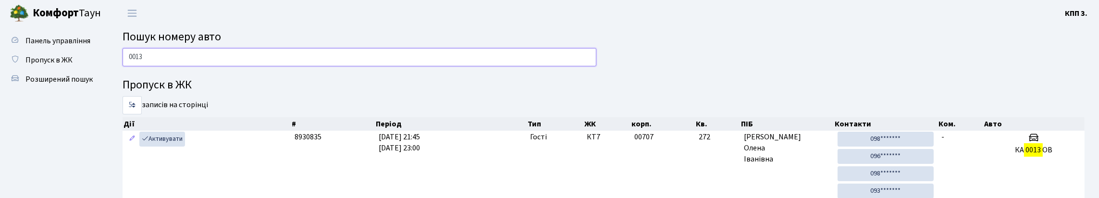
drag, startPoint x: 259, startPoint y: 62, endPoint x: 266, endPoint y: 57, distance: 8.7
click at [260, 62] on input "0013" at bounding box center [360, 57] width 474 height 18
type input "0"
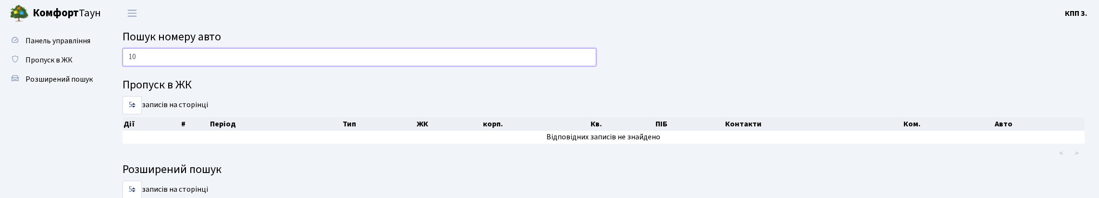
type input "1"
type input "3"
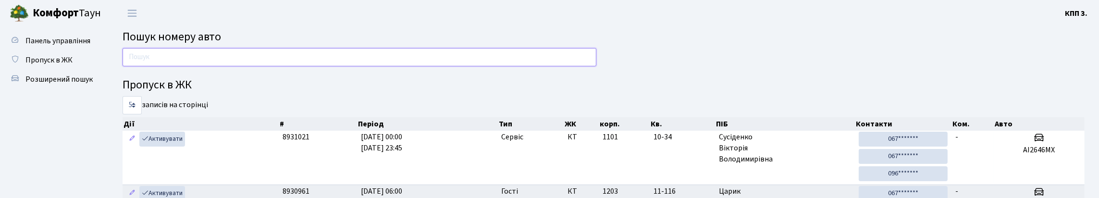
click at [550, 62] on input "text" at bounding box center [360, 57] width 474 height 18
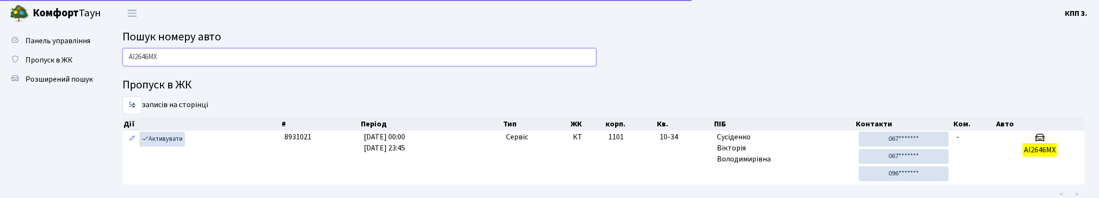
click at [235, 63] on input "АІ2646МХ" at bounding box center [360, 57] width 474 height 18
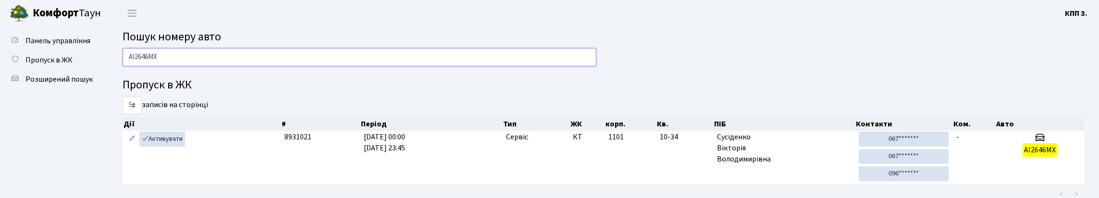
click at [300, 65] on input "АІ2646МХ" at bounding box center [360, 57] width 474 height 18
click at [244, 64] on input "2646" at bounding box center [360, 57] width 474 height 18
type input "2"
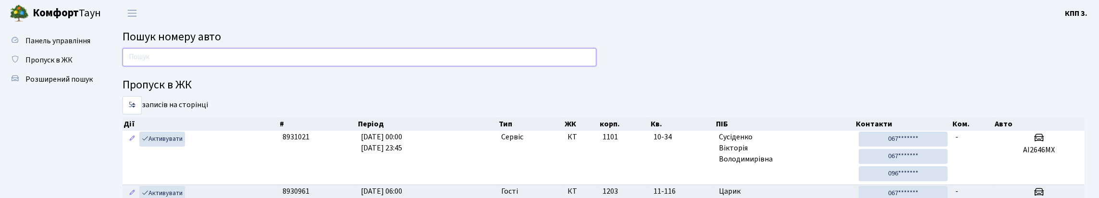
click at [592, 66] on input "text" at bounding box center [360, 57] width 474 height 18
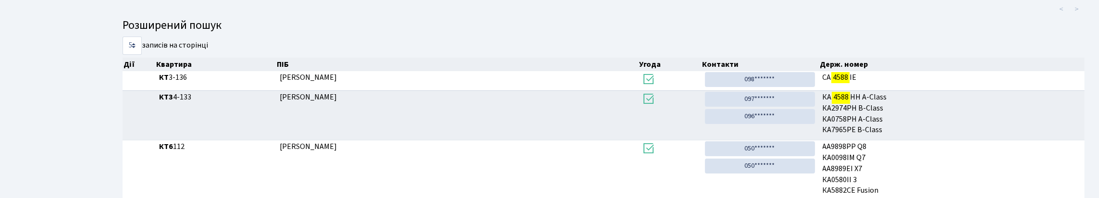
scroll to position [58, 0]
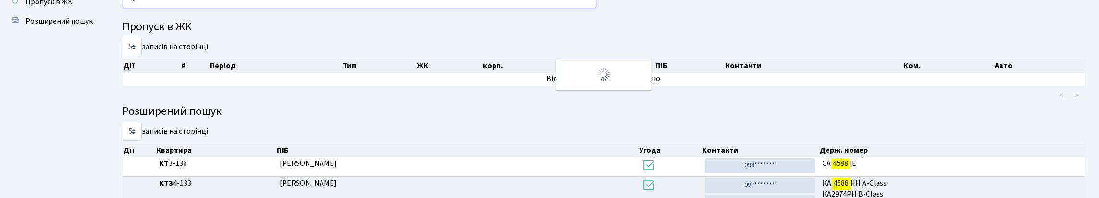
type input "4"
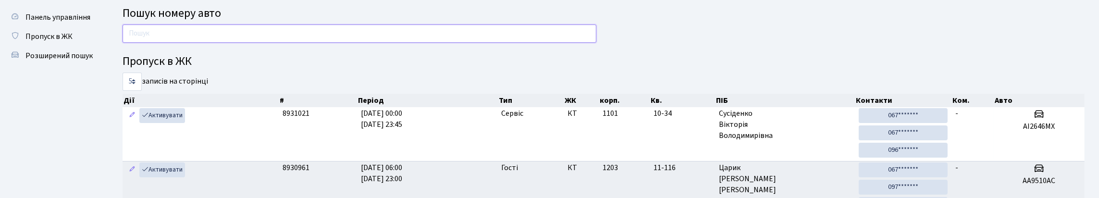
scroll to position [0, 0]
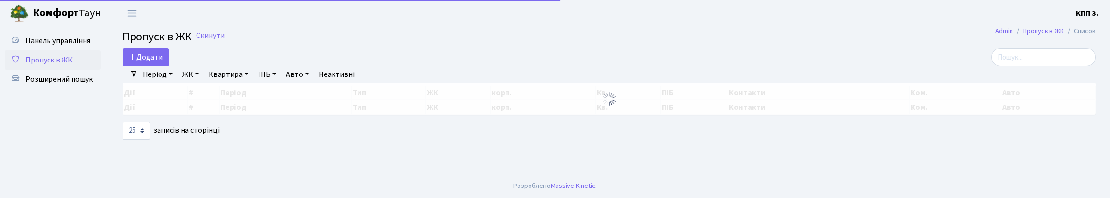
select select "25"
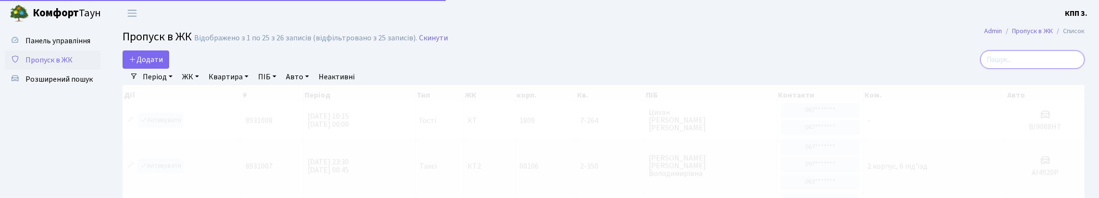
click at [1051, 63] on input "search" at bounding box center [1032, 59] width 104 height 18
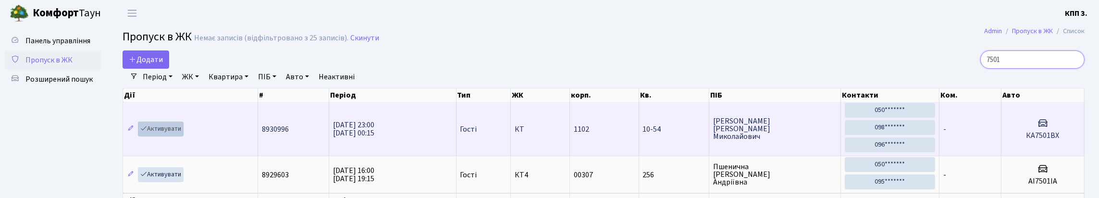
type input "7501"
click at [184, 136] on link "Активувати" at bounding box center [161, 129] width 46 height 15
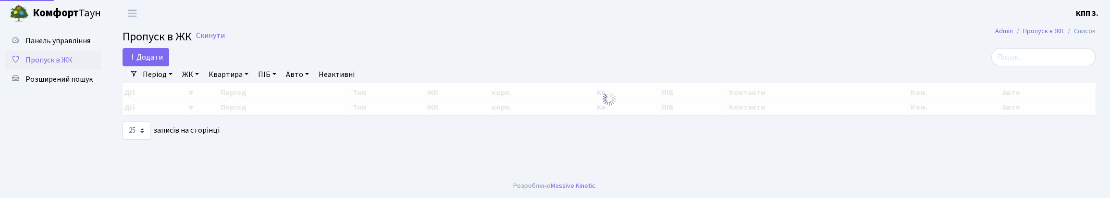
select select "25"
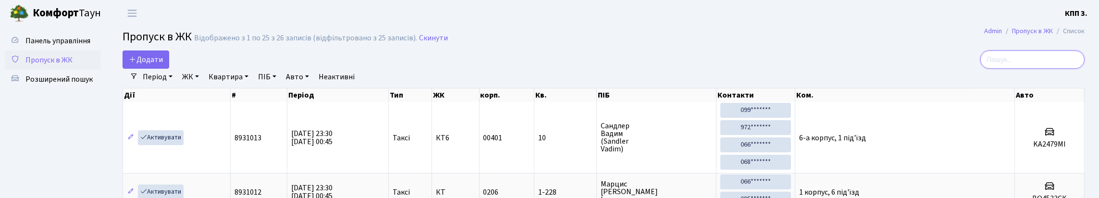
click at [1031, 69] on input "search" at bounding box center [1032, 59] width 104 height 18
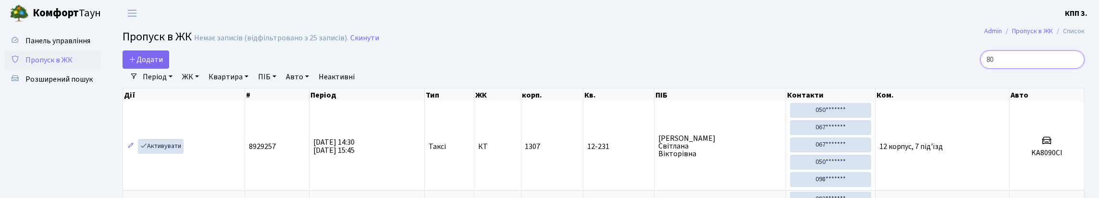
type input "8"
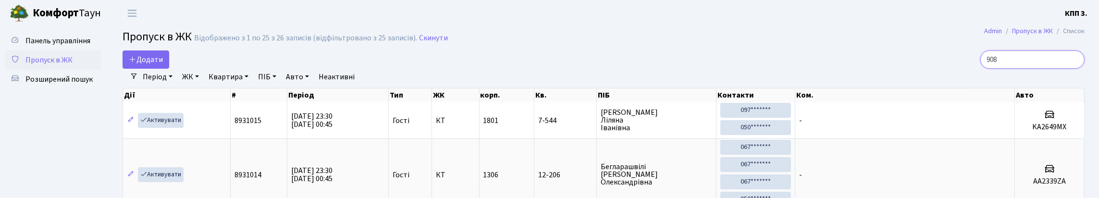
type input "9080"
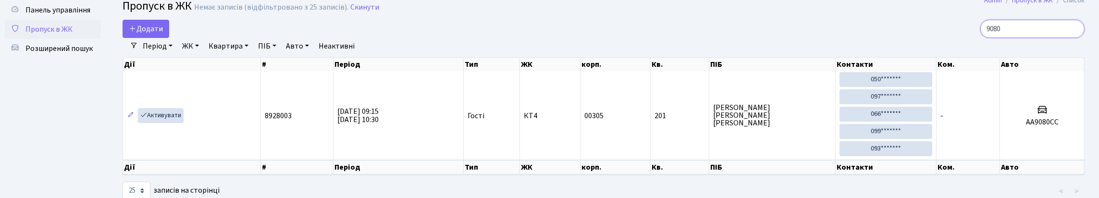
scroll to position [48, 0]
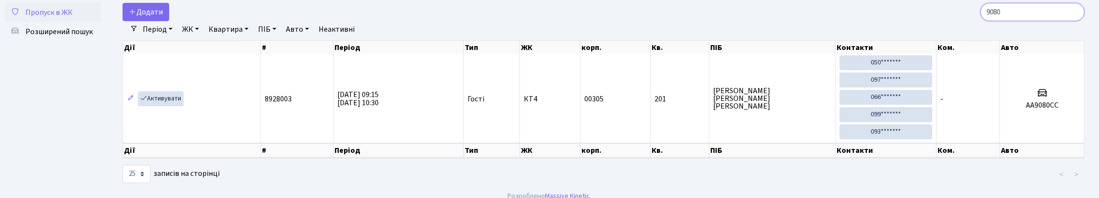
click at [1072, 19] on input "9080" at bounding box center [1032, 12] width 104 height 18
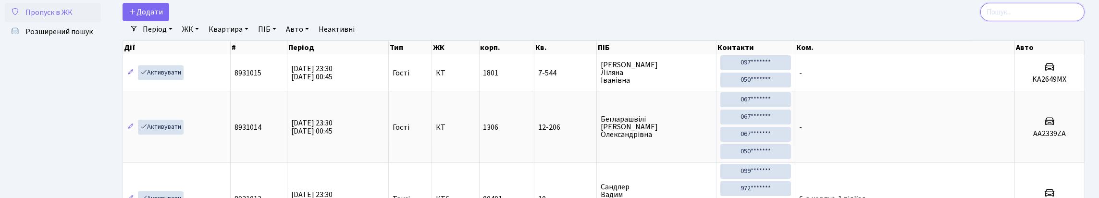
scroll to position [0, 0]
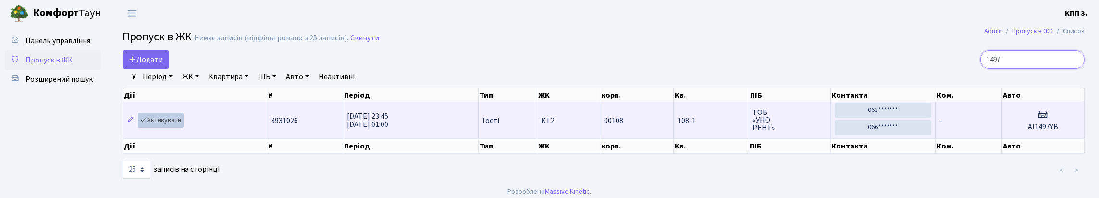
type input "1497"
click at [171, 128] on link "Активувати" at bounding box center [161, 120] width 46 height 15
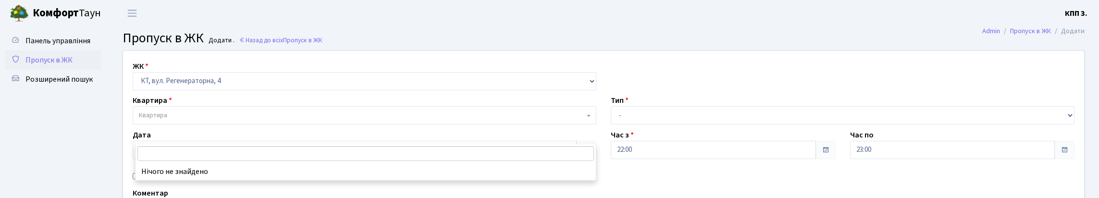
select select "271"
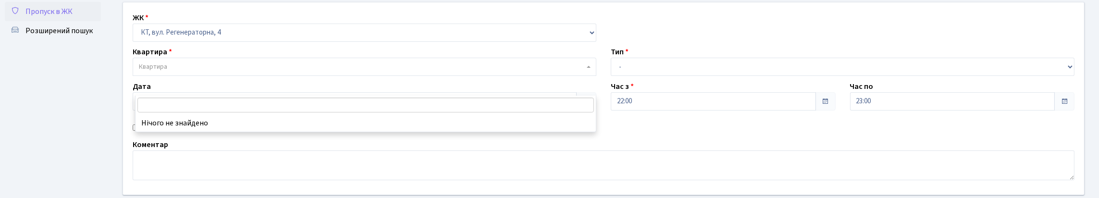
scroll to position [48, 0]
click at [229, 106] on input "search" at bounding box center [365, 106] width 457 height 15
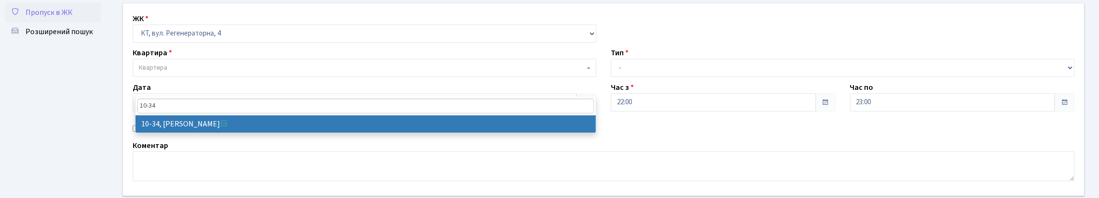
type input "10-34"
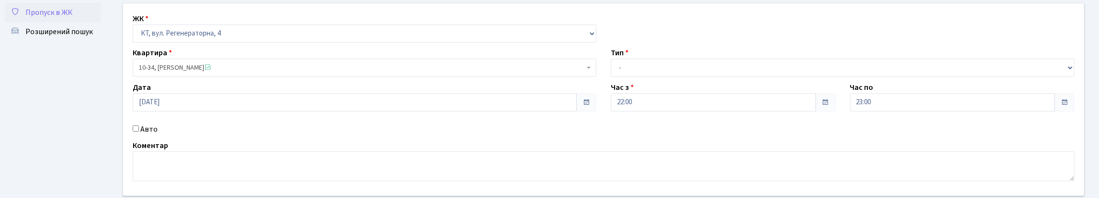
select select "6603"
click at [634, 77] on select "- Доставка Таксі Гості Сервіс" at bounding box center [843, 68] width 464 height 18
select select "18"
click at [611, 77] on select "- Доставка Таксі Гості Сервіс" at bounding box center [843, 68] width 464 height 18
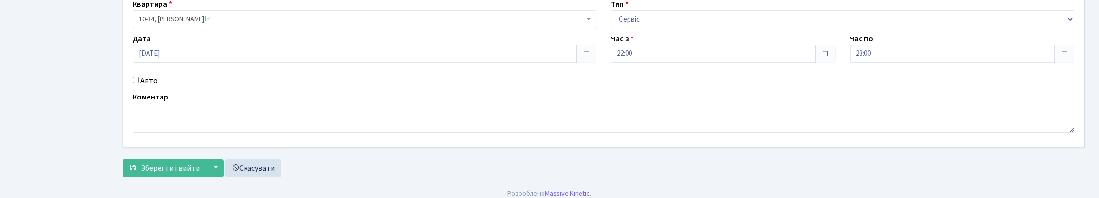
click at [139, 83] on input "Авто" at bounding box center [136, 80] width 6 height 6
checkbox input "true"
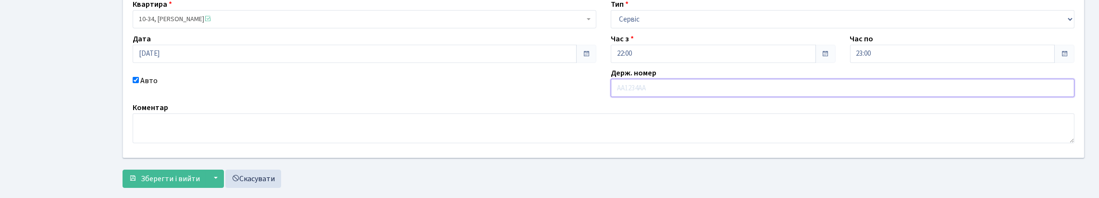
click at [723, 97] on input "text" at bounding box center [843, 88] width 464 height 18
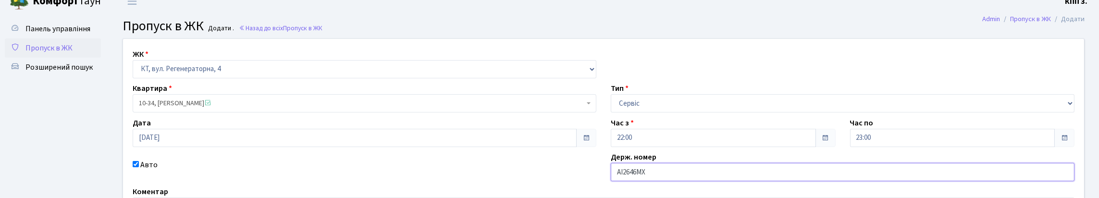
scroll to position [48, 0]
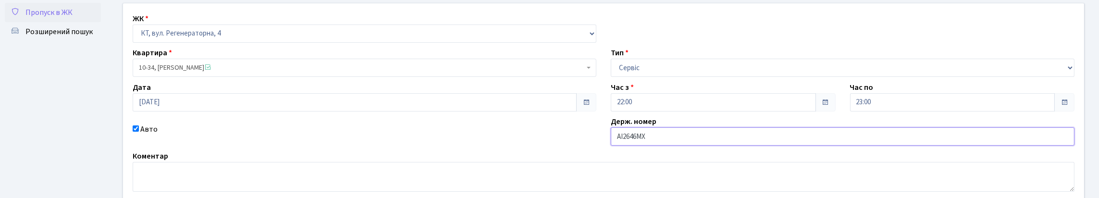
type input "АІ2646МХ"
click at [210, 111] on input "29.08.2025" at bounding box center [355, 102] width 444 height 18
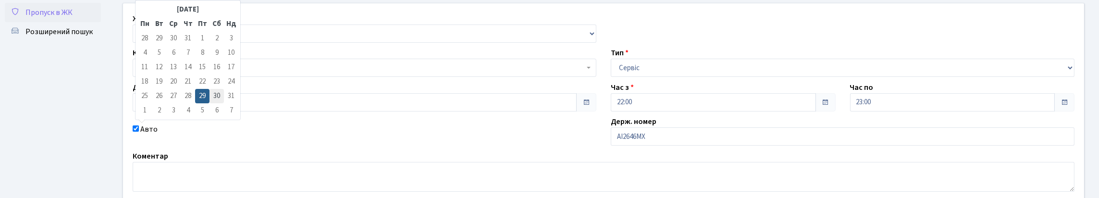
click at [217, 95] on td "30" at bounding box center [217, 96] width 14 height 14
type input "30.08.2025"
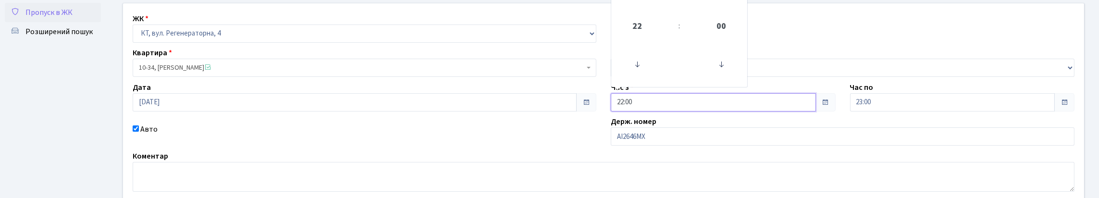
click at [685, 111] on input "22:00" at bounding box center [713, 102] width 205 height 18
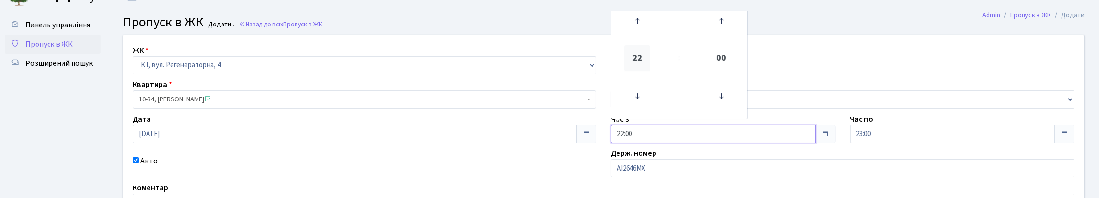
scroll to position [0, 0]
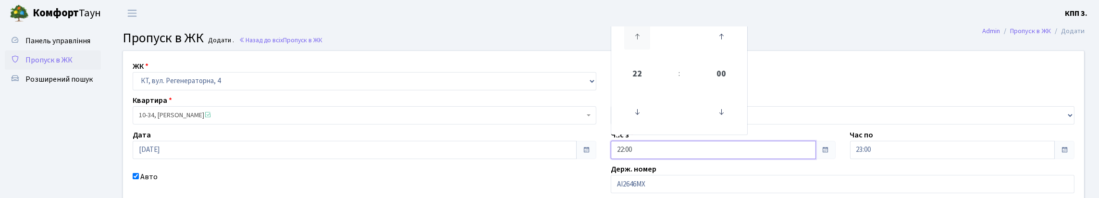
click at [644, 49] on icon at bounding box center [637, 37] width 26 height 26
click at [642, 87] on span "23" at bounding box center [637, 74] width 26 height 26
click at [636, 32] on td "00" at bounding box center [629, 22] width 33 height 20
type input "00:00"
click at [892, 159] on input "23:00" at bounding box center [952, 150] width 205 height 18
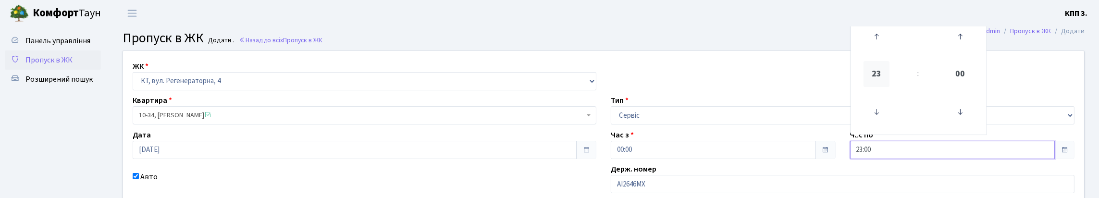
click at [881, 87] on span "23" at bounding box center [877, 74] width 26 height 26
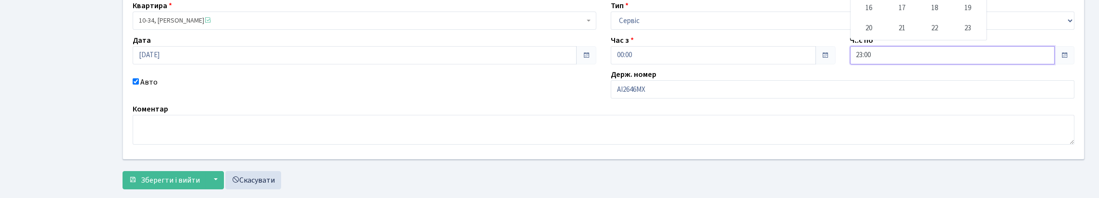
scroll to position [96, 0]
click at [985, 37] on td "23" at bounding box center [967, 26] width 33 height 20
click at [985, 37] on td "45" at bounding box center [967, 19] width 33 height 33
type input "23:45"
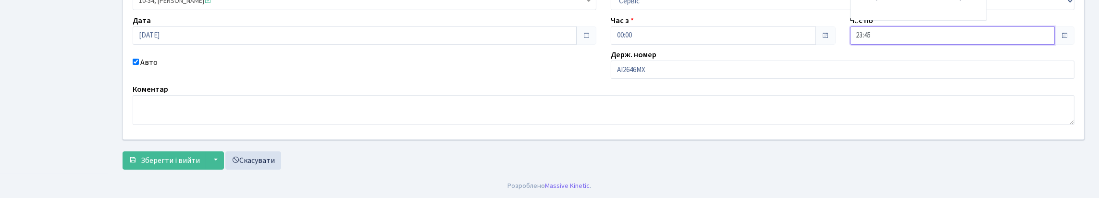
scroll to position [179, 0]
click at [184, 155] on span "Зберегти і вийти" at bounding box center [170, 160] width 59 height 11
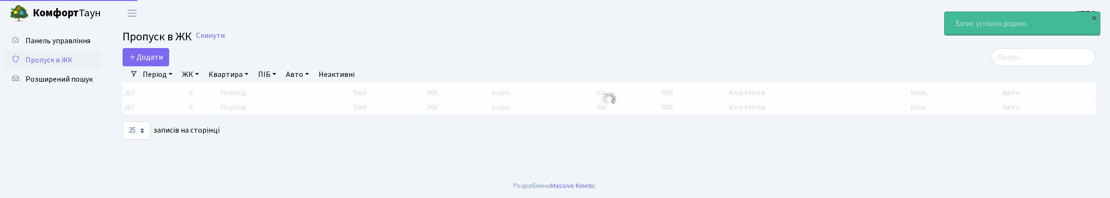
select select "25"
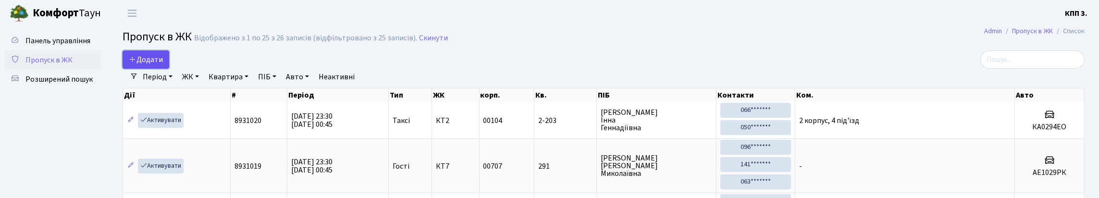
click at [136, 63] on icon at bounding box center [133, 59] width 8 height 8
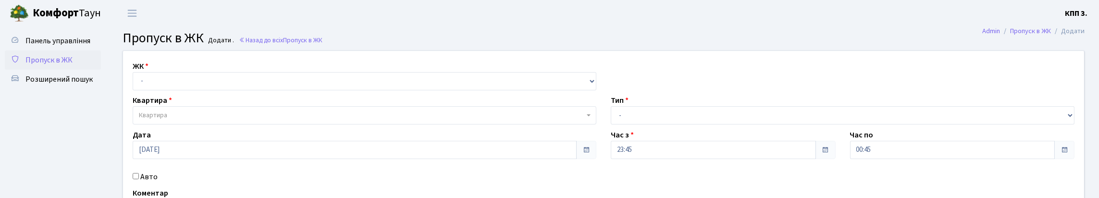
click at [47, 65] on span "Пропуск в ЖК" at bounding box center [48, 60] width 47 height 11
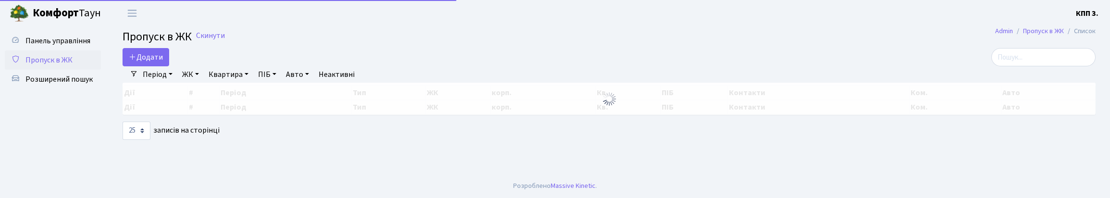
select select "25"
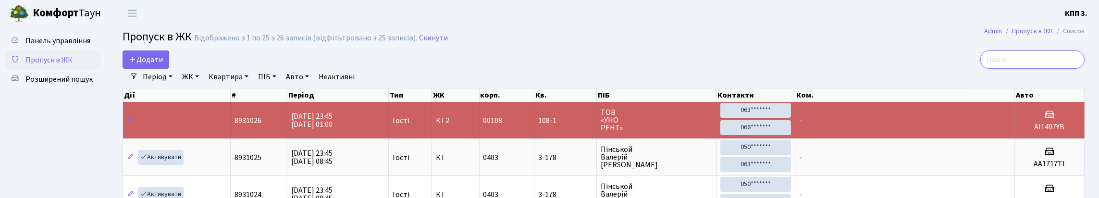
click at [1071, 69] on input "search" at bounding box center [1032, 59] width 104 height 18
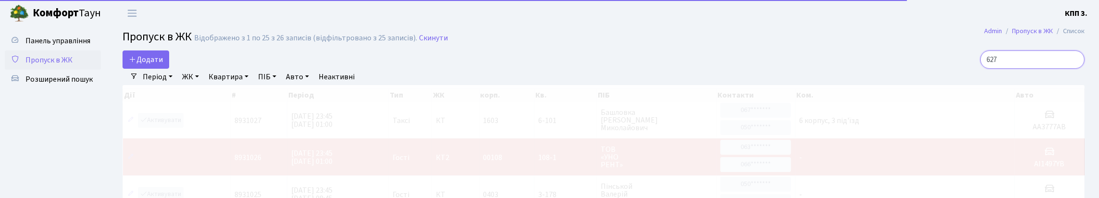
type input "6271"
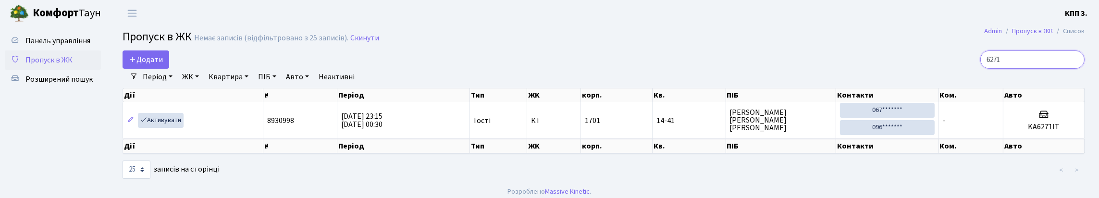
click at [1071, 68] on input "6271" at bounding box center [1032, 59] width 104 height 18
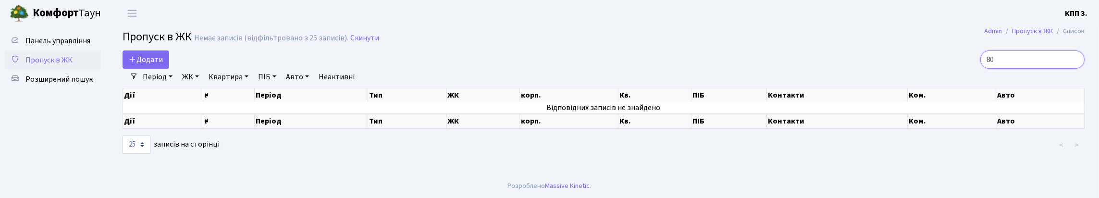
type input "8"
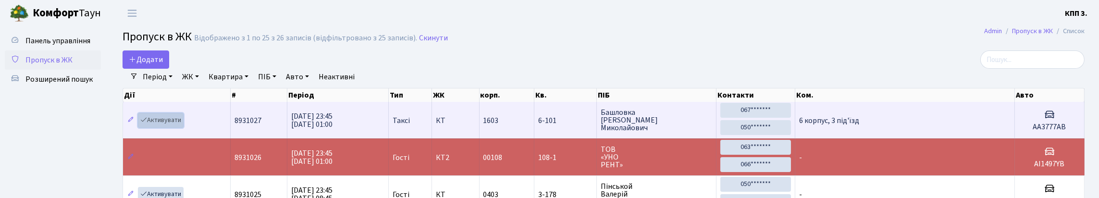
click at [183, 128] on link "Активувати" at bounding box center [161, 120] width 46 height 15
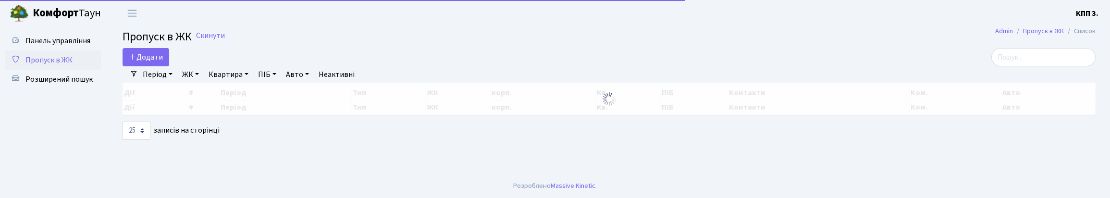
select select "25"
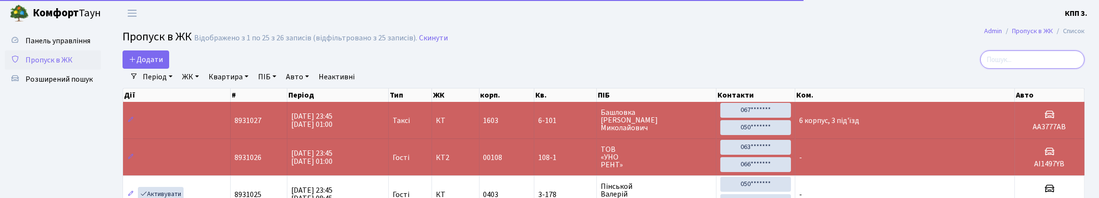
click at [1015, 66] on input "search" at bounding box center [1032, 59] width 104 height 18
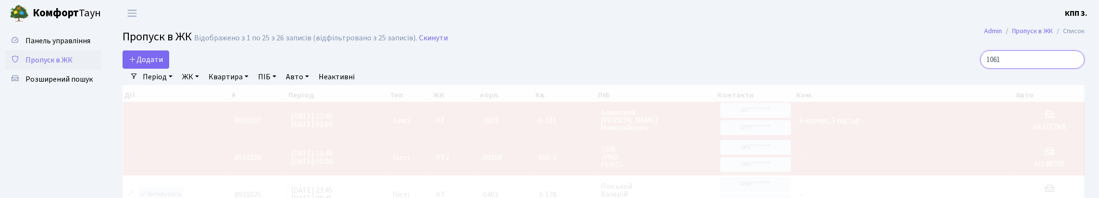
click at [1025, 69] on input "1061" at bounding box center [1032, 59] width 104 height 18
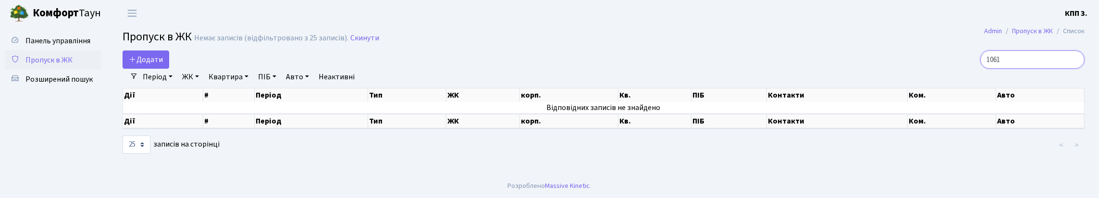
scroll to position [7, 0]
type input "1061"
click at [1074, 61] on input "1061" at bounding box center [1032, 59] width 104 height 18
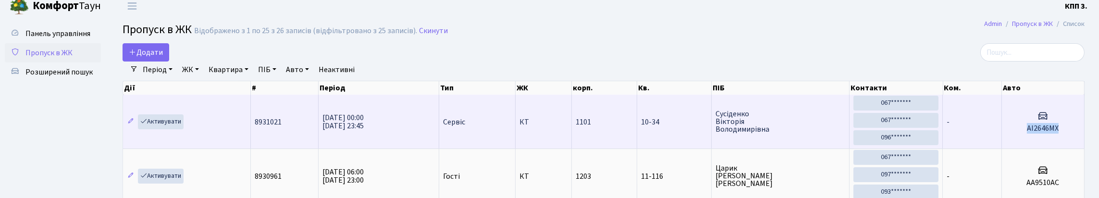
drag, startPoint x: 1024, startPoint y: 154, endPoint x: 1083, endPoint y: 152, distance: 58.7
click at [1083, 148] on td "АІ2646МХ" at bounding box center [1043, 122] width 83 height 54
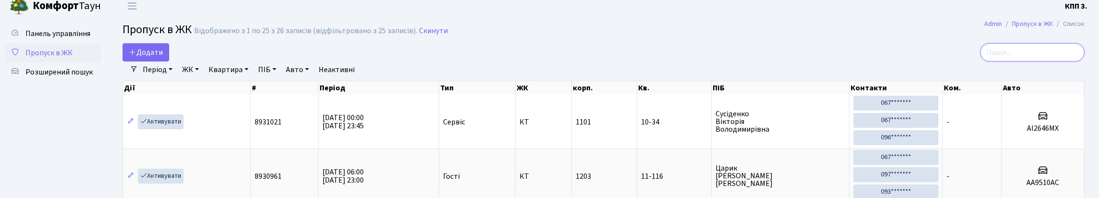
click at [1003, 58] on input "search" at bounding box center [1032, 52] width 104 height 18
click at [39, 77] on span "Розширений пошук" at bounding box center [58, 72] width 67 height 11
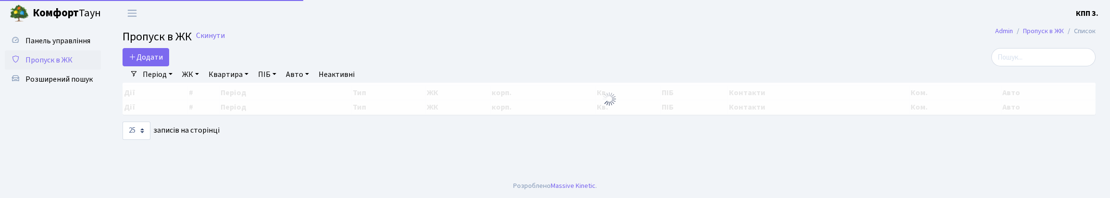
select select "25"
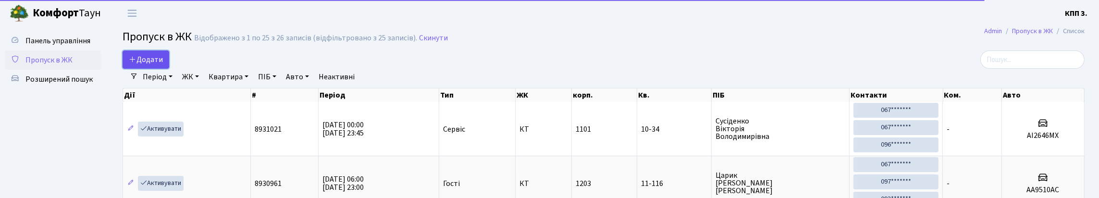
click at [153, 65] on span "Додати" at bounding box center [146, 59] width 34 height 11
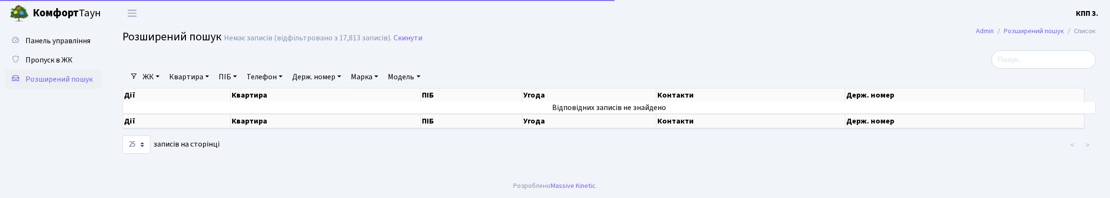
select select "25"
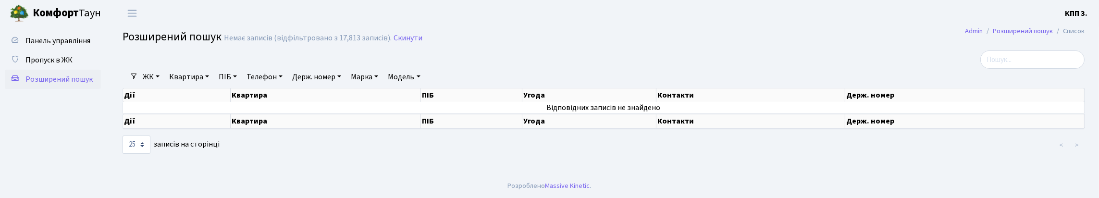
click at [345, 85] on link "Держ. номер" at bounding box center [316, 77] width 57 height 16
type input "2646"
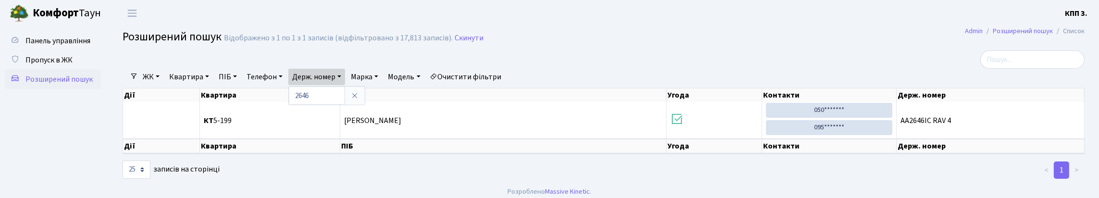
click at [506, 85] on link "Очистити фільтри" at bounding box center [465, 77] width 79 height 16
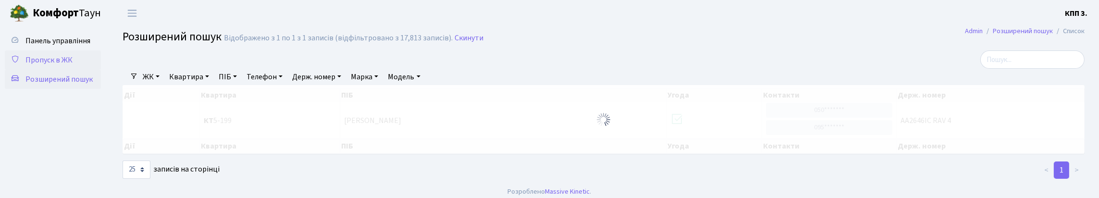
click at [57, 65] on span "Пропуск в ЖК" at bounding box center [48, 60] width 47 height 11
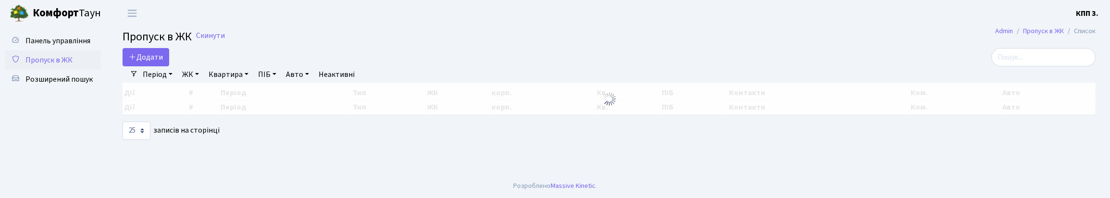
select select "25"
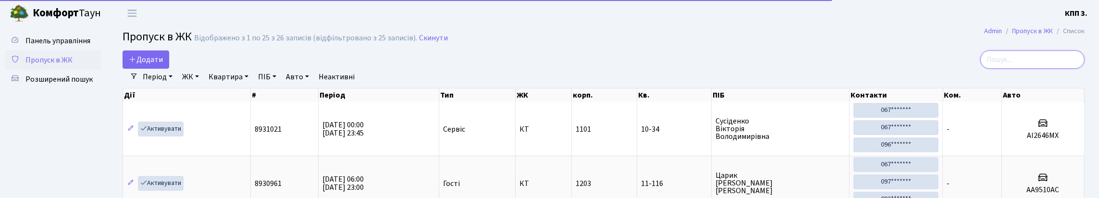
click at [1022, 67] on input "search" at bounding box center [1032, 59] width 104 height 18
